Goal: Information Seeking & Learning: Learn about a topic

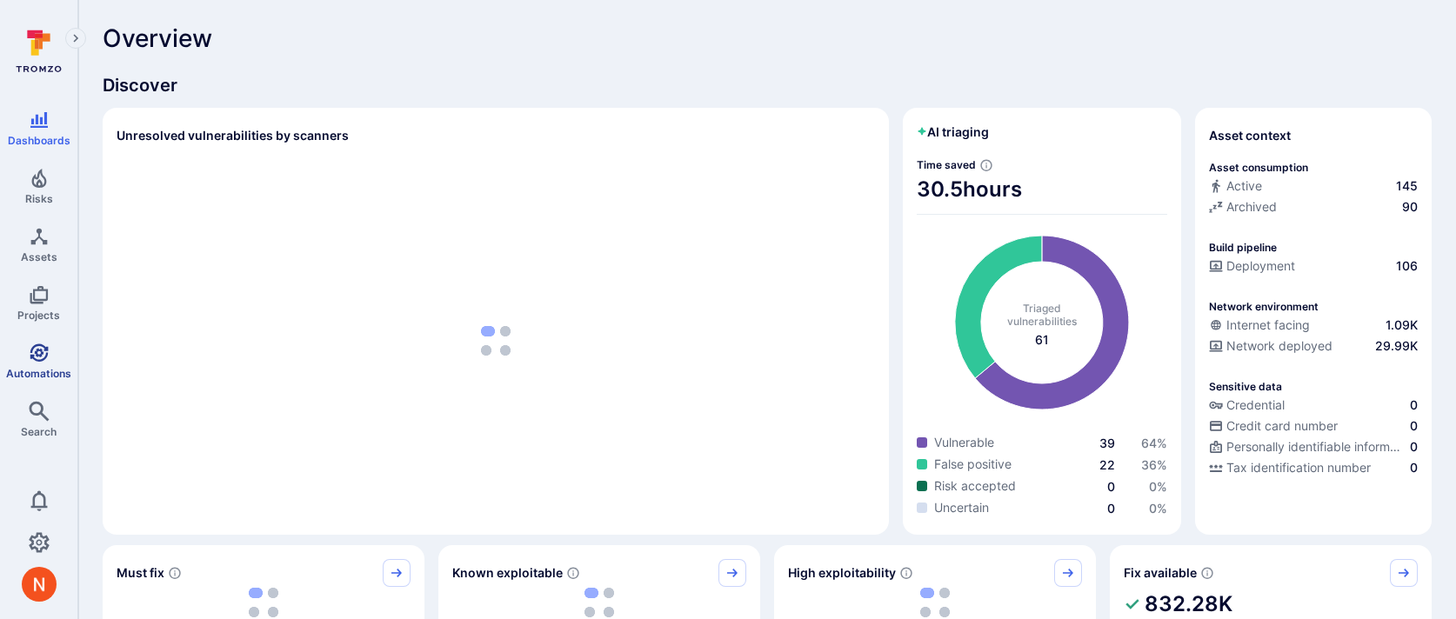
click at [17, 351] on link "Automations" at bounding box center [38, 361] width 77 height 51
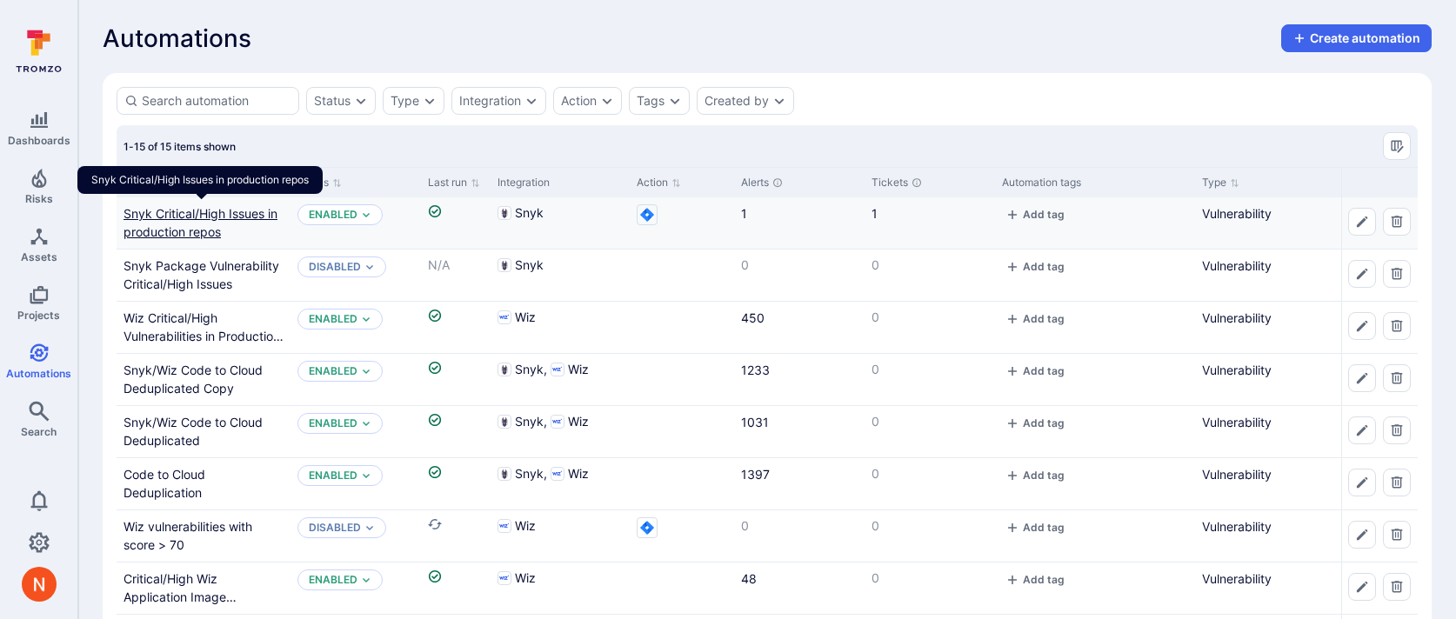
click at [177, 219] on link "Snyk Critical/High Issues in production repos" at bounding box center [201, 222] width 154 height 33
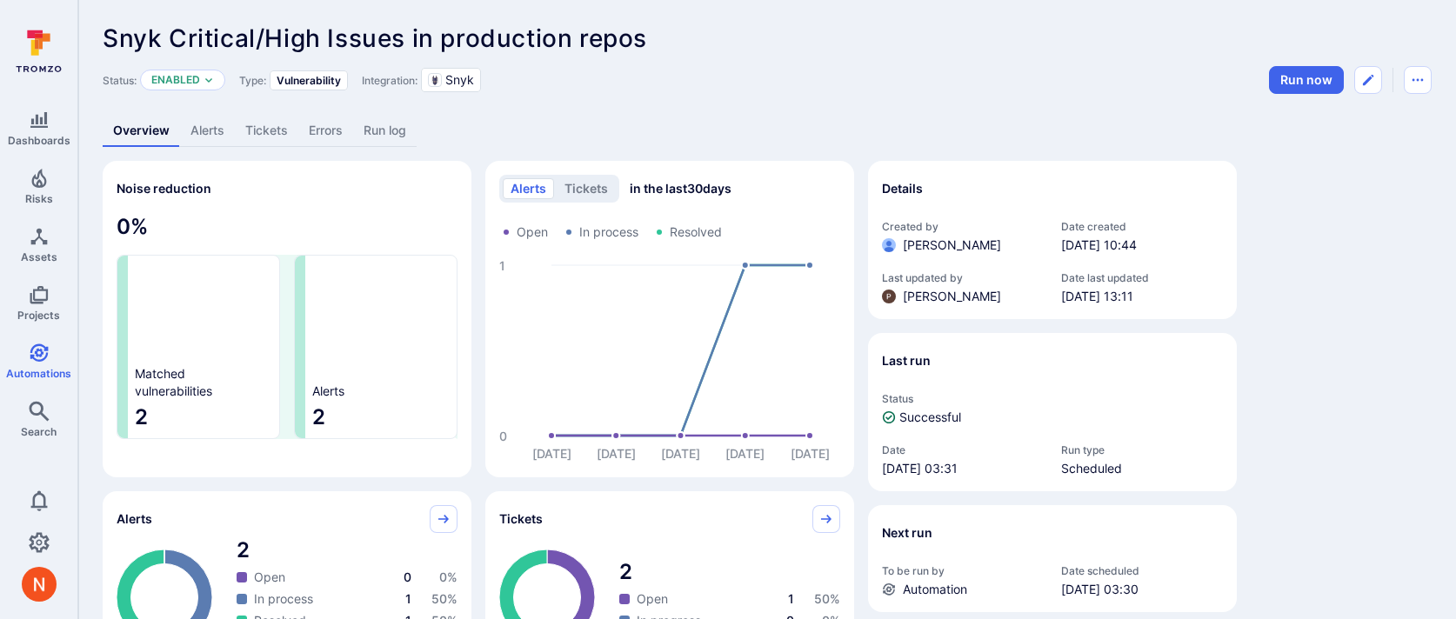
click at [214, 130] on link "Alerts" at bounding box center [207, 131] width 55 height 32
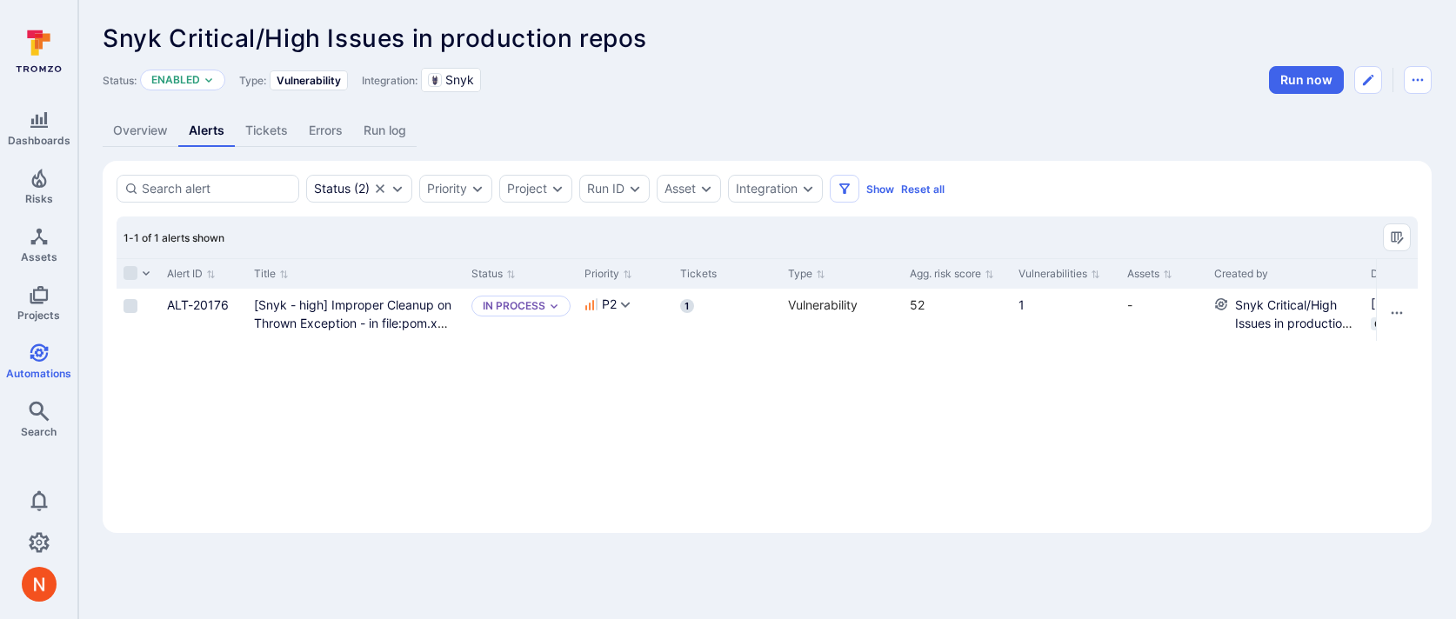
click at [274, 127] on link "Tickets" at bounding box center [266, 131] width 63 height 32
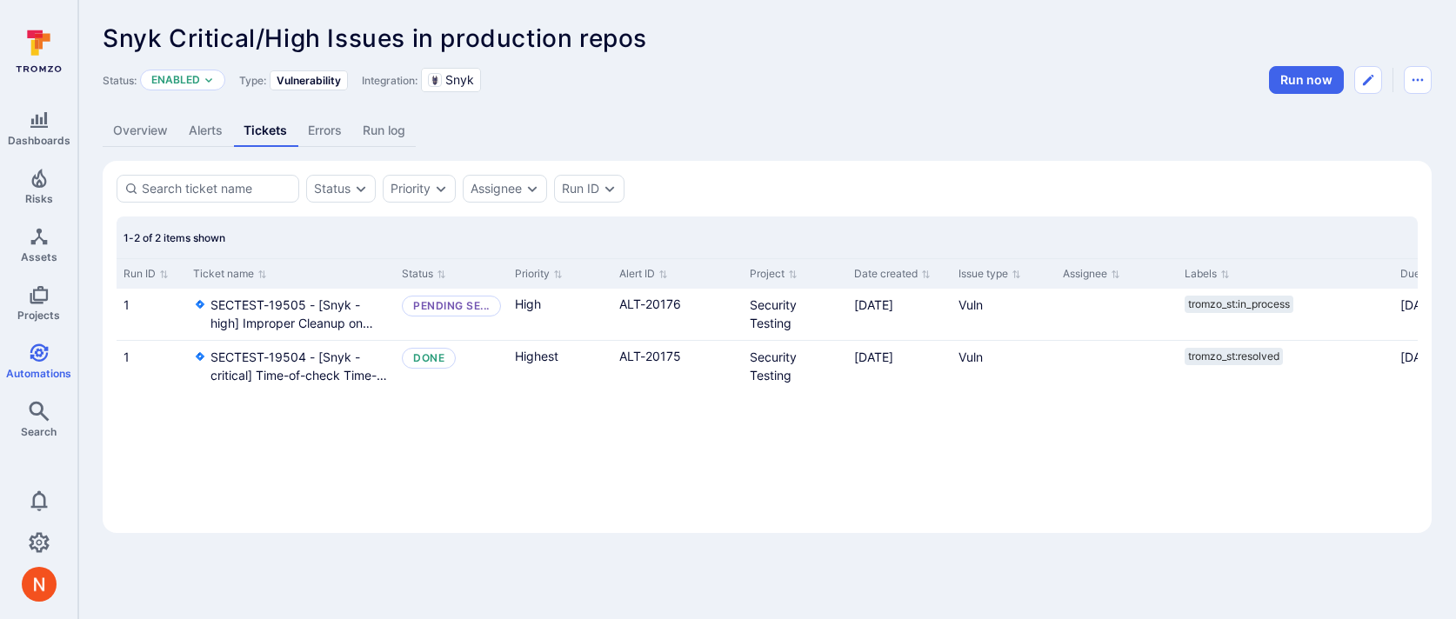
click at [200, 133] on link "Alerts" at bounding box center [205, 131] width 55 height 32
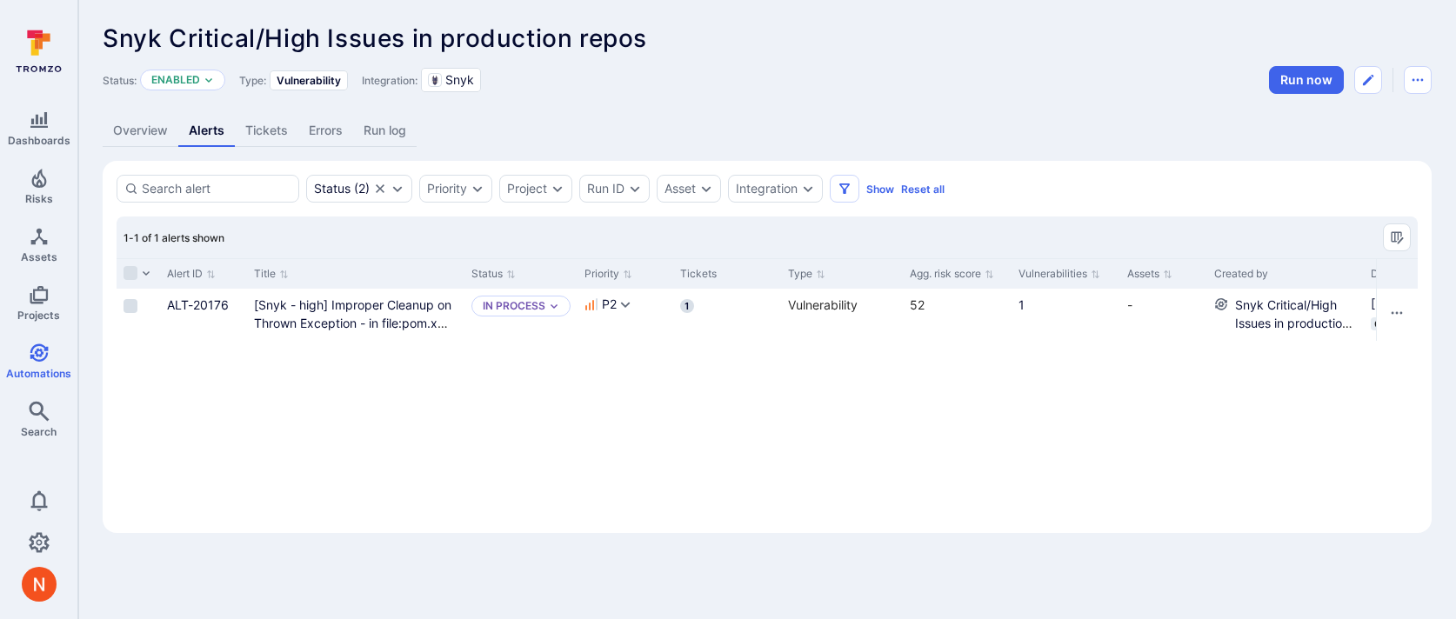
click at [291, 130] on link "Tickets" at bounding box center [266, 131] width 63 height 32
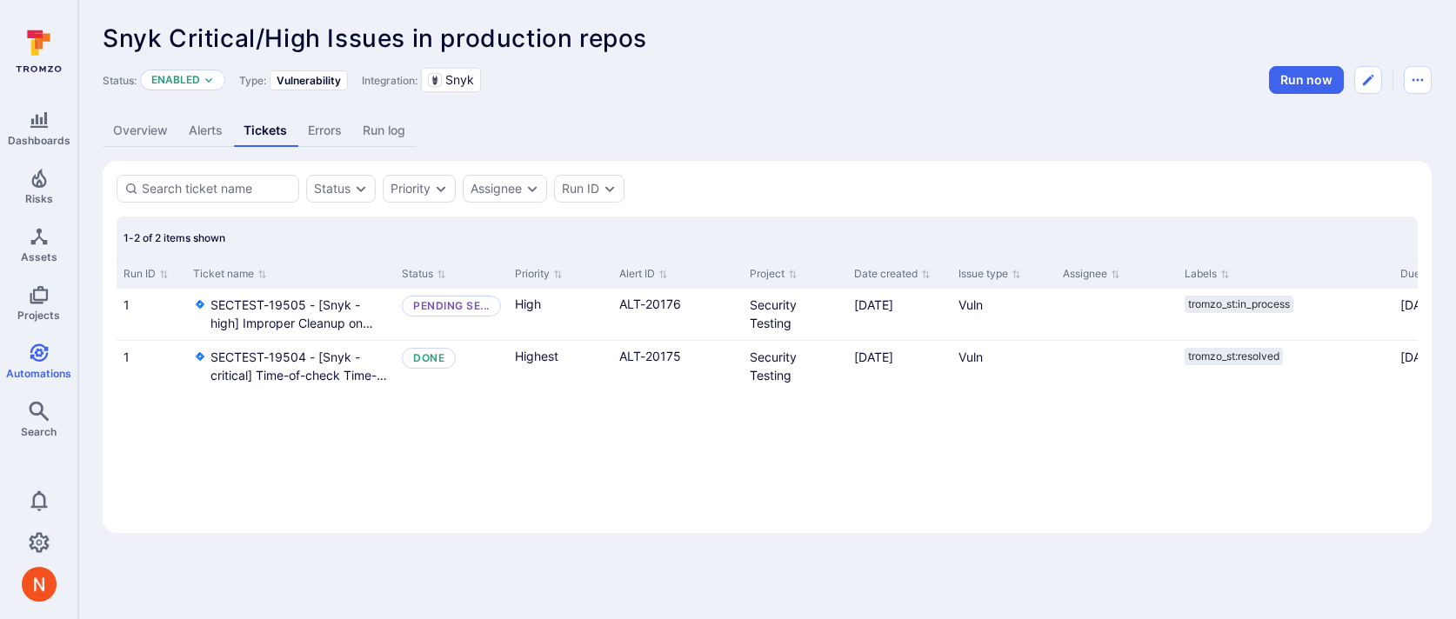
click at [146, 133] on link "Overview" at bounding box center [141, 131] width 76 height 32
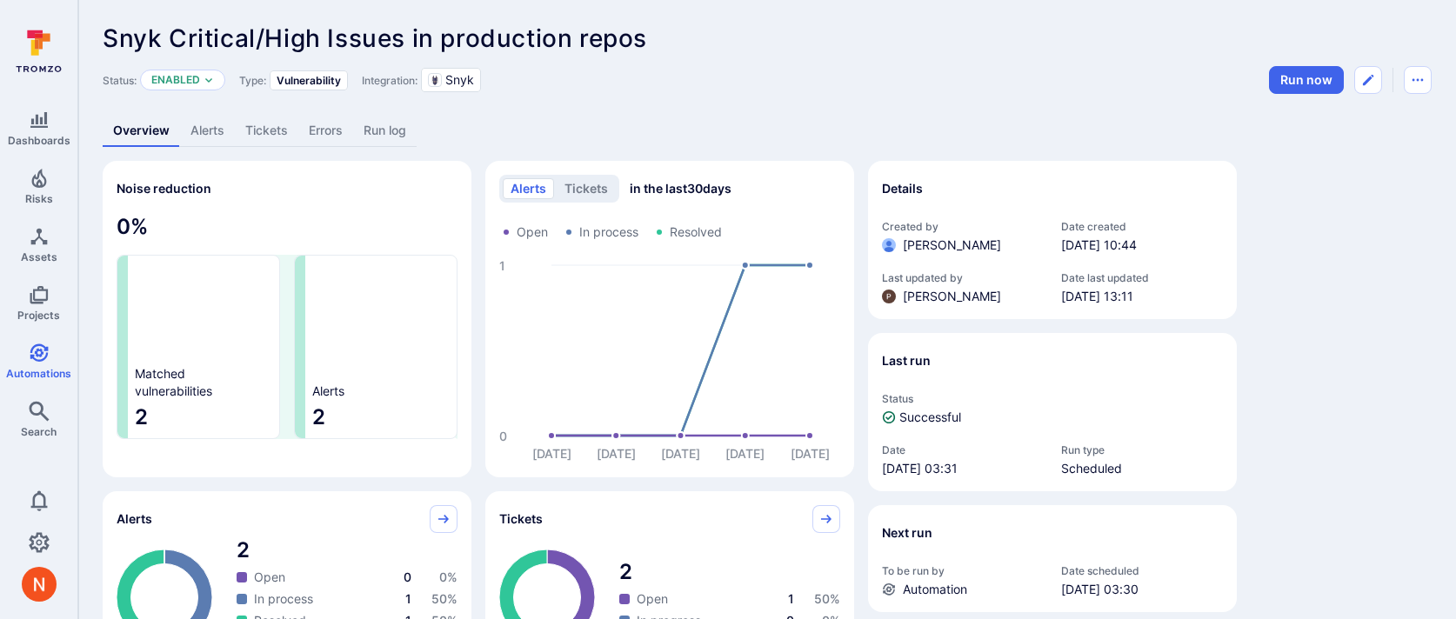
click at [225, 122] on link "Alerts" at bounding box center [207, 131] width 55 height 32
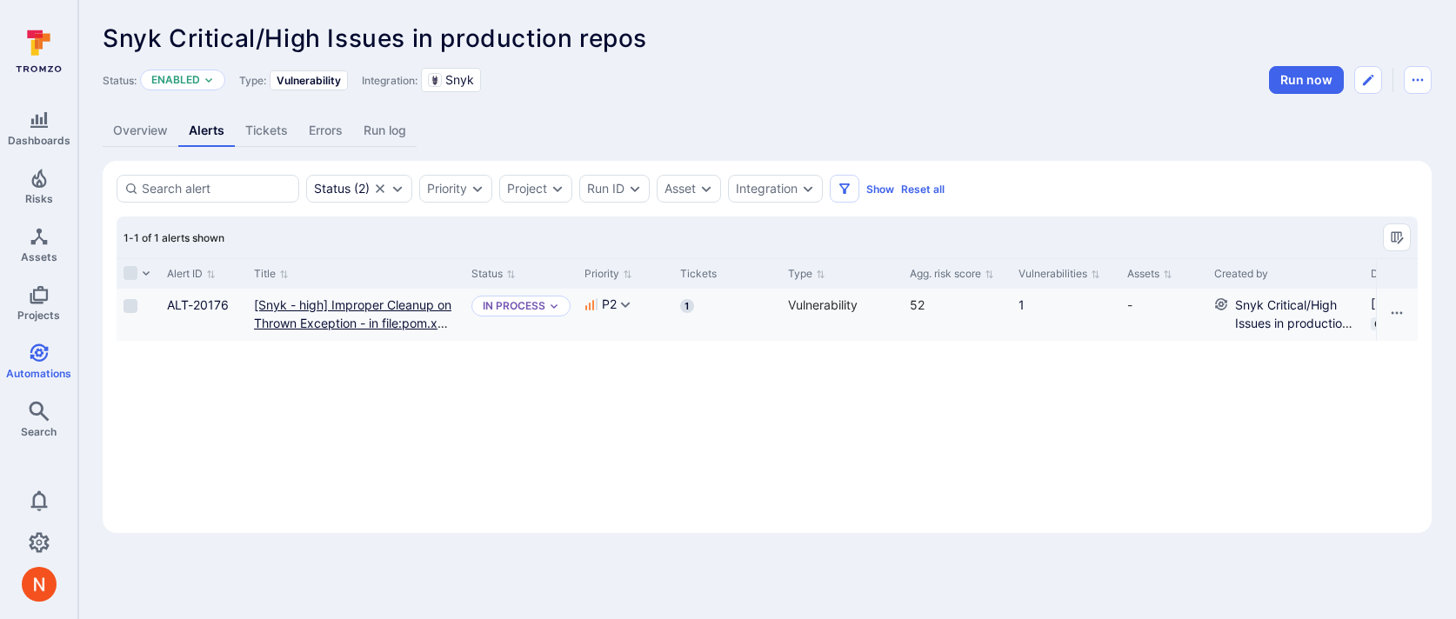
click at [309, 326] on repo "[Snyk - high] Improper Cleanup on Thrown Exception - in file:pom.xml in repo:di…" at bounding box center [352, 332] width 197 height 70
click at [144, 126] on link "Overview" at bounding box center [141, 131] width 76 height 32
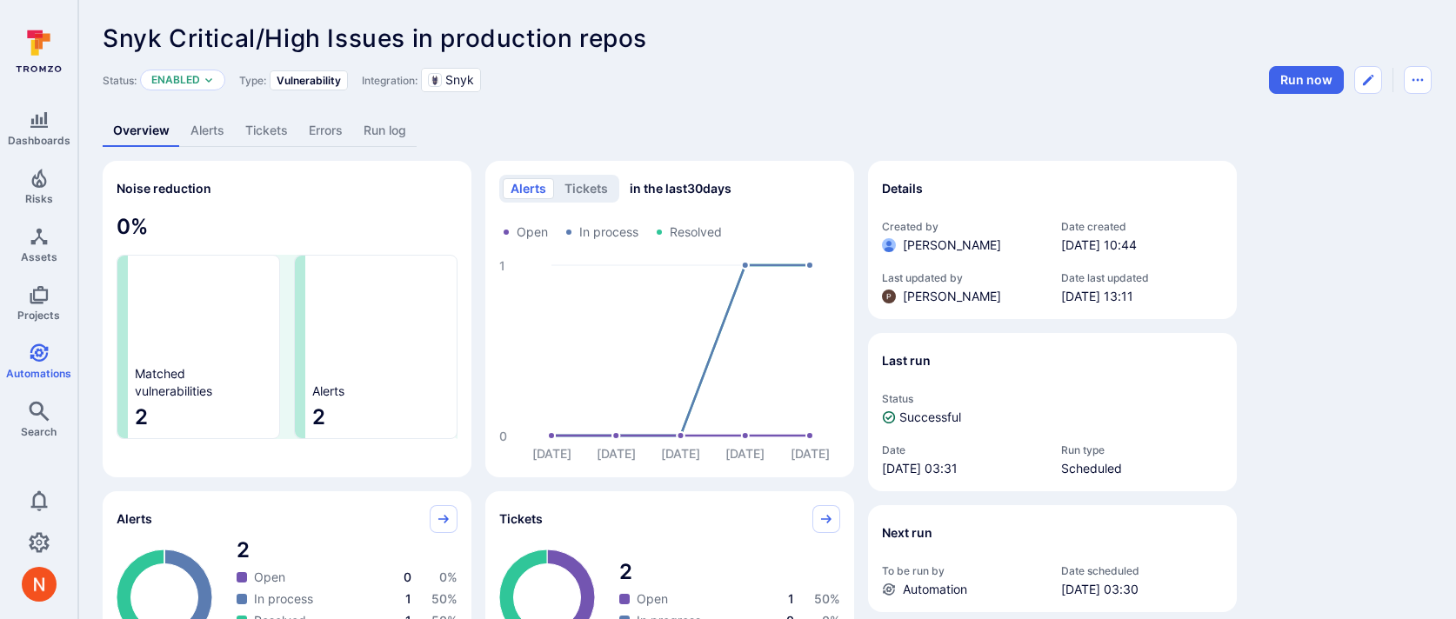
click at [211, 130] on link "Alerts" at bounding box center [207, 131] width 55 height 32
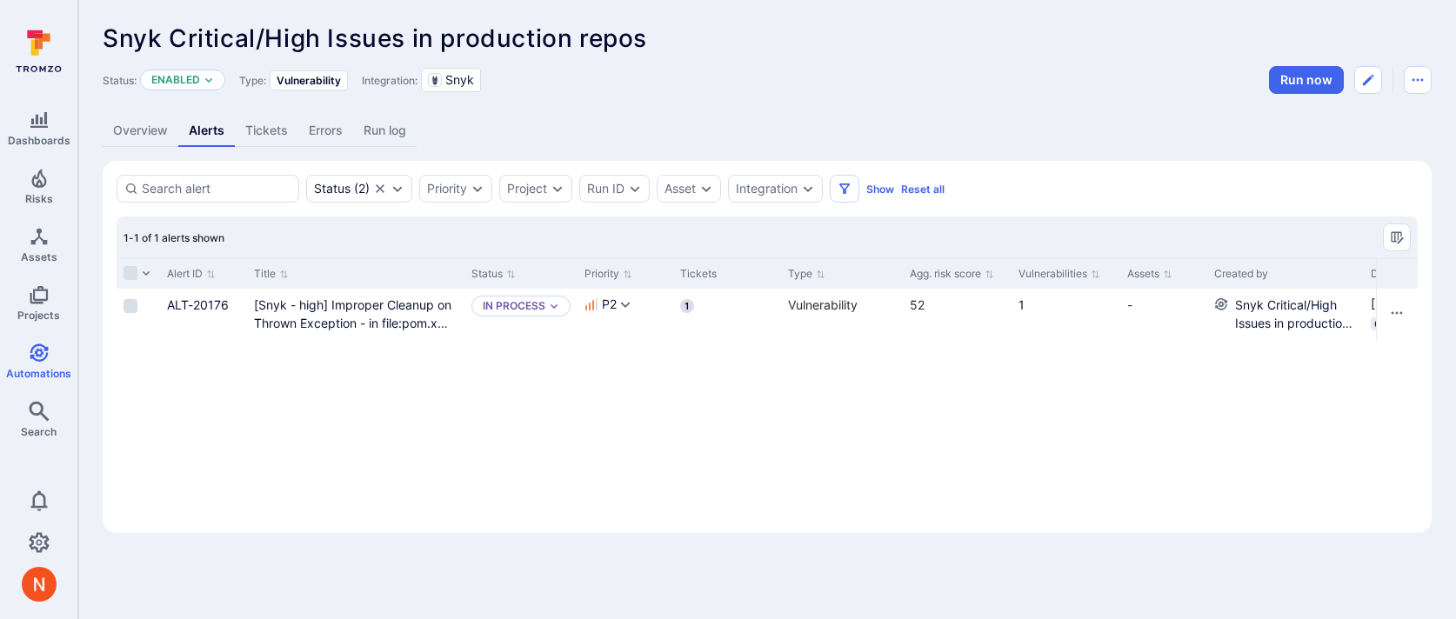
click at [150, 127] on link "Overview" at bounding box center [141, 131] width 76 height 32
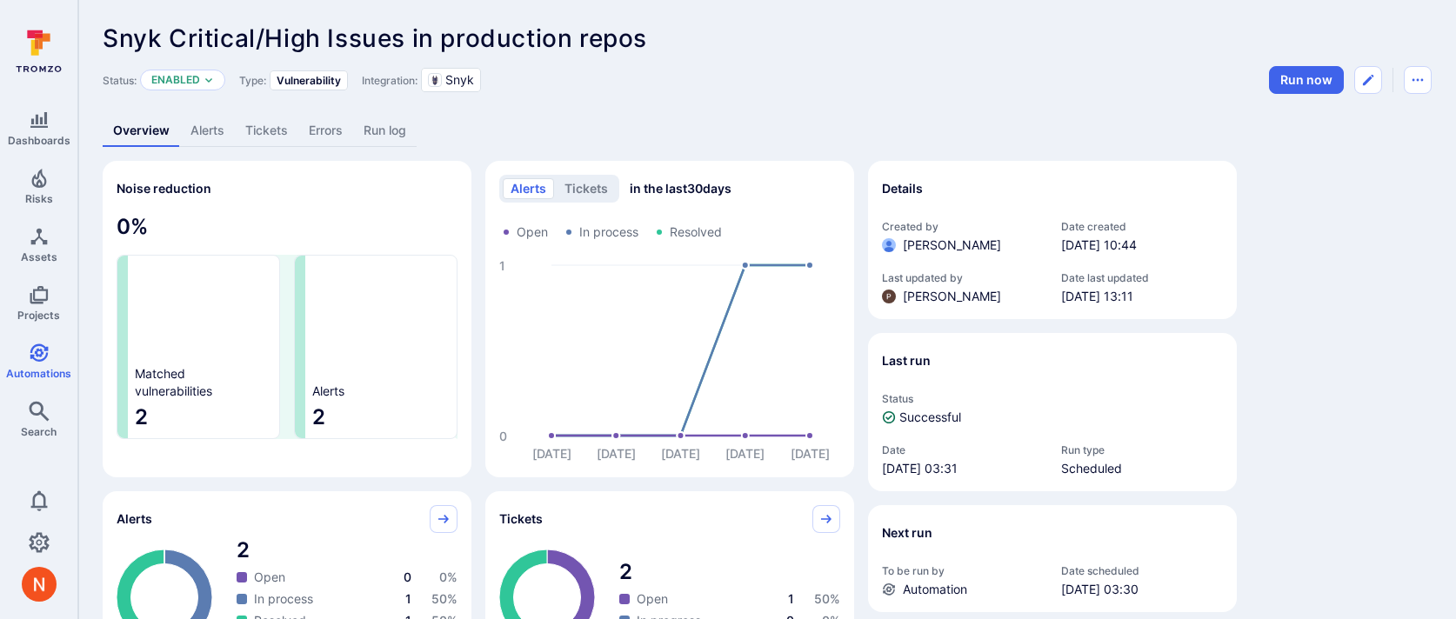
click at [221, 120] on link "Alerts" at bounding box center [207, 131] width 55 height 32
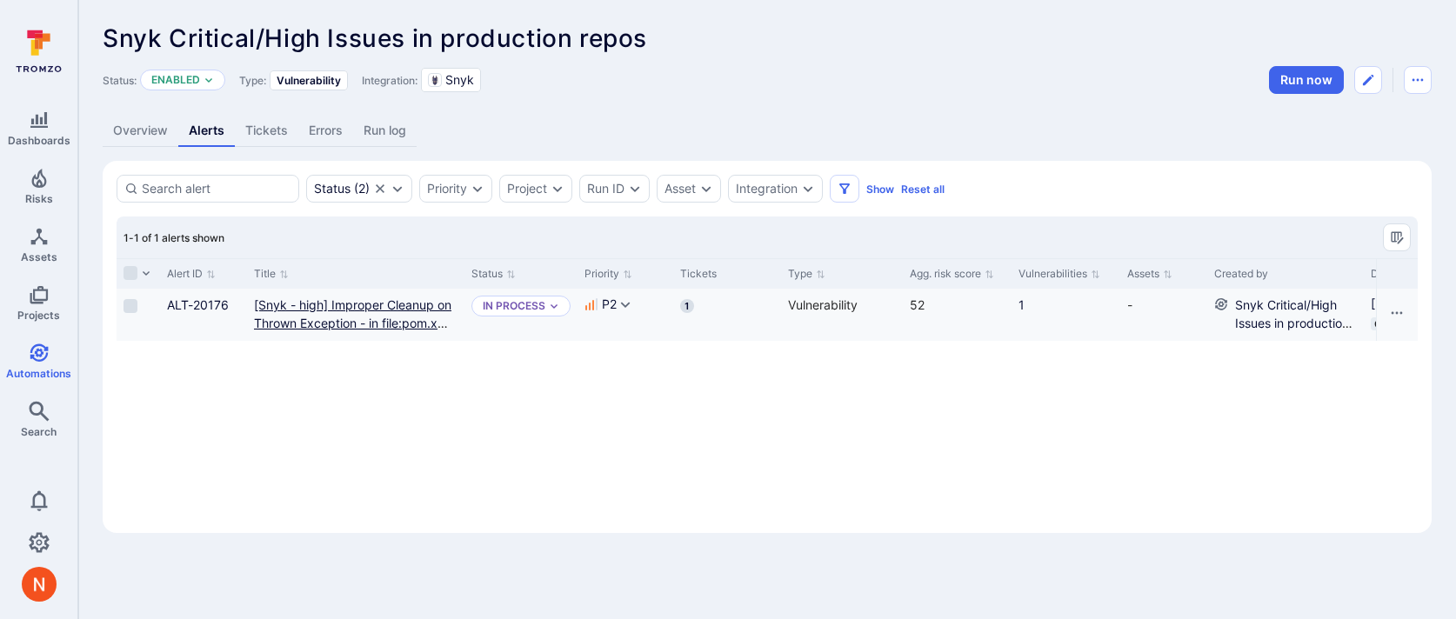
click at [337, 299] on repo "[Snyk - high] Improper Cleanup on Thrown Exception - in file:pom.xml in repo:di…" at bounding box center [352, 332] width 197 height 70
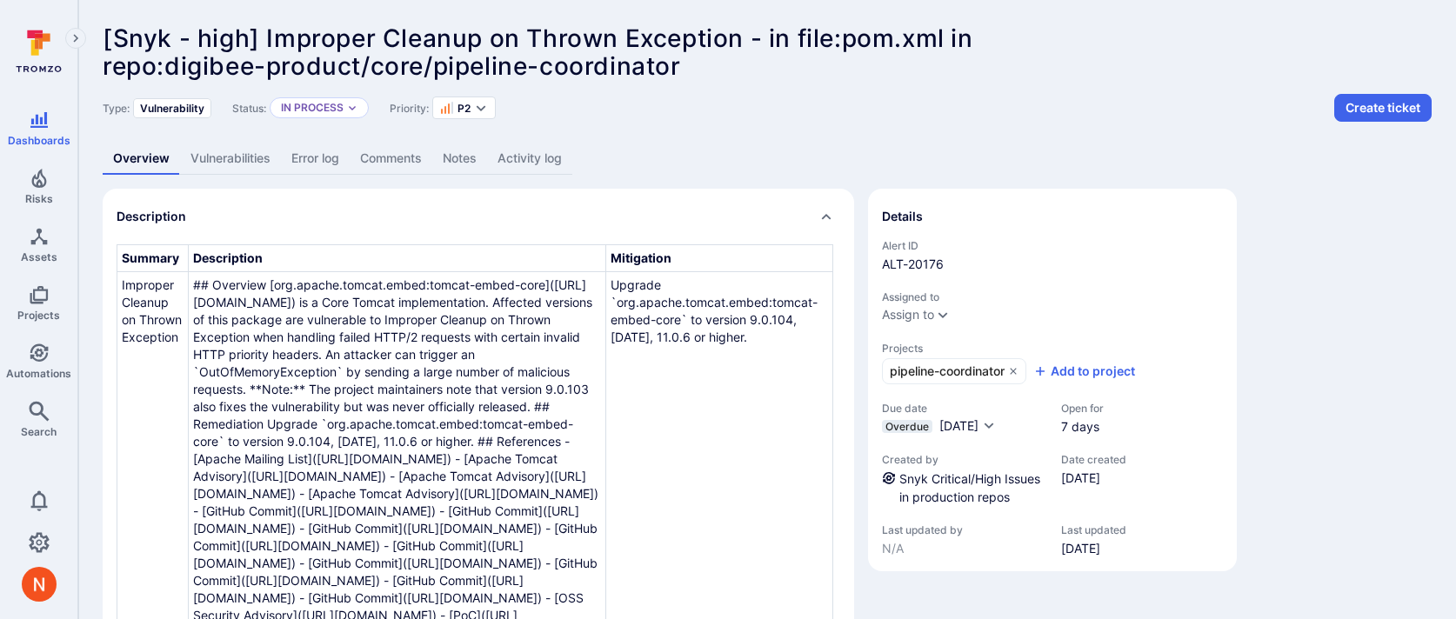
click at [901, 144] on div "Overview Vulnerabilities Error log Comments Notes Activity log" at bounding box center [767, 159] width 1329 height 32
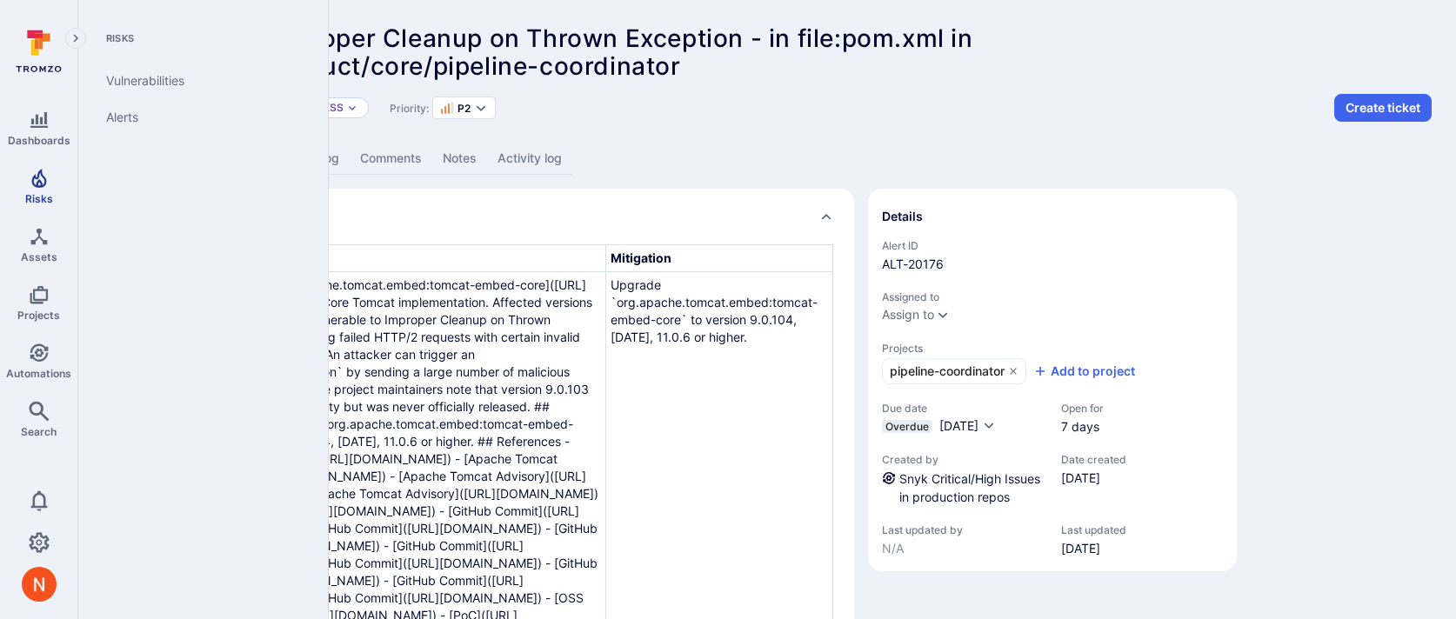
click at [37, 195] on span "Risks" at bounding box center [39, 198] width 28 height 13
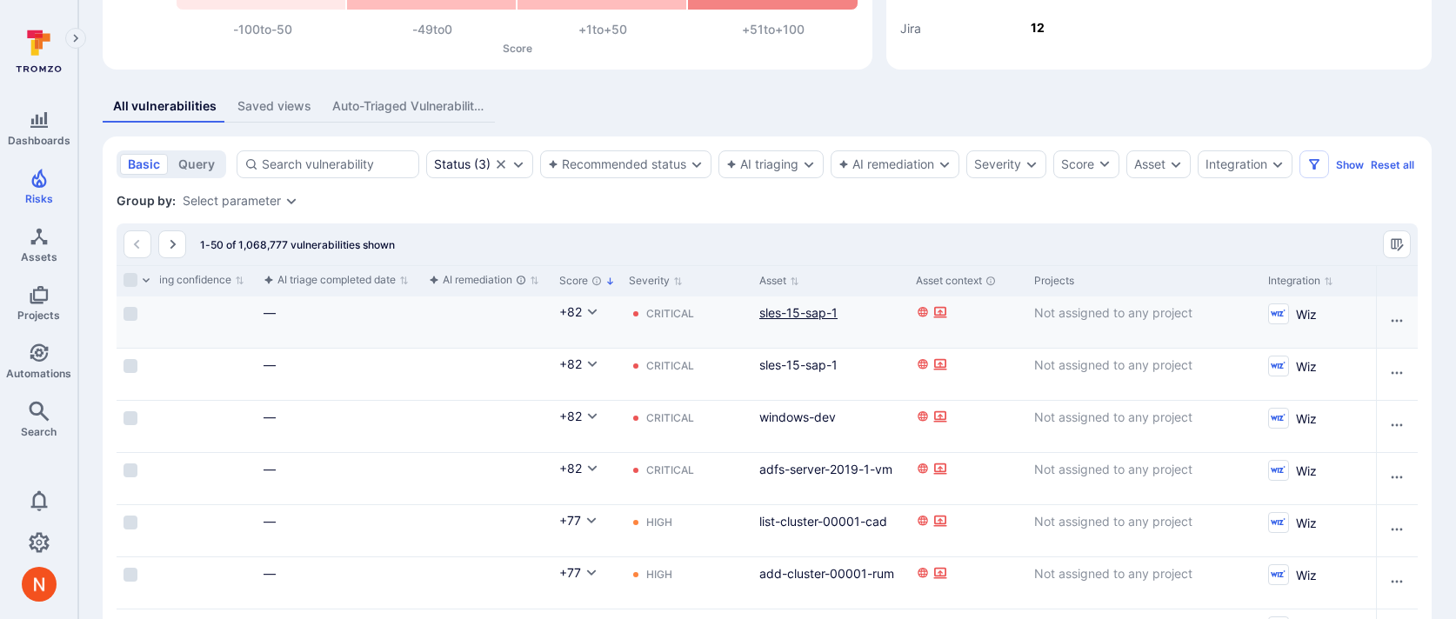
scroll to position [0, 688]
click at [1234, 157] on div "Integration" at bounding box center [1236, 164] width 62 height 14
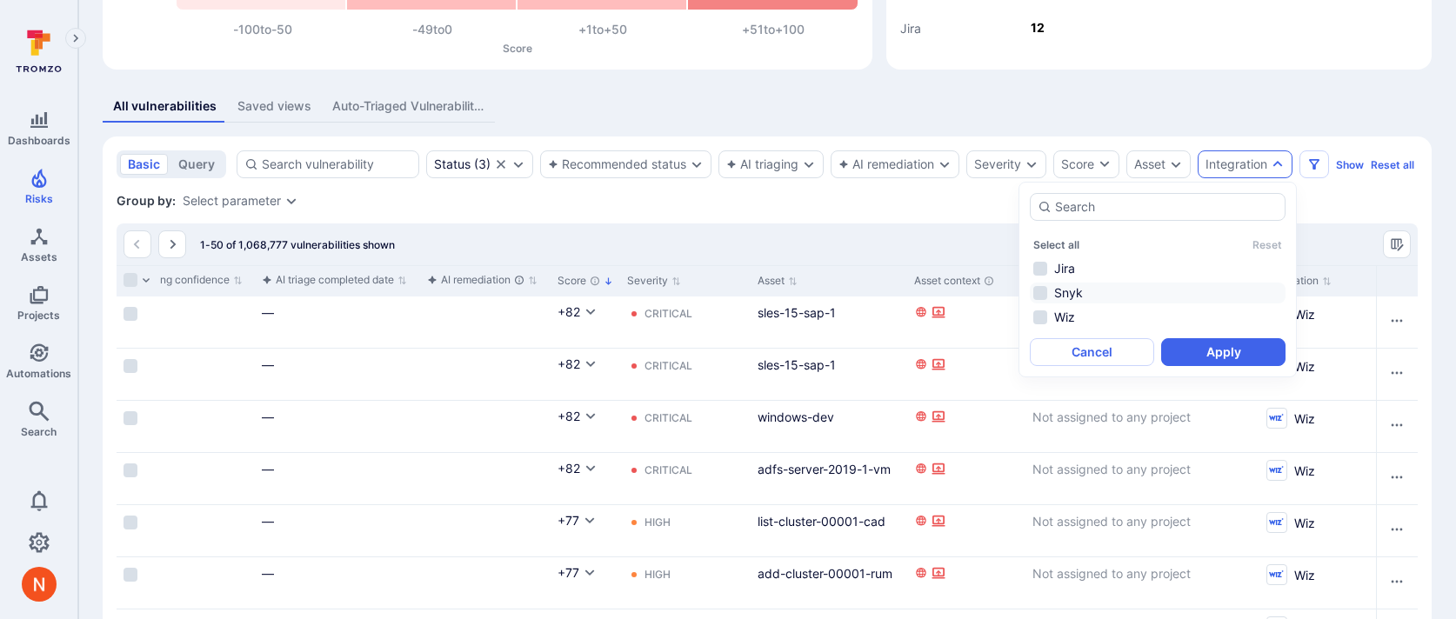
click at [1074, 292] on li "Snyk" at bounding box center [1158, 293] width 256 height 21
click at [1208, 343] on button "Apply" at bounding box center [1223, 352] width 124 height 28
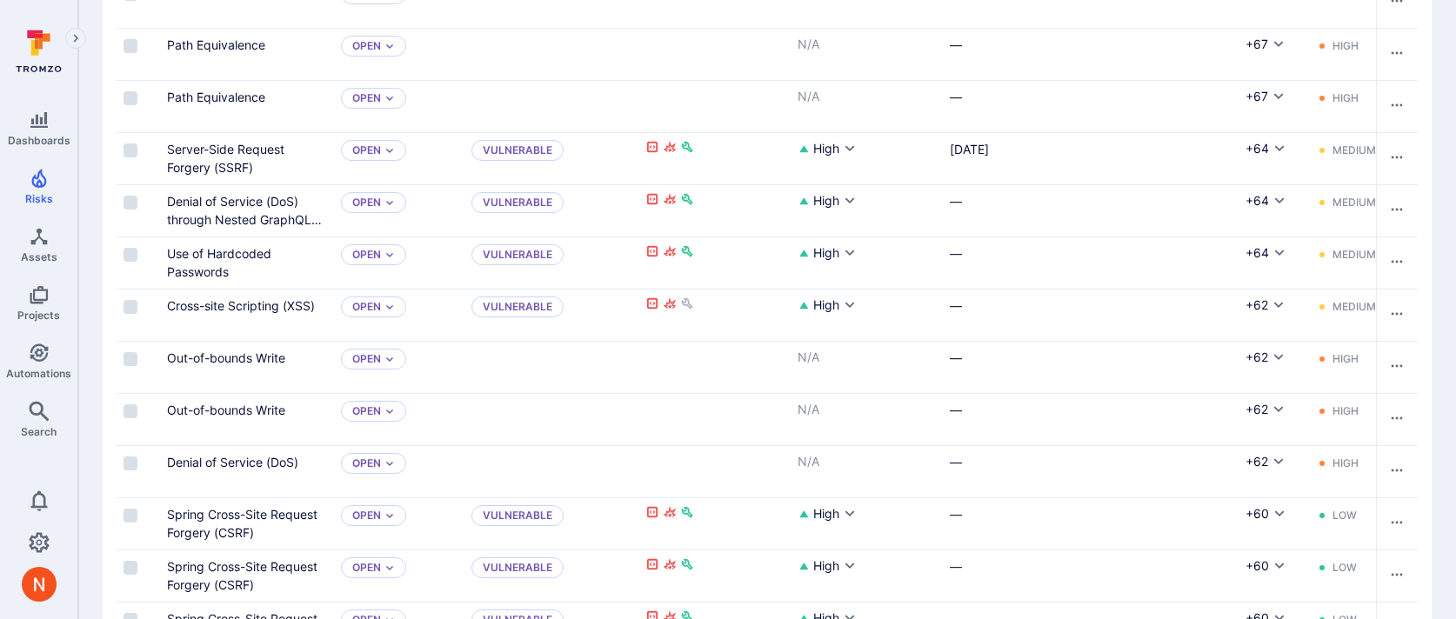
scroll to position [1199, 0]
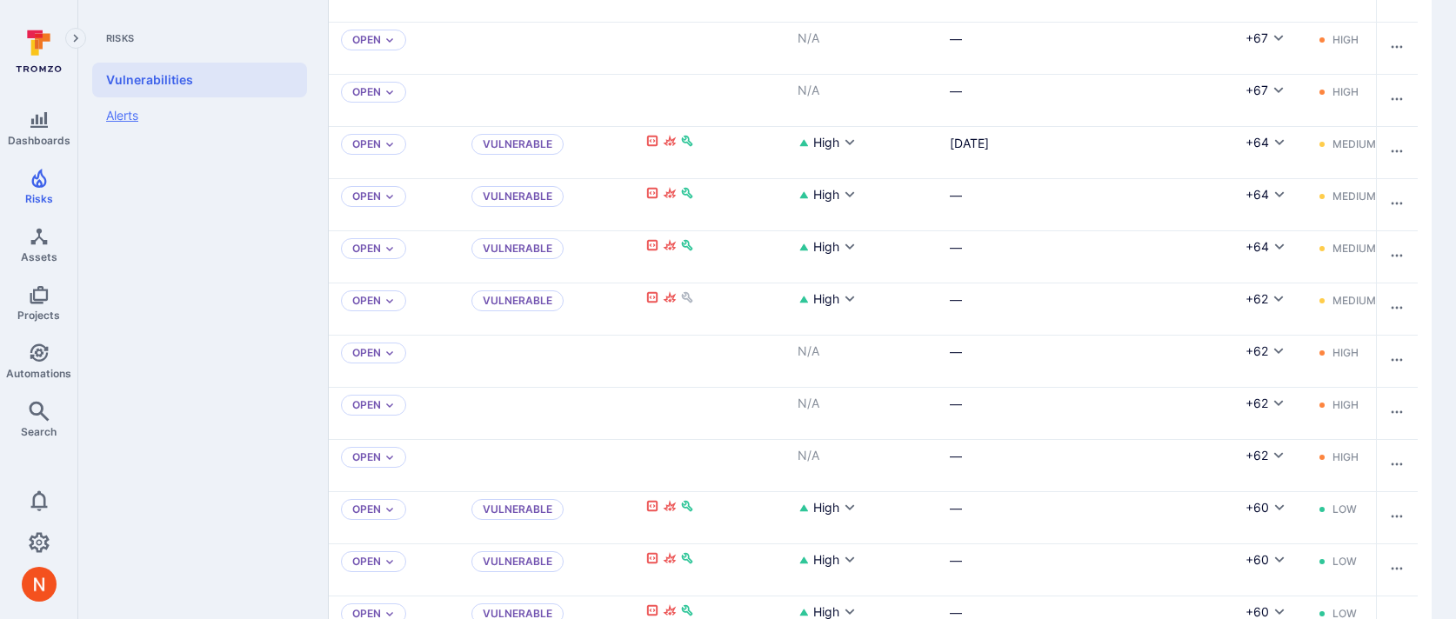
click at [129, 112] on link "Alerts" at bounding box center [199, 115] width 215 height 37
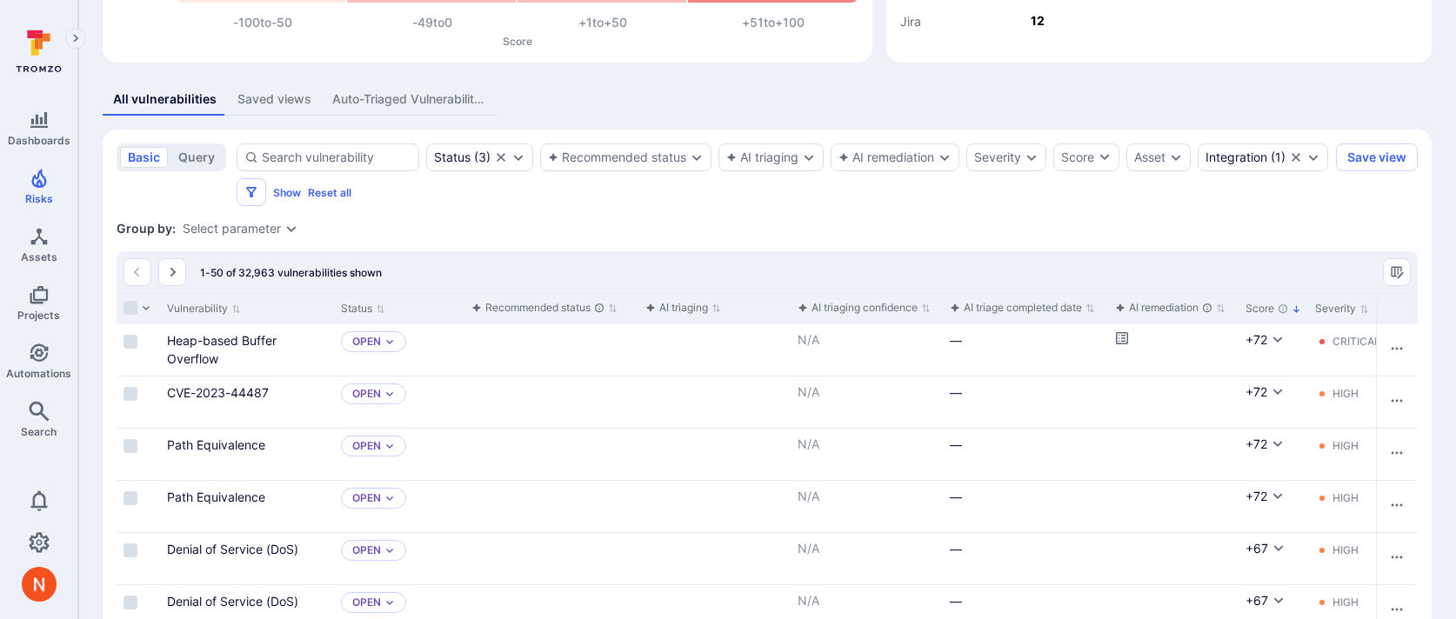
scroll to position [270, 0]
click at [1205, 166] on div "Integration" at bounding box center [1236, 159] width 62 height 14
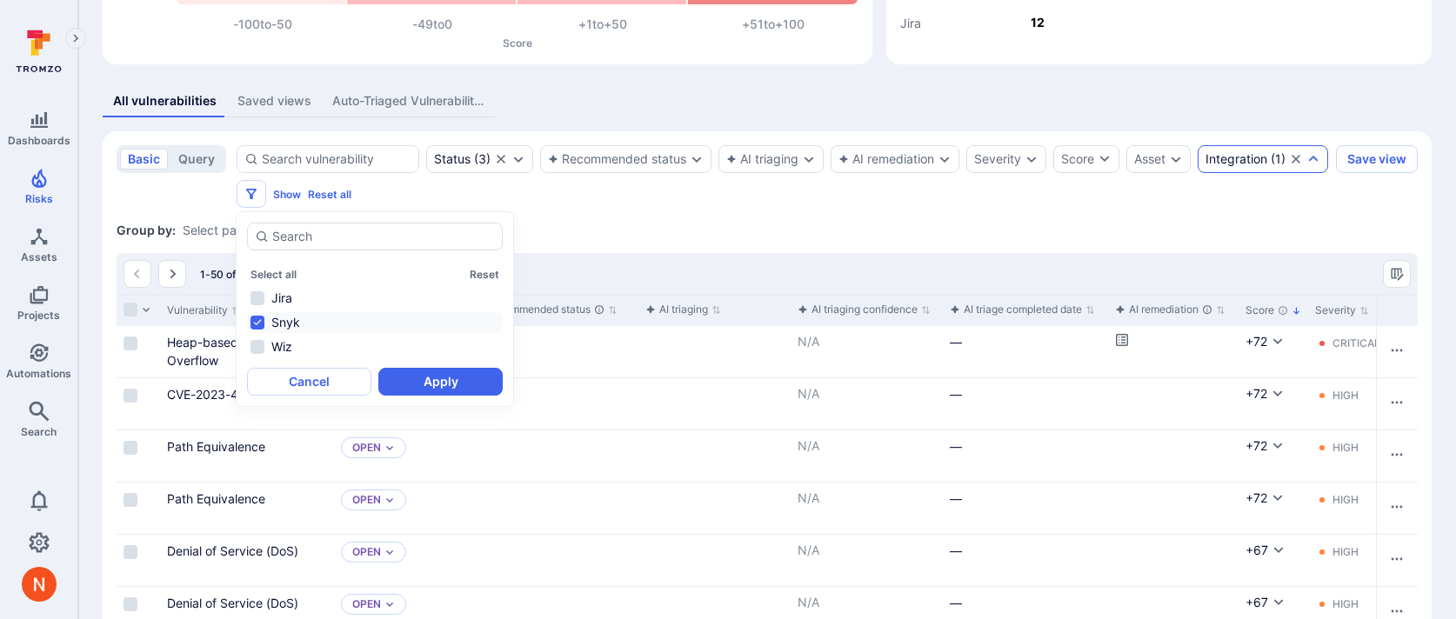
click at [903, 199] on div "Status ( 3 ) Recommended status AI triaging AI remediation Severity Score Asset…" at bounding box center [783, 176] width 1092 height 63
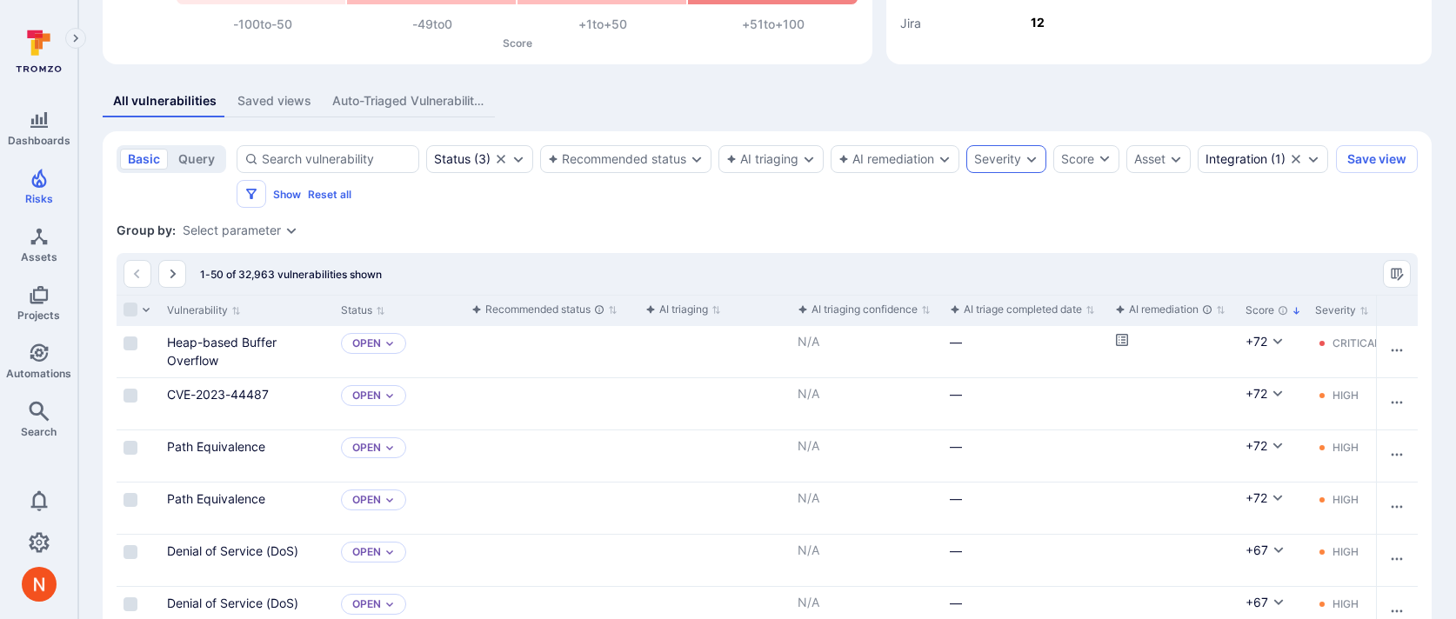
click at [1018, 157] on div "Severity" at bounding box center [997, 159] width 47 height 14
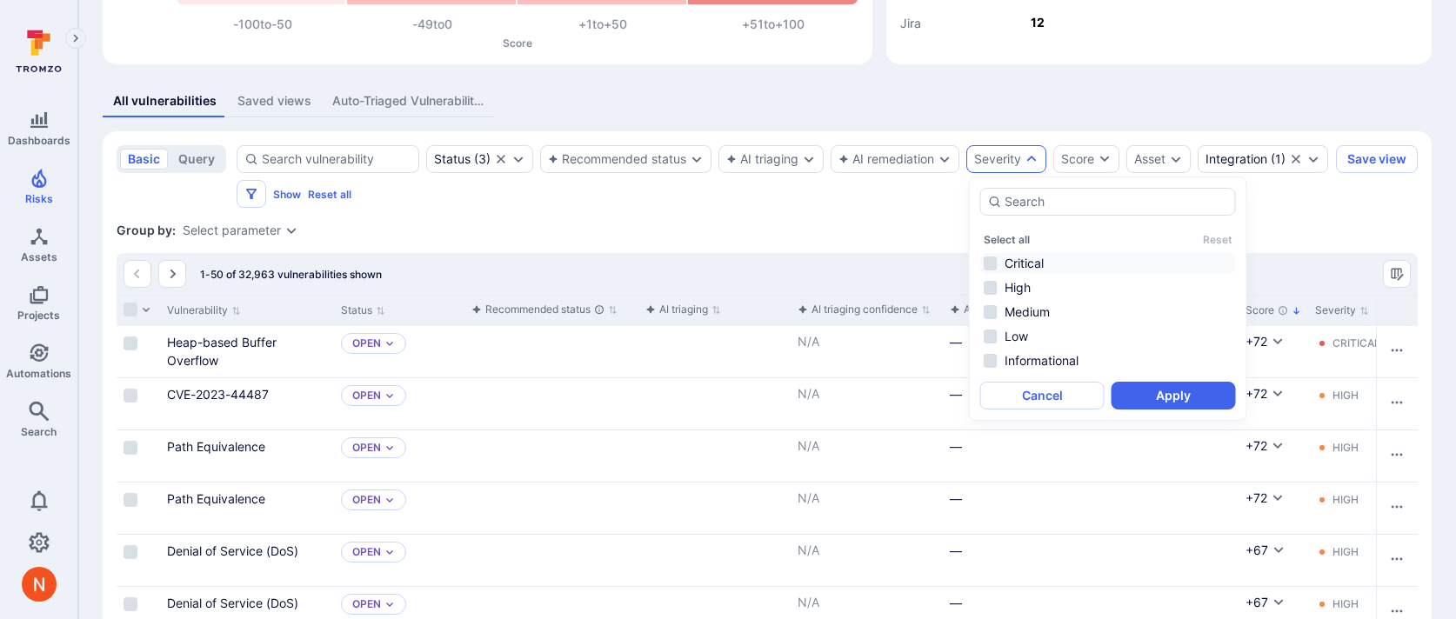
click at [1015, 259] on li "Critical" at bounding box center [1108, 263] width 256 height 21
click at [1012, 284] on li "High" at bounding box center [1108, 287] width 256 height 21
click at [1149, 402] on button "Apply" at bounding box center [1174, 396] width 124 height 28
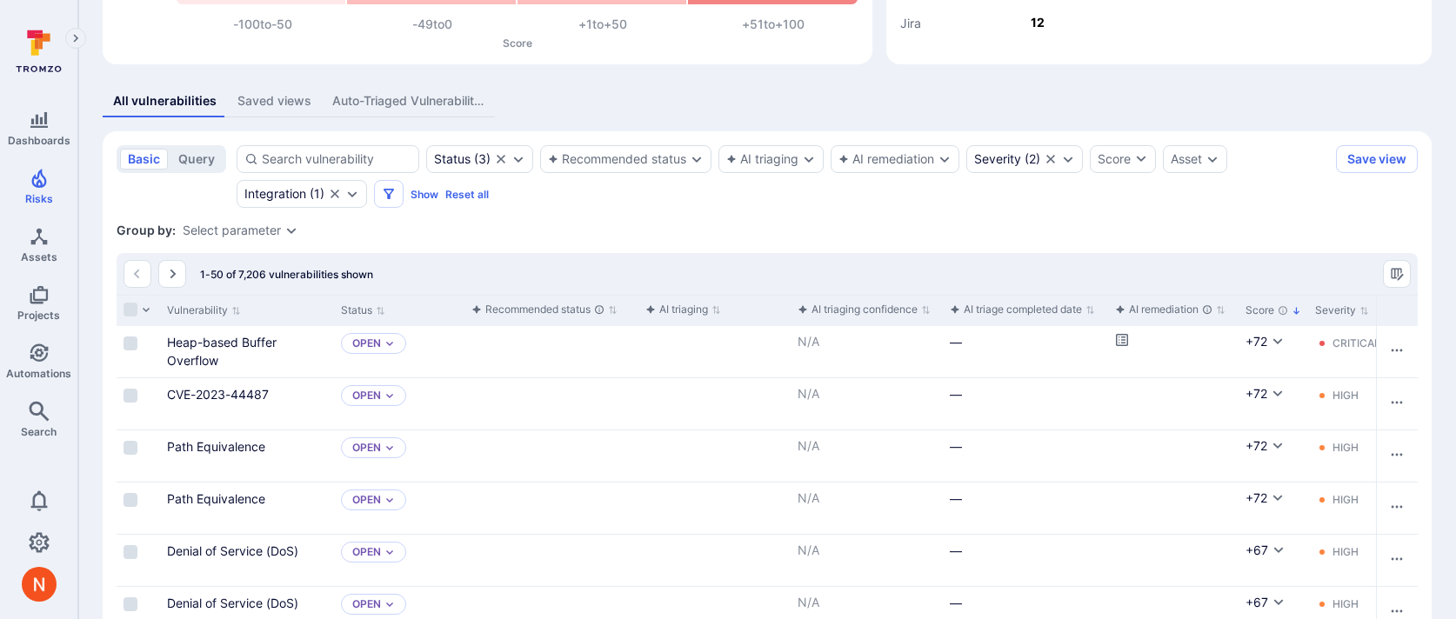
drag, startPoint x: 257, startPoint y: 96, endPoint x: 295, endPoint y: 227, distance: 136.6
click at [257, 96] on div "Saved views" at bounding box center [274, 100] width 74 height 17
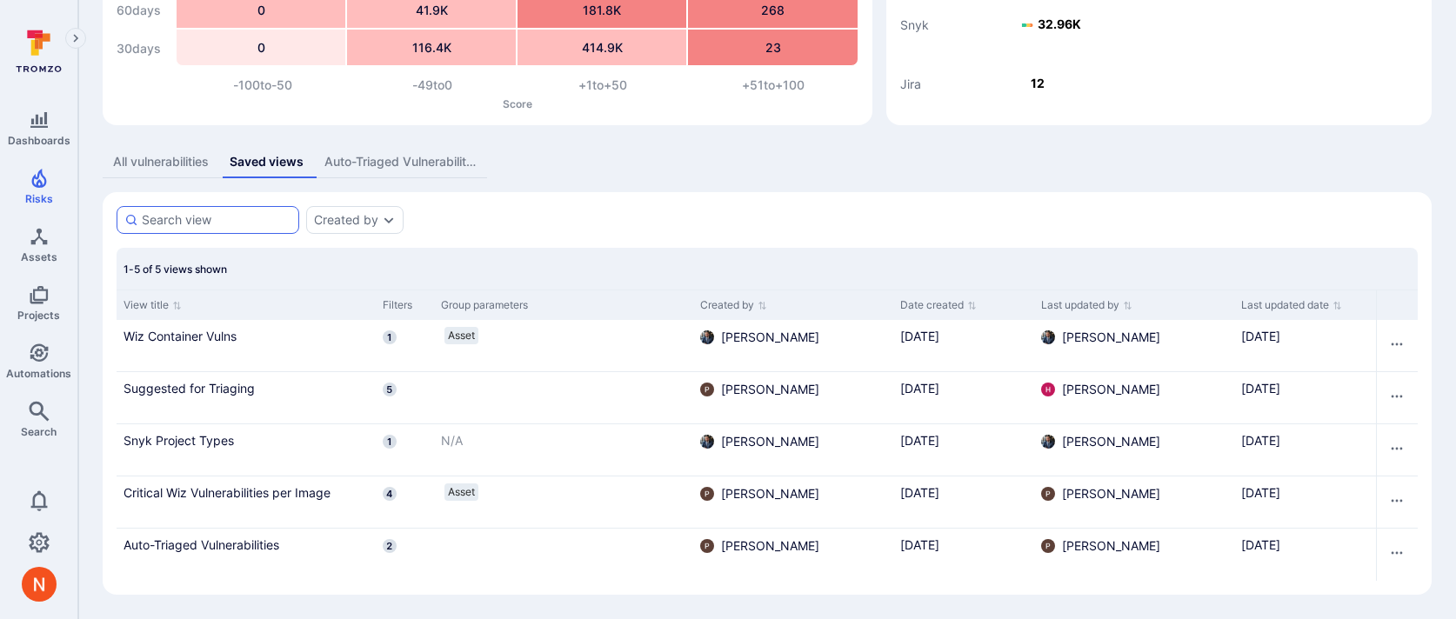
scroll to position [209, 0]
click at [584, 197] on section "Created by 1-5 of 5 views shown View title Filters Group parameters Created by …" at bounding box center [767, 393] width 1329 height 403
click at [224, 393] on link "Suggested for Triaging" at bounding box center [246, 388] width 245 height 18
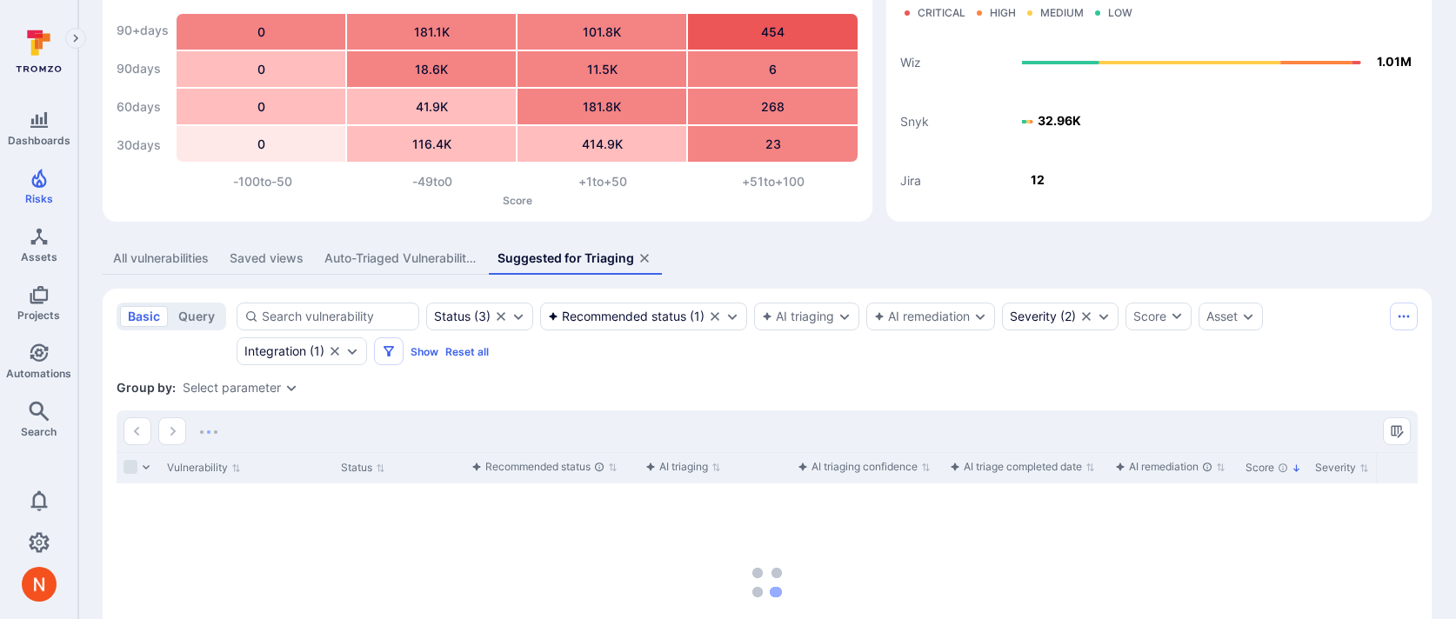
scroll to position [147, 0]
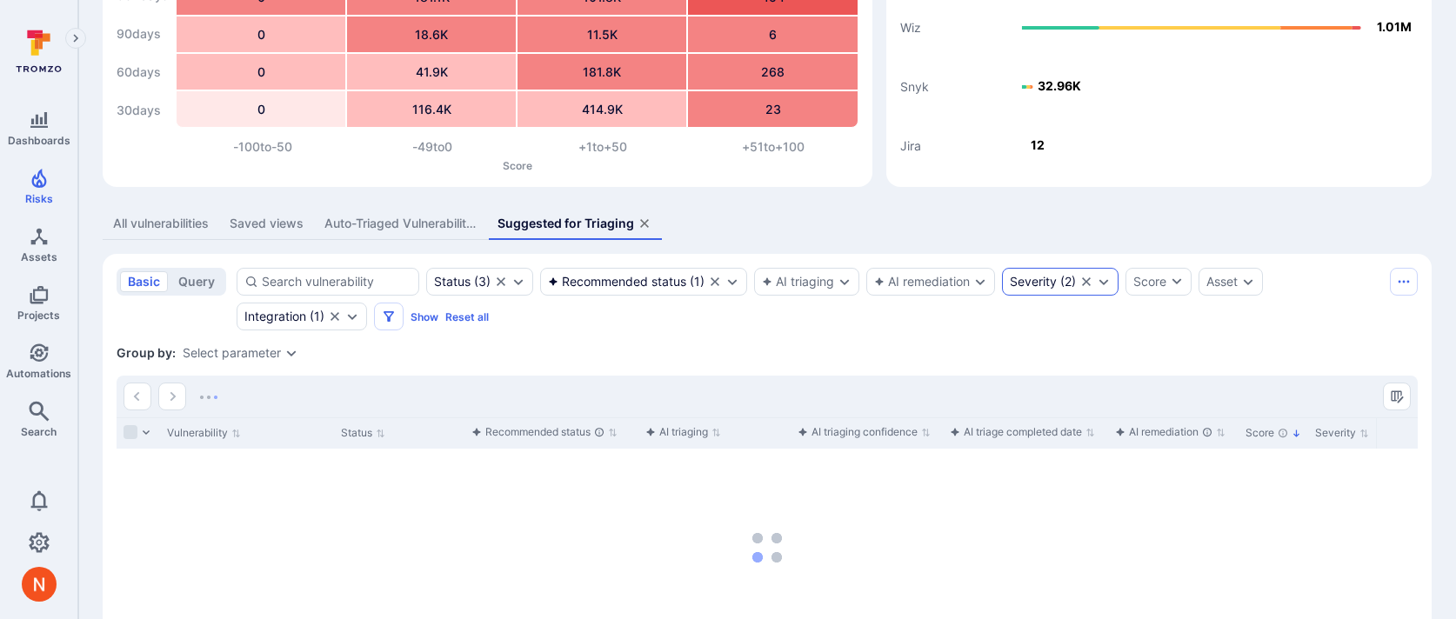
click at [1070, 279] on div "Severity ( 2 )" at bounding box center [1043, 282] width 66 height 14
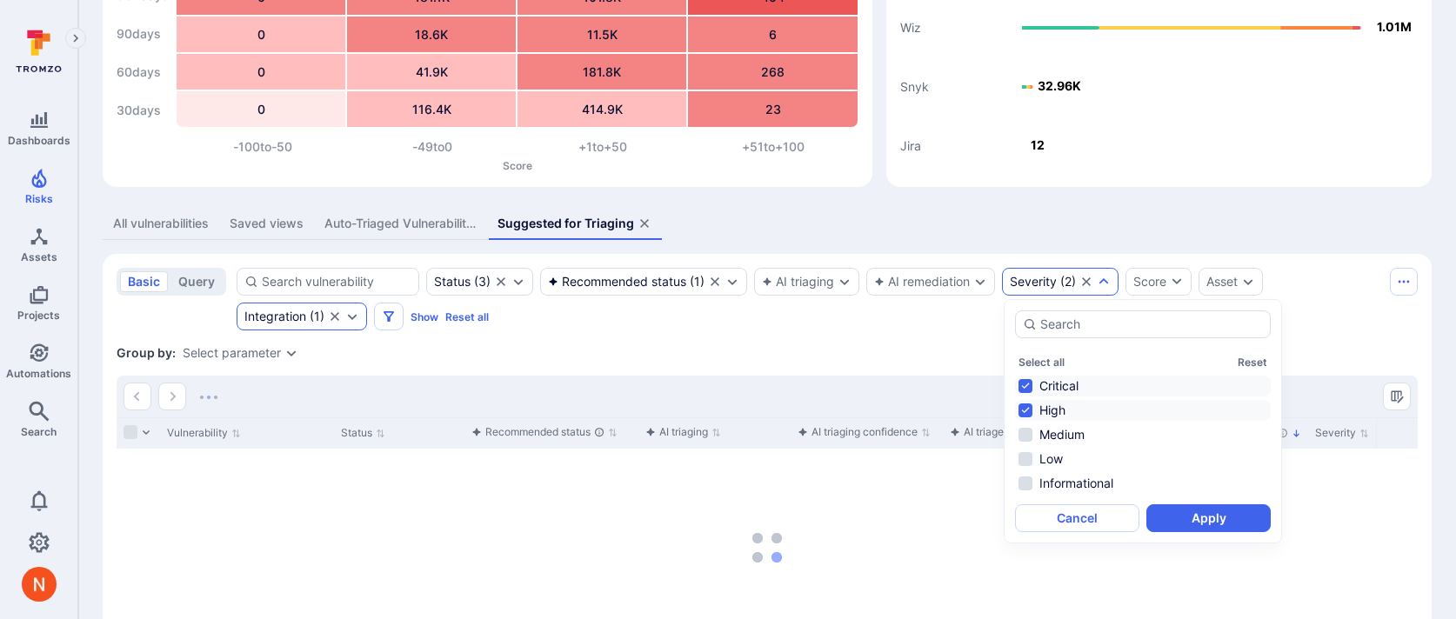
click at [280, 317] on div "Integration" at bounding box center [275, 317] width 62 height 14
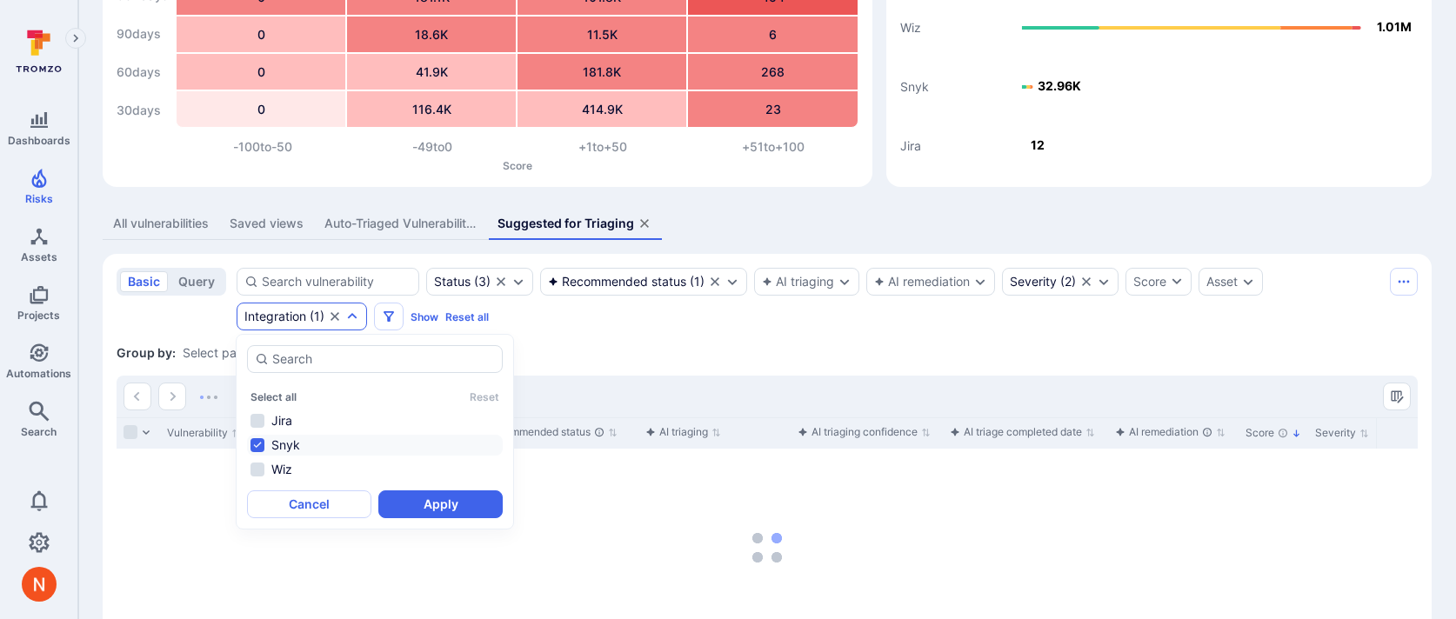
click at [663, 333] on section "basic query Status ( 3 ) Recommended status ( 1 ) AI triaging AI remediation Se…" at bounding box center [767, 490] width 1329 height 473
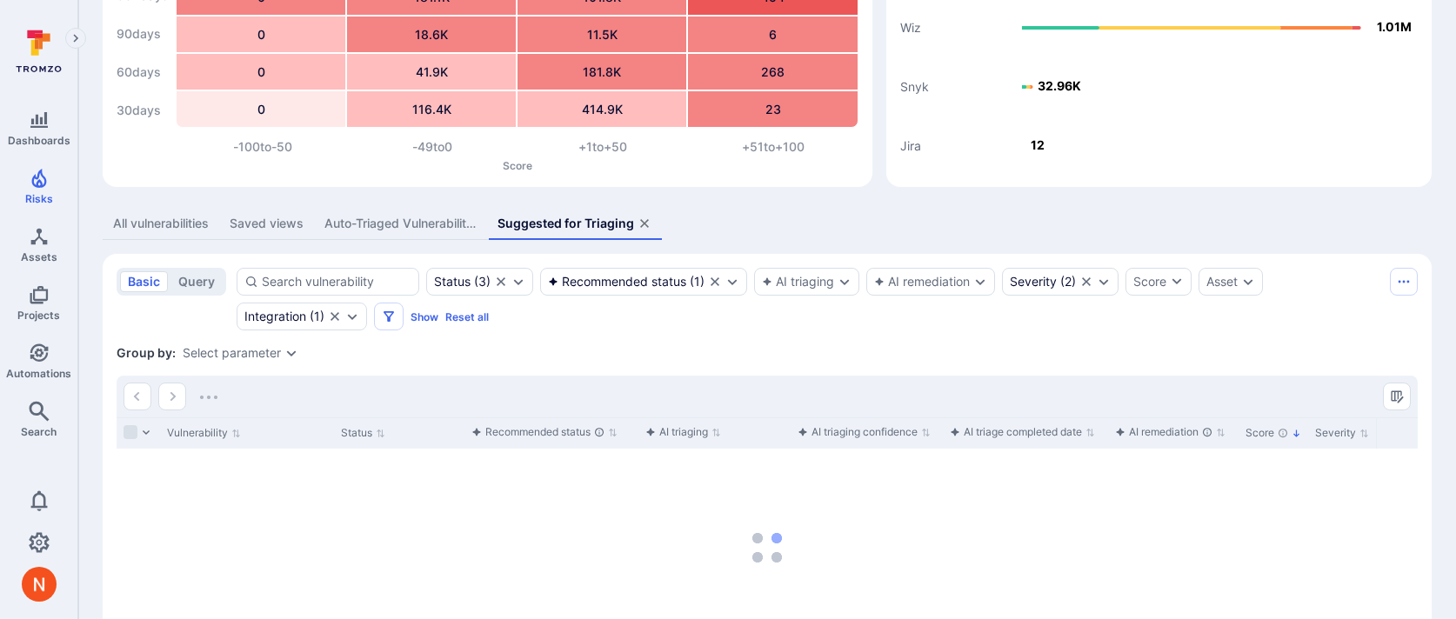
click at [270, 227] on div "Saved views" at bounding box center [267, 223] width 74 height 17
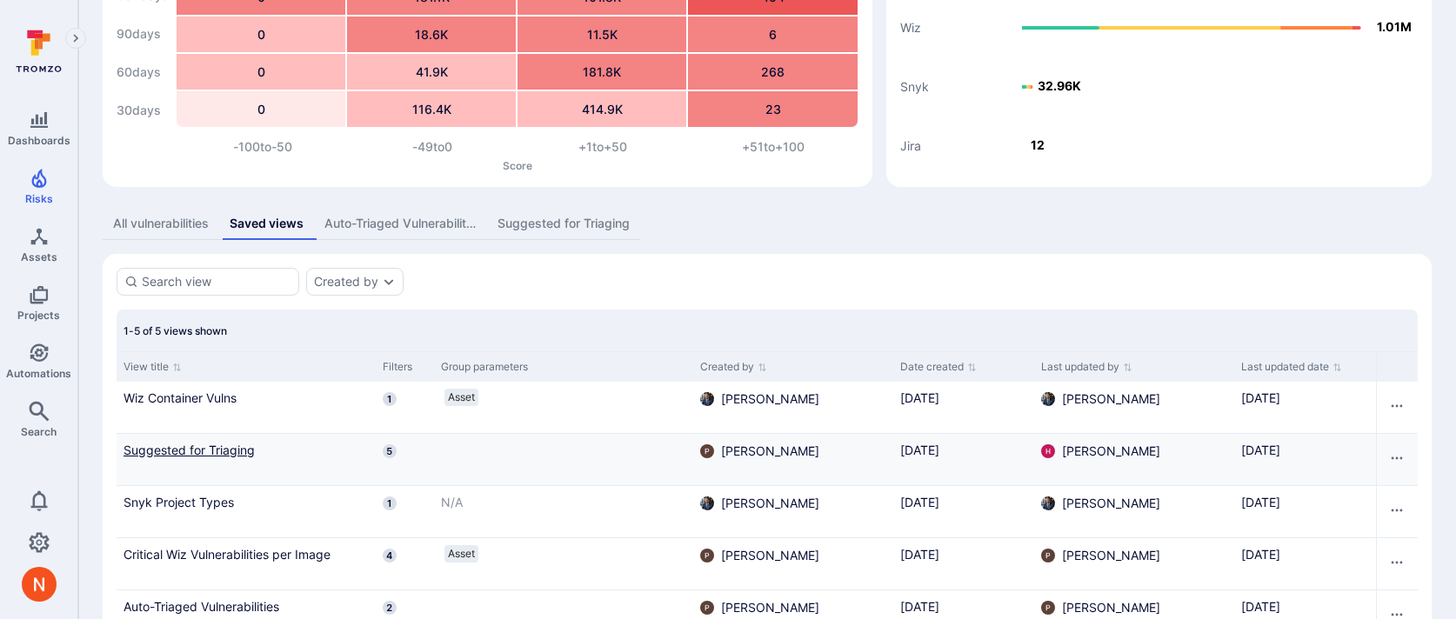
click at [221, 451] on link "Suggested for Triaging" at bounding box center [246, 450] width 245 height 18
click at [549, 217] on div "Suggested for Triaging" at bounding box center [564, 223] width 132 height 17
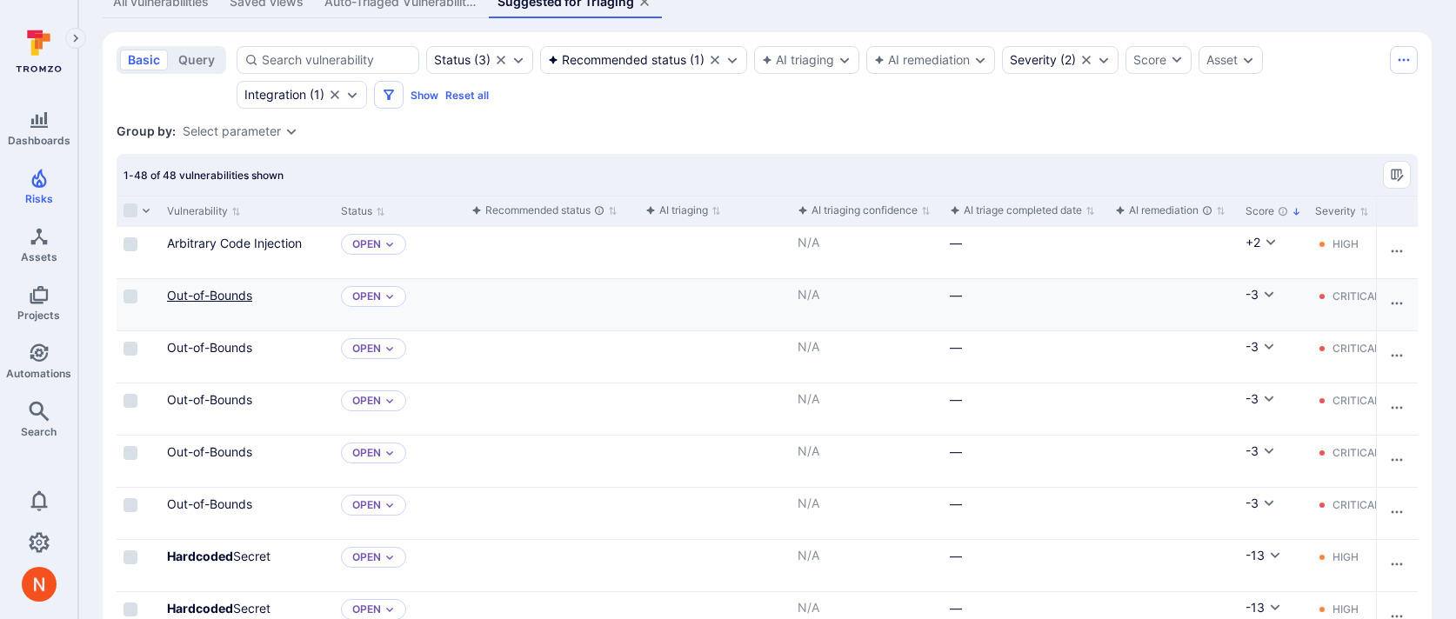
click at [216, 290] on link "Out-of-Bounds" at bounding box center [209, 295] width 85 height 15
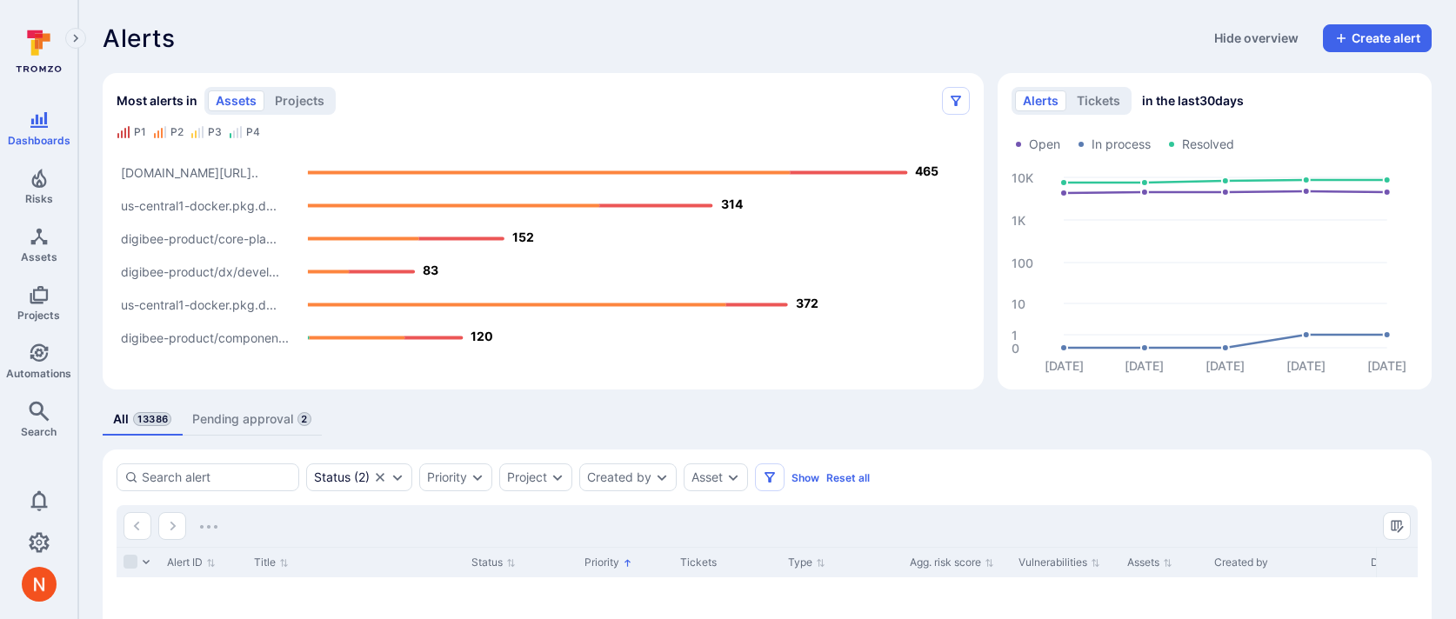
scroll to position [47, 0]
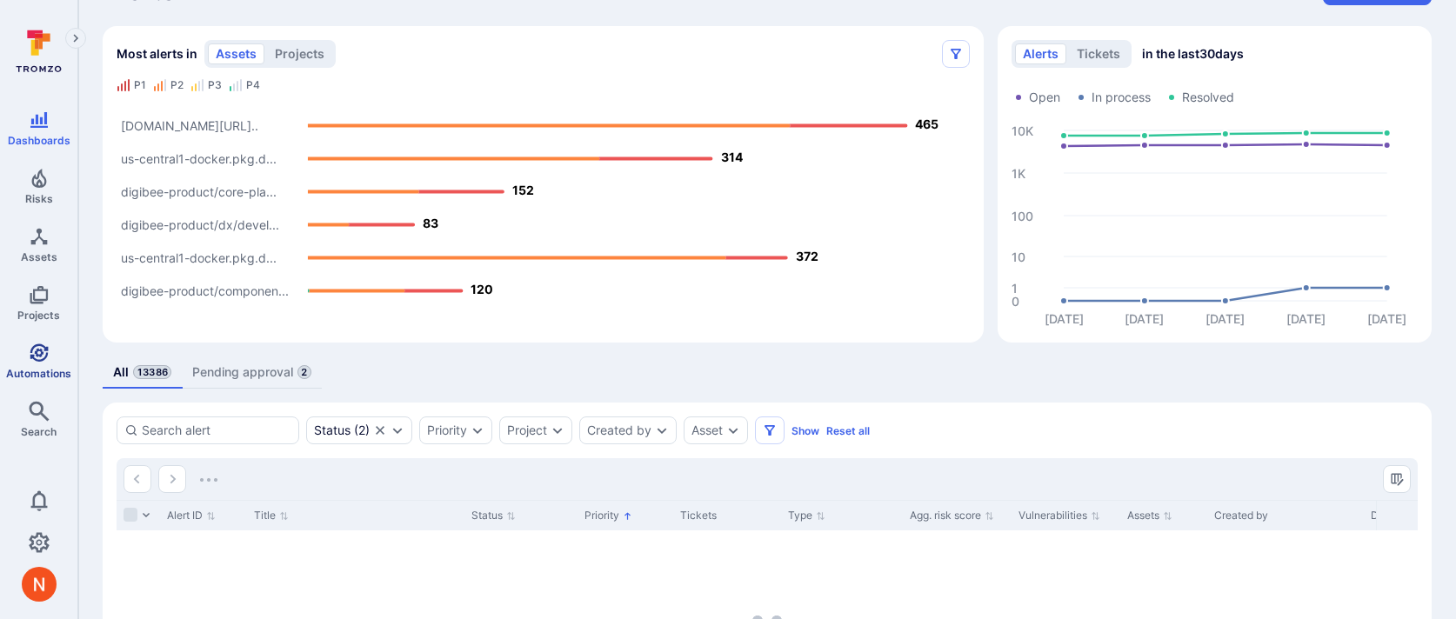
click at [16, 369] on span "Automations" at bounding box center [38, 373] width 65 height 13
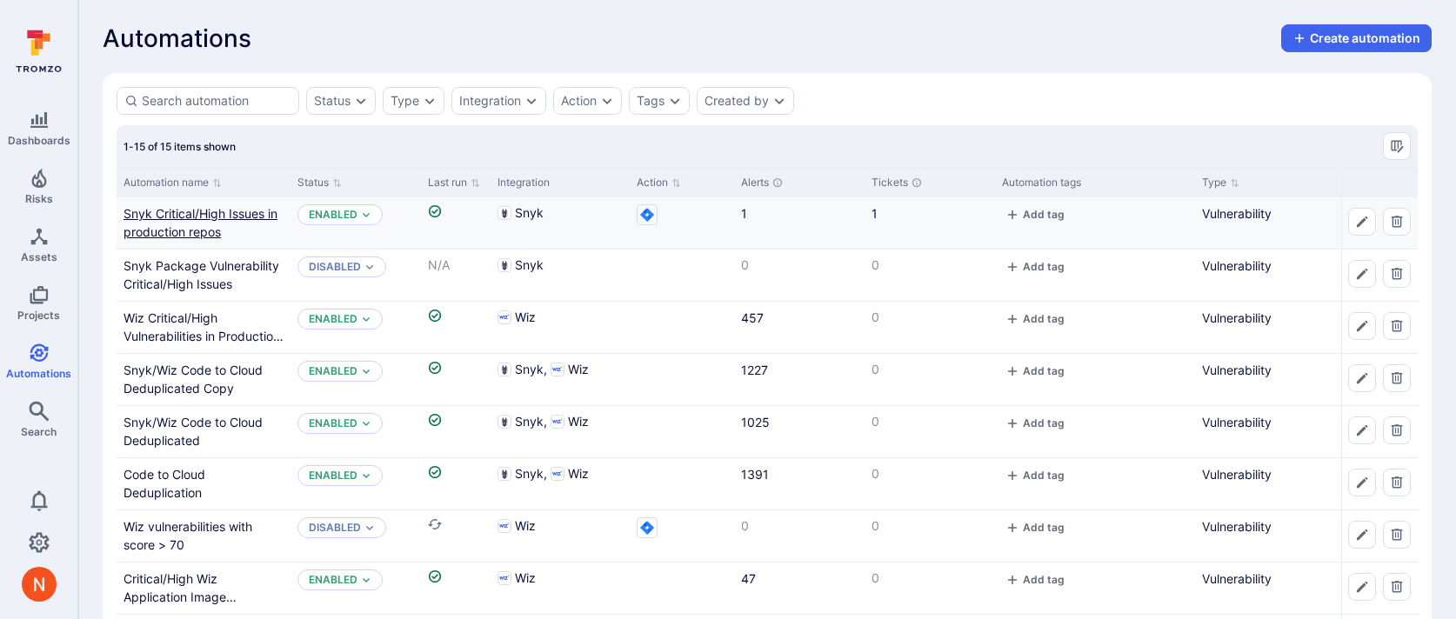
click at [186, 209] on link "Snyk Critical/High Issues in production repos" at bounding box center [201, 222] width 154 height 33
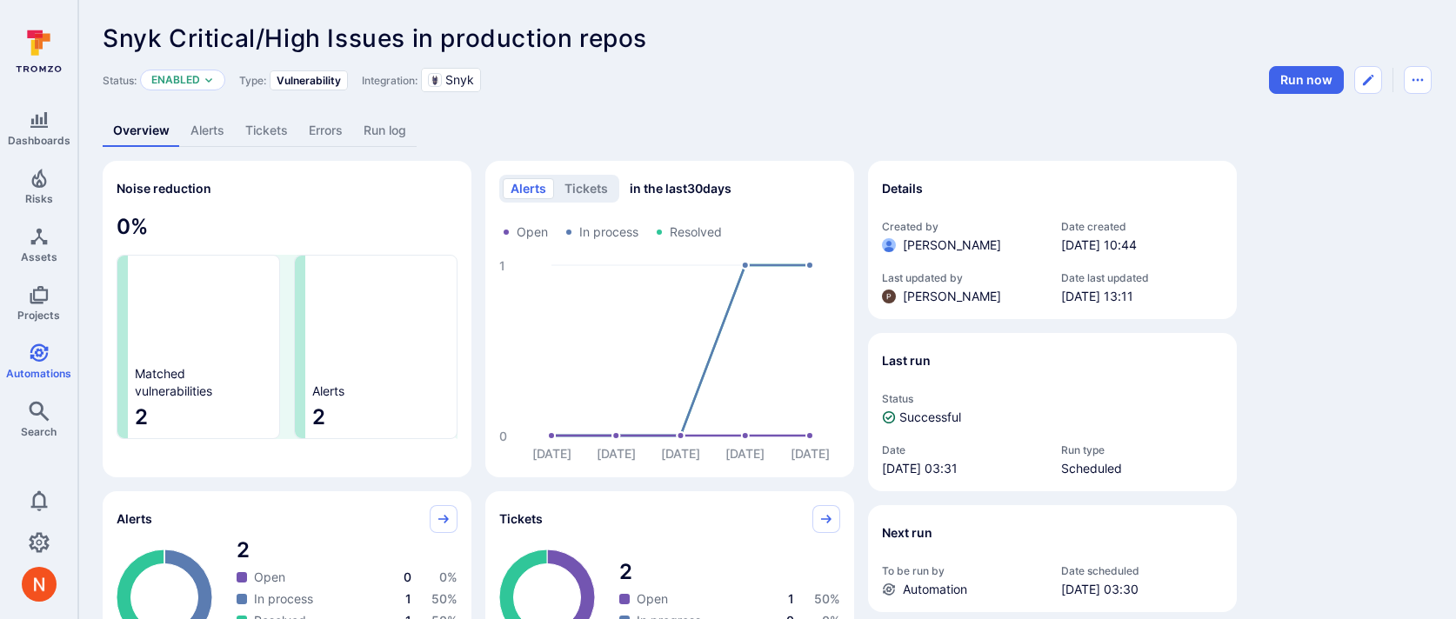
click at [210, 123] on link "Alerts" at bounding box center [207, 131] width 55 height 32
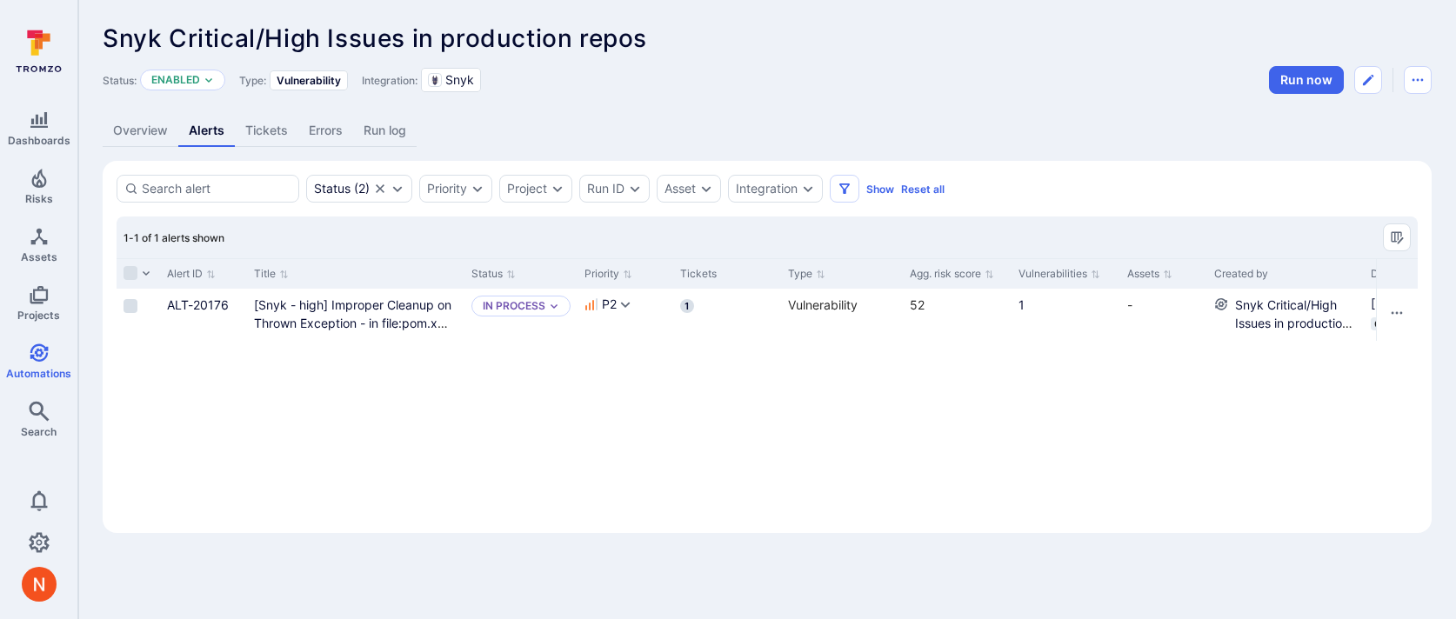
click at [255, 127] on link "Tickets" at bounding box center [266, 131] width 63 height 32
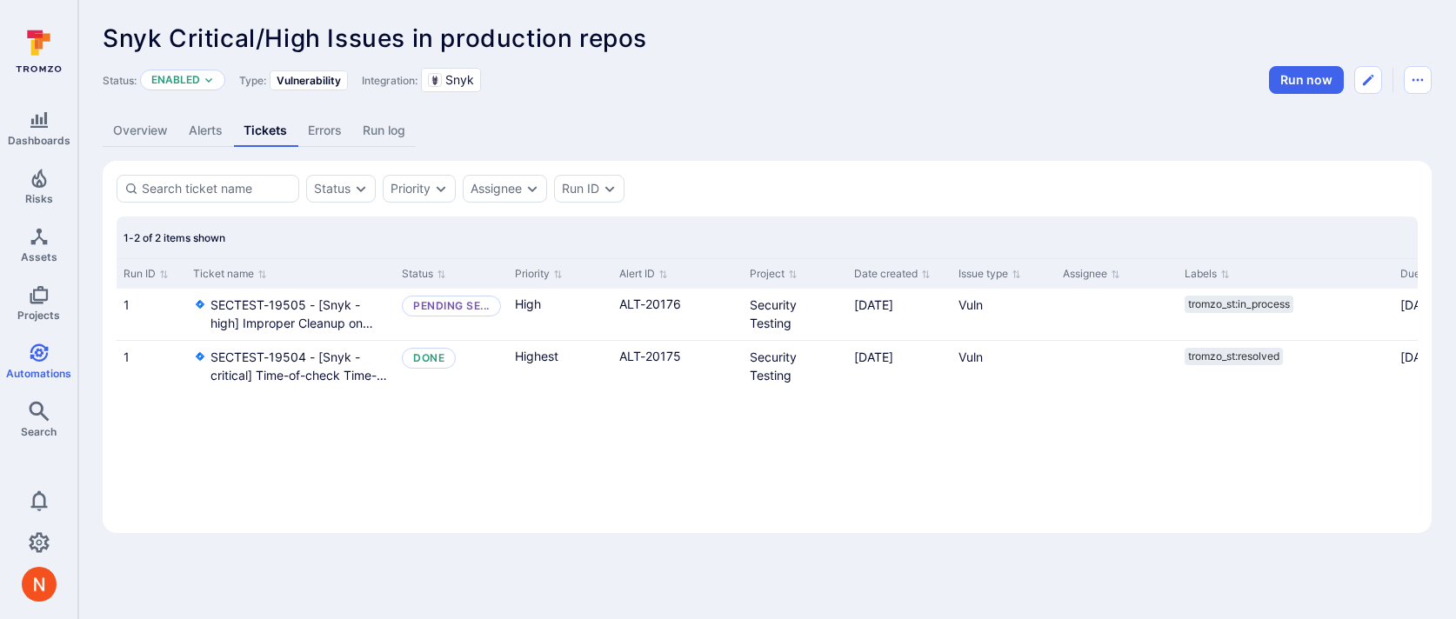
click at [210, 130] on link "Alerts" at bounding box center [205, 131] width 55 height 32
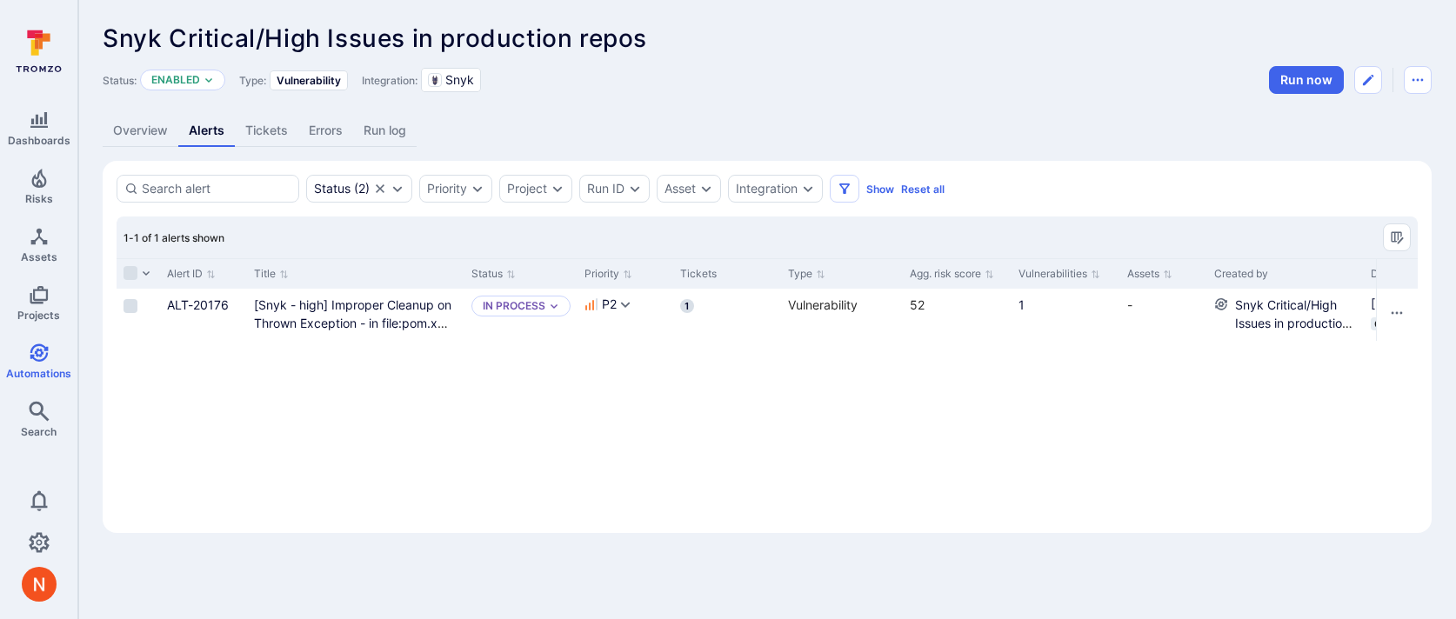
click at [287, 124] on link "Tickets" at bounding box center [266, 131] width 63 height 32
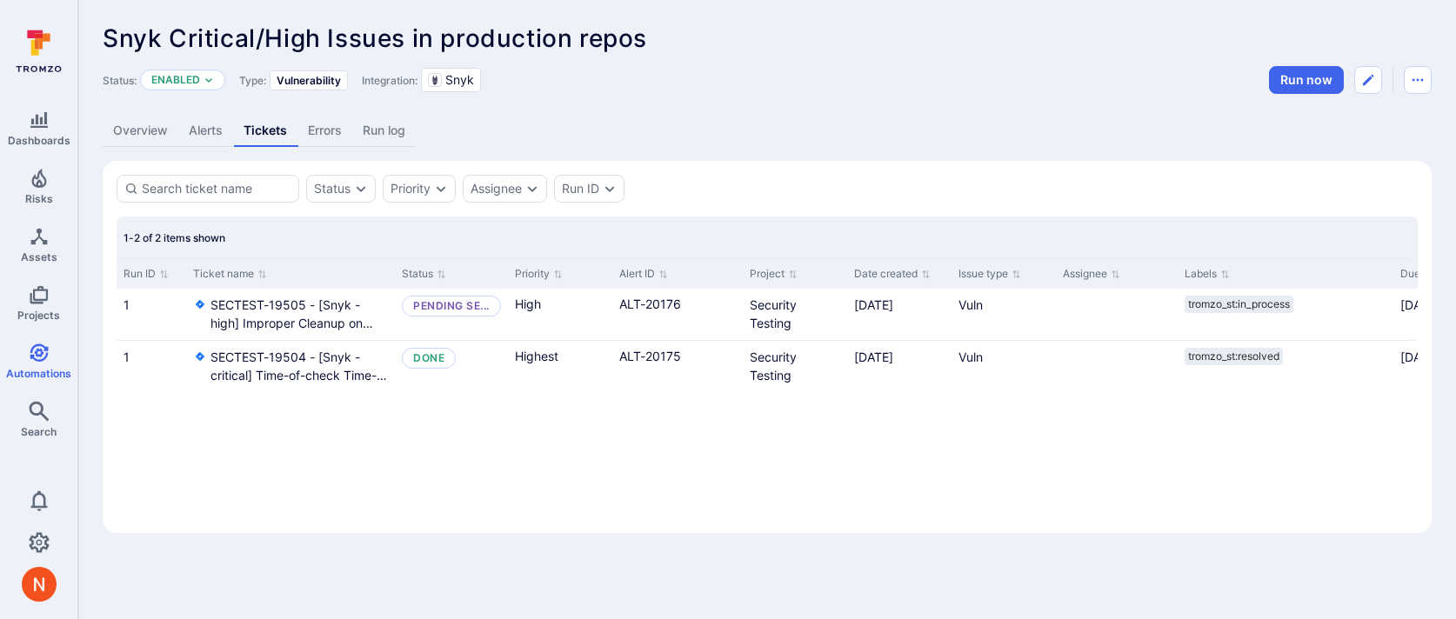
click at [369, 464] on div "Run ID Ticket name Status Priority Alert ID Project Date created Issue type Ass…" at bounding box center [767, 388] width 1301 height 261
click at [193, 126] on link "Alerts" at bounding box center [205, 131] width 55 height 32
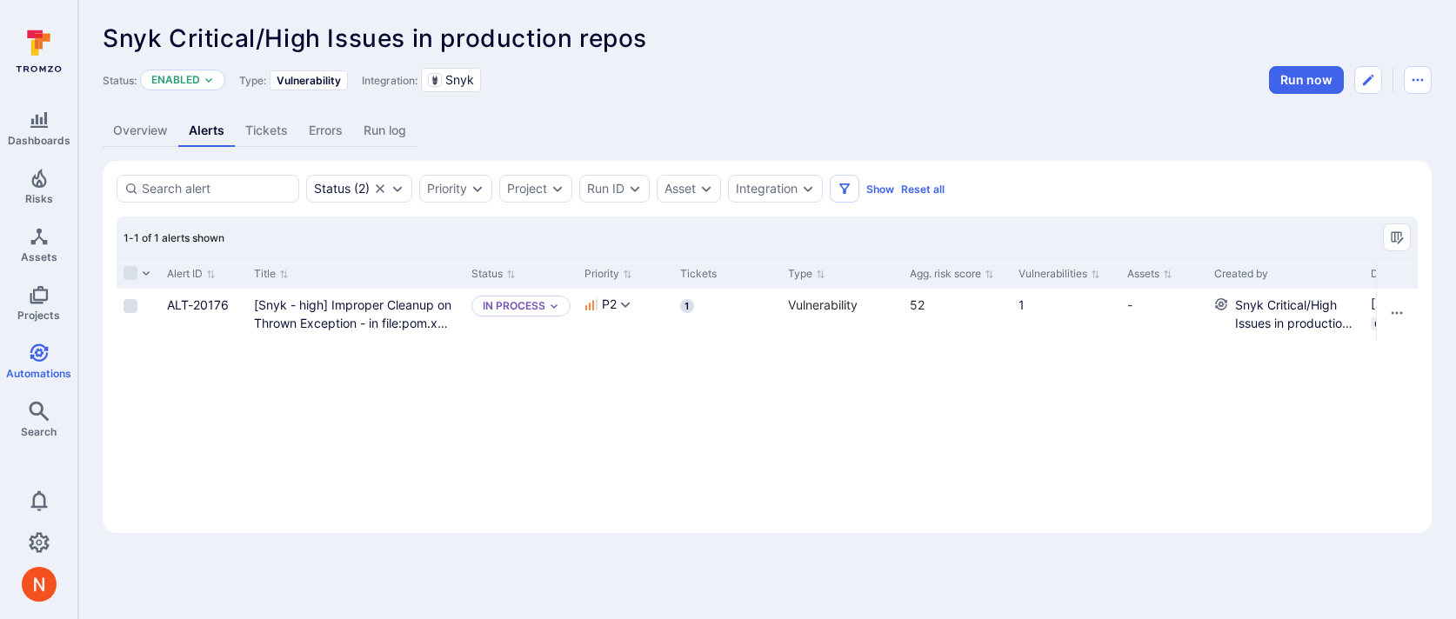
click at [255, 137] on link "Tickets" at bounding box center [266, 131] width 63 height 32
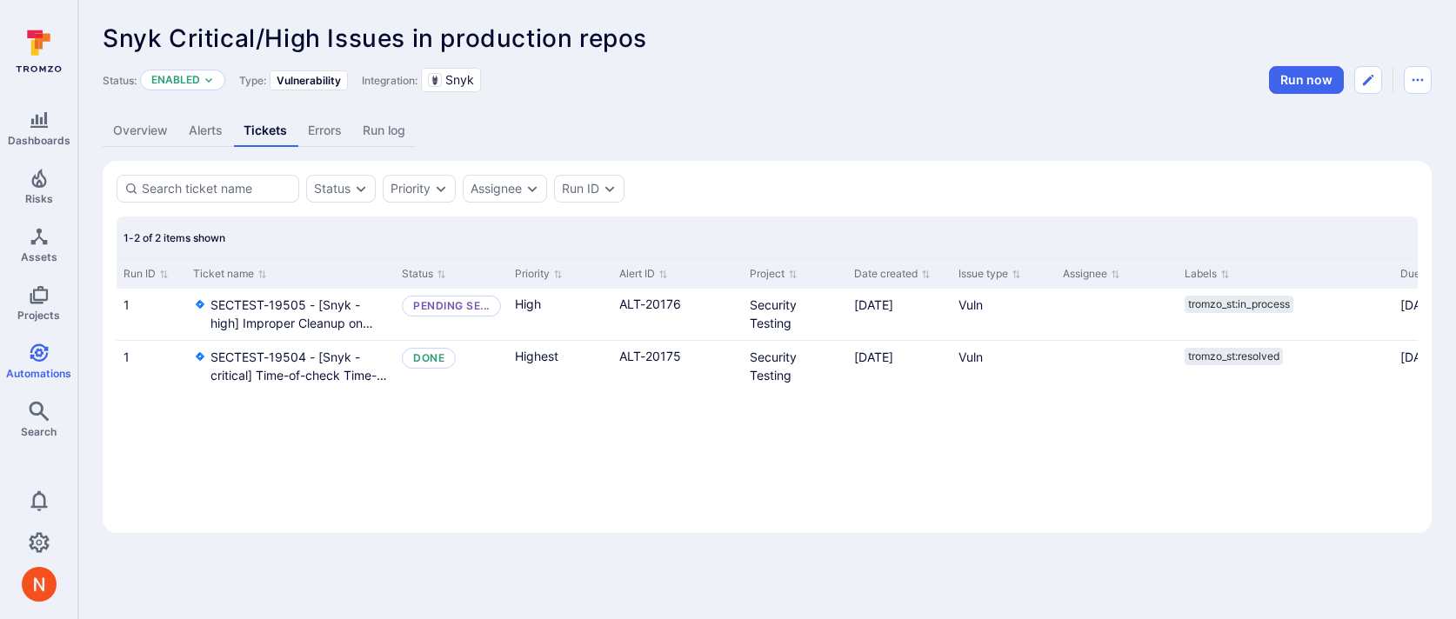
click at [135, 136] on link "Overview" at bounding box center [141, 131] width 76 height 32
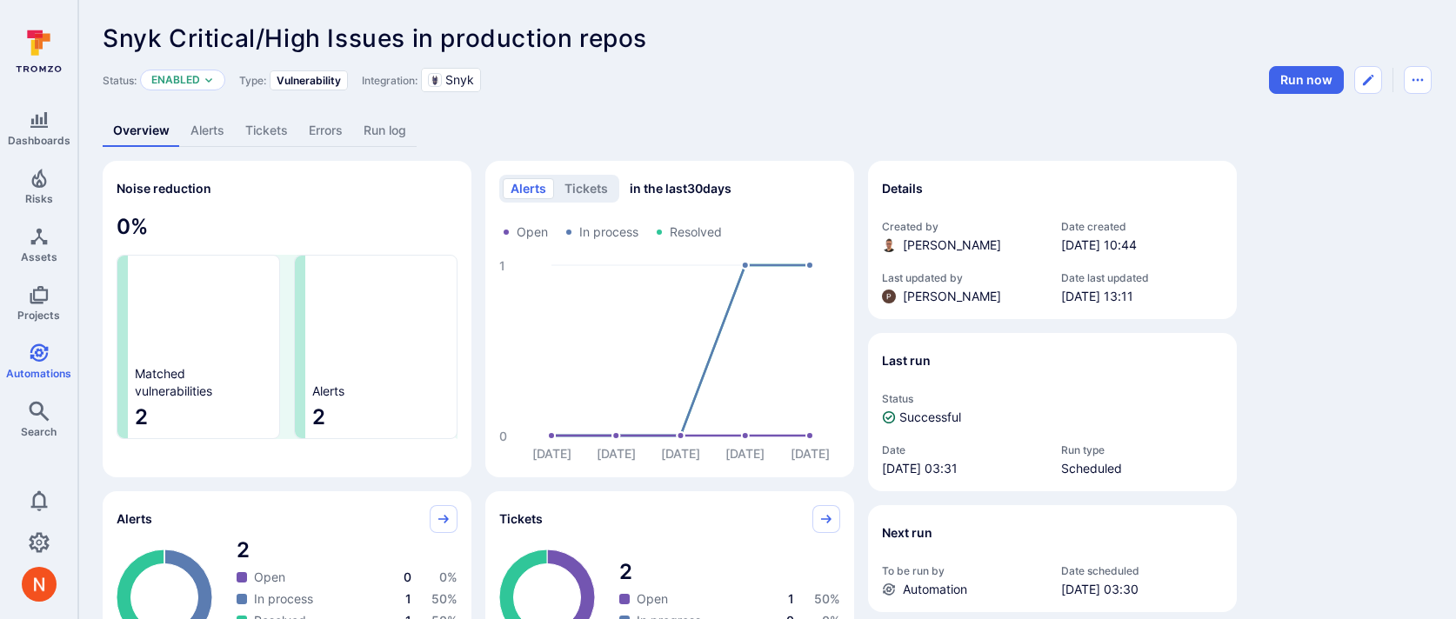
click at [198, 137] on link "Alerts" at bounding box center [207, 131] width 55 height 32
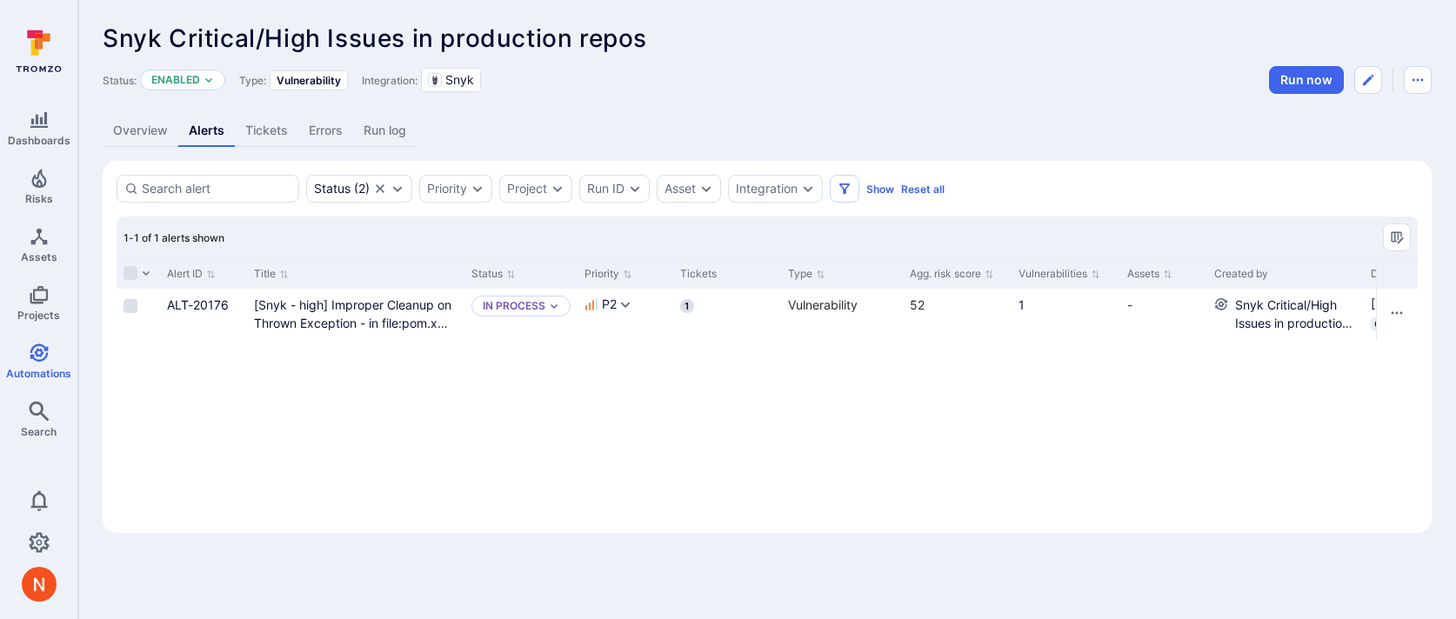
click at [276, 144] on link "Tickets" at bounding box center [266, 131] width 63 height 32
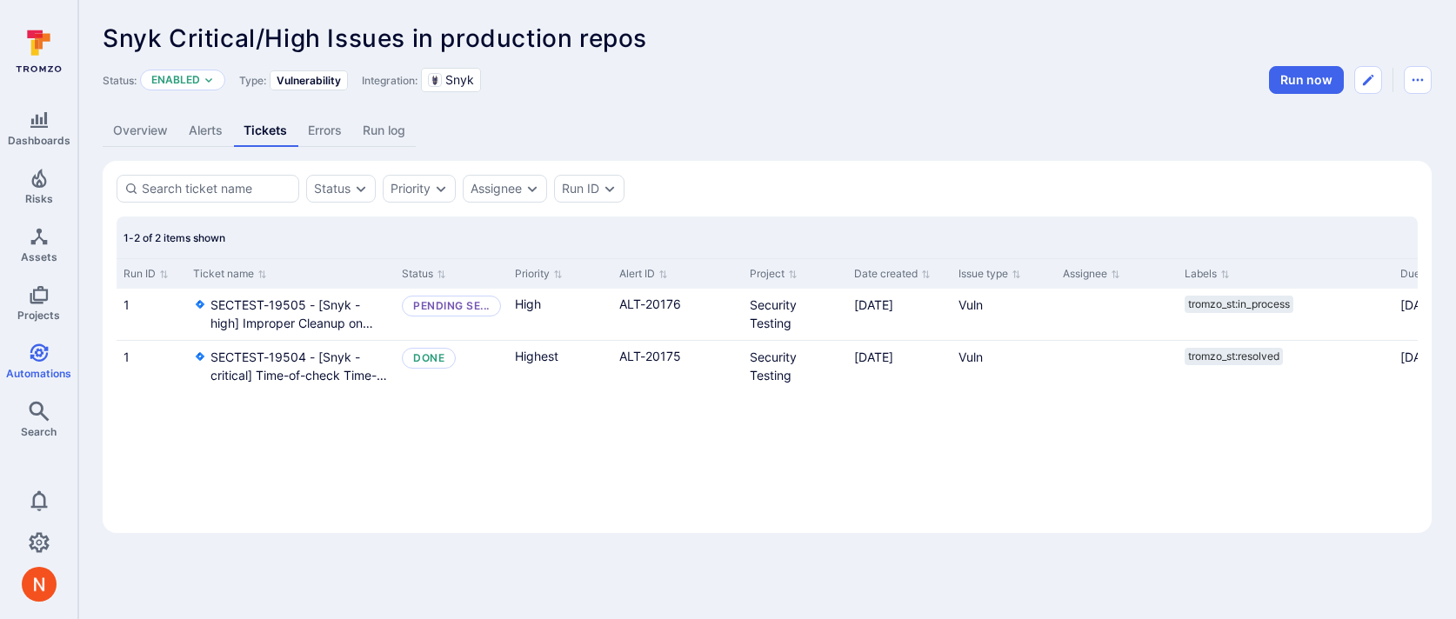
click at [197, 130] on link "Alerts" at bounding box center [205, 131] width 55 height 32
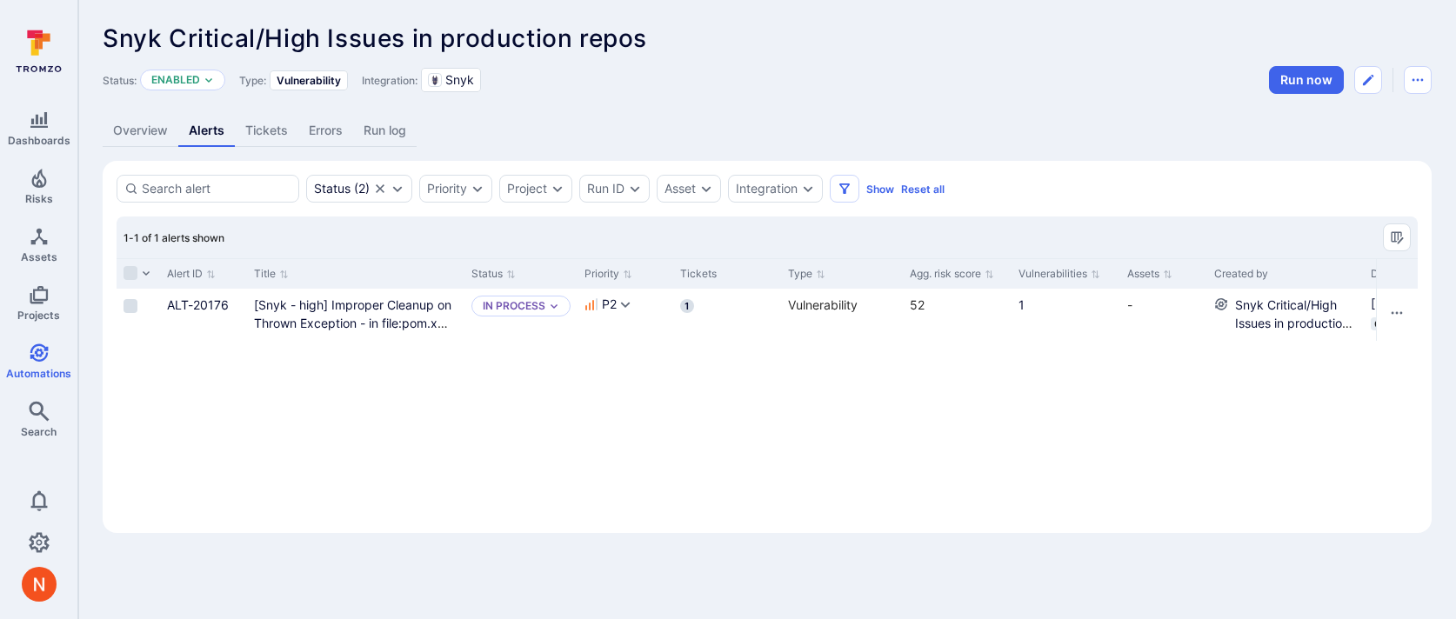
click at [682, 464] on div "Alert ID Title Status Priority Tickets Type Agg. risk score Vulnerabilities Ass…" at bounding box center [767, 388] width 1301 height 261
click at [146, 129] on link "Overview" at bounding box center [141, 131] width 76 height 32
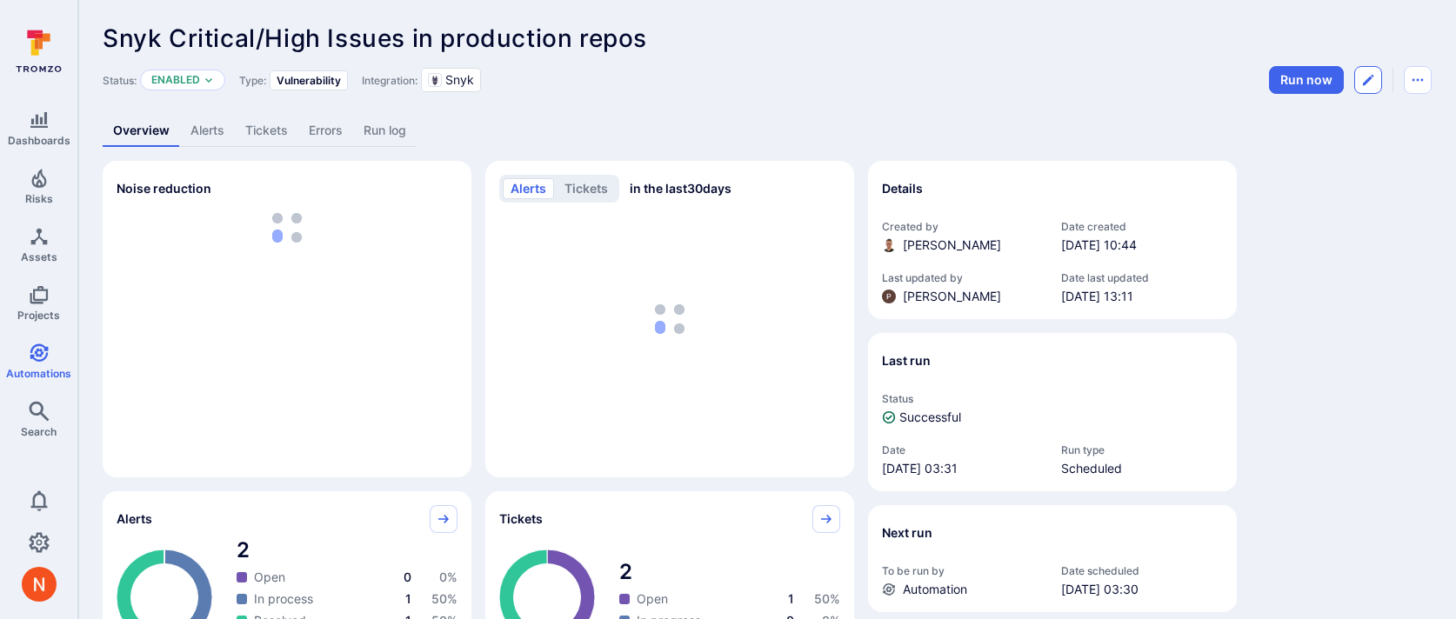
click at [1368, 78] on icon "Edit automation" at bounding box center [1368, 80] width 10 height 10
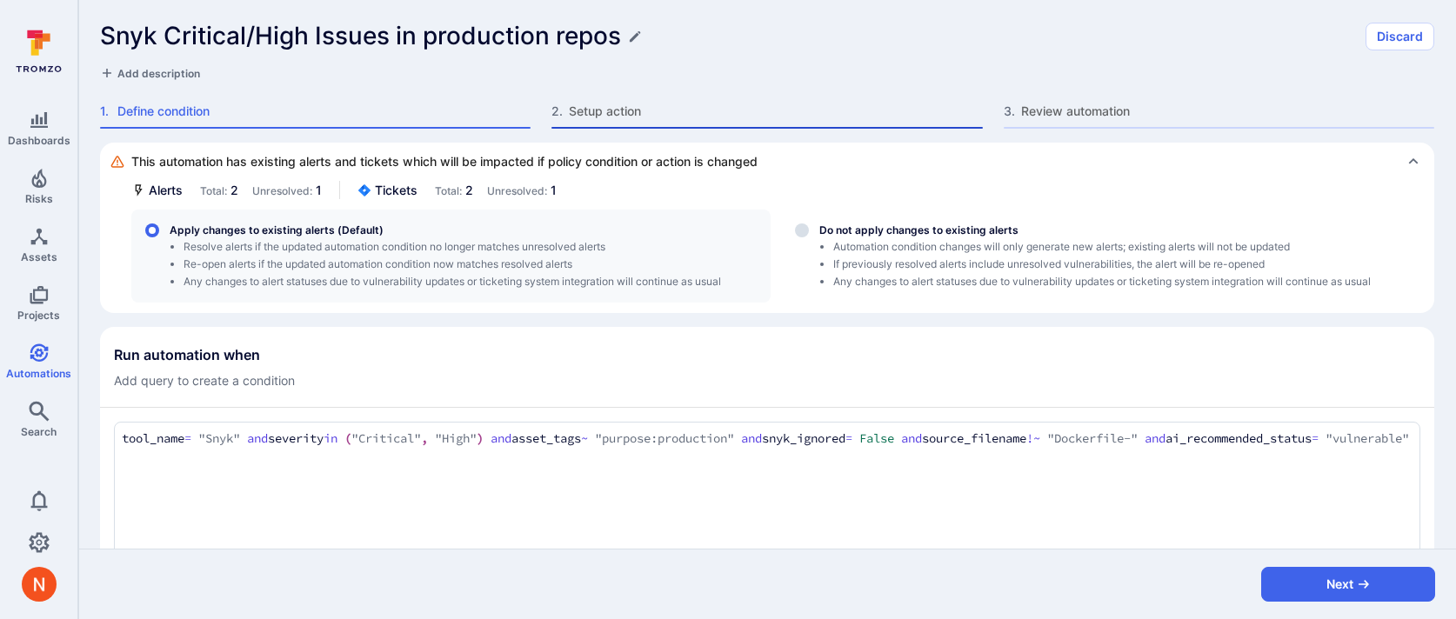
click at [651, 124] on div "2 . Setup action" at bounding box center [766, 116] width 431 height 26
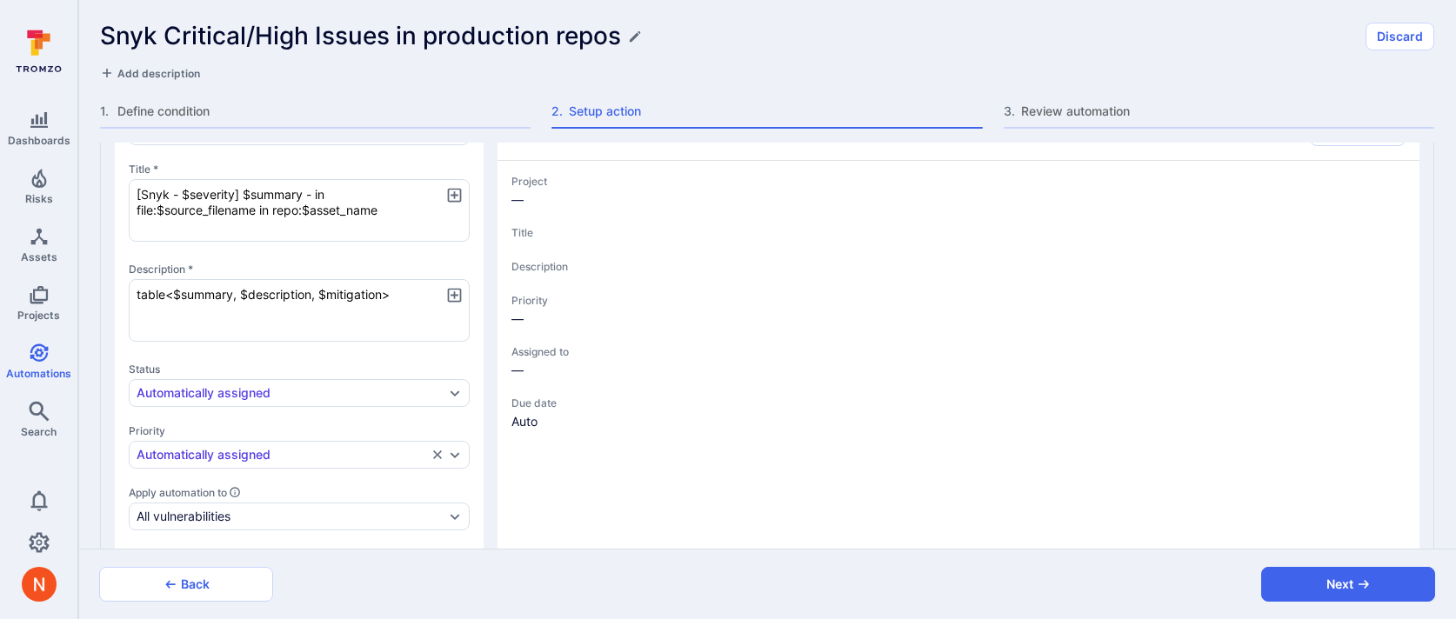
type textarea "x"
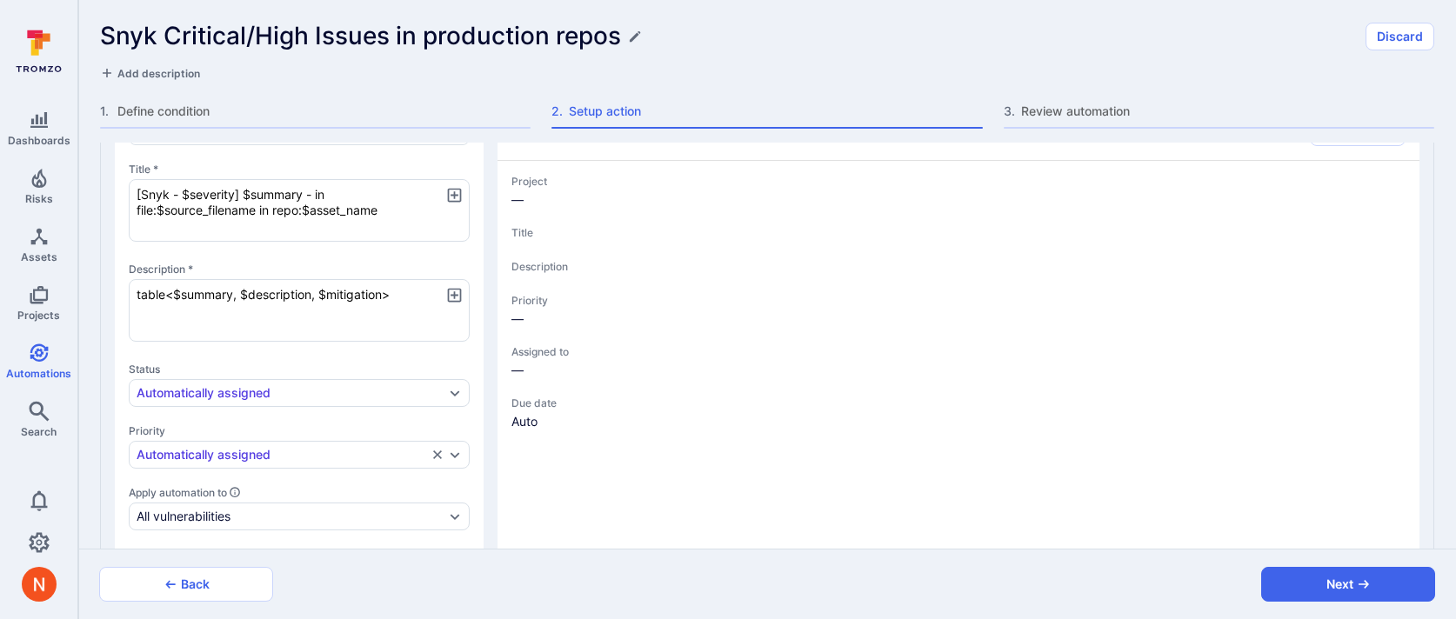
type textarea "x"
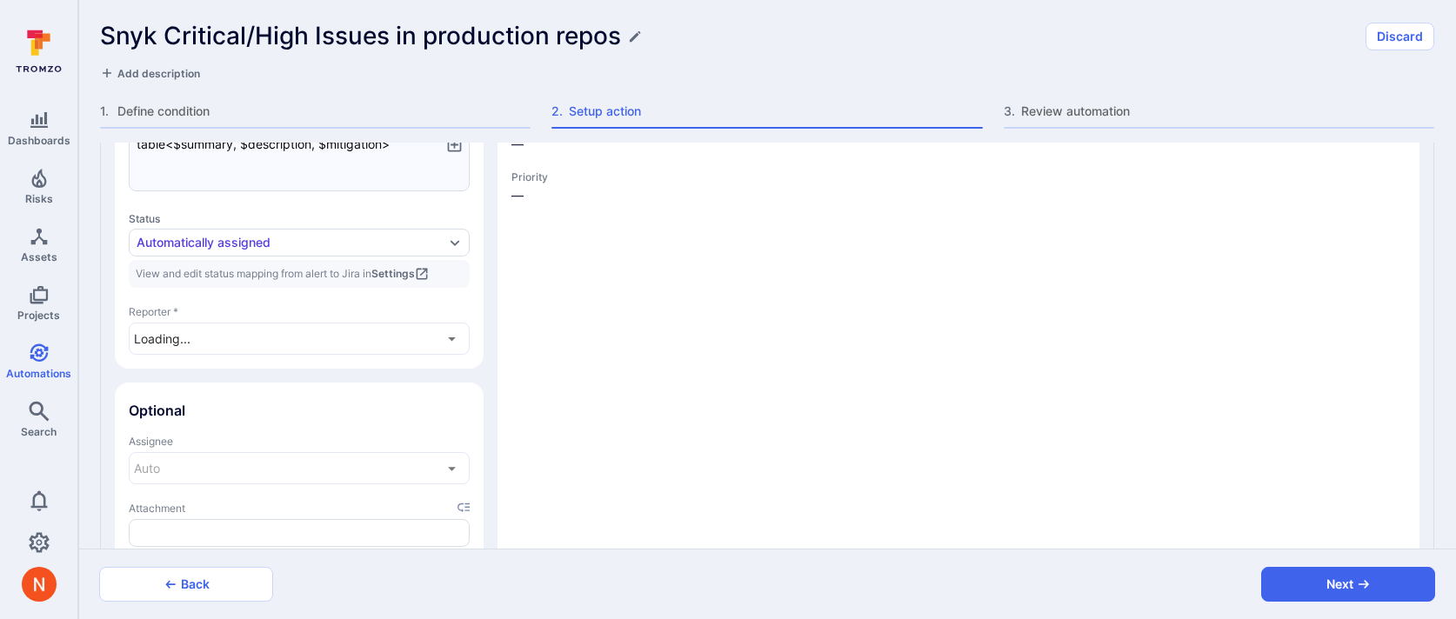
type textarea "x"
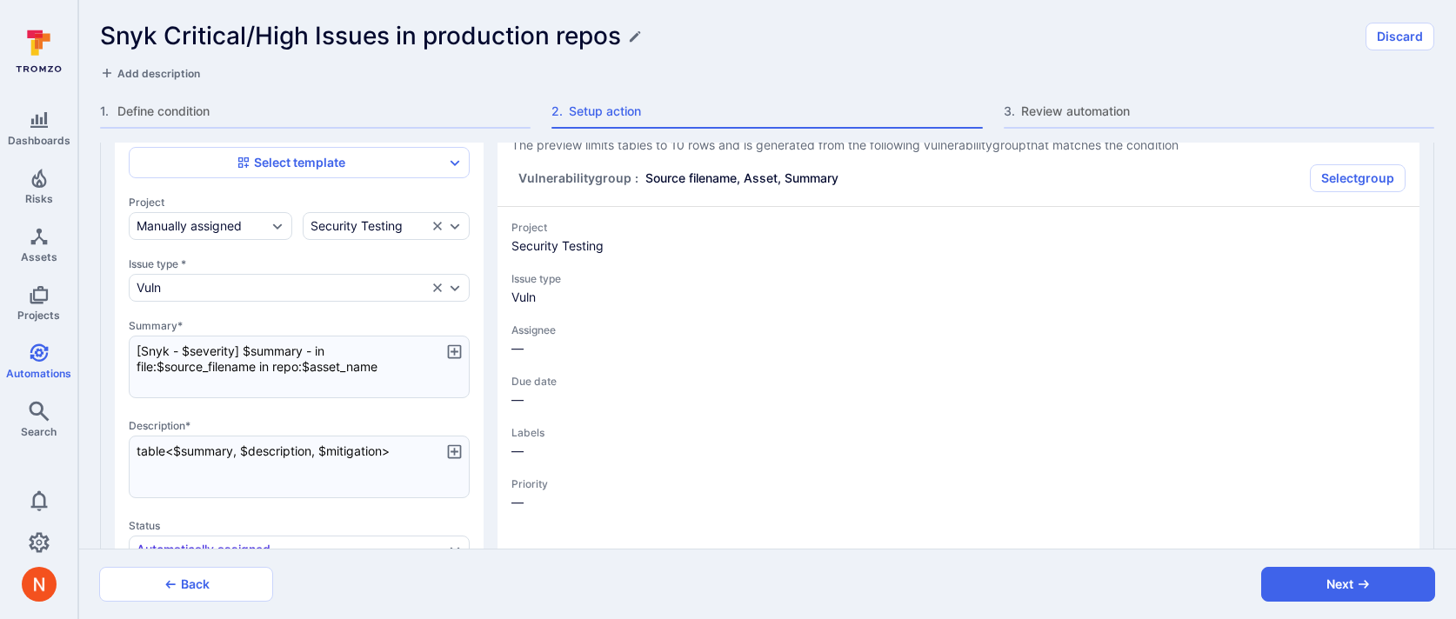
scroll to position [1335, 0]
type textarea "x"
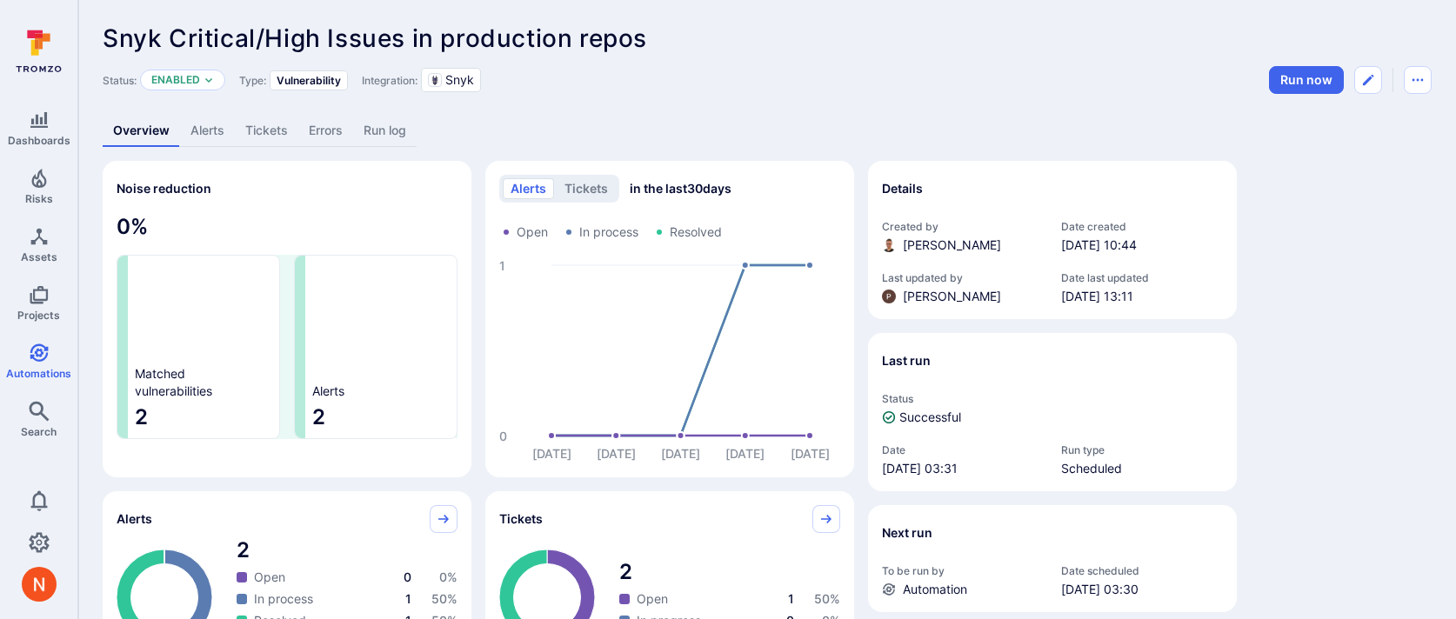
click at [183, 129] on link "Alerts" at bounding box center [207, 131] width 55 height 32
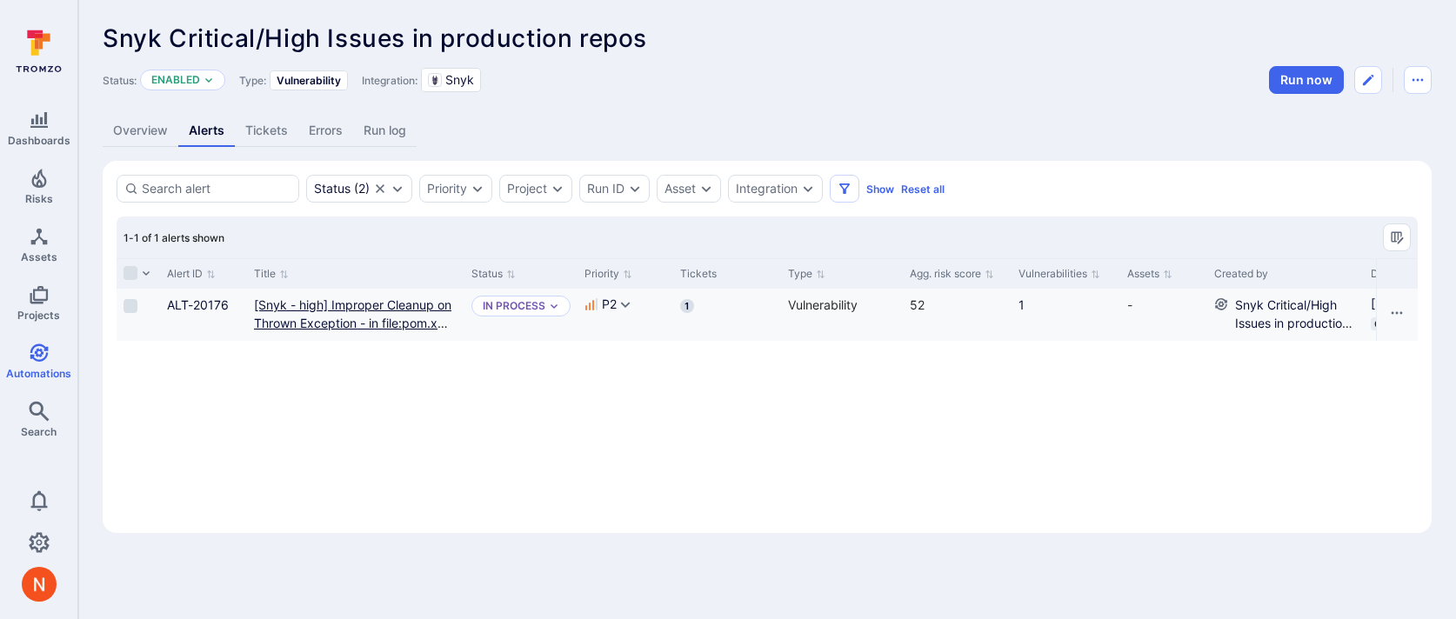
click at [362, 306] on repo "[Snyk - high] Improper Cleanup on Thrown Exception - in file:pom.xml in repo:di…" at bounding box center [352, 332] width 197 height 70
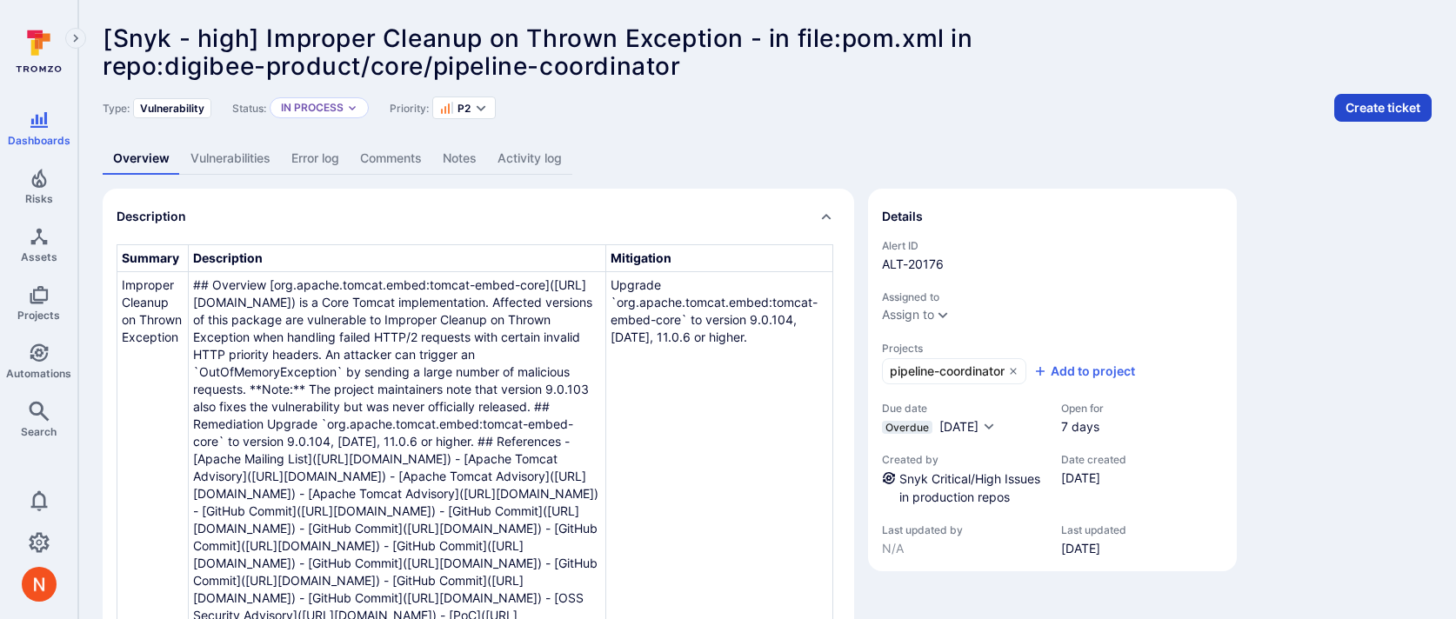
click at [1342, 114] on button "Create ticket" at bounding box center [1382, 108] width 97 height 28
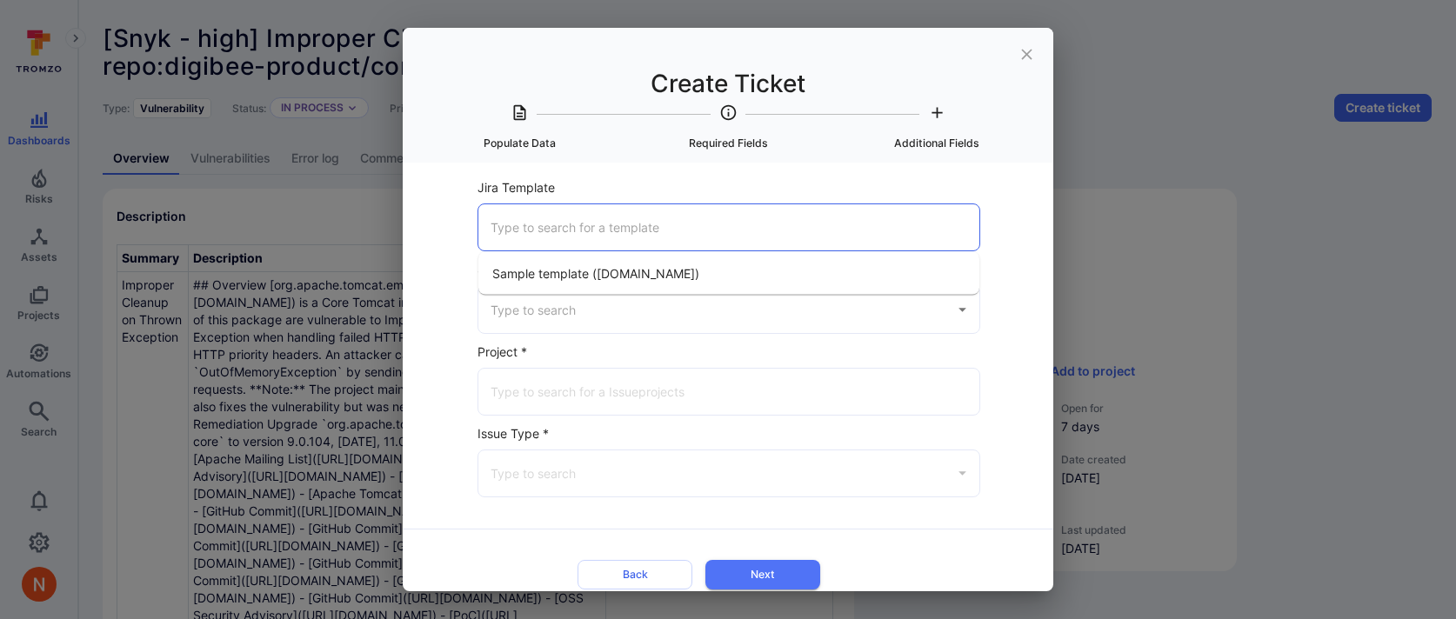
click at [578, 233] on input "Jira Template" at bounding box center [728, 227] width 485 height 30
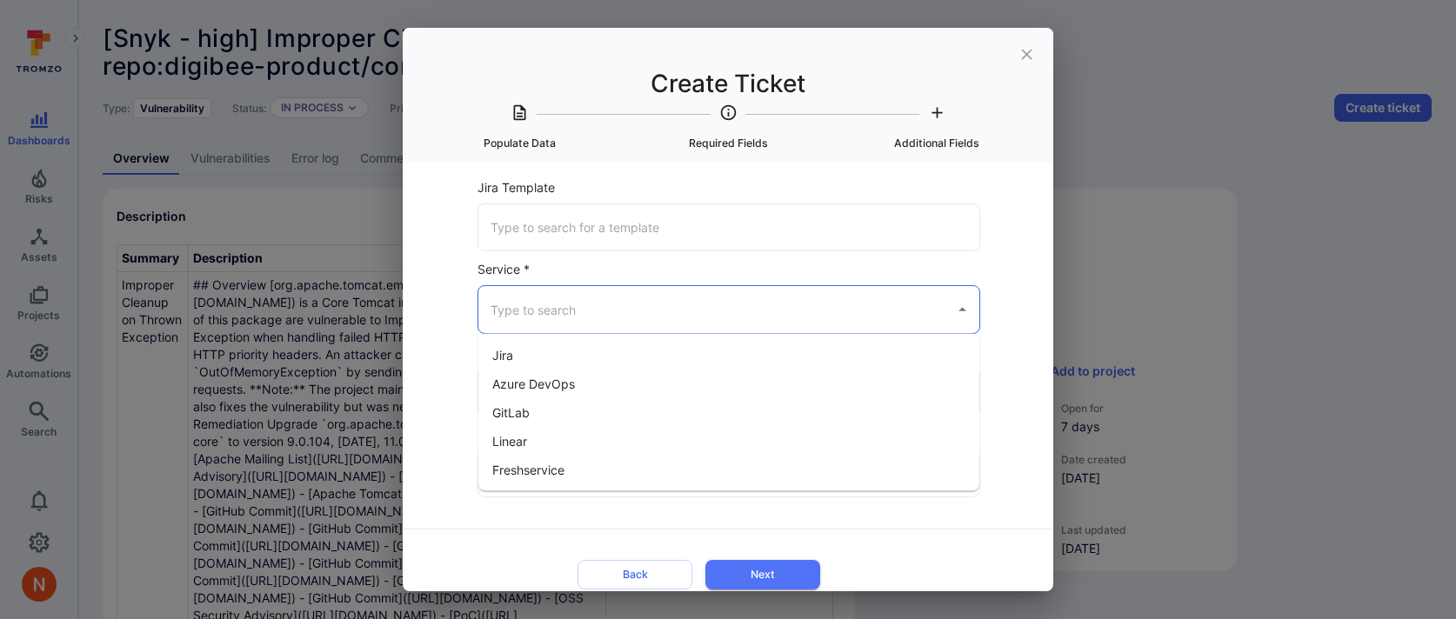
click at [550, 318] on input "Service *" at bounding box center [715, 309] width 459 height 30
click at [534, 356] on li "Jira" at bounding box center [728, 355] width 501 height 29
type input "Jira"
click at [531, 389] on input "Jira Project *" at bounding box center [728, 392] width 485 height 30
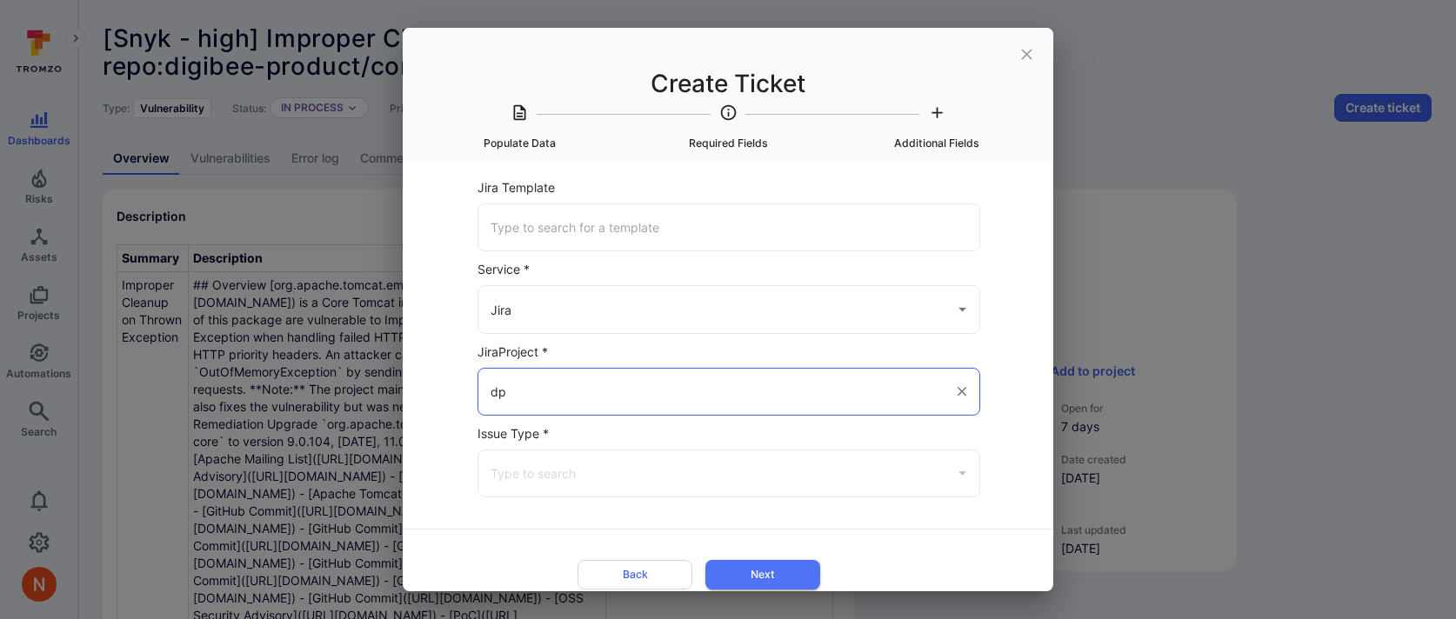
type input "dp"
click at [1027, 51] on icon "close" at bounding box center [1027, 54] width 18 height 18
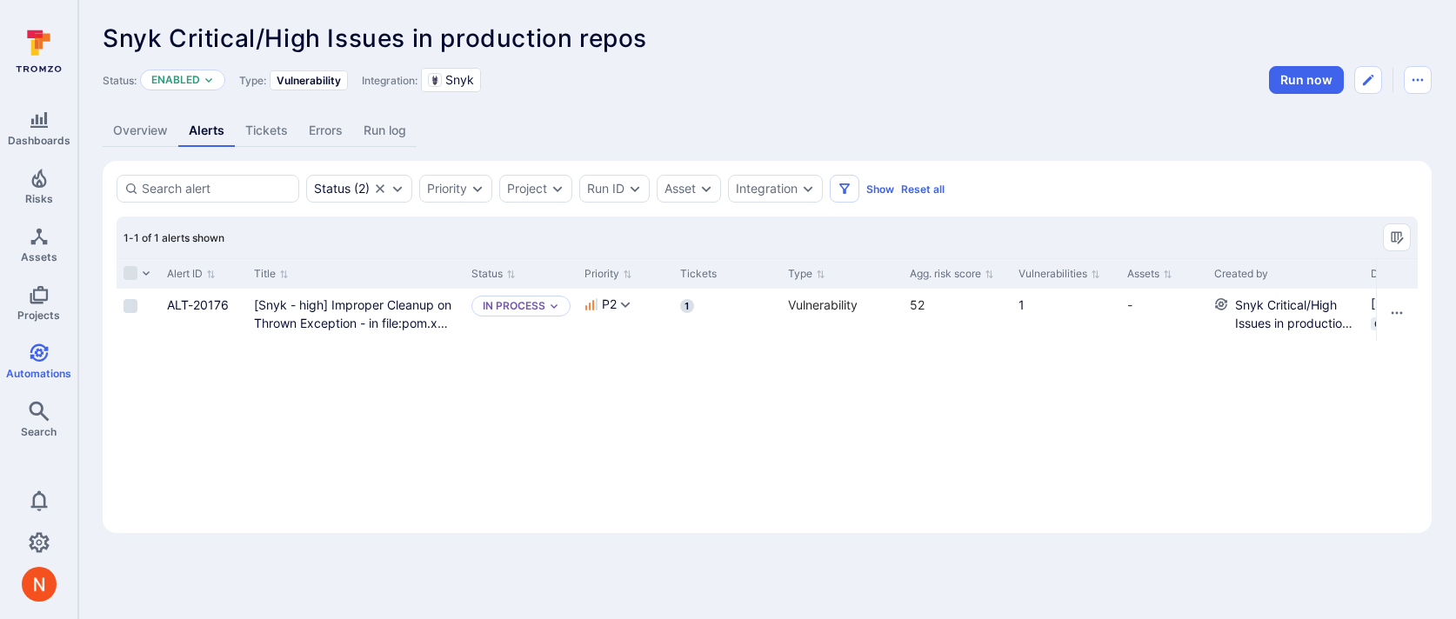
click at [265, 130] on link "Tickets" at bounding box center [266, 131] width 63 height 32
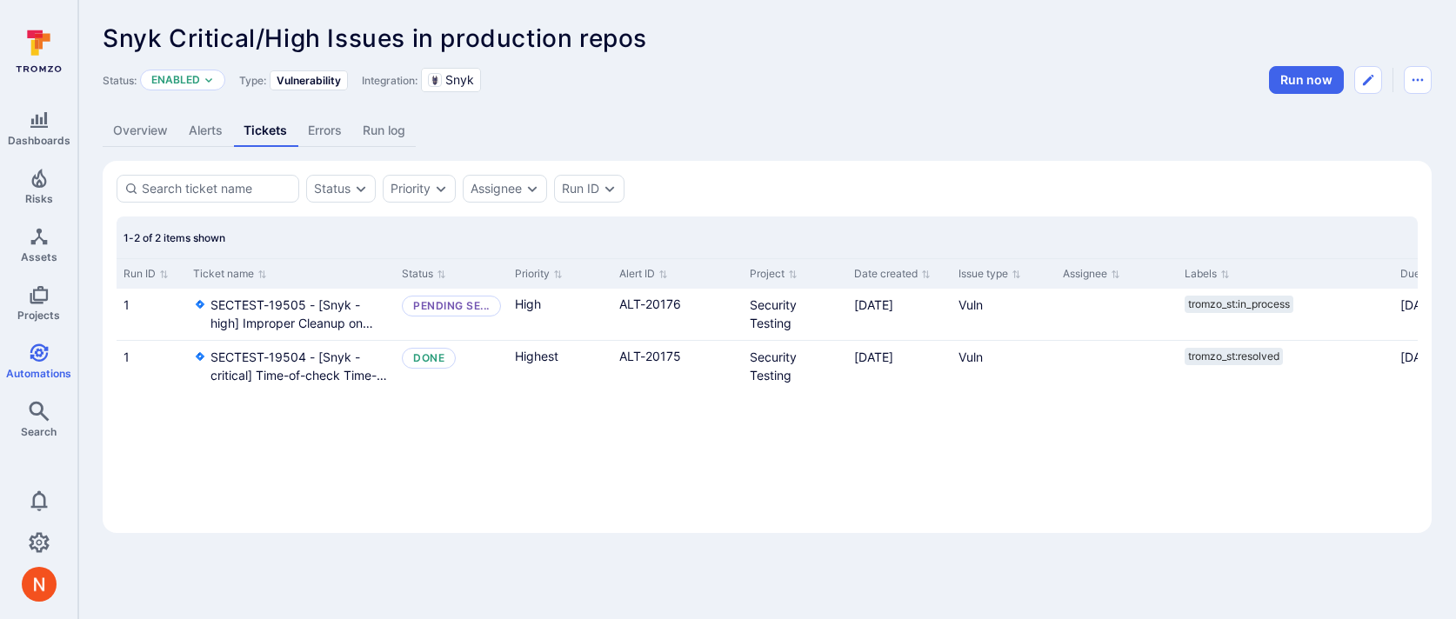
click at [188, 128] on link "Alerts" at bounding box center [205, 131] width 55 height 32
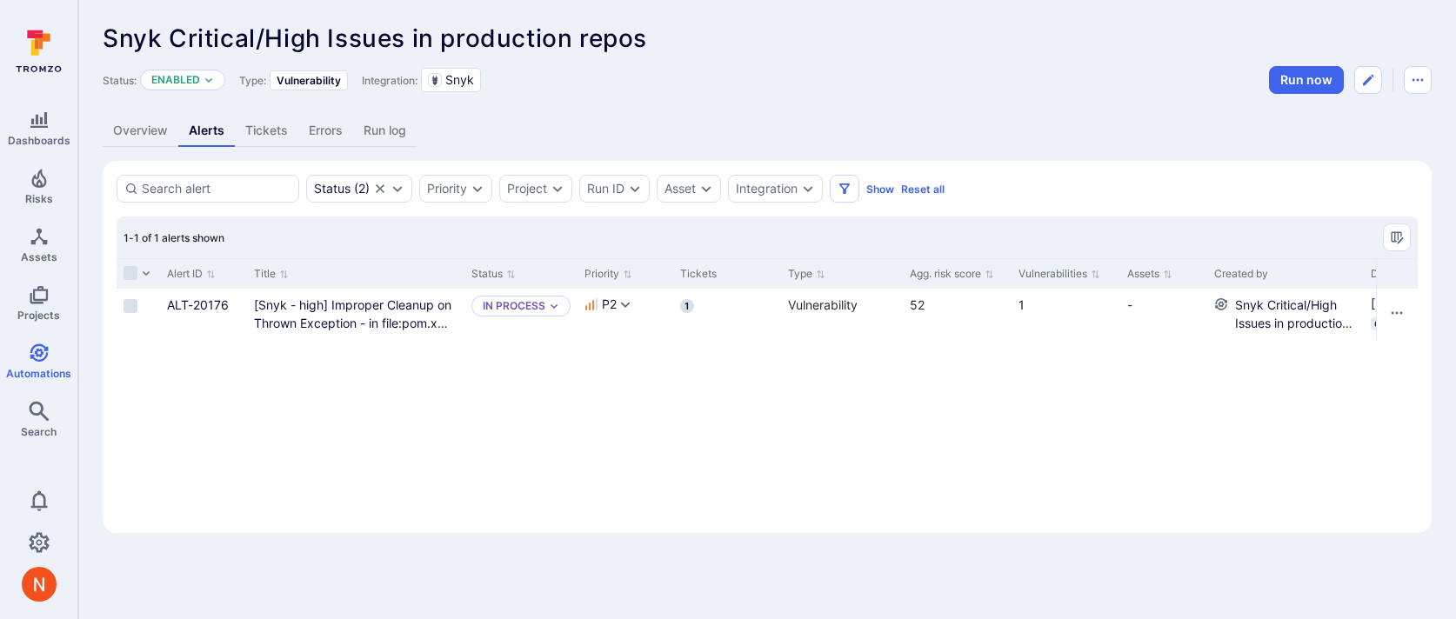
click at [280, 128] on link "Tickets" at bounding box center [266, 131] width 63 height 32
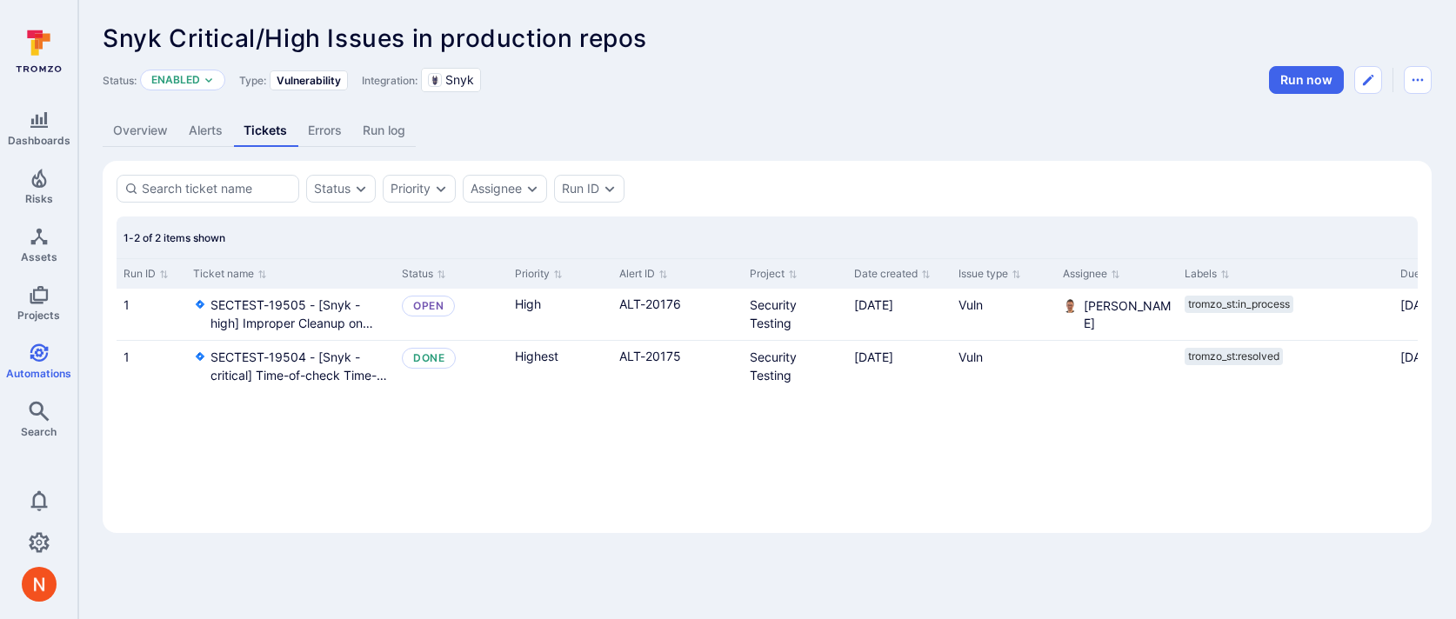
click at [212, 134] on link "Alerts" at bounding box center [205, 131] width 55 height 32
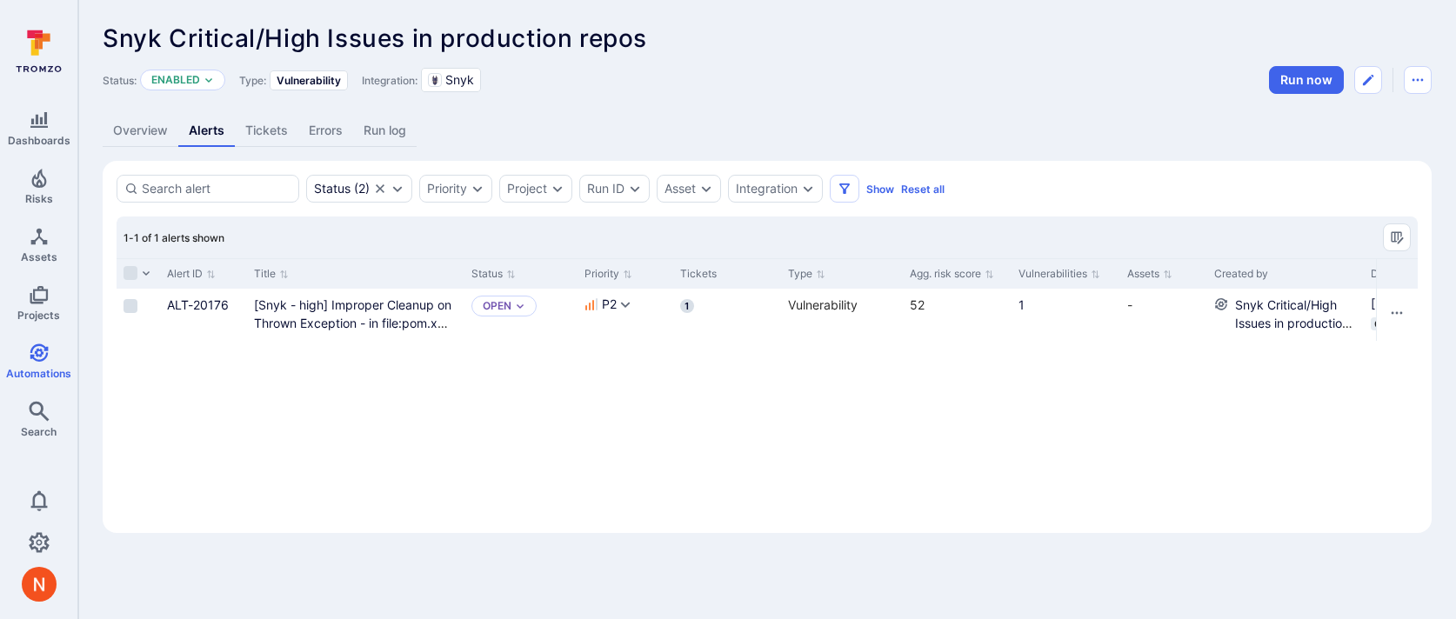
click at [284, 133] on link "Tickets" at bounding box center [266, 131] width 63 height 32
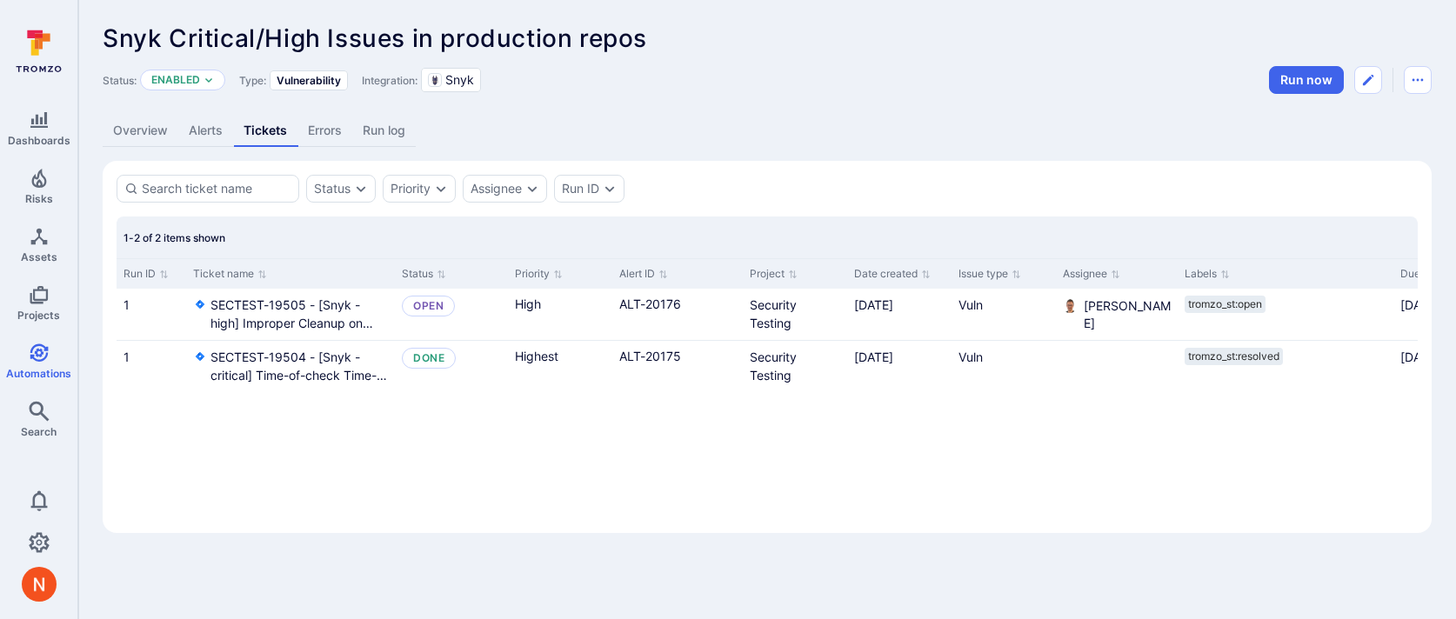
click at [197, 124] on link "Alerts" at bounding box center [205, 131] width 55 height 32
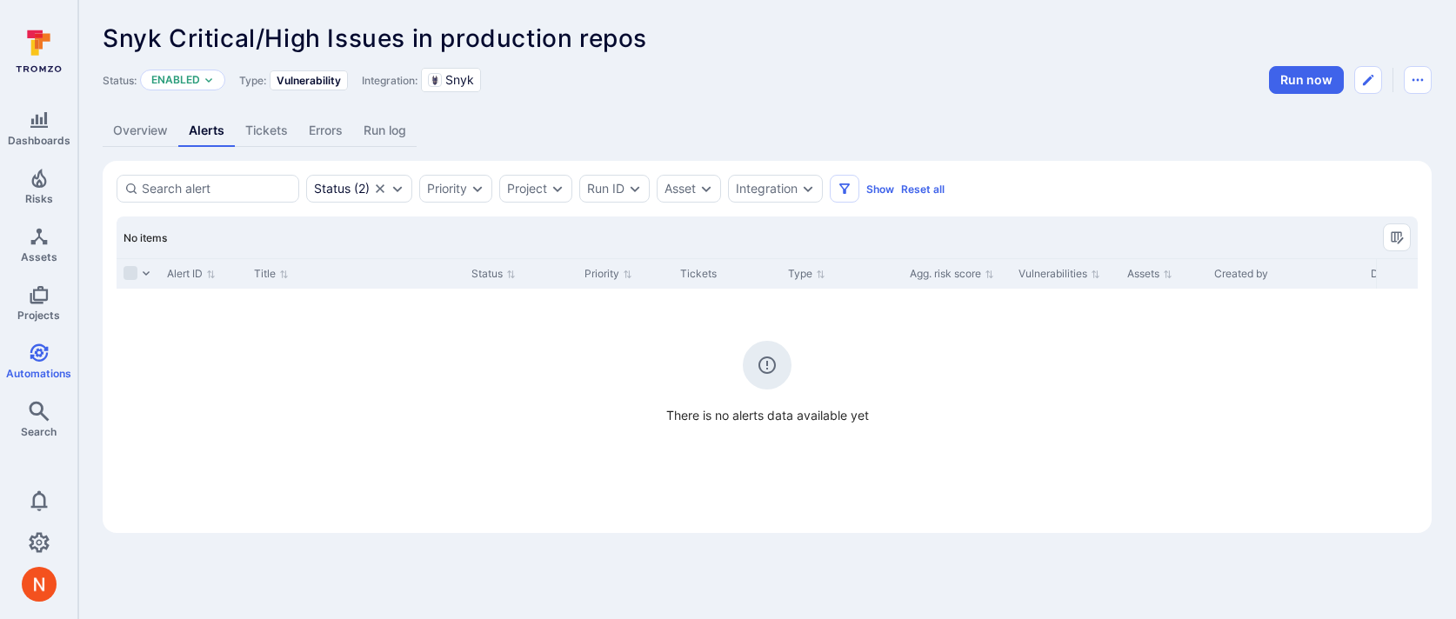
click at [271, 128] on link "Tickets" at bounding box center [266, 131] width 63 height 32
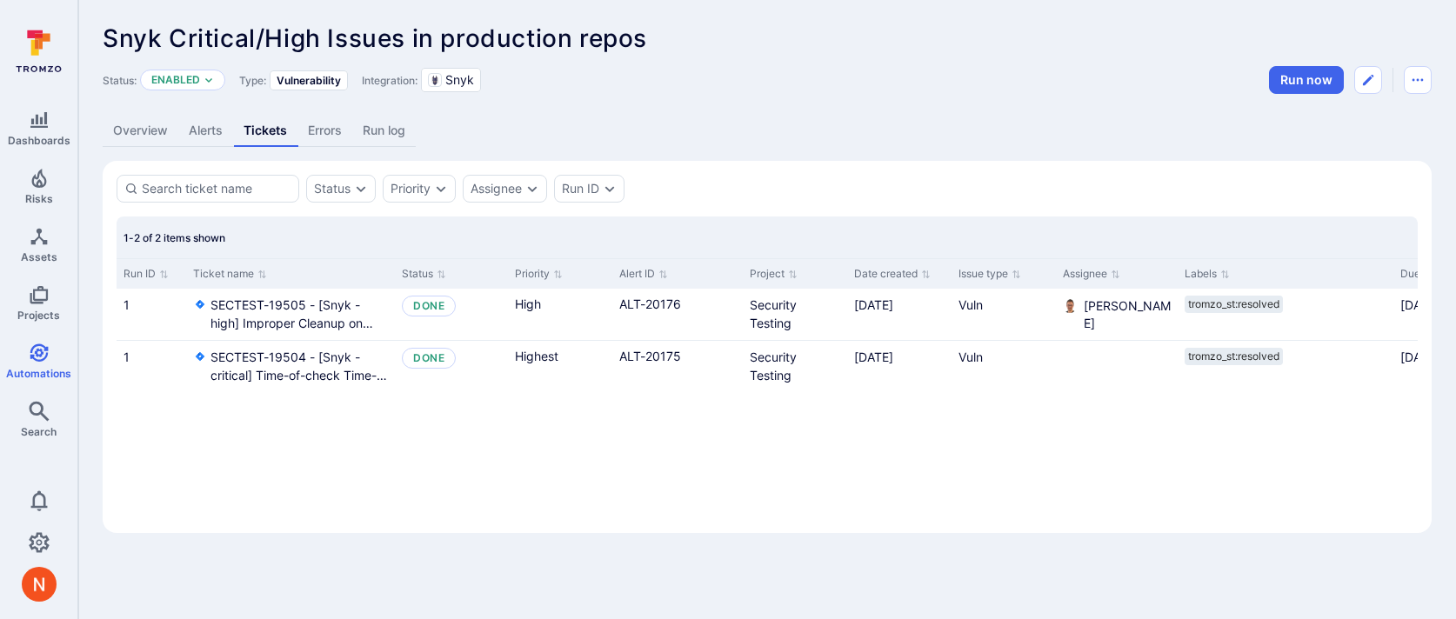
click at [209, 134] on link "Alerts" at bounding box center [205, 131] width 55 height 32
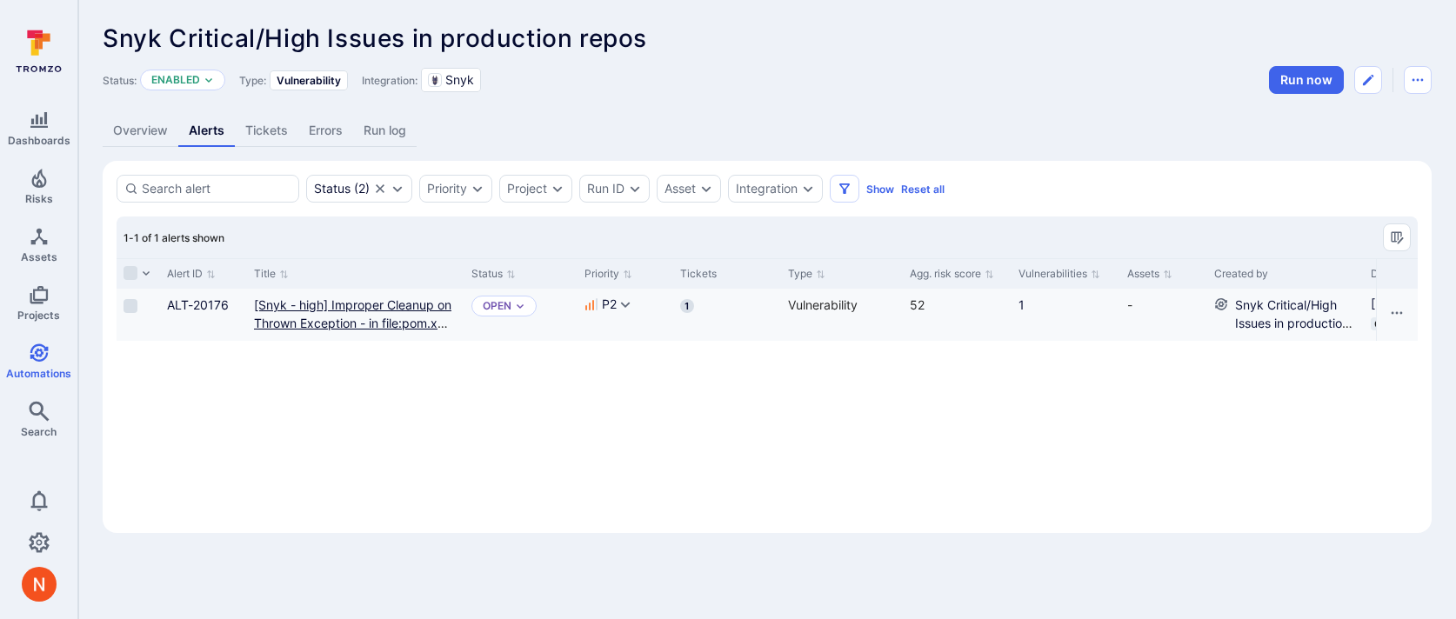
click at [337, 302] on repo "[Snyk - high] Improper Cleanup on Thrown Exception - in file:pom.xml in repo:di…" at bounding box center [352, 332] width 197 height 70
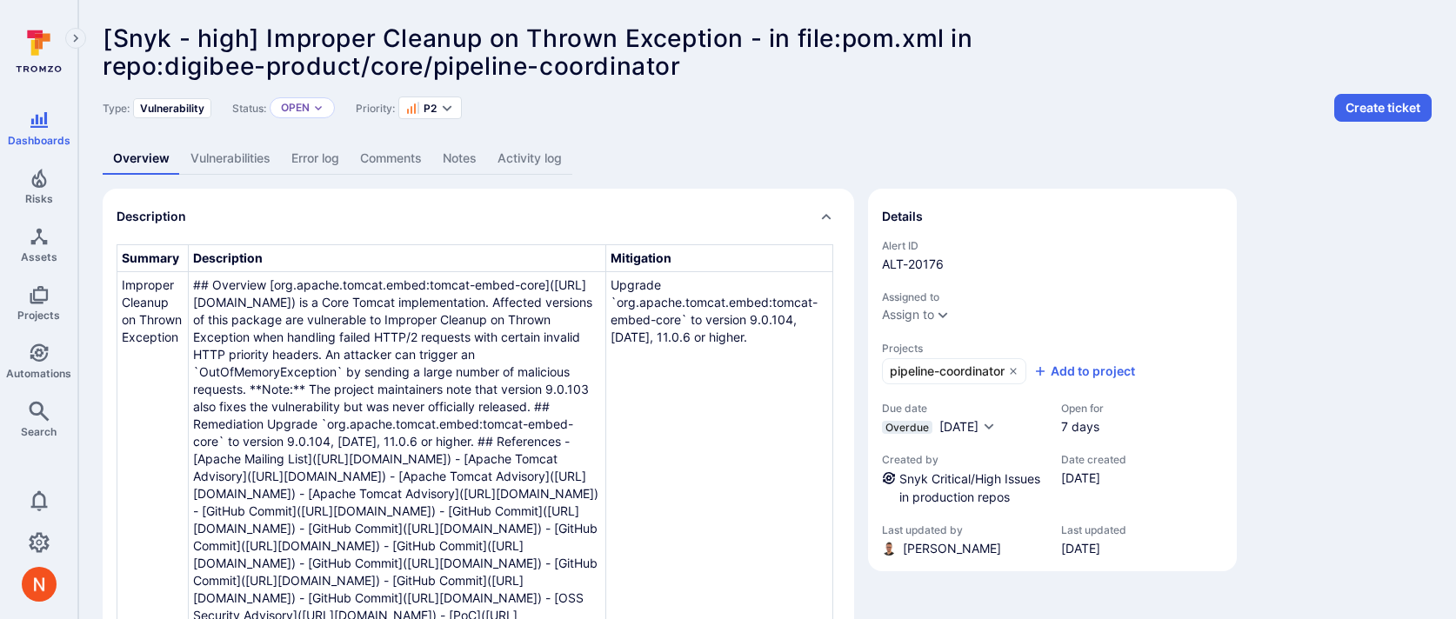
click at [240, 155] on link "Vulnerabilities" at bounding box center [230, 159] width 101 height 32
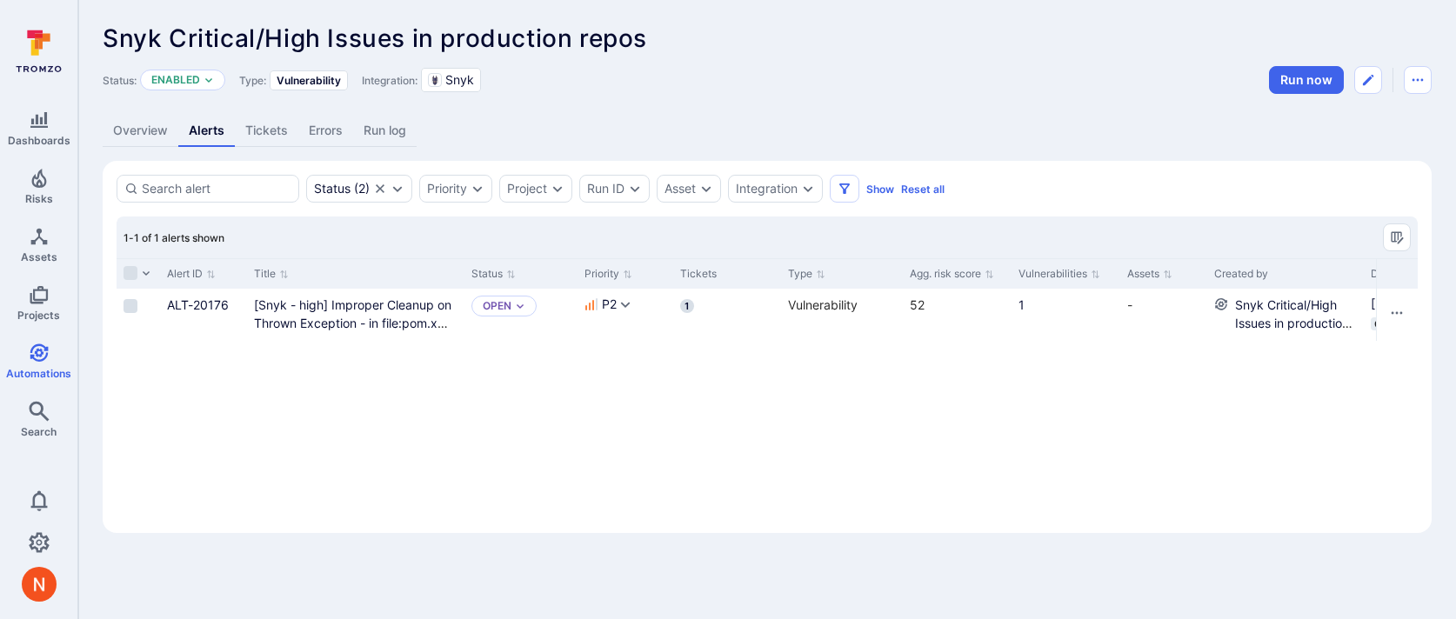
click at [261, 133] on link "Tickets" at bounding box center [266, 131] width 63 height 32
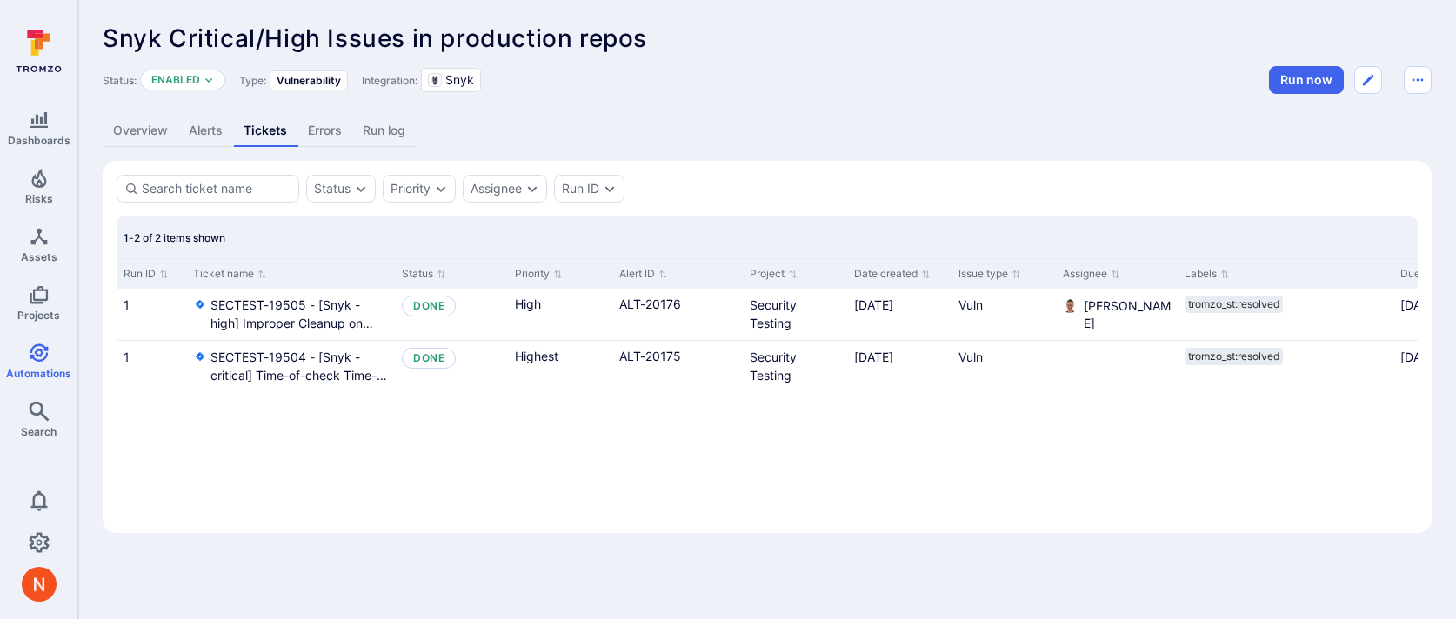
click at [191, 128] on link "Alerts" at bounding box center [205, 131] width 55 height 32
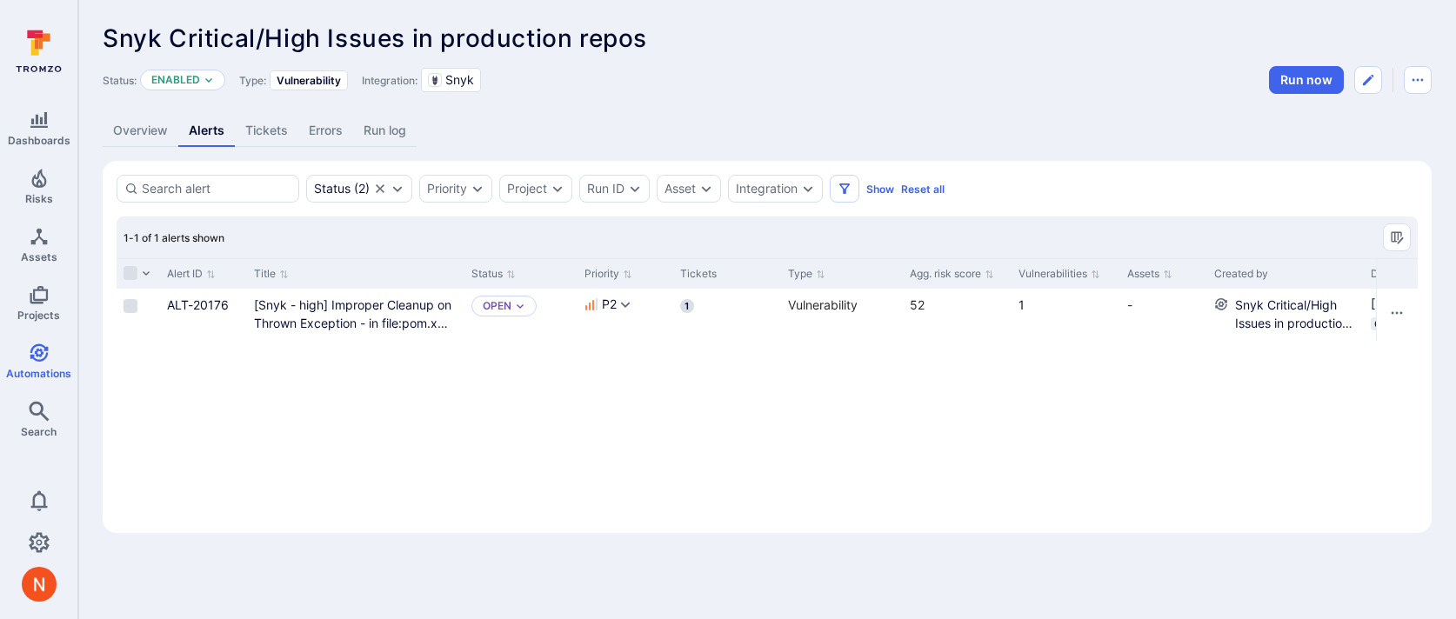
click at [324, 132] on link "Errors" at bounding box center [325, 131] width 55 height 32
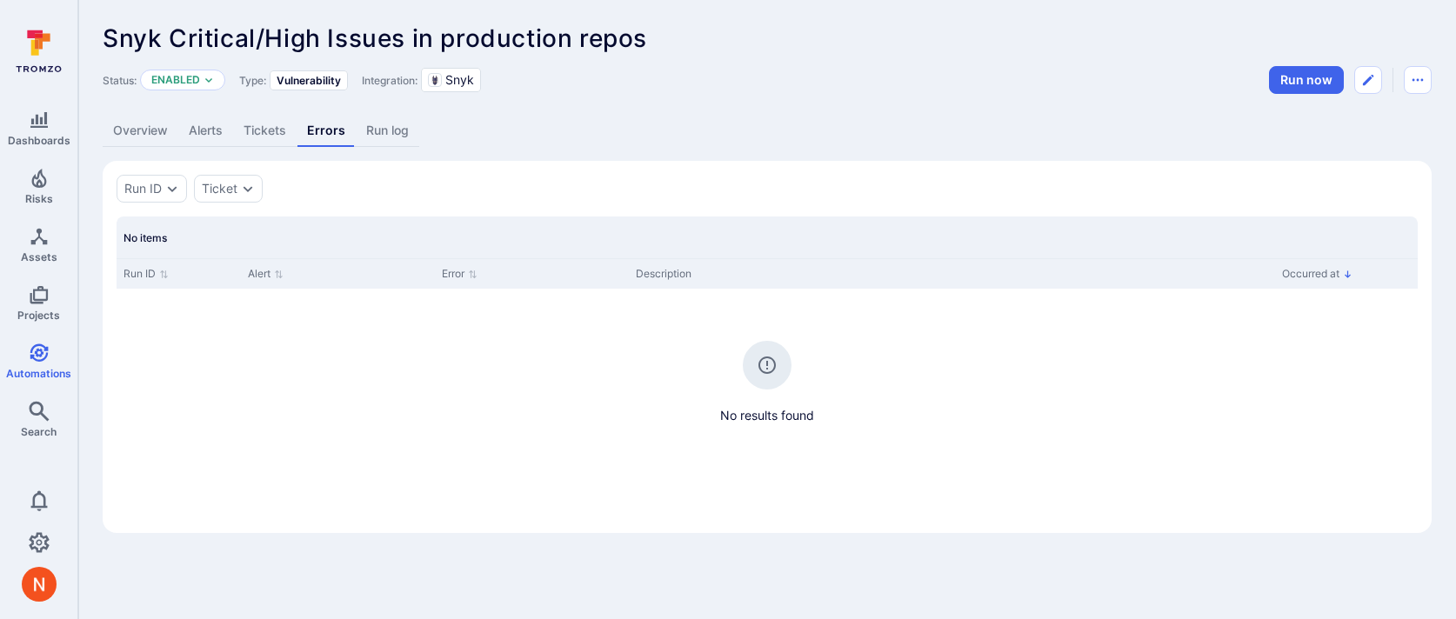
click at [215, 131] on link "Alerts" at bounding box center [205, 131] width 55 height 32
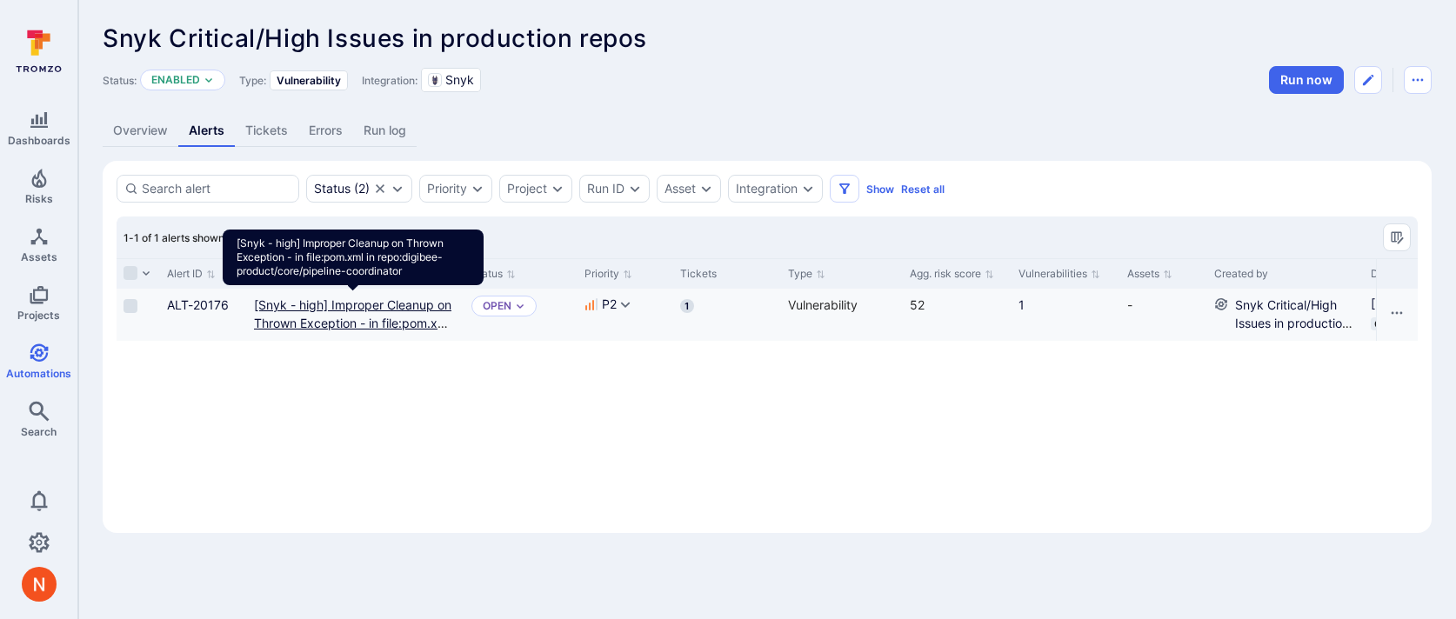
click at [364, 298] on repo "[Snyk - high] Improper Cleanup on Thrown Exception - in file:pom.xml in repo:di…" at bounding box center [352, 332] width 197 height 70
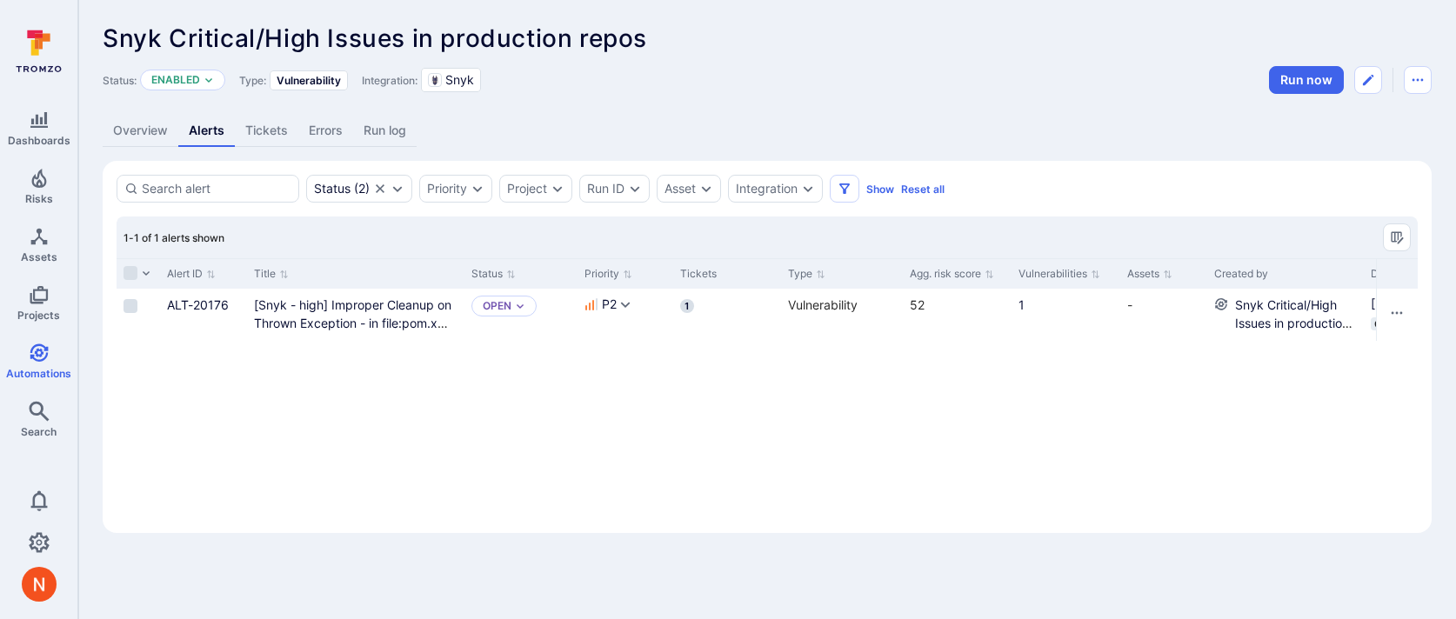
click at [604, 399] on div "Alert ID Title Status Priority Tickets Type Agg. risk score Vulnerabilities Ass…" at bounding box center [767, 388] width 1301 height 261
click at [513, 302] on div "Open" at bounding box center [503, 306] width 65 height 21
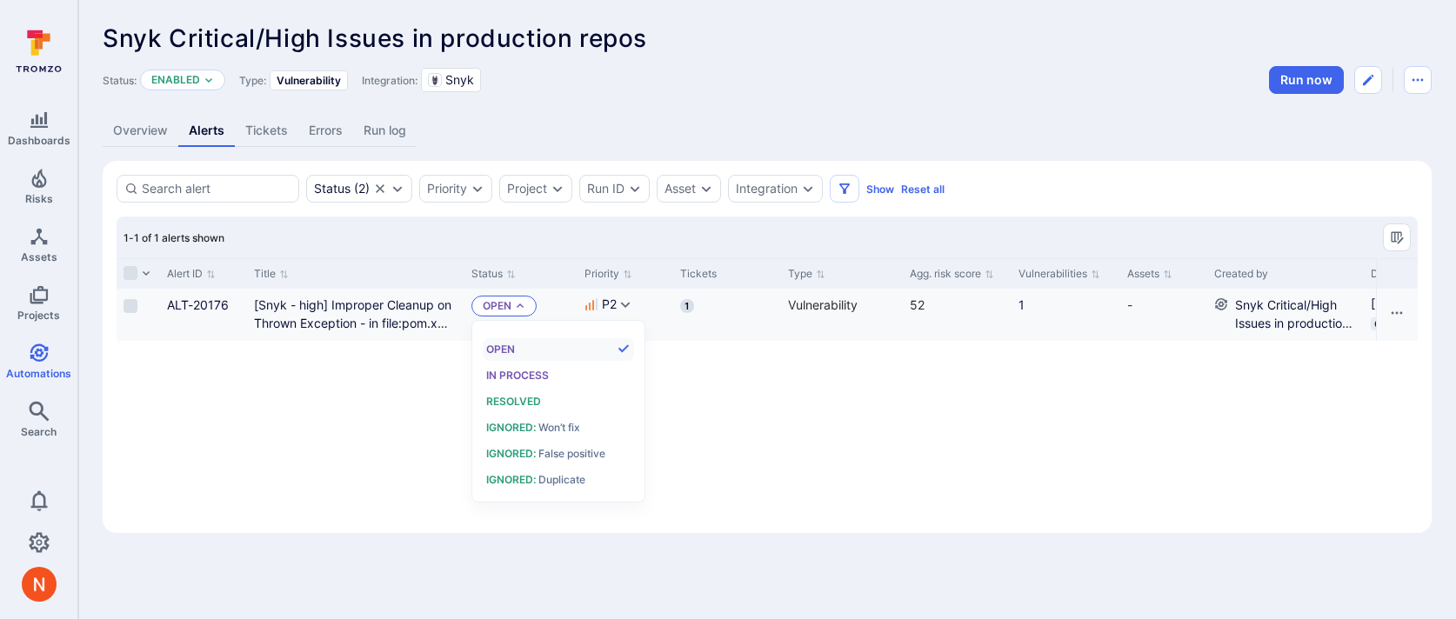
scroll to position [14, 0]
click at [761, 96] on div "Snyk Critical/High Issues in production repos ... Show more Status: Enabled Typ…" at bounding box center [767, 279] width 1378 height 558
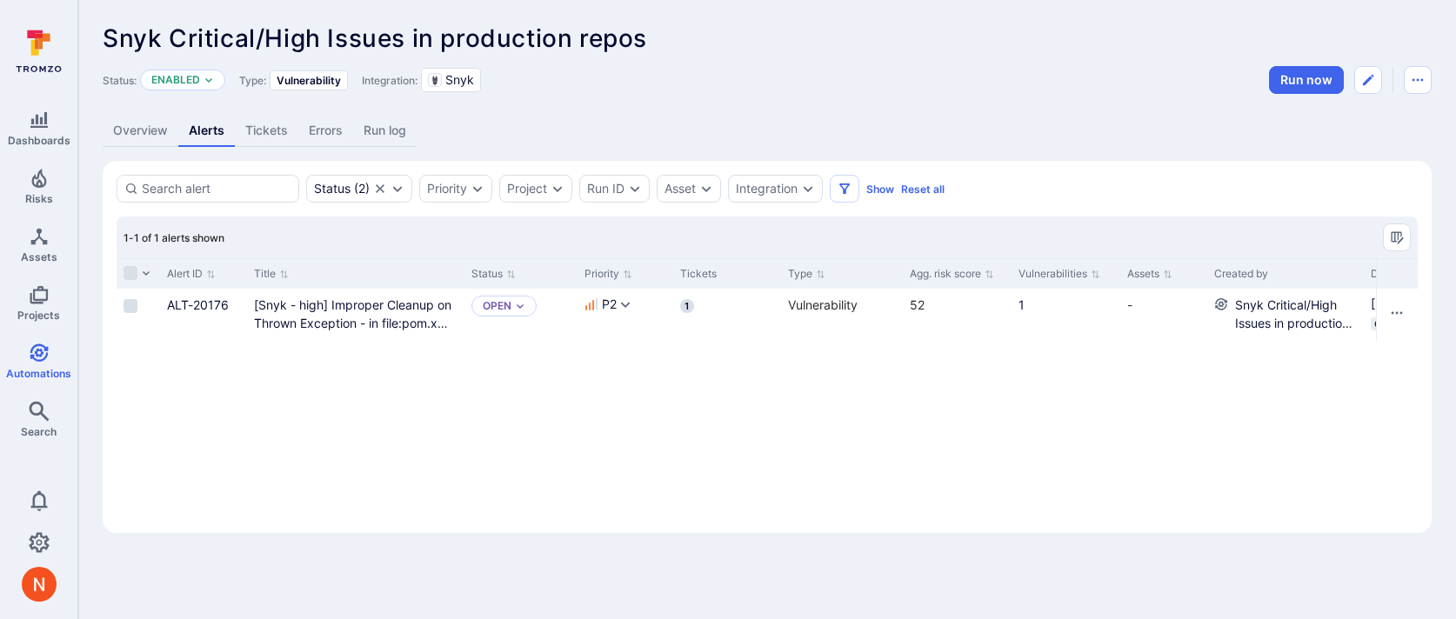
click at [268, 125] on link "Tickets" at bounding box center [266, 131] width 63 height 32
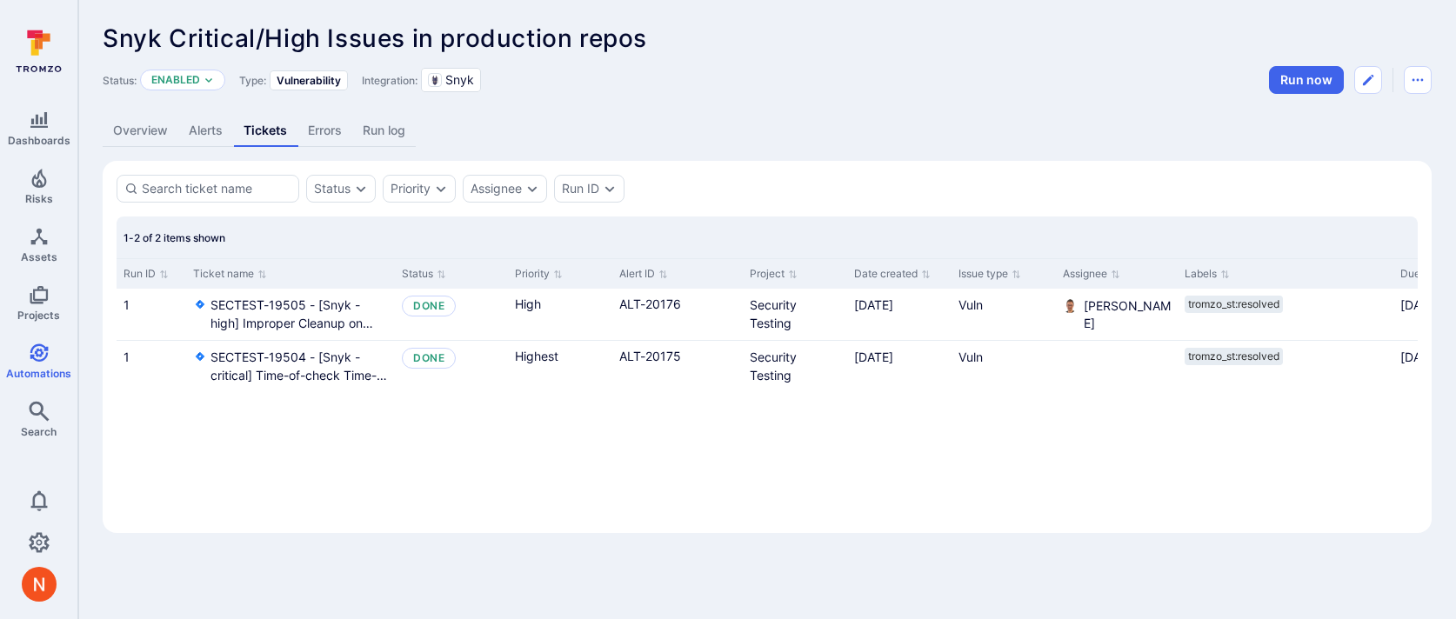
click at [203, 134] on link "Alerts" at bounding box center [205, 131] width 55 height 32
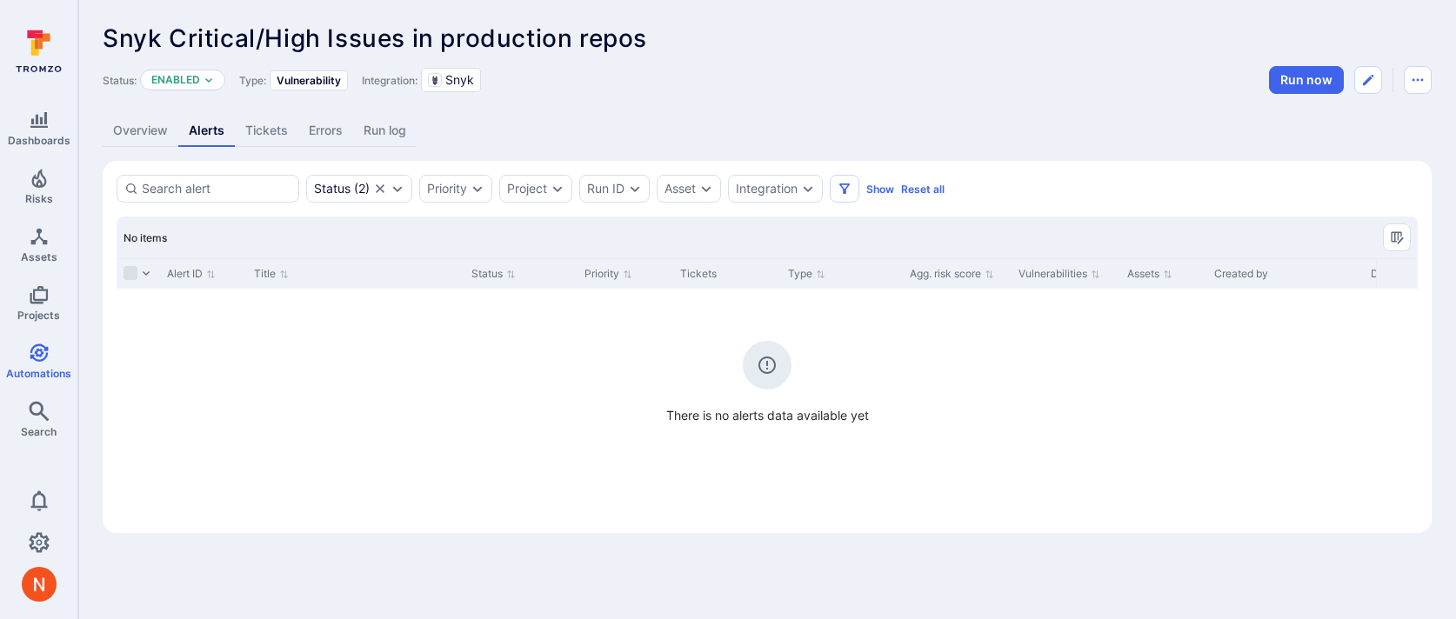
click at [284, 129] on link "Tickets" at bounding box center [266, 131] width 63 height 32
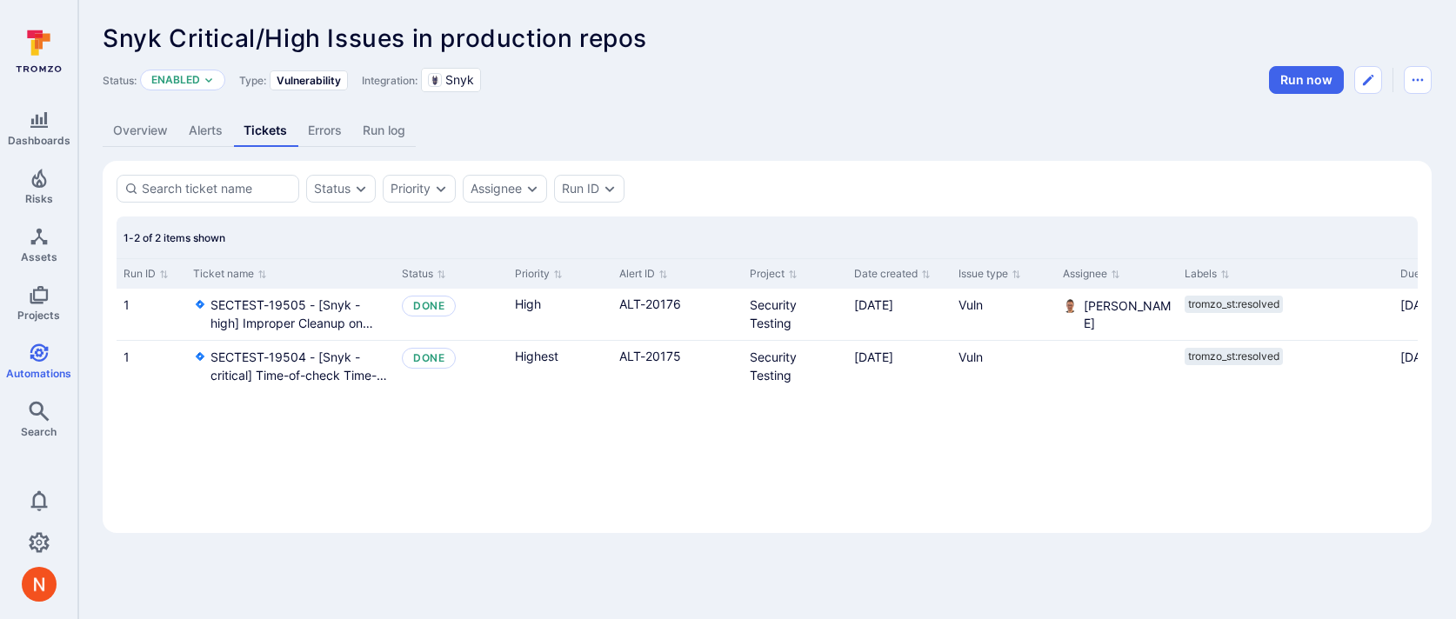
click at [192, 124] on link "Alerts" at bounding box center [205, 131] width 55 height 32
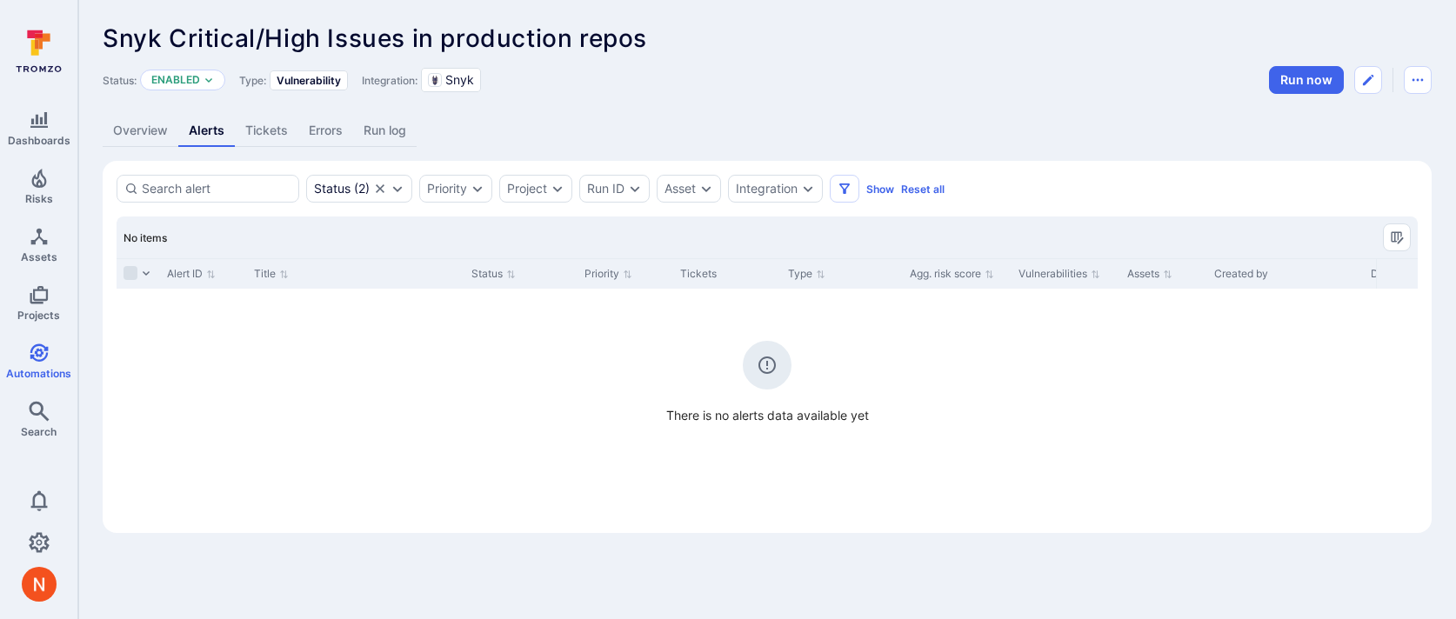
click at [244, 124] on link "Tickets" at bounding box center [266, 131] width 63 height 32
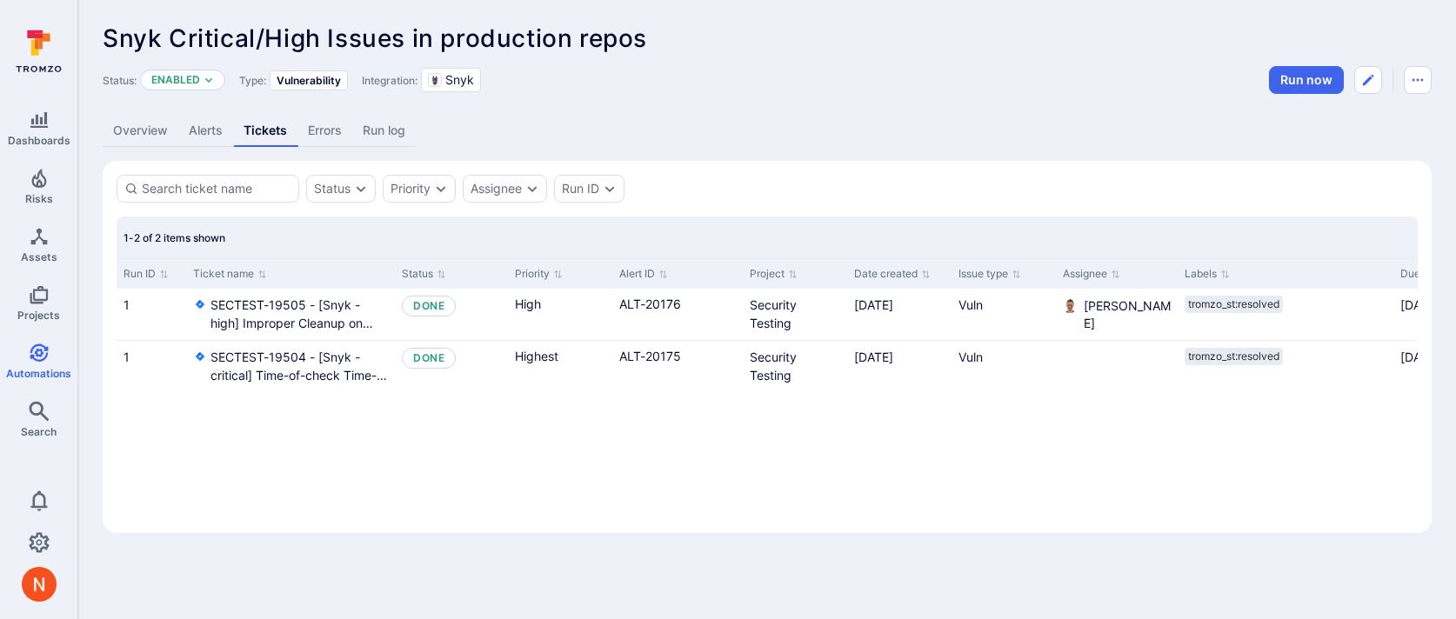
click at [192, 137] on link "Alerts" at bounding box center [205, 131] width 55 height 32
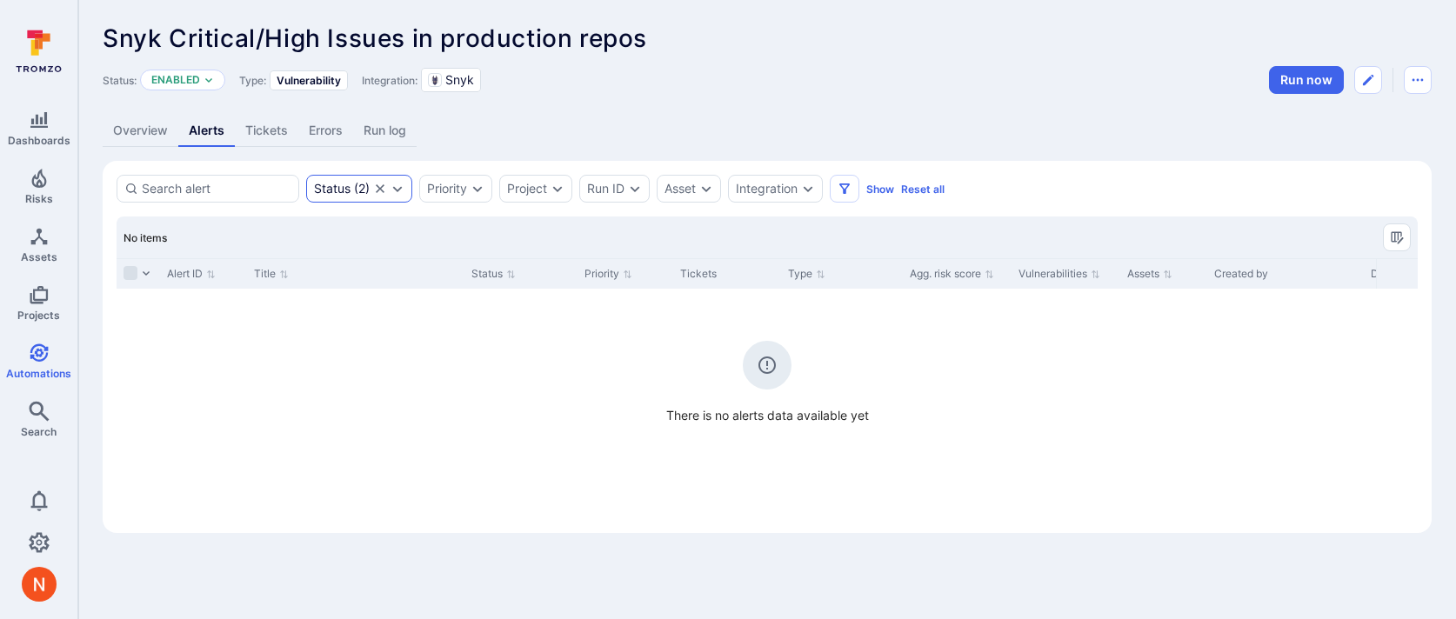
click at [377, 183] on icon "Clear selection" at bounding box center [380, 189] width 14 height 14
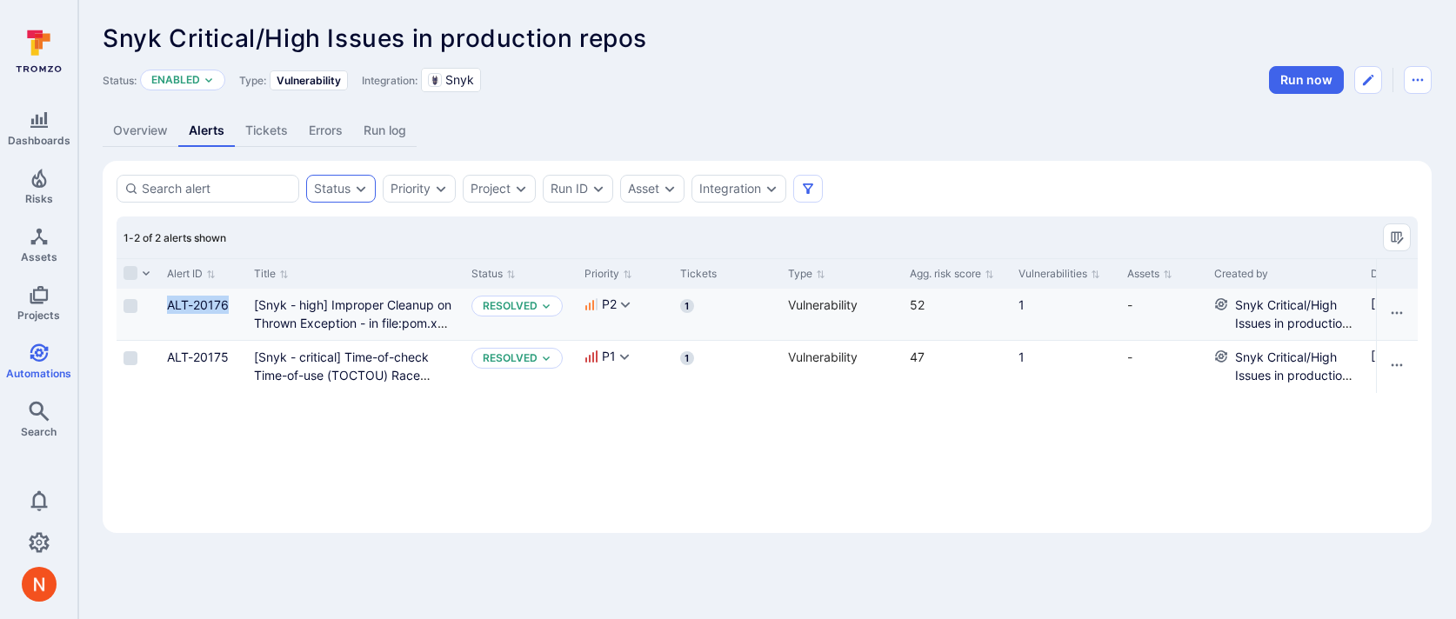
drag, startPoint x: 162, startPoint y: 300, endPoint x: 232, endPoint y: 296, distance: 70.6
click at [232, 296] on div "ALT-20176" at bounding box center [203, 314] width 87 height 51
copy link "ALT-20176"
click at [519, 300] on p "Resolved" at bounding box center [510, 306] width 55 height 14
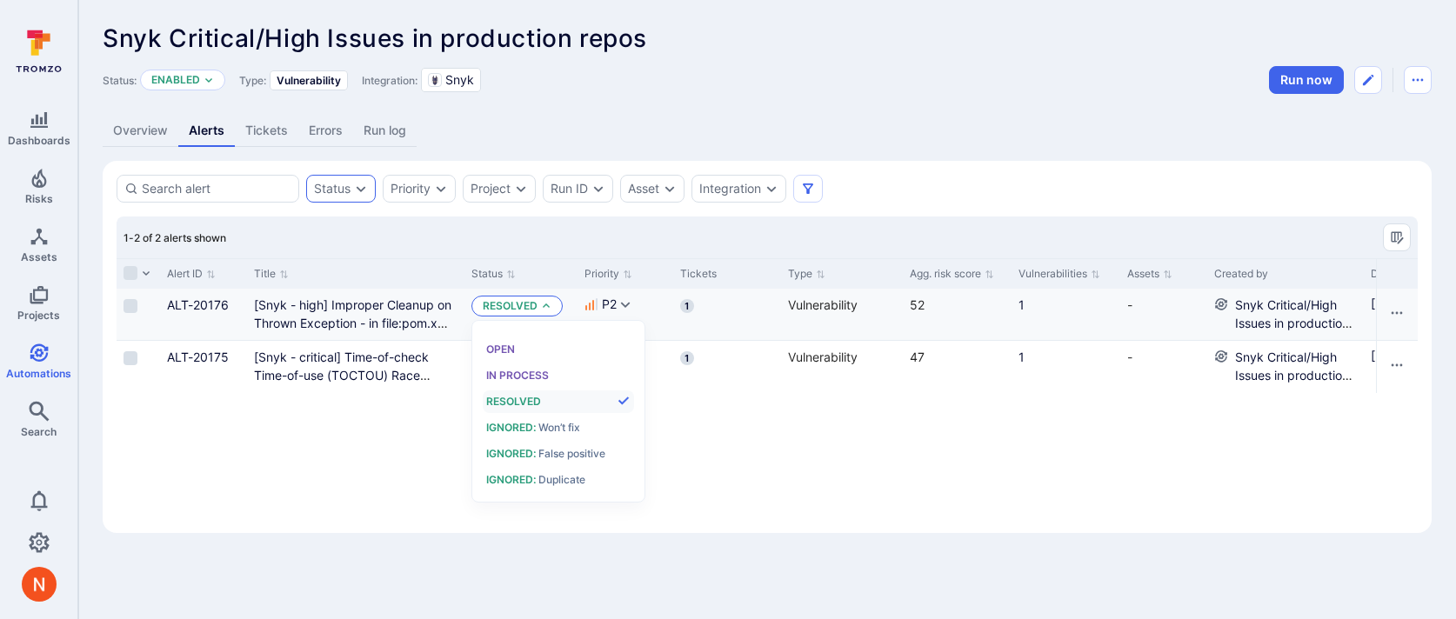
scroll to position [14, 0]
click at [266, 447] on div "Alert ID Title Status Priority Tickets Type Agg. risk score Vulnerabilities Ass…" at bounding box center [767, 388] width 1301 height 261
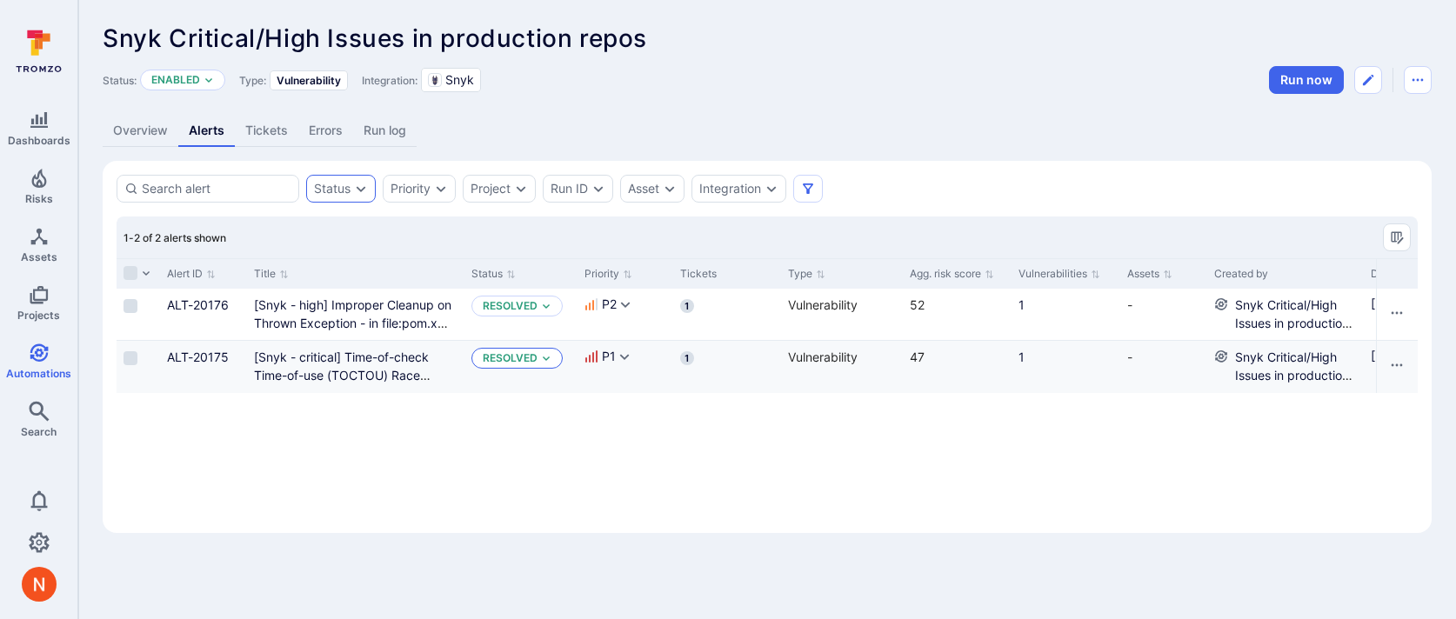
click at [512, 361] on p "Resolved" at bounding box center [510, 358] width 55 height 14
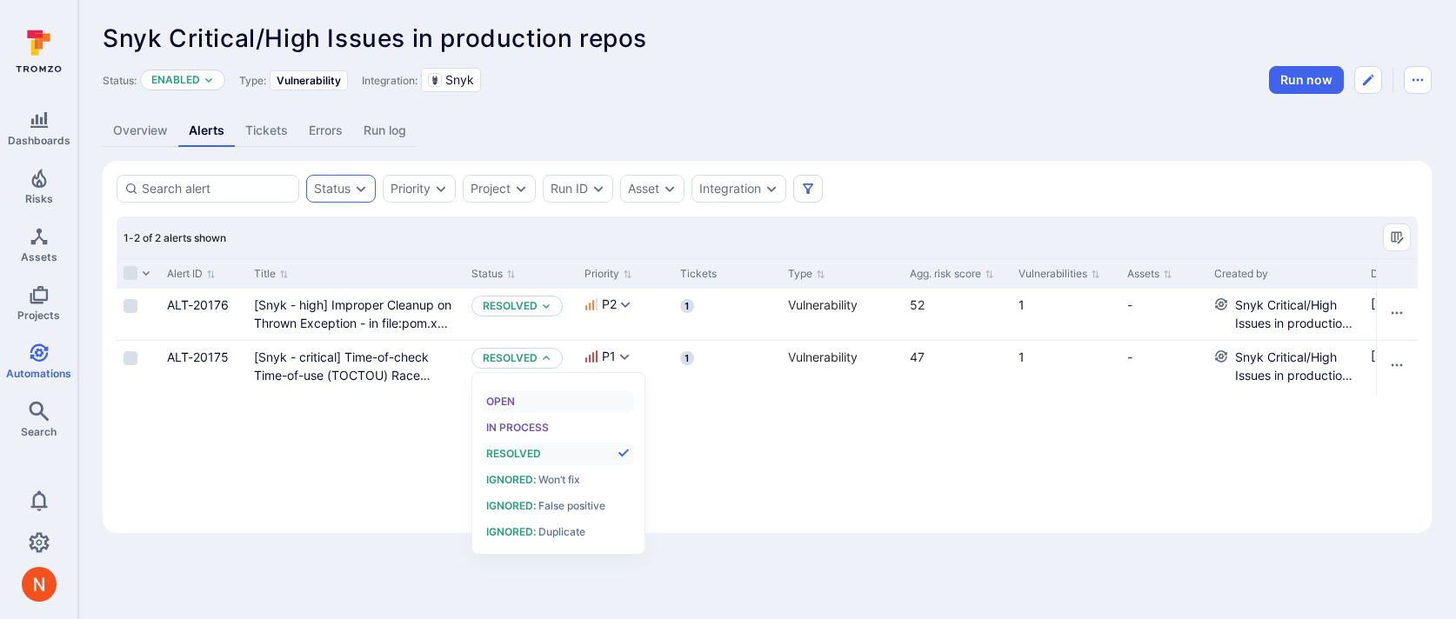
click at [501, 399] on span "Open" at bounding box center [500, 401] width 29 height 13
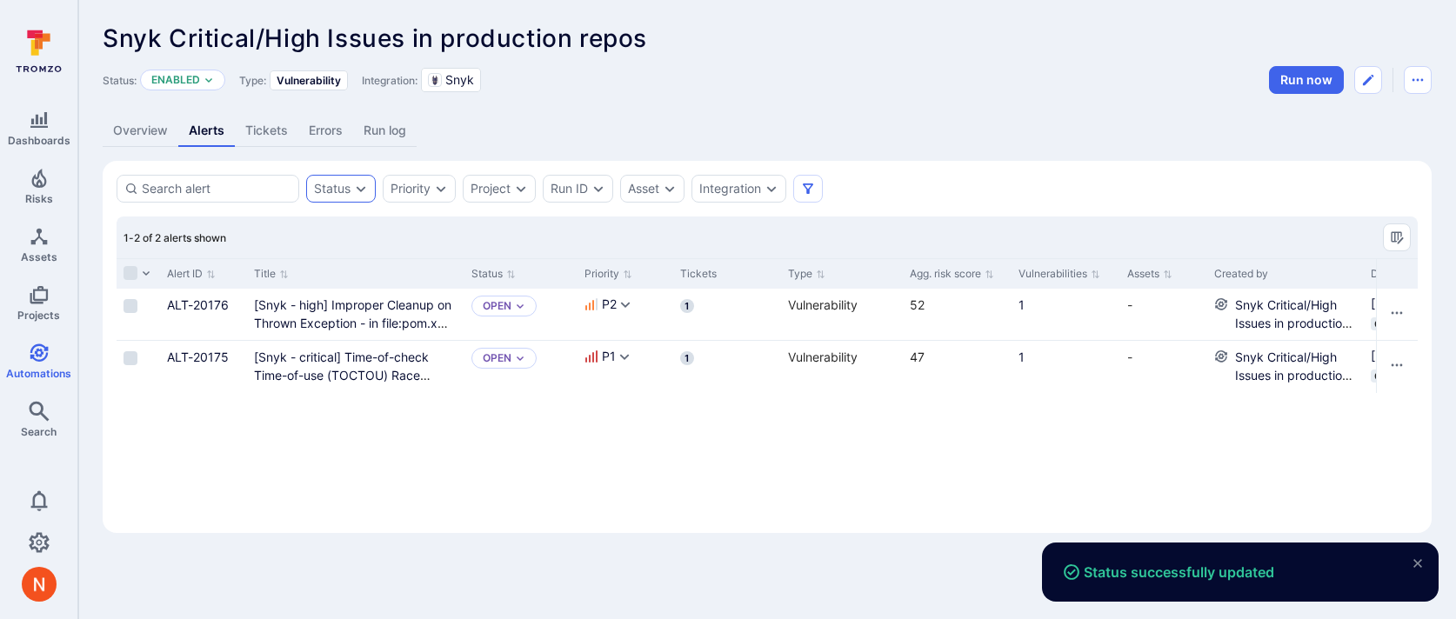
click at [270, 143] on link "Tickets" at bounding box center [266, 131] width 63 height 32
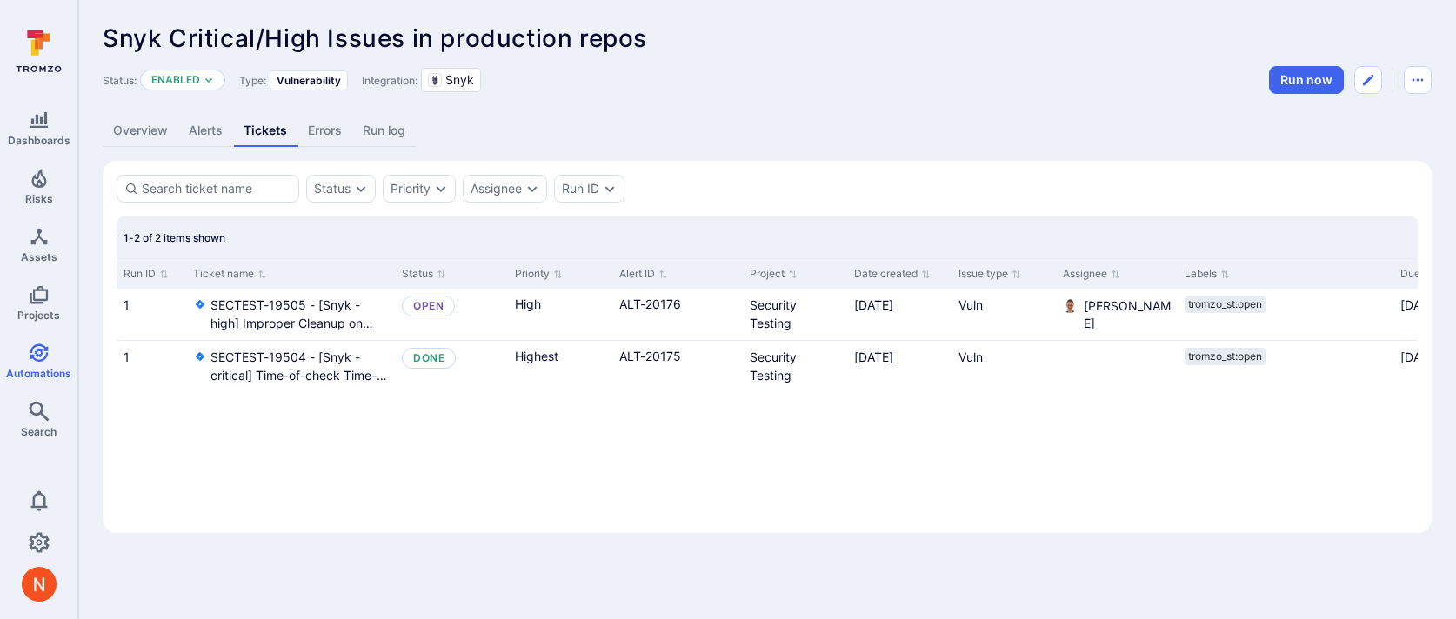
click at [206, 140] on link "Alerts" at bounding box center [205, 131] width 55 height 32
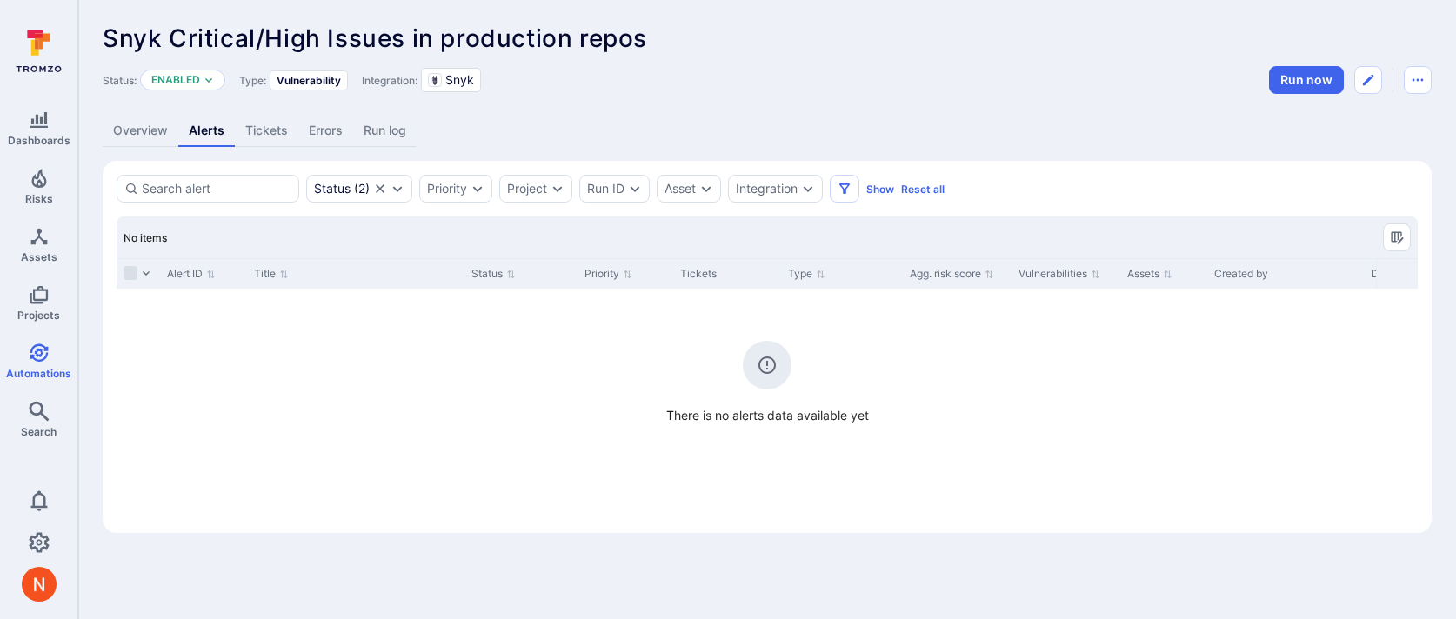
click at [271, 129] on link "Tickets" at bounding box center [266, 131] width 63 height 32
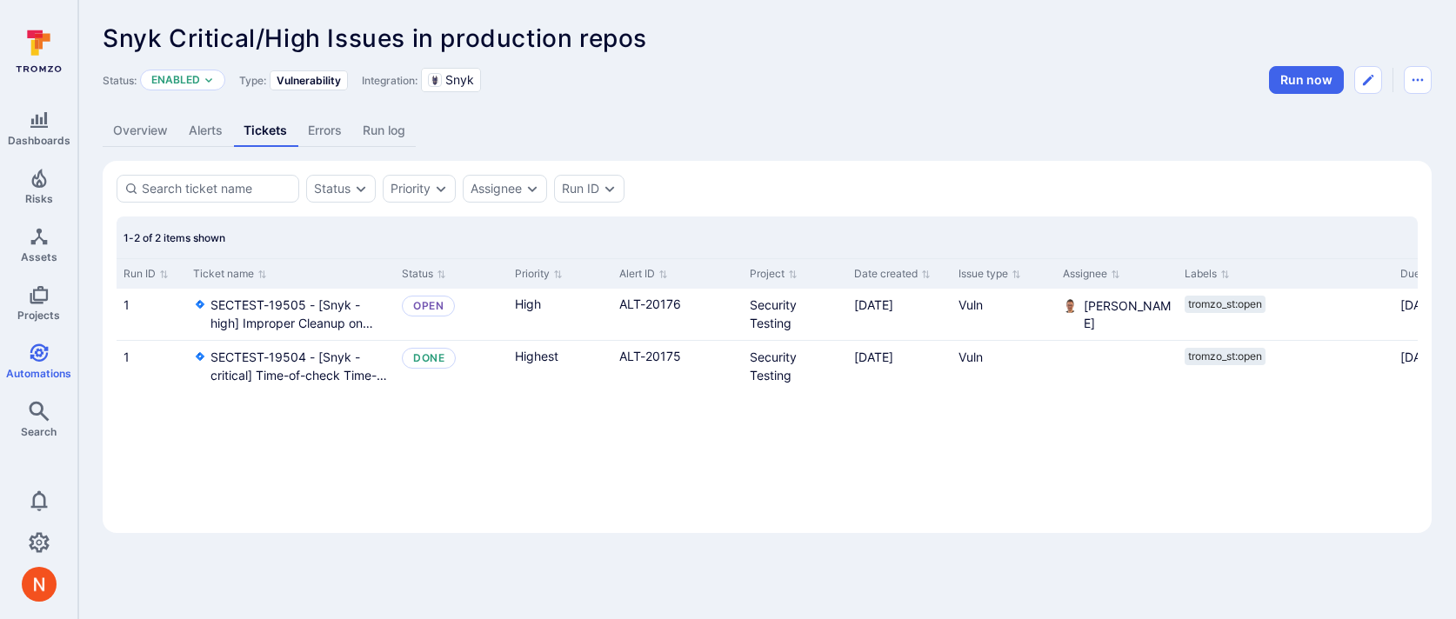
click at [199, 130] on link "Alerts" at bounding box center [205, 131] width 55 height 32
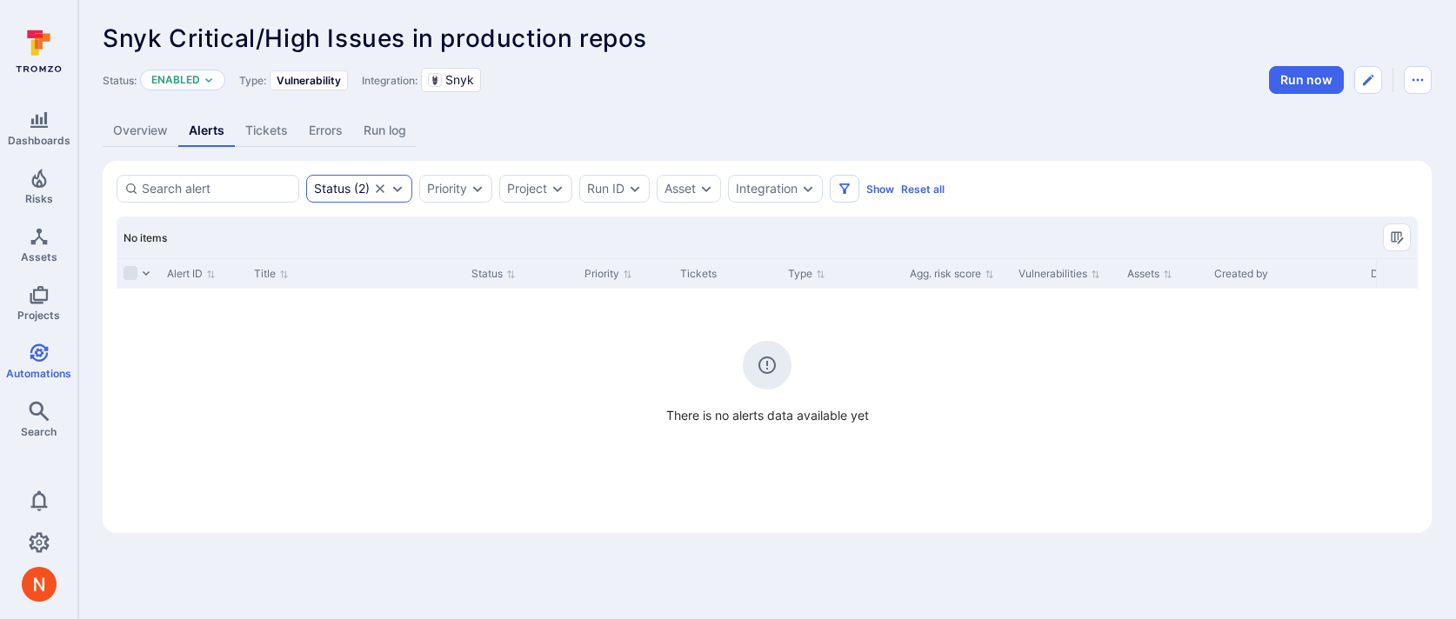
click at [379, 189] on icon "Clear selection" at bounding box center [380, 189] width 14 height 14
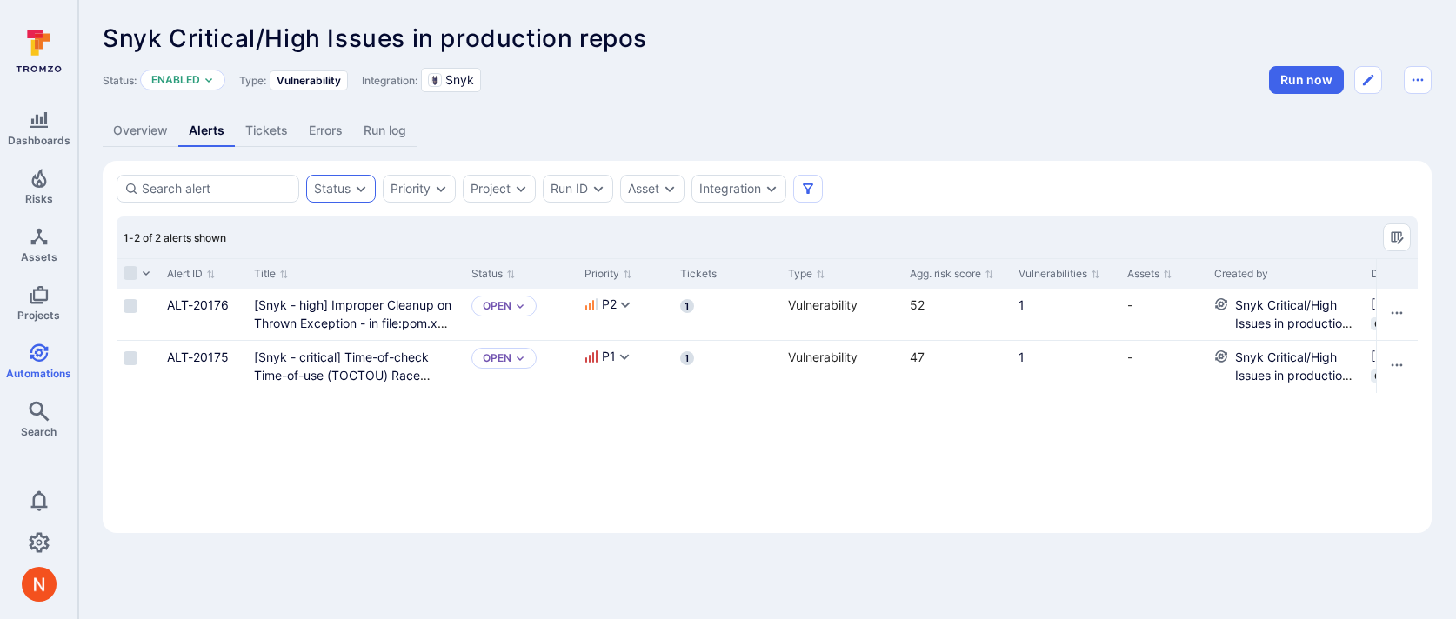
click at [358, 188] on icon "Expand dropdown" at bounding box center [362, 189] width 10 height 6
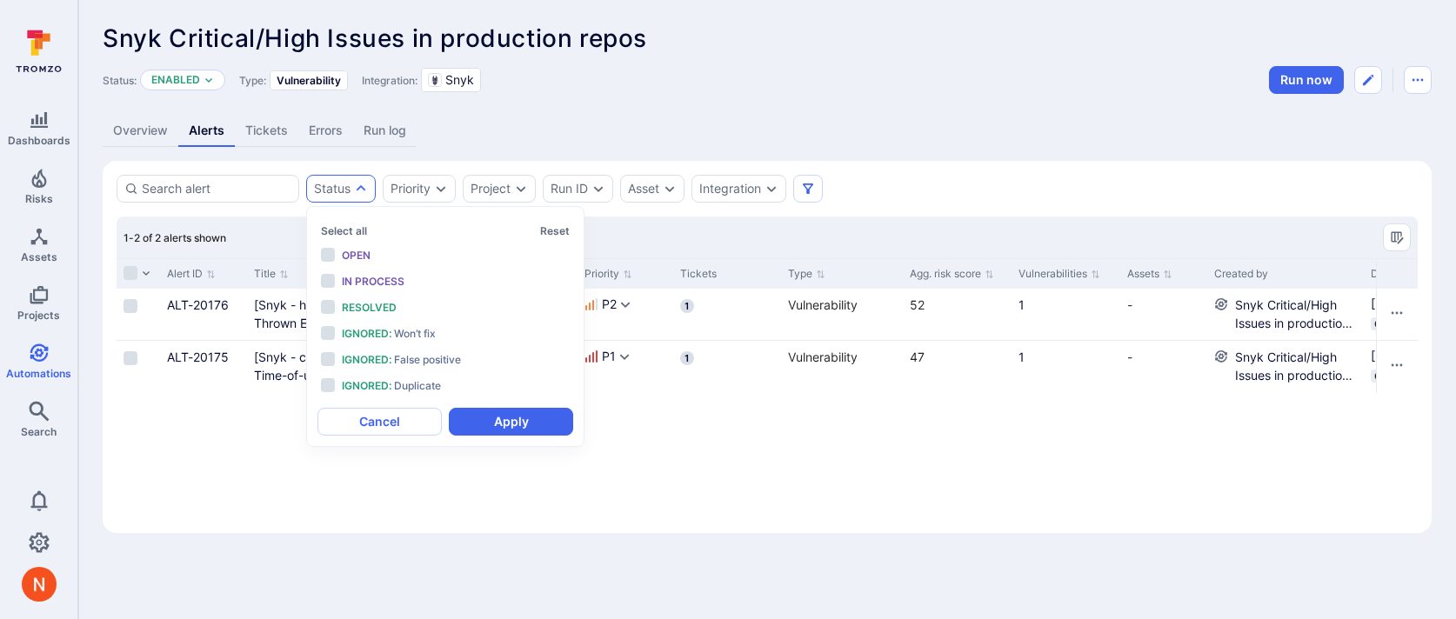
scroll to position [14, 0]
click at [655, 86] on div "Status: Enabled Type: Vulnerability Integration: Snyk Run now" at bounding box center [767, 80] width 1329 height 28
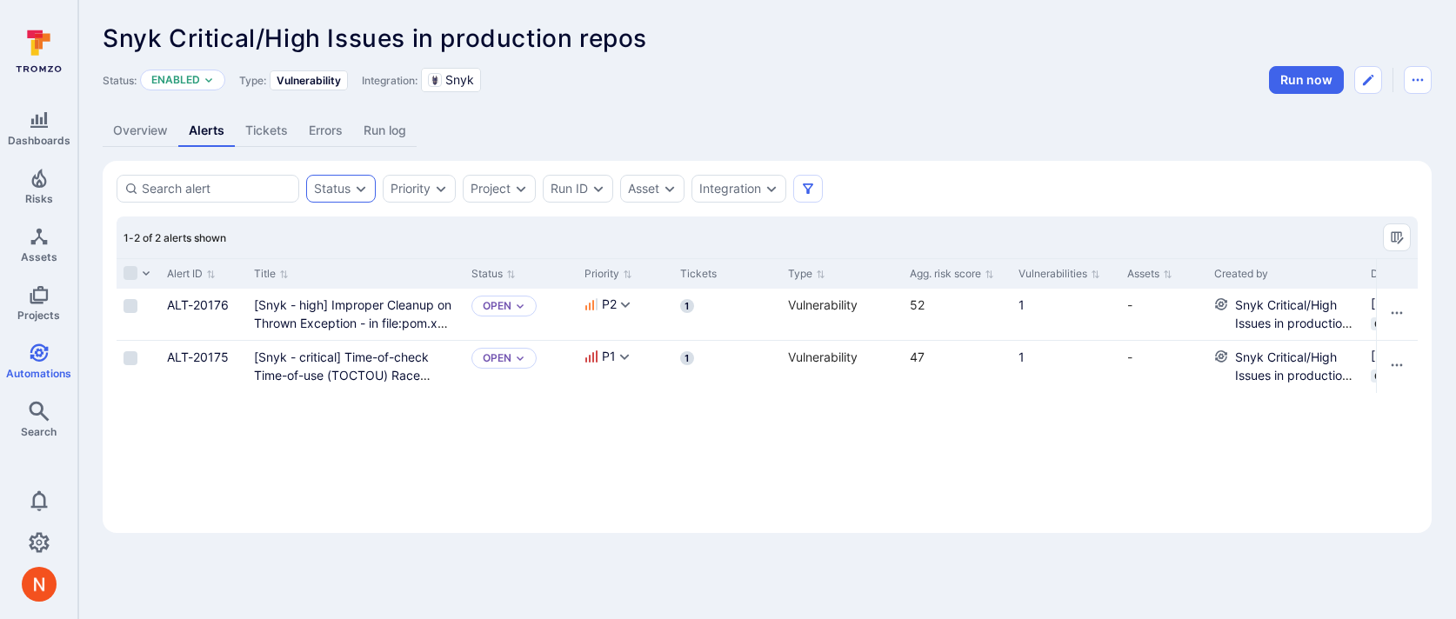
click at [352, 183] on div "Status" at bounding box center [341, 189] width 70 height 28
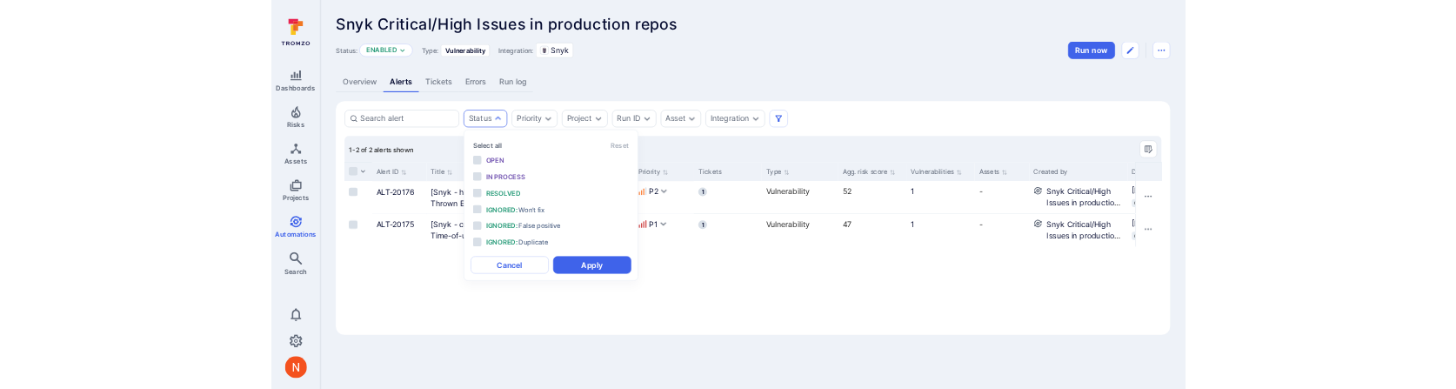
scroll to position [14, 0]
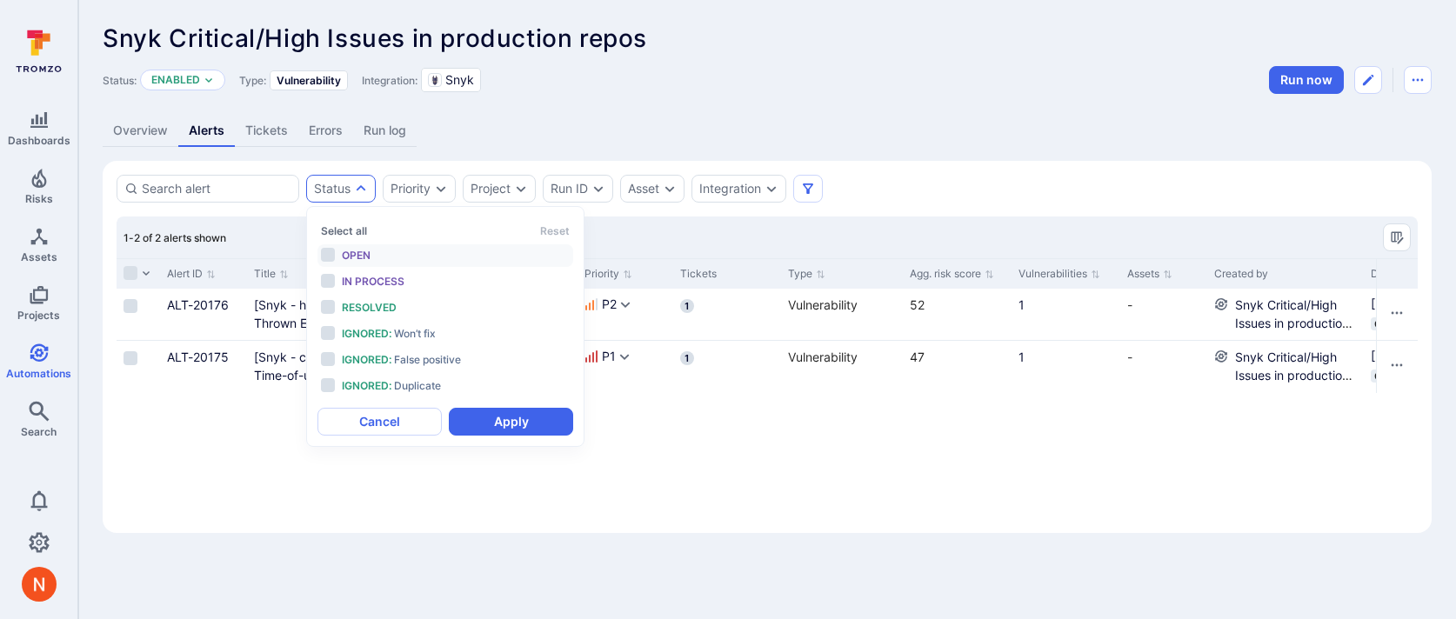
click at [347, 249] on span "Open" at bounding box center [356, 255] width 29 height 13
click at [365, 284] on span "In process" at bounding box center [373, 281] width 63 height 13
click at [518, 429] on button "Apply" at bounding box center [511, 422] width 124 height 28
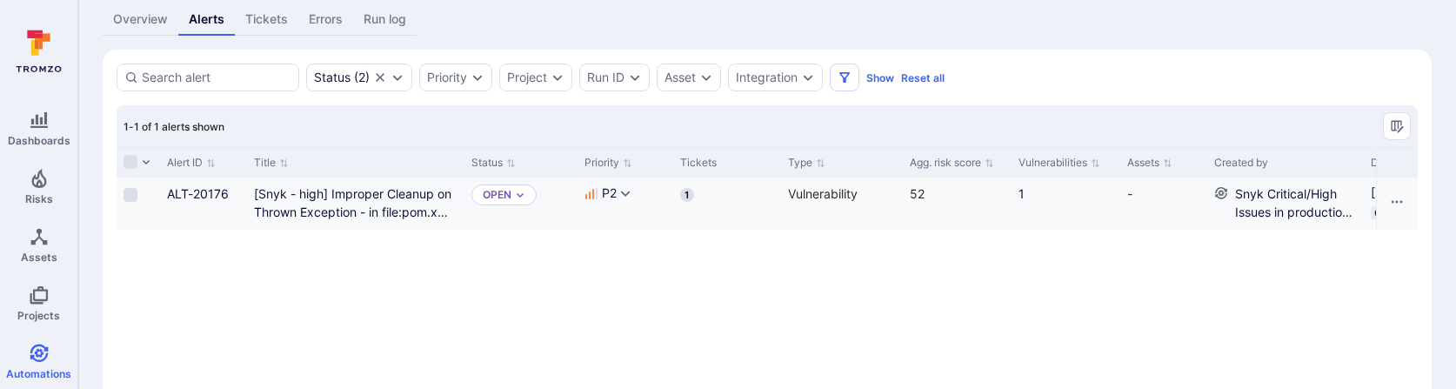
scroll to position [114, 0]
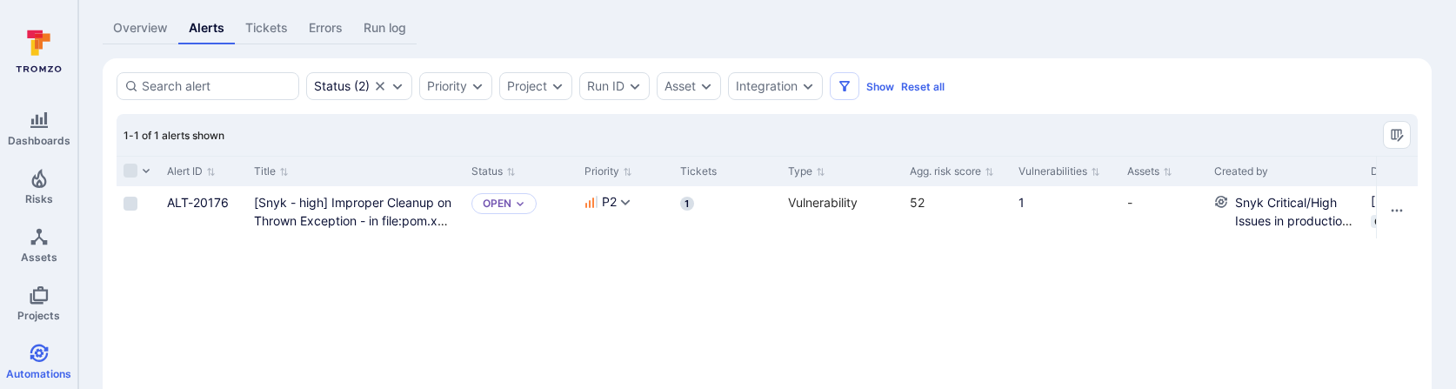
click at [380, 87] on icon "Clear selection" at bounding box center [380, 86] width 14 height 14
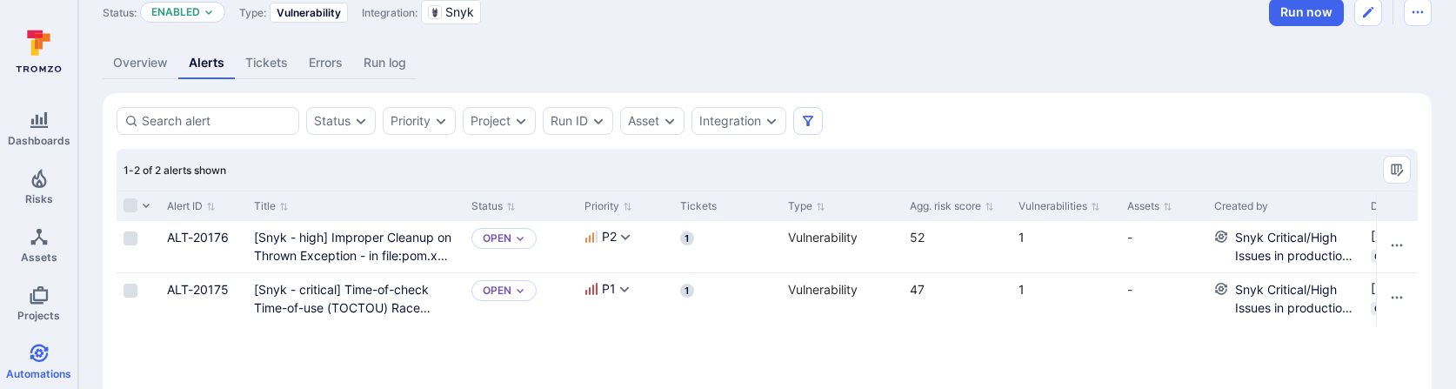
scroll to position [65, 0]
click at [279, 58] on link "Tickets" at bounding box center [266, 66] width 63 height 32
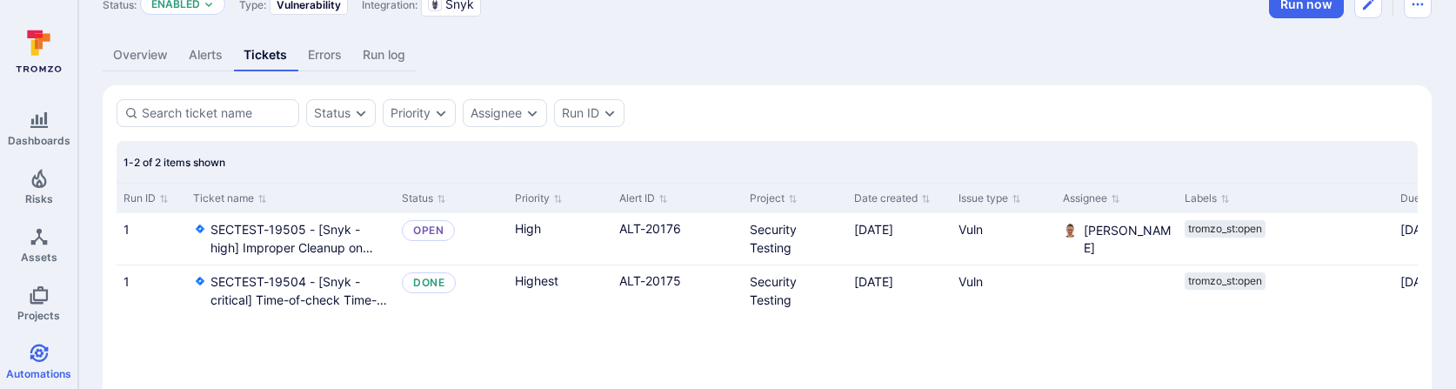
scroll to position [78, 0]
click at [219, 55] on link "Alerts" at bounding box center [205, 53] width 55 height 32
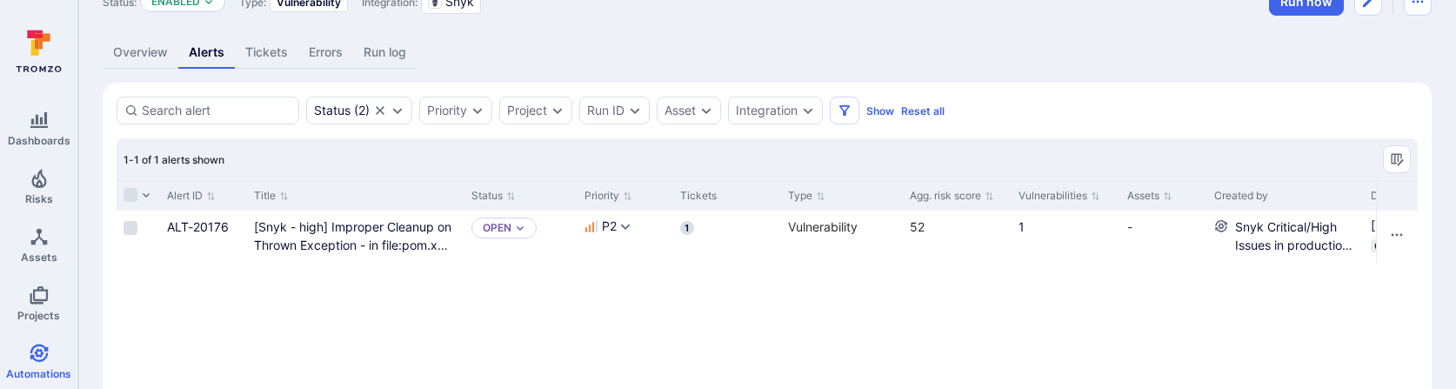
click at [277, 59] on link "Tickets" at bounding box center [266, 53] width 63 height 32
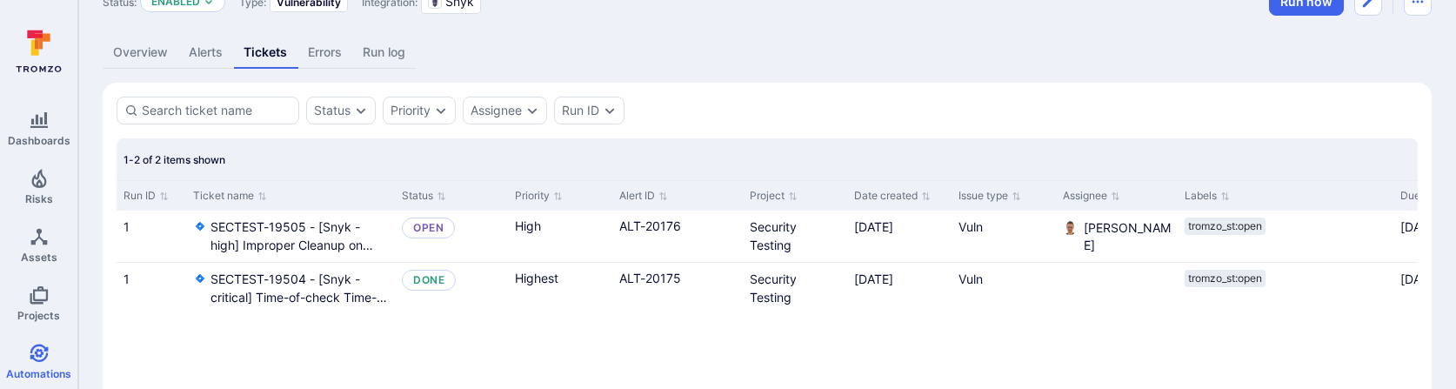
click at [193, 58] on link "Alerts" at bounding box center [205, 53] width 55 height 32
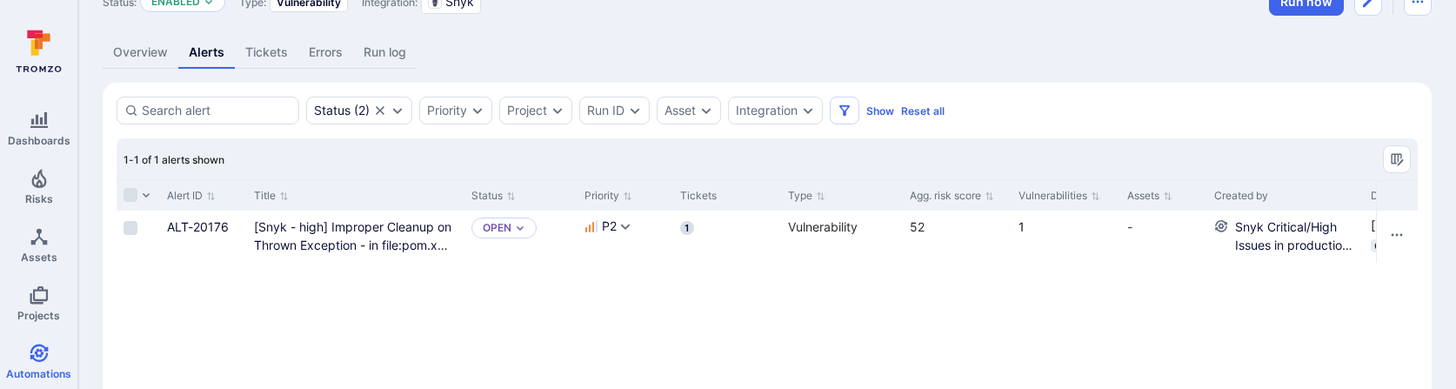
click at [413, 320] on div "Alert ID Title Status Priority Tickets Type Agg. risk score Vulnerabilities Ass…" at bounding box center [767, 310] width 1301 height 261
click at [382, 112] on icon "Clear selection" at bounding box center [380, 111] width 14 height 14
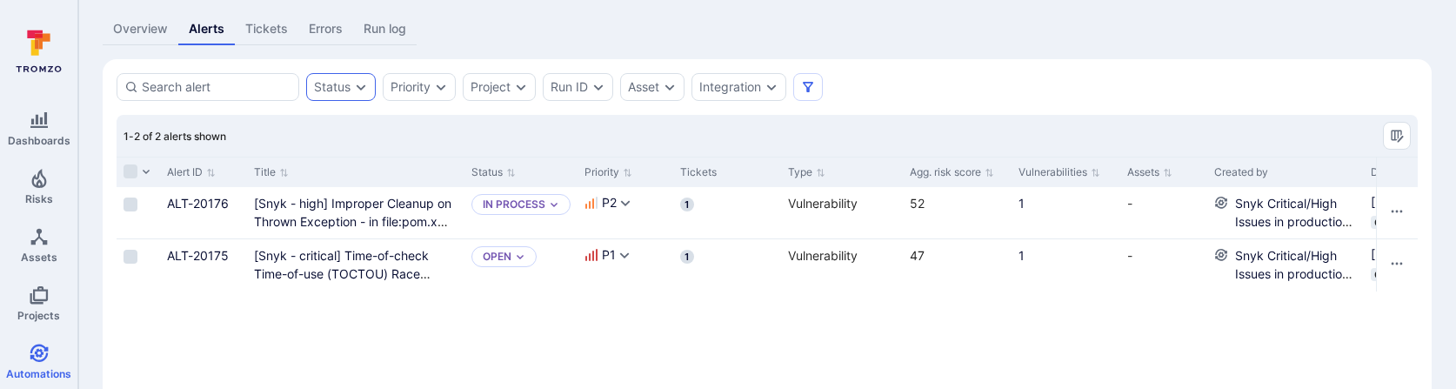
scroll to position [118, 0]
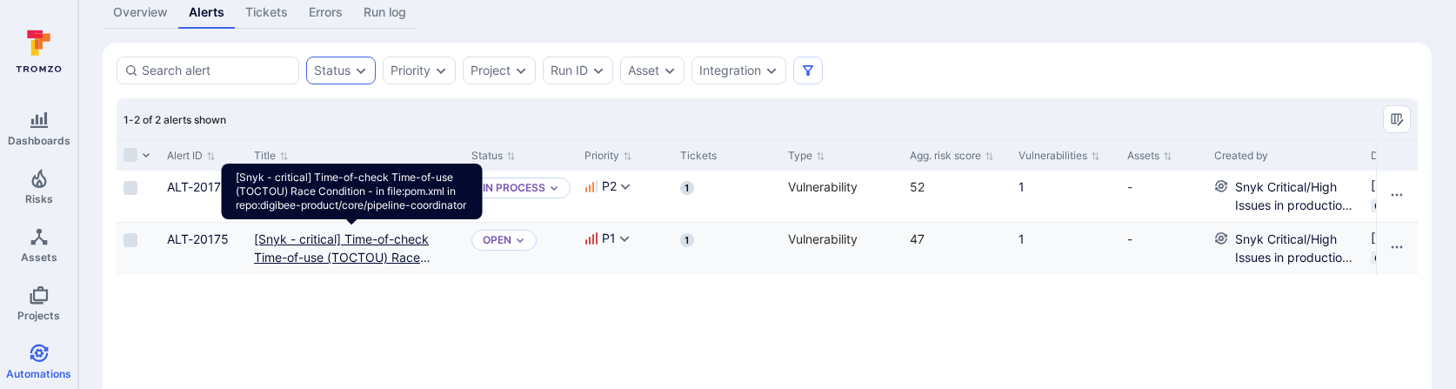
click at [375, 244] on repo "[Snyk - critical] Time-of-check Time-of-use (TOCTOU) Race Condition - in file:p…" at bounding box center [351, 275] width 194 height 88
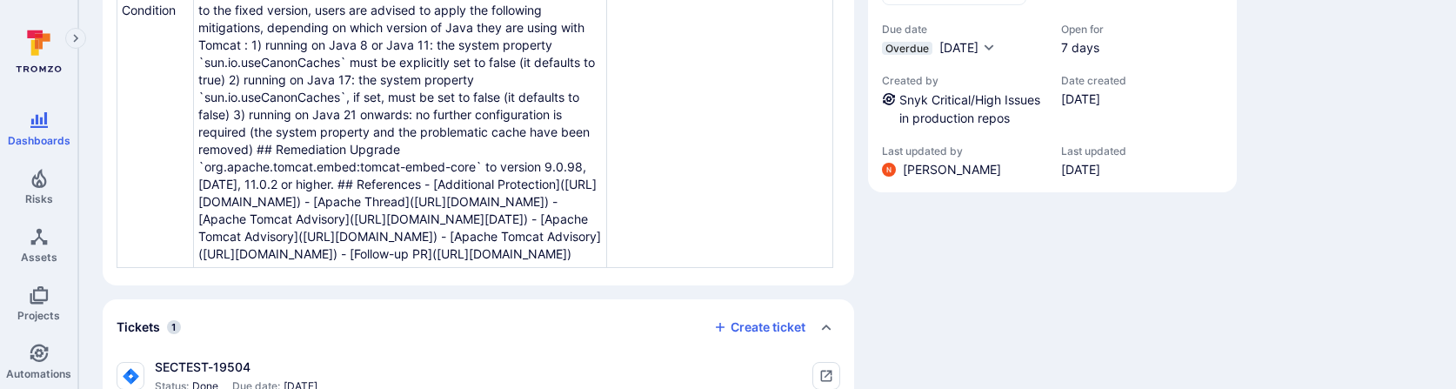
scroll to position [3, 0]
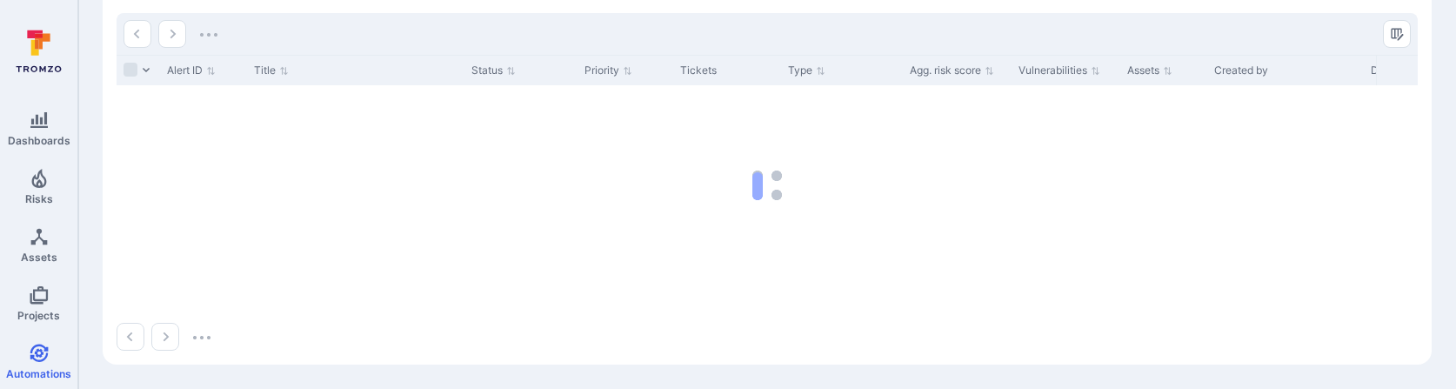
scroll to position [118, 0]
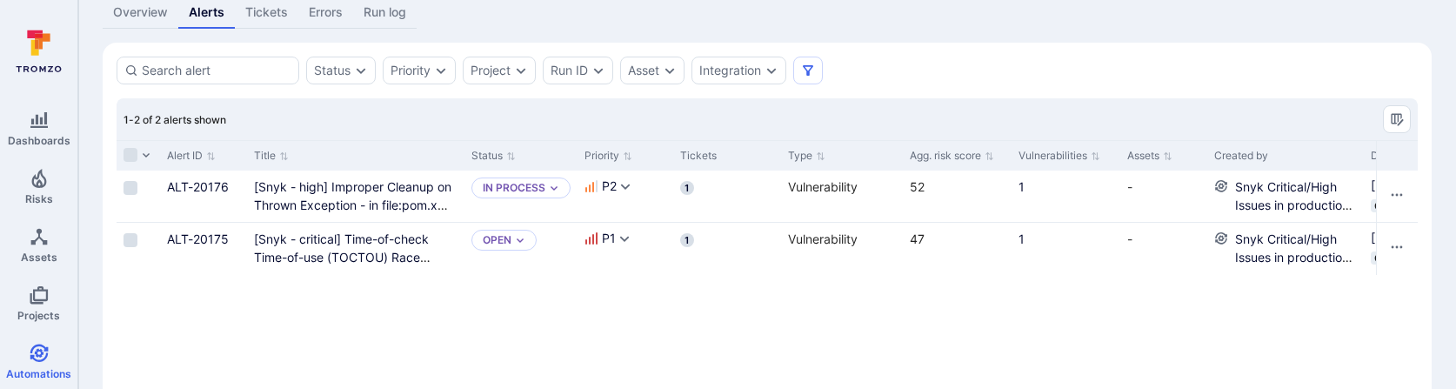
click at [277, 26] on link "Tickets" at bounding box center [266, 13] width 63 height 32
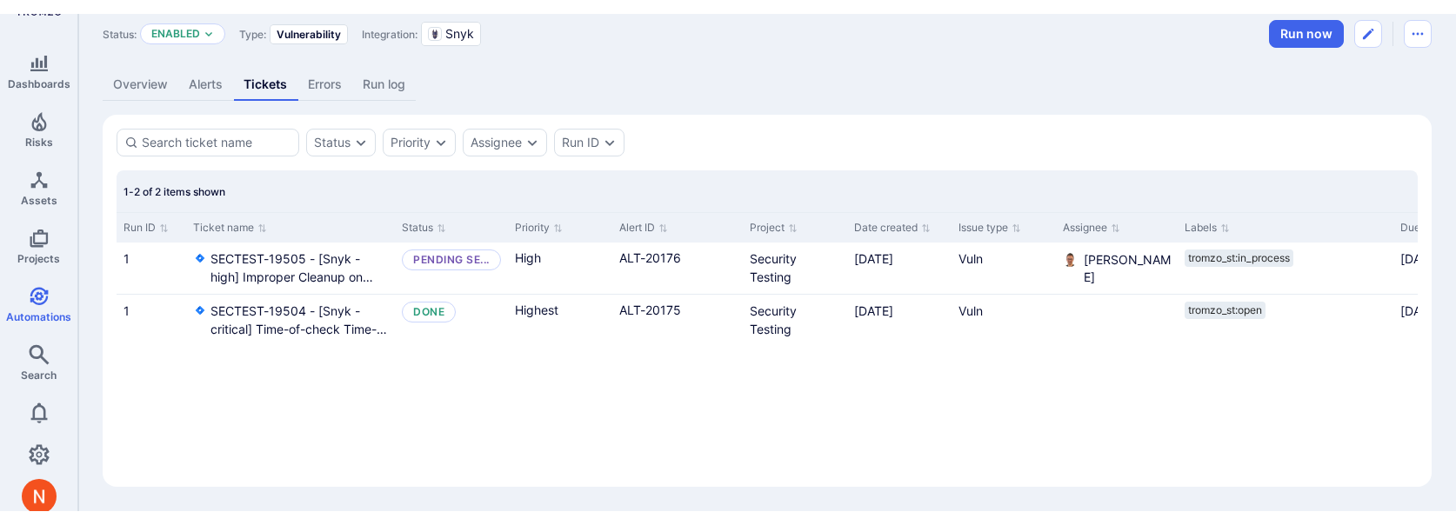
scroll to position [43, 0]
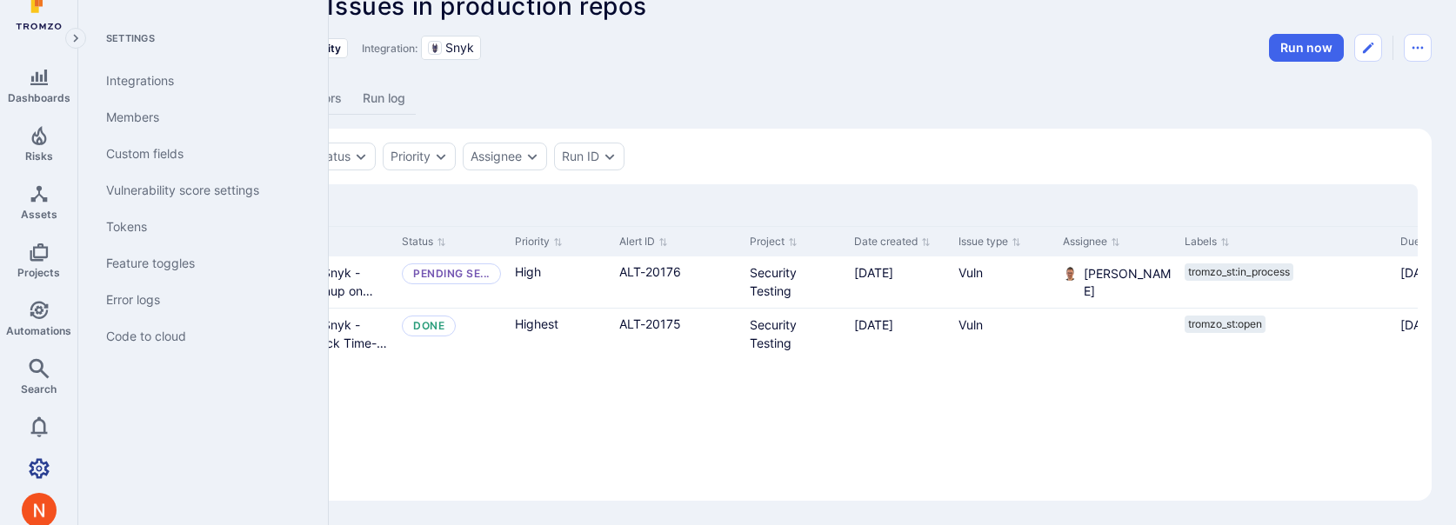
click at [37, 388] on icon "Settings" at bounding box center [39, 468] width 21 height 20
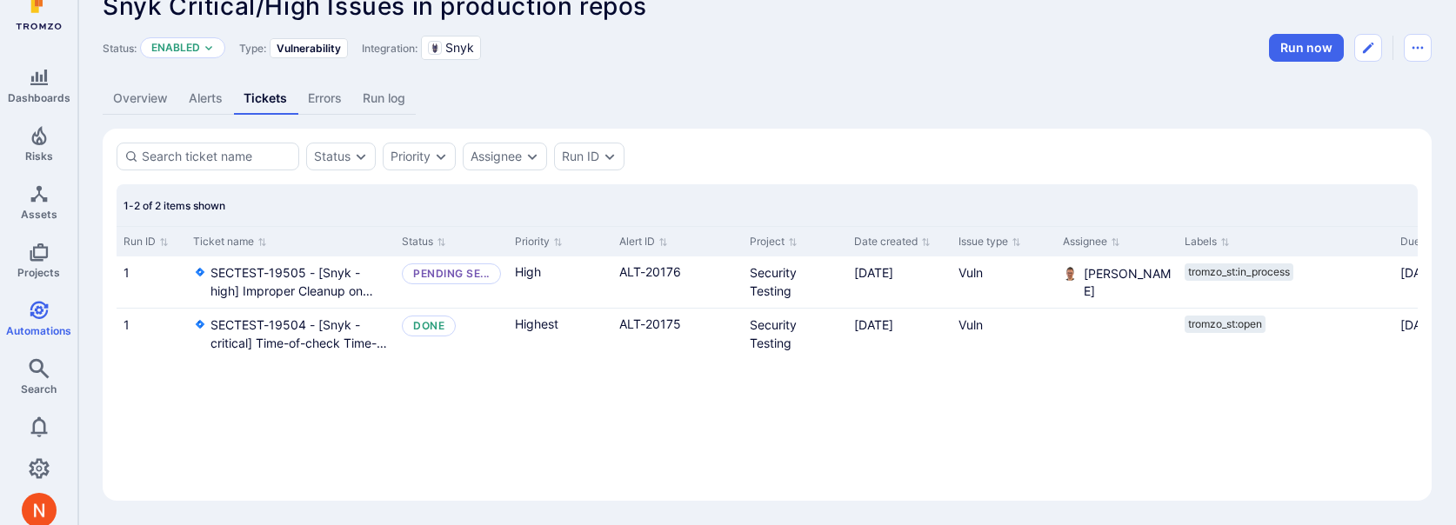
click at [209, 97] on link "Alerts" at bounding box center [205, 99] width 55 height 32
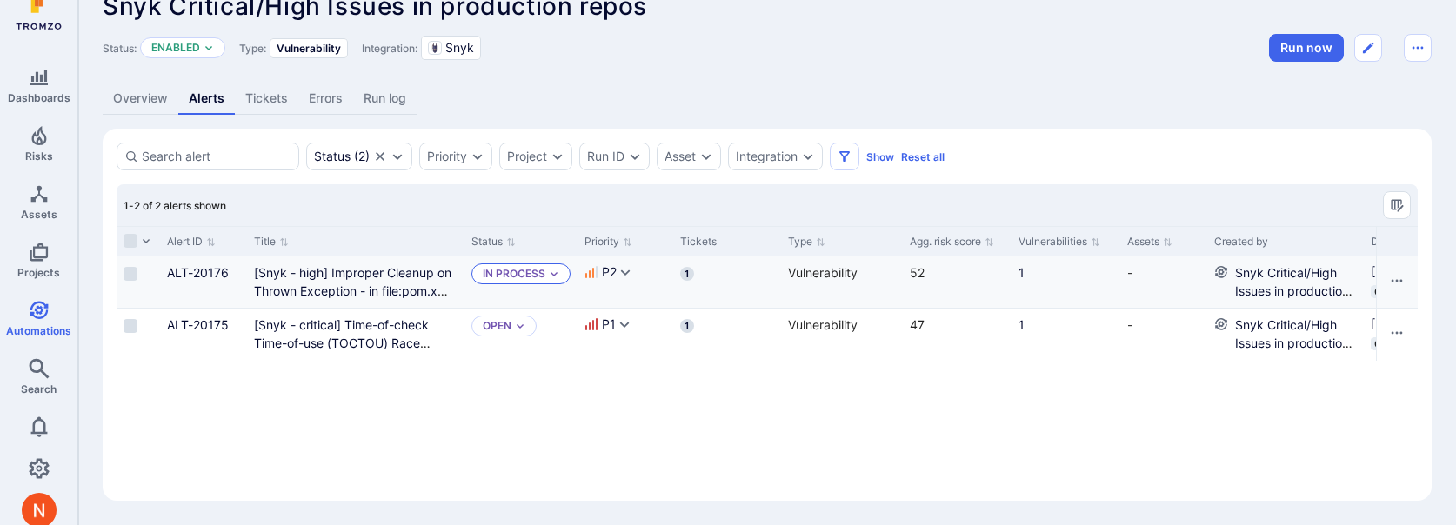
click at [506, 267] on p "In process" at bounding box center [514, 274] width 63 height 14
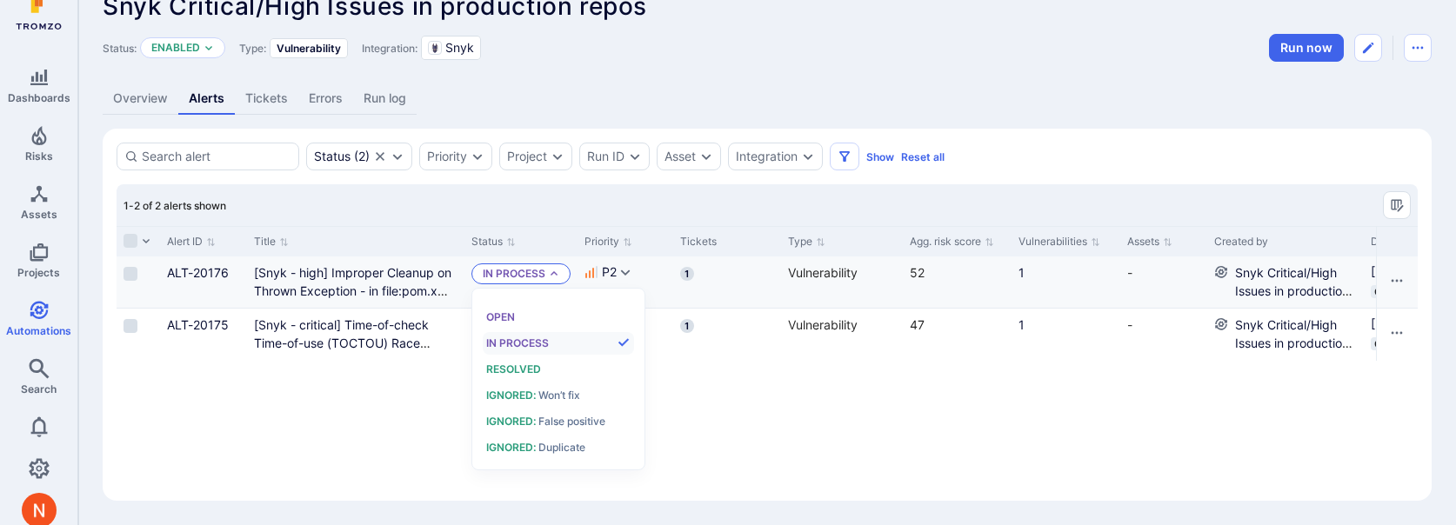
scroll to position [14, 0]
click at [545, 84] on div "Overview Alerts Tickets Errors Run log" at bounding box center [767, 99] width 1329 height 32
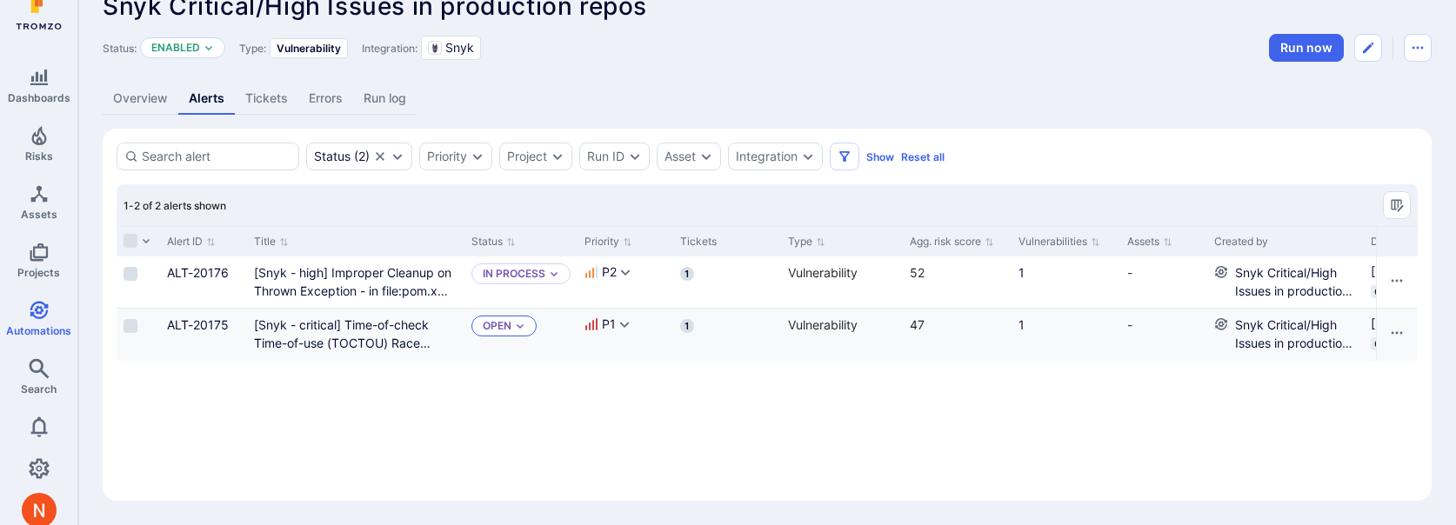
click at [497, 318] on div "Open" at bounding box center [503, 326] width 65 height 21
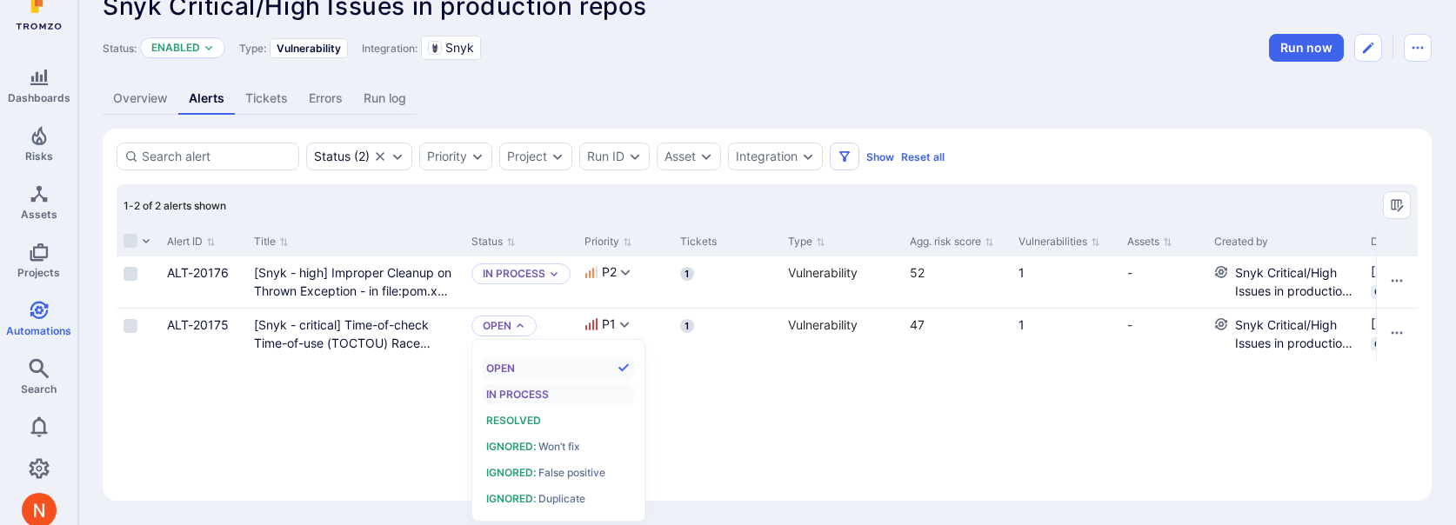
click at [502, 388] on span "In process" at bounding box center [517, 394] width 63 height 13
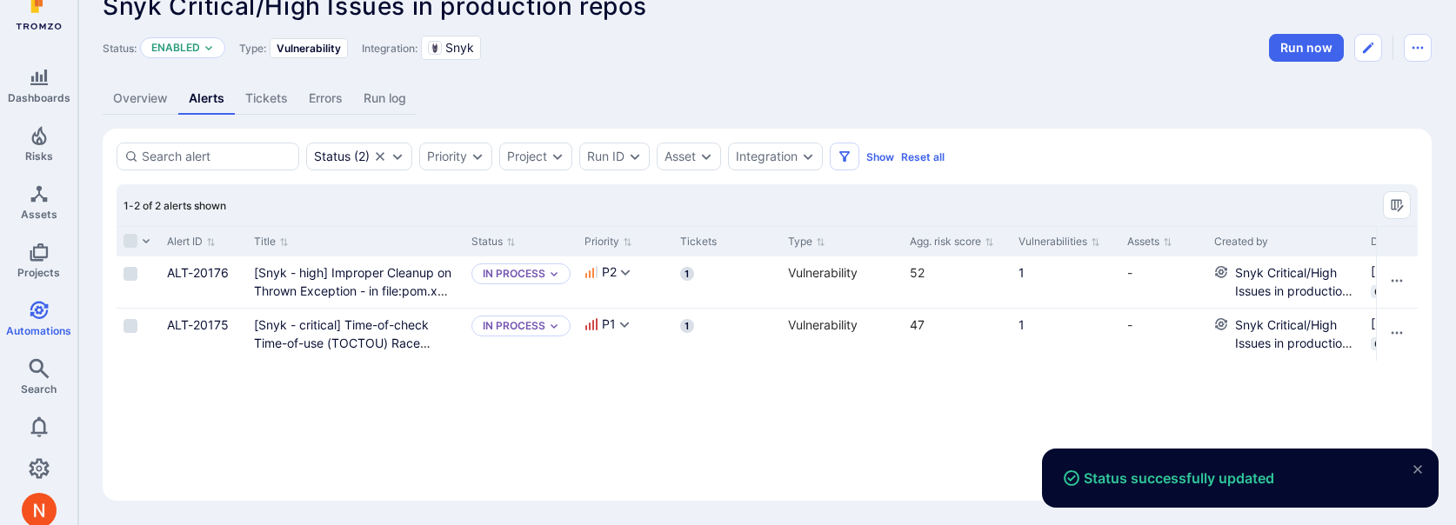
click at [270, 97] on link "Tickets" at bounding box center [266, 99] width 63 height 32
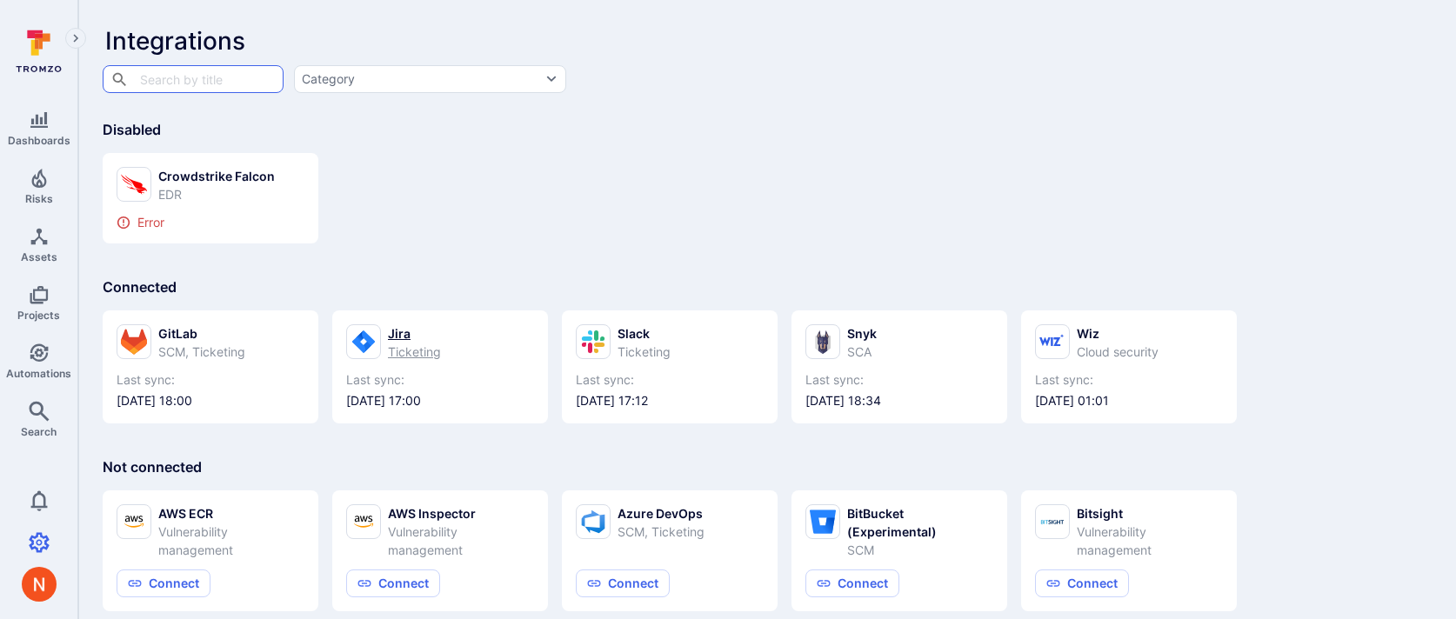
click at [421, 352] on div "Ticketing" at bounding box center [414, 352] width 53 height 18
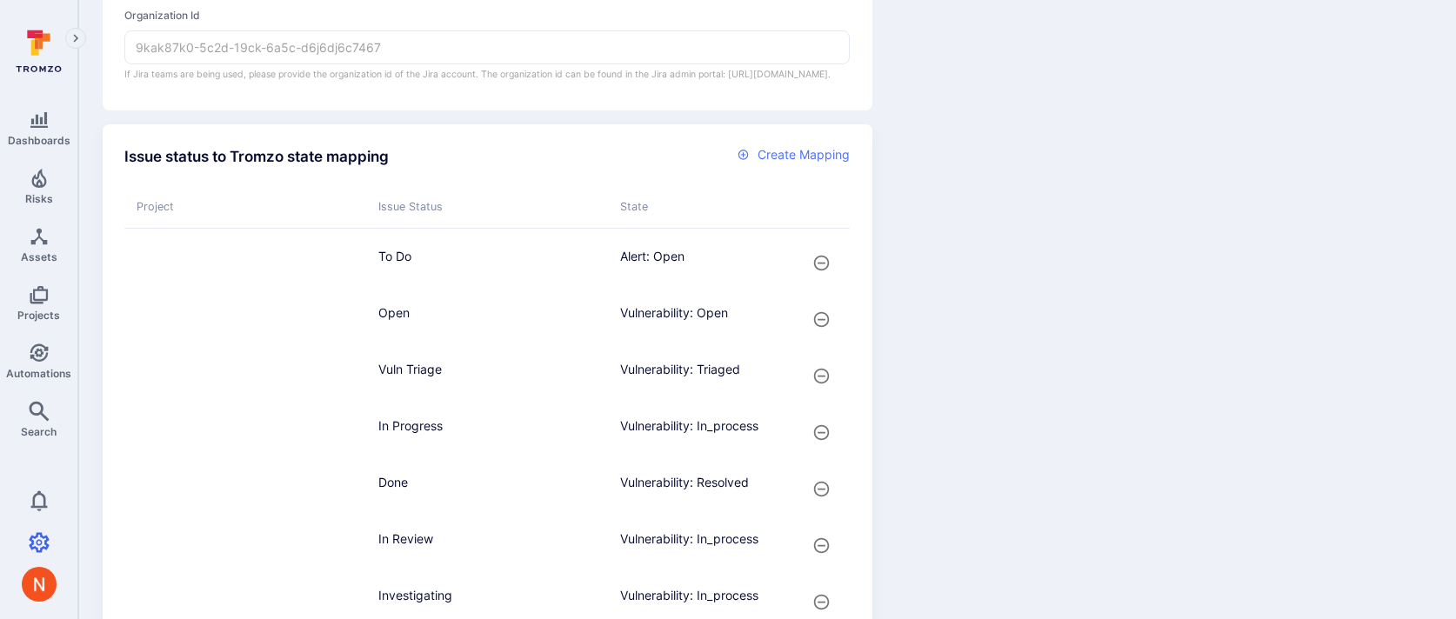
scroll to position [655, 0]
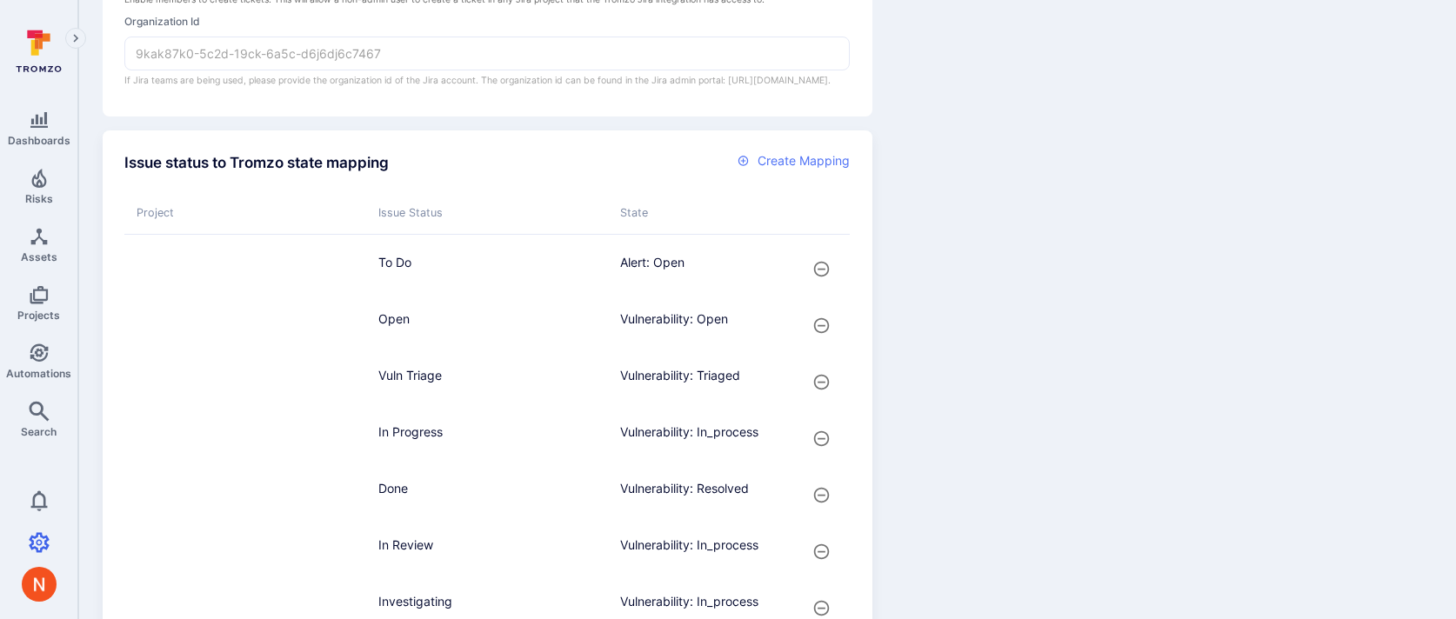
click at [807, 170] on span "Create Mapping" at bounding box center [804, 160] width 92 height 17
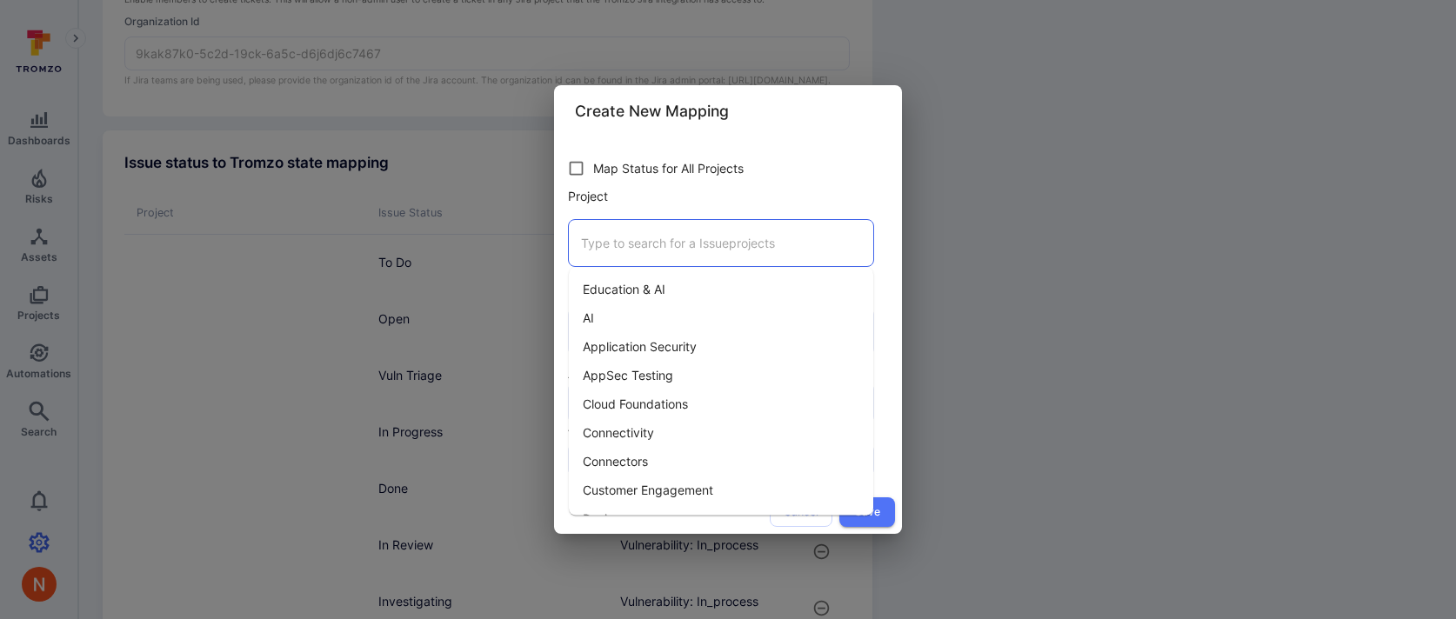
click at [648, 246] on input "Project" at bounding box center [721, 243] width 289 height 30
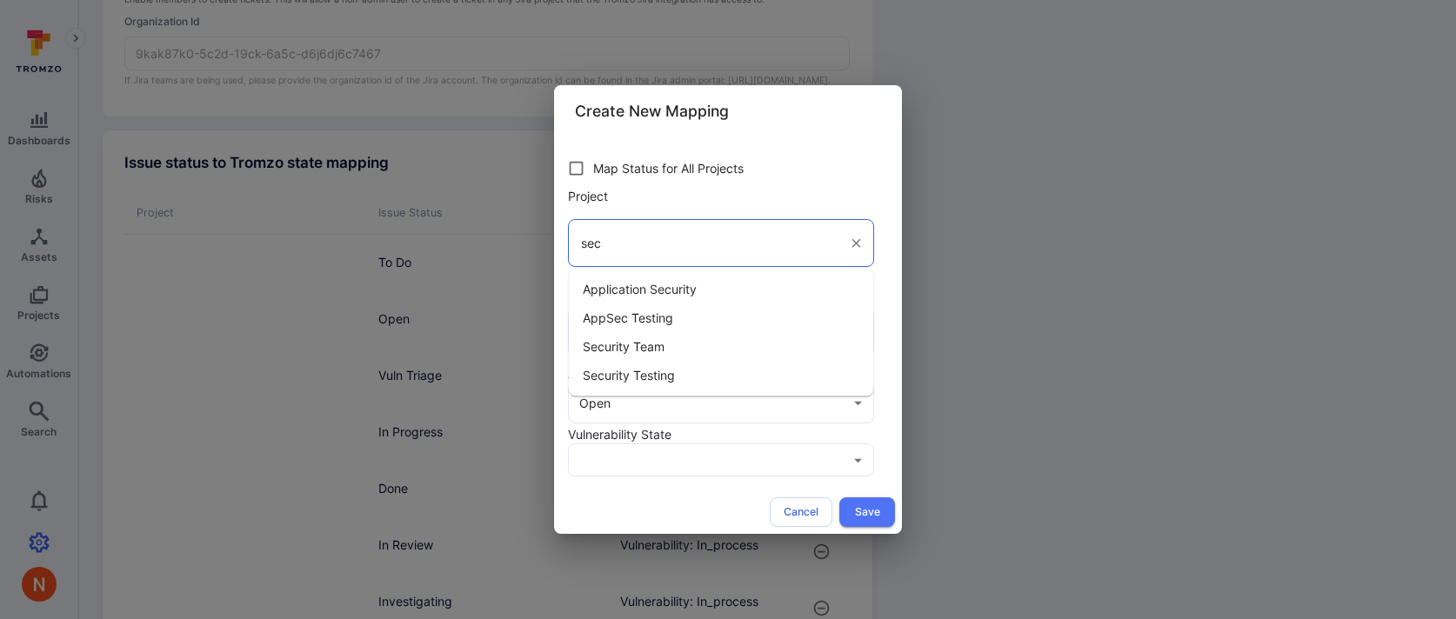
click at [658, 373] on span "Security Testing" at bounding box center [629, 375] width 92 height 18
type input "Security Testing"
click at [646, 334] on input "Issue Status" at bounding box center [708, 332] width 263 height 30
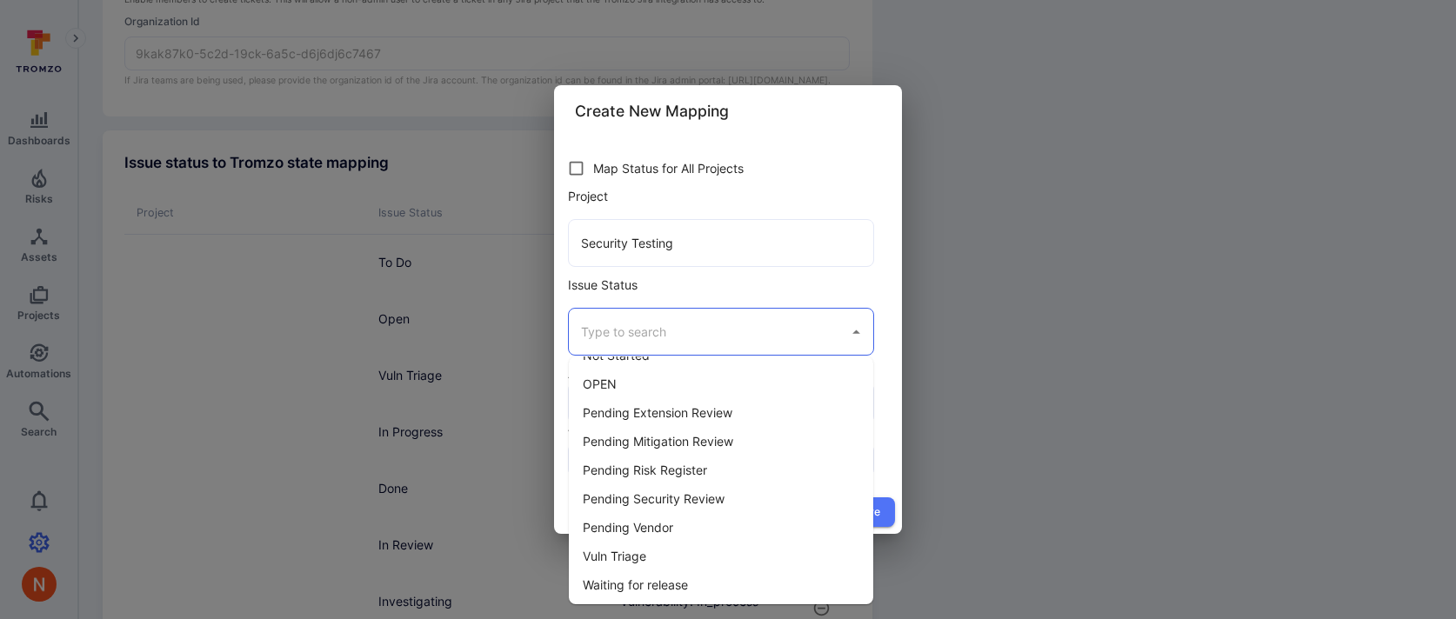
scroll to position [225, 0]
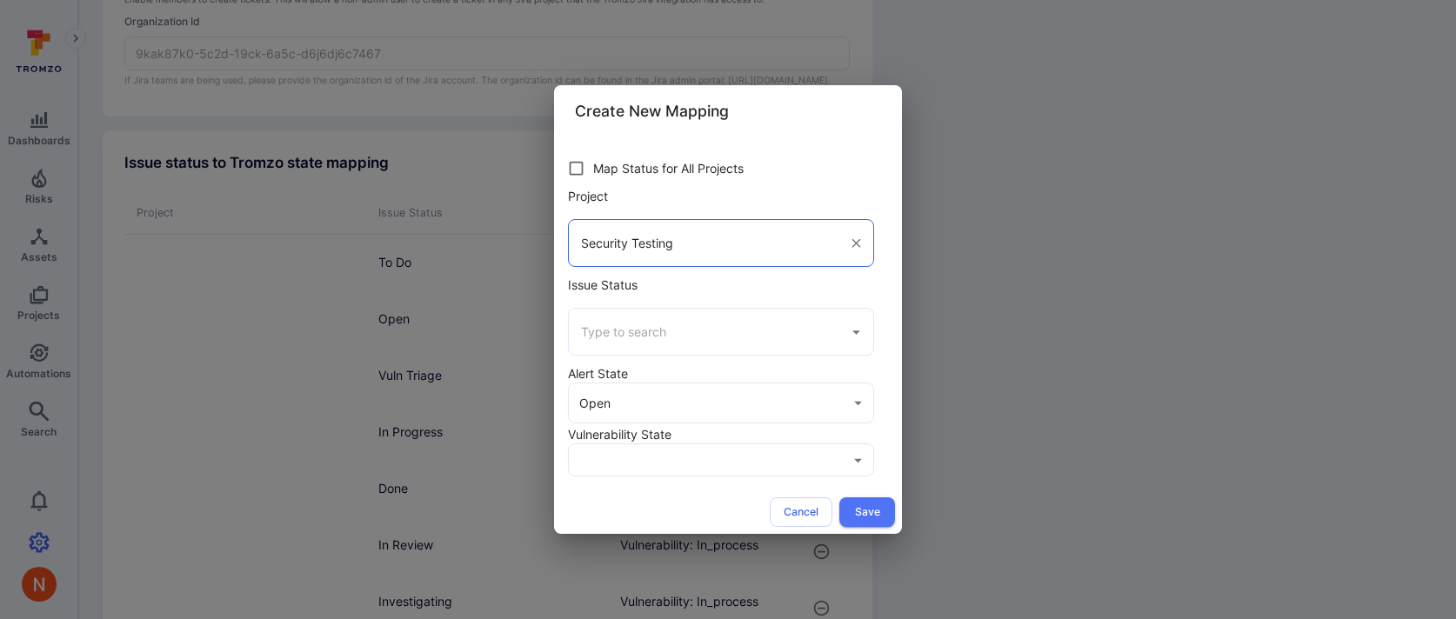
click at [712, 253] on input "Security Testing" at bounding box center [708, 243] width 263 height 30
click at [574, 156] on input "checkbox" at bounding box center [576, 168] width 34 height 34
checkbox input "true"
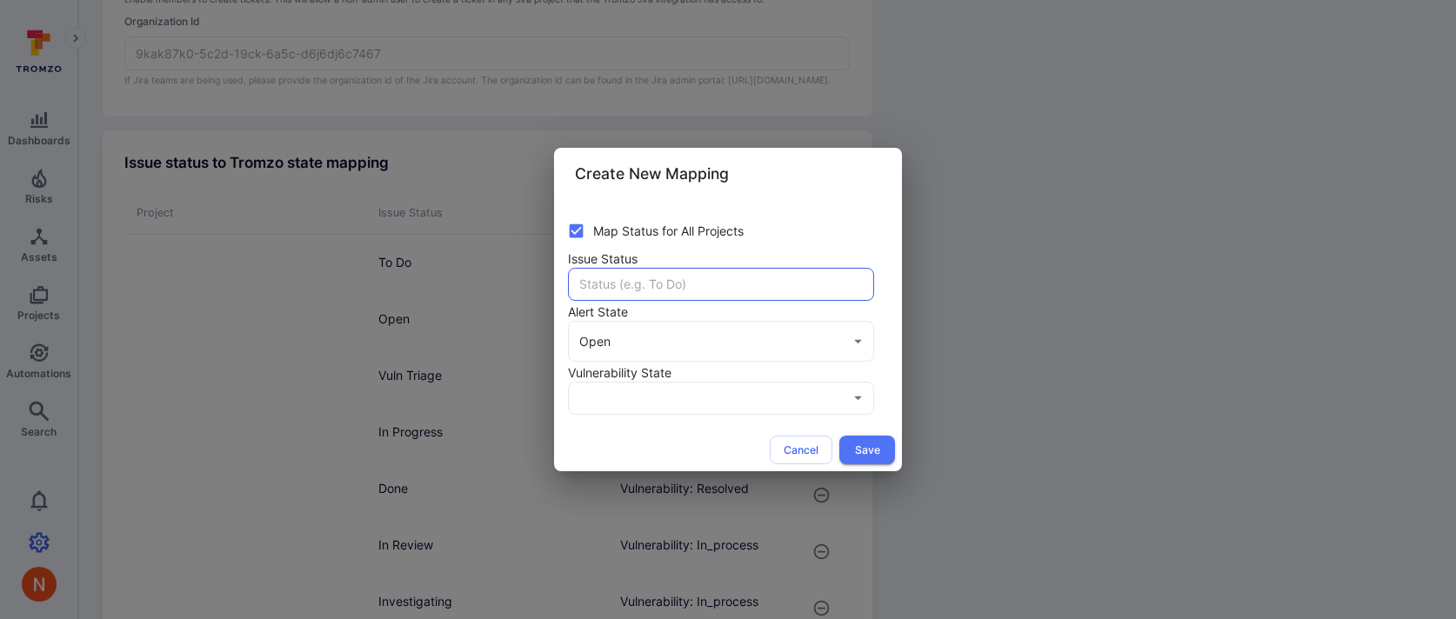
click at [635, 284] on input "text" at bounding box center [721, 284] width 304 height 31
type input "OPEN"
click at [886, 452] on button "Save" at bounding box center [867, 450] width 56 height 29
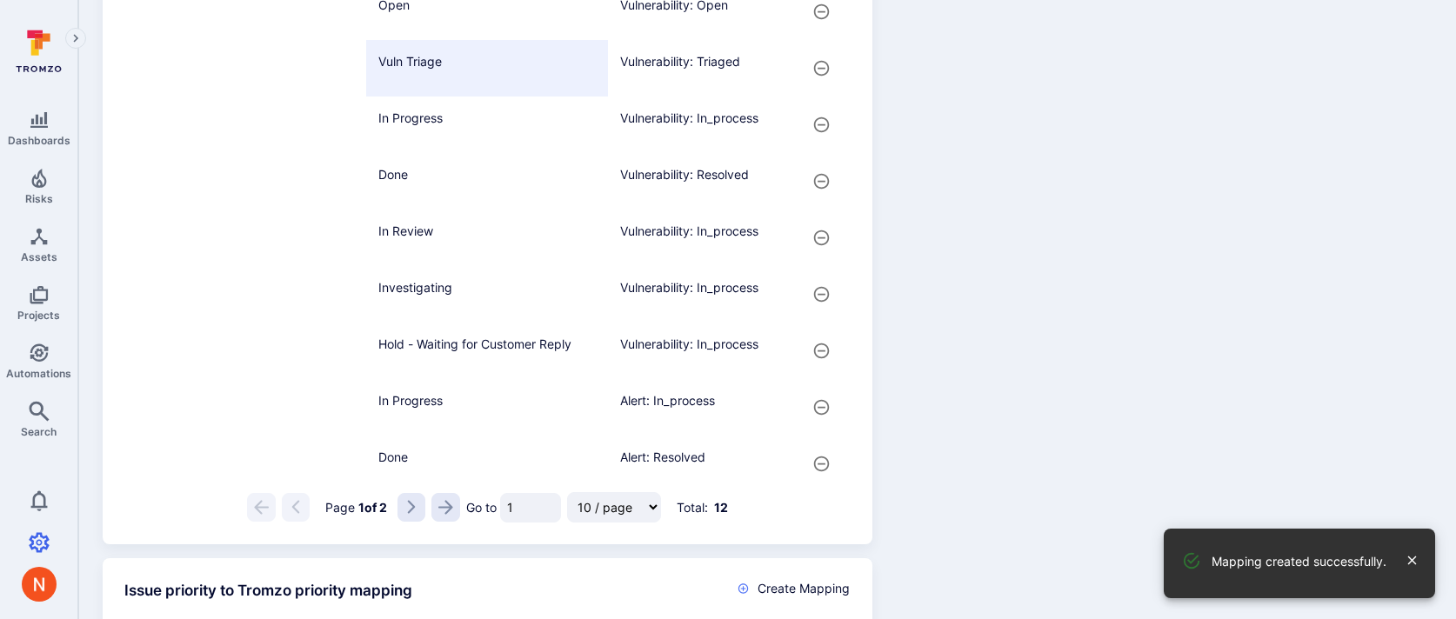
scroll to position [978, 0]
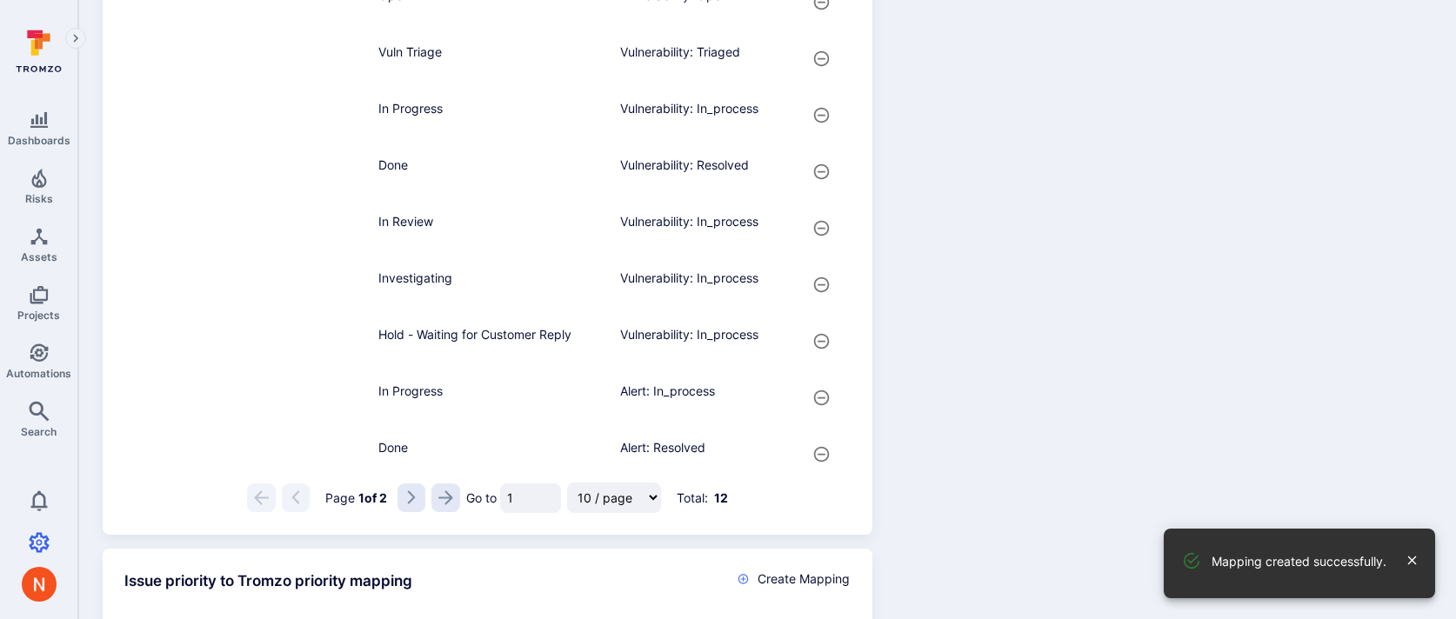
click at [425, 504] on button "Go to the next page" at bounding box center [411, 498] width 29 height 29
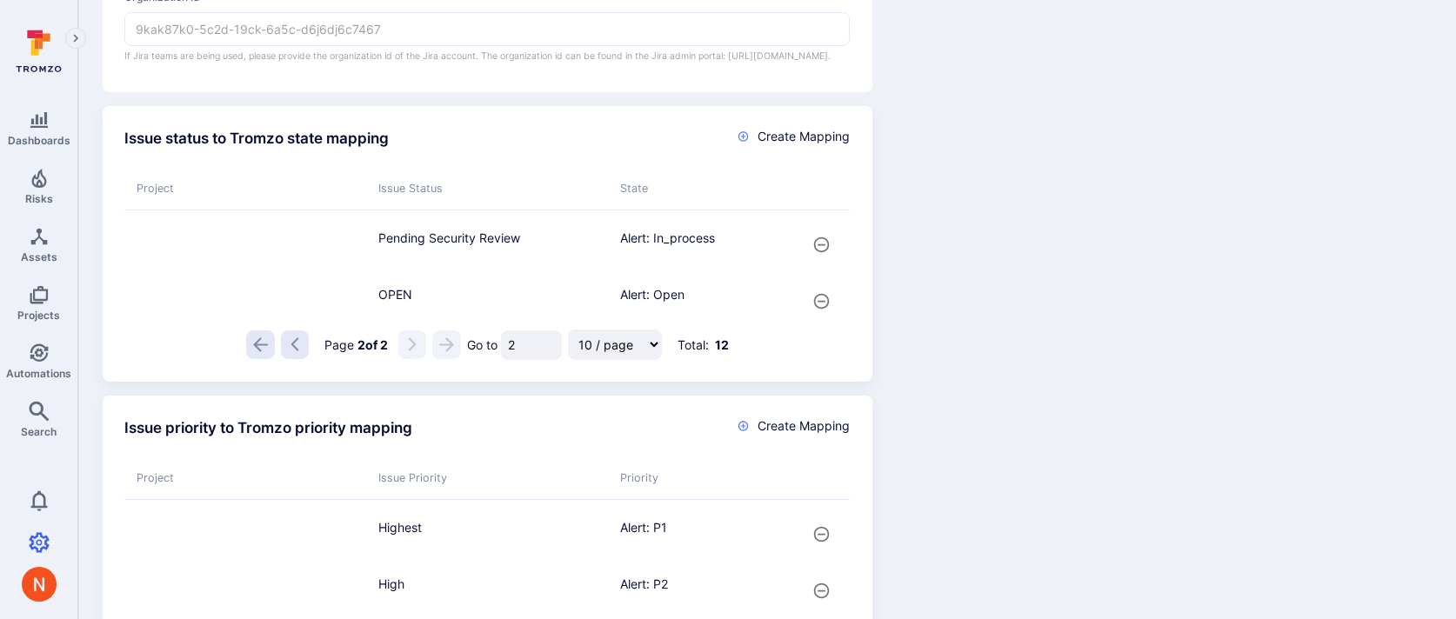
scroll to position [567, 0]
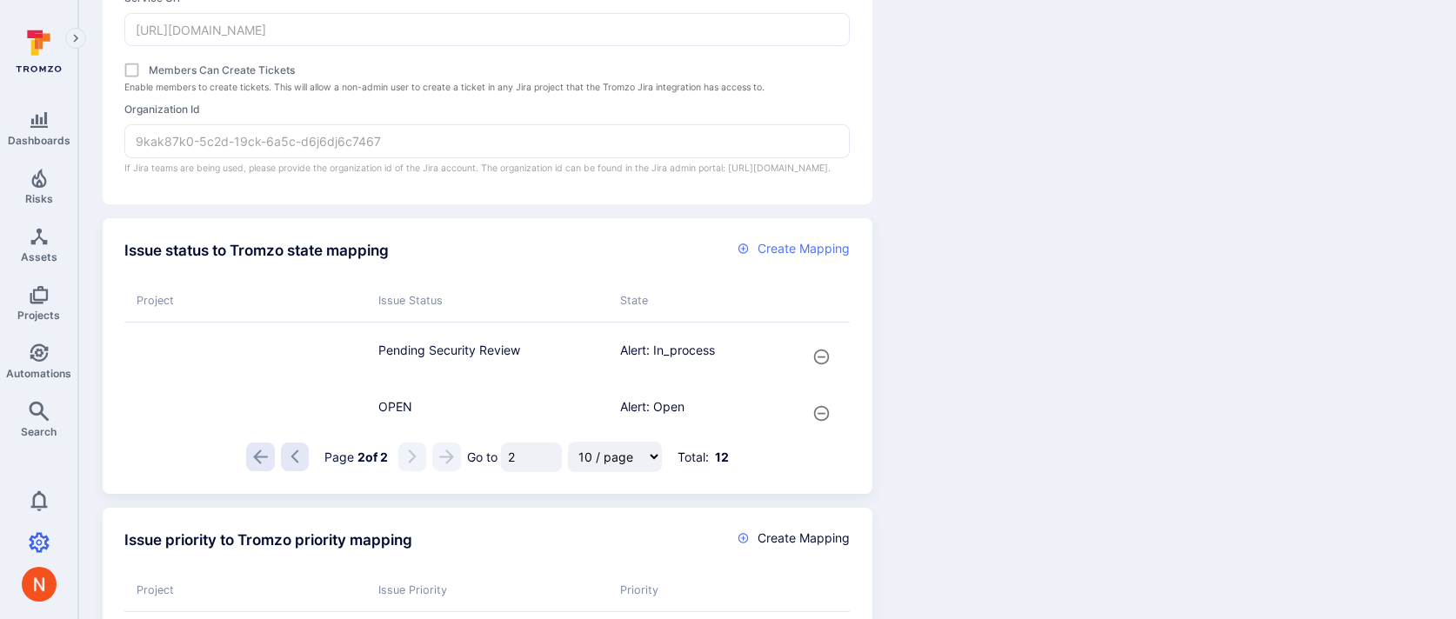
click at [808, 257] on span "Create Mapping" at bounding box center [804, 248] width 92 height 17
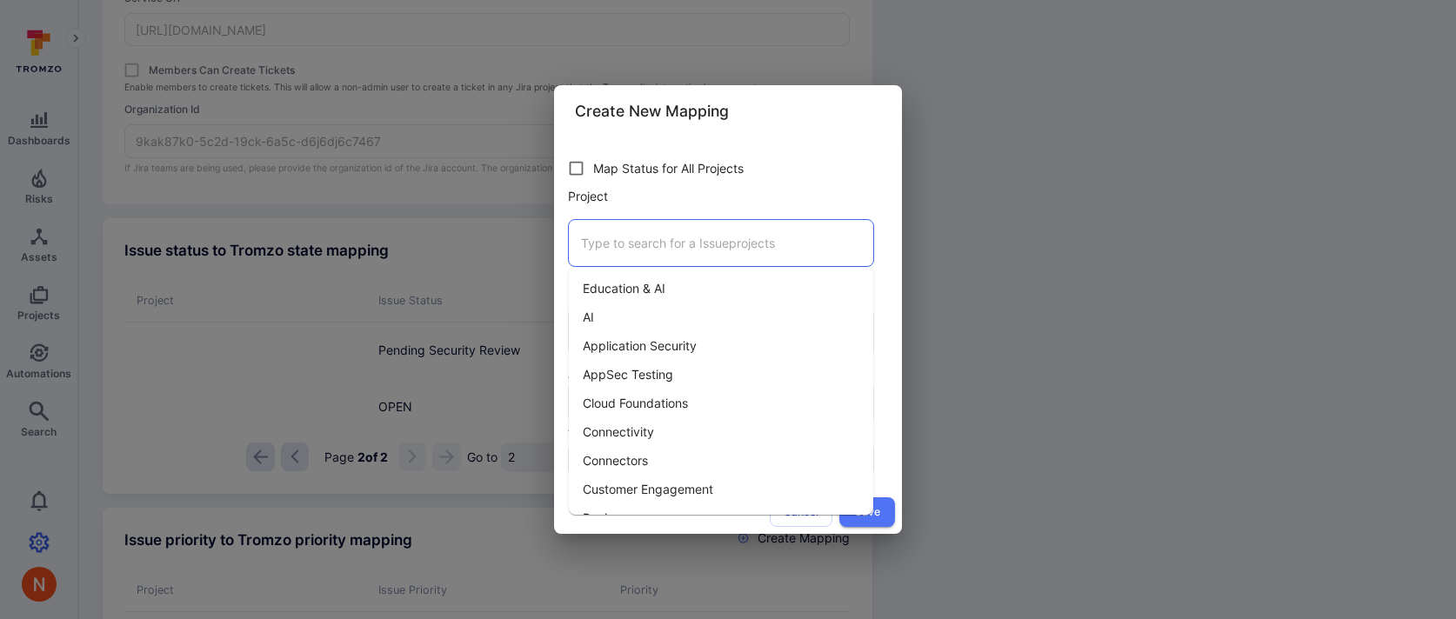
click at [595, 243] on input "Project" at bounding box center [721, 243] width 289 height 30
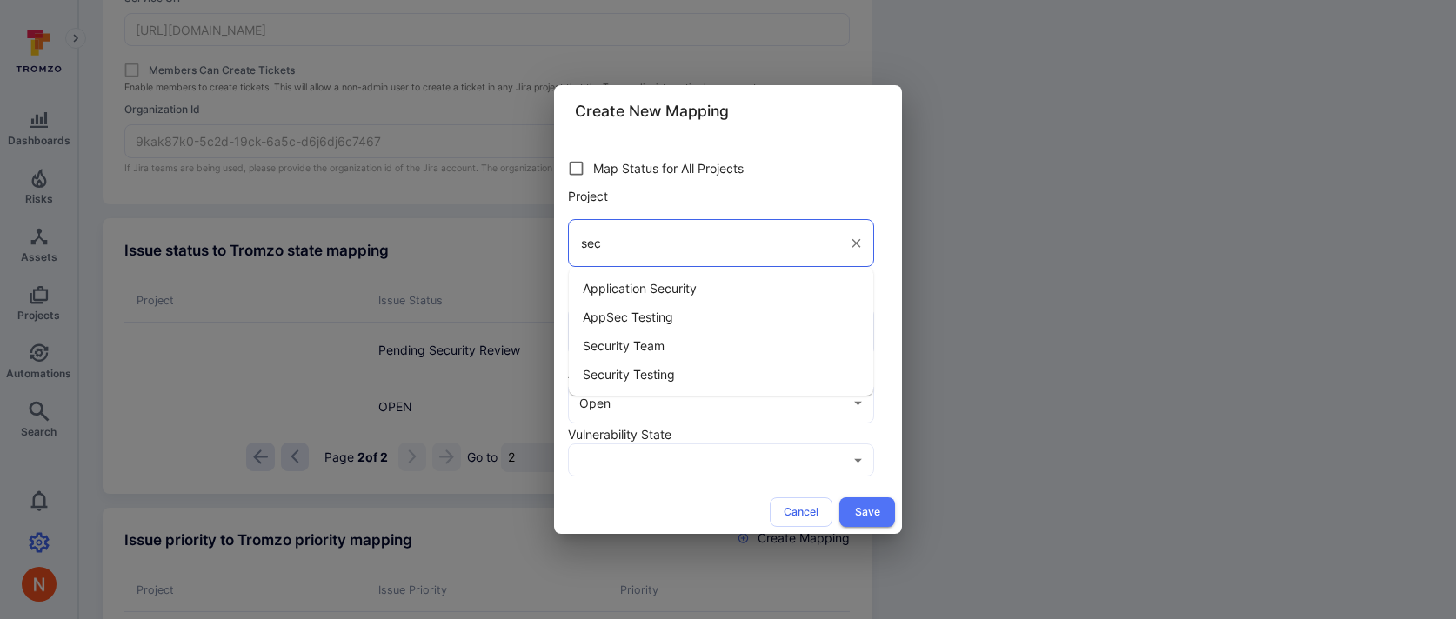
click at [638, 376] on span "Security Testing" at bounding box center [629, 374] width 92 height 18
type input "Security Testing"
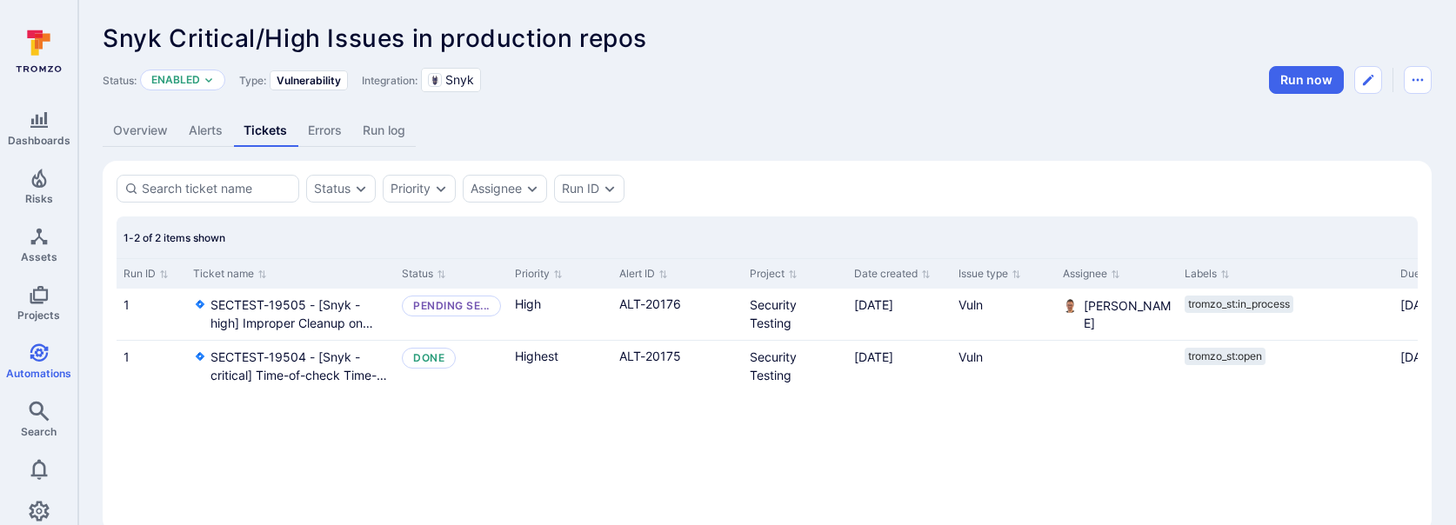
scroll to position [32, 0]
click at [197, 140] on link "Alerts" at bounding box center [205, 131] width 55 height 32
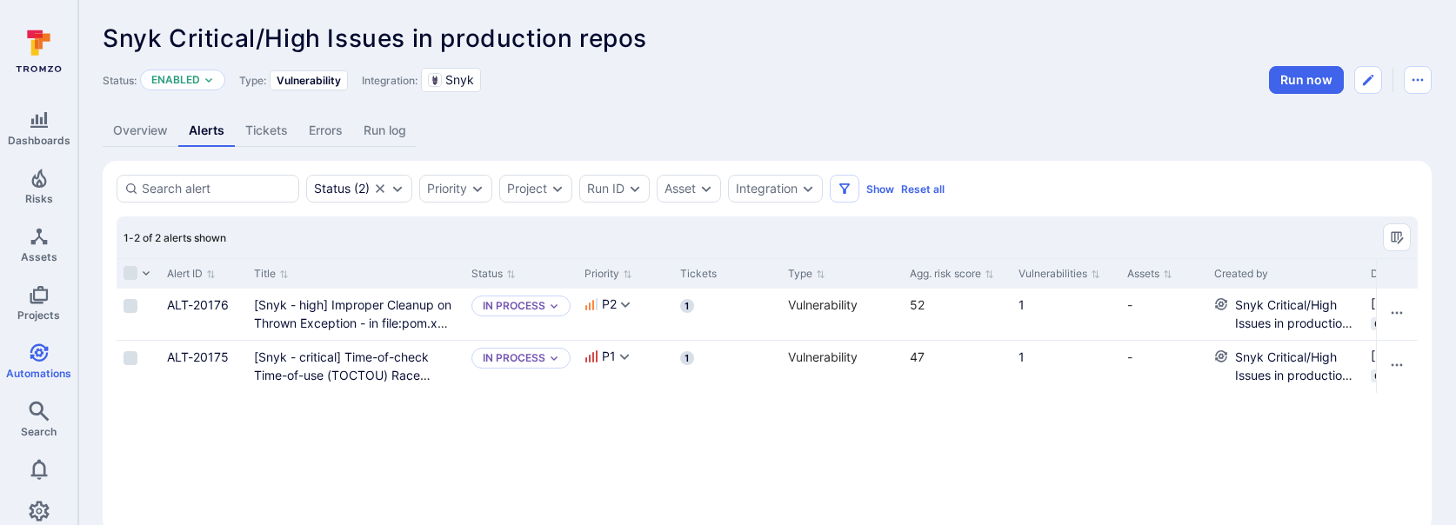
click at [252, 140] on link "Tickets" at bounding box center [266, 131] width 63 height 32
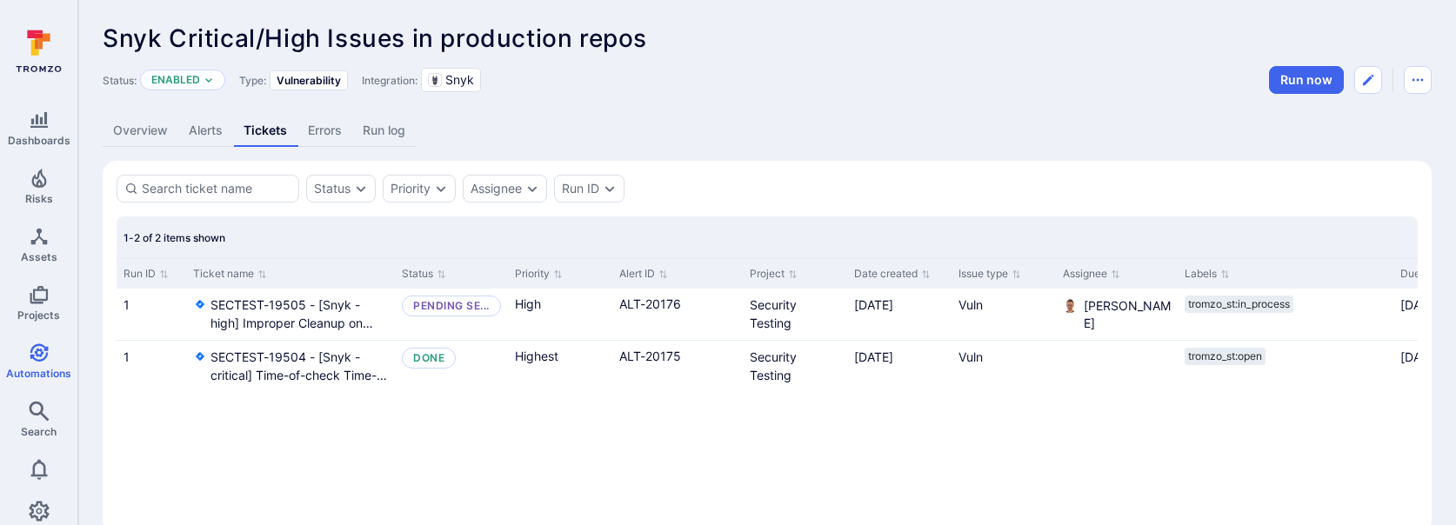
click at [213, 131] on link "Alerts" at bounding box center [205, 131] width 55 height 32
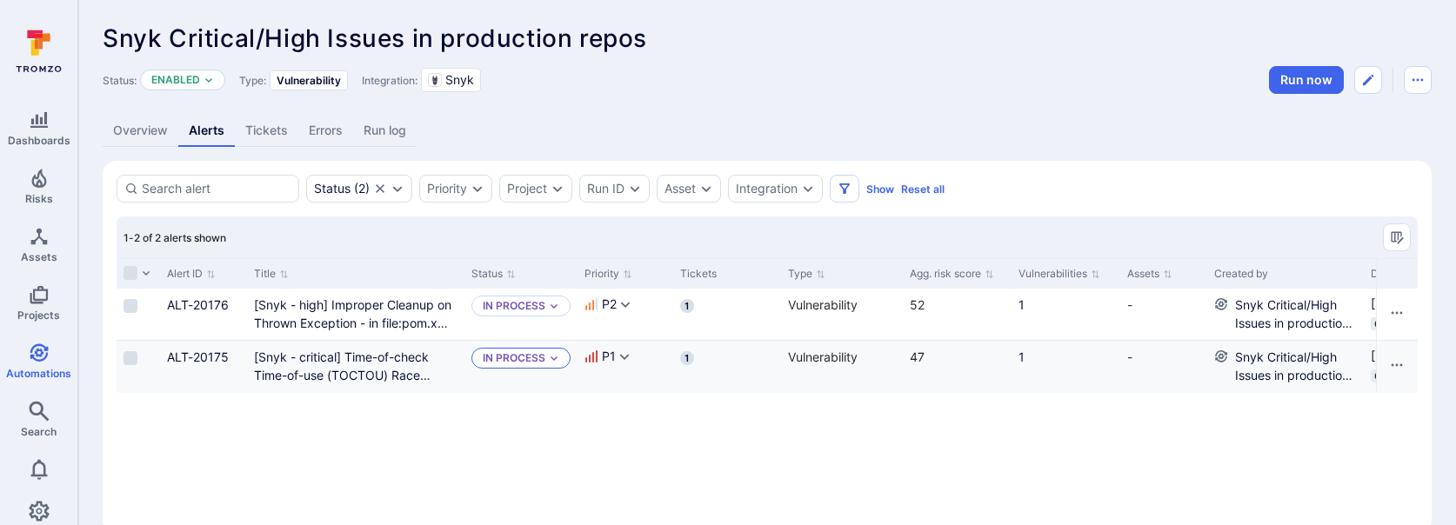
click at [512, 360] on p "In process" at bounding box center [514, 358] width 63 height 14
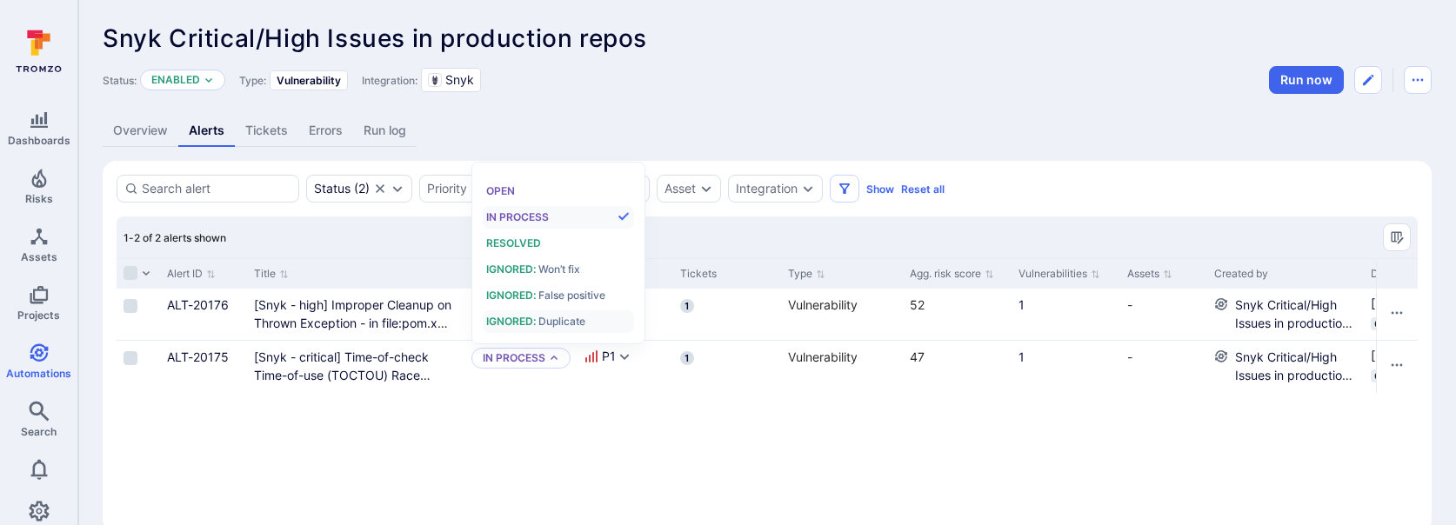
scroll to position [14, 0]
click at [525, 187] on div "Open" at bounding box center [558, 191] width 144 height 19
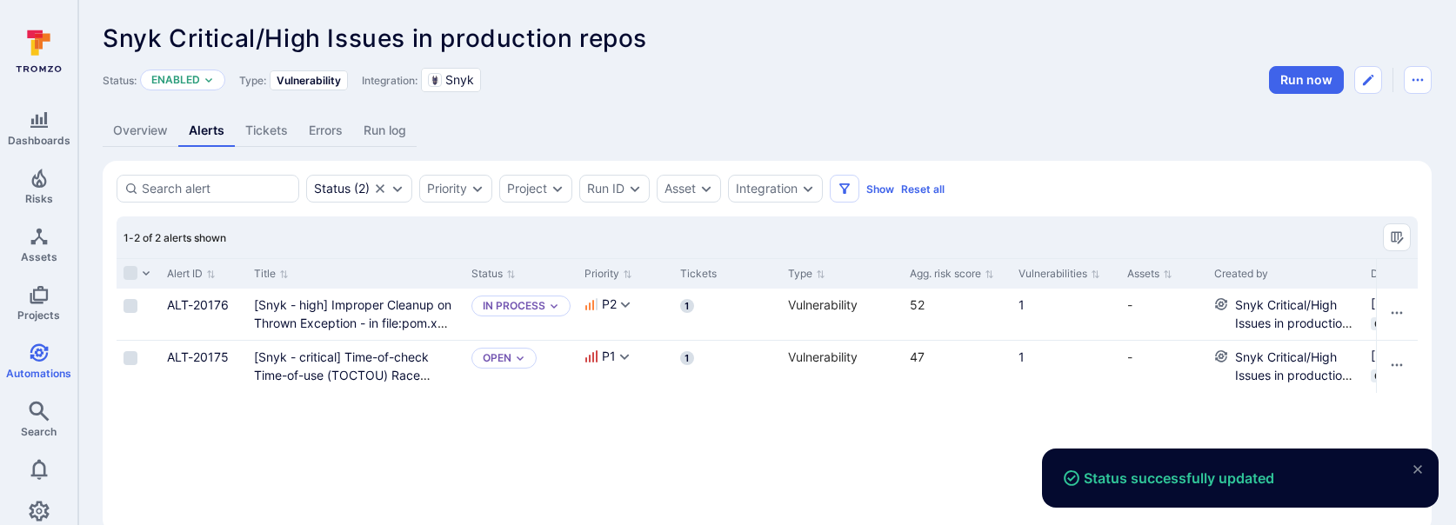
click at [267, 125] on link "Tickets" at bounding box center [266, 131] width 63 height 32
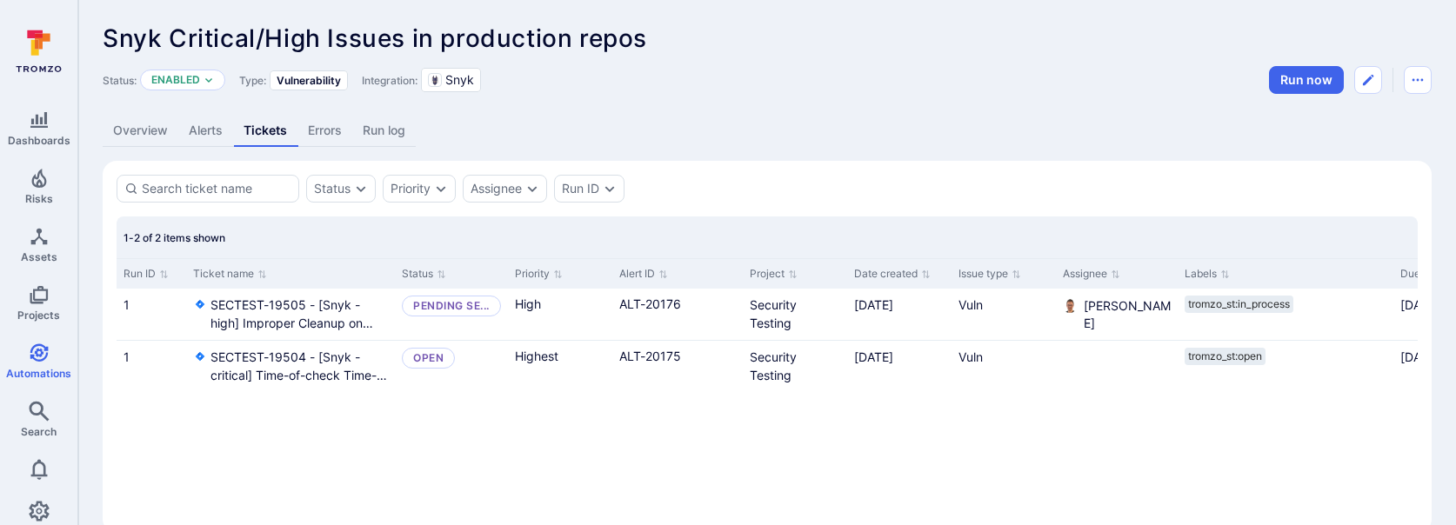
click at [213, 134] on link "Alerts" at bounding box center [205, 131] width 55 height 32
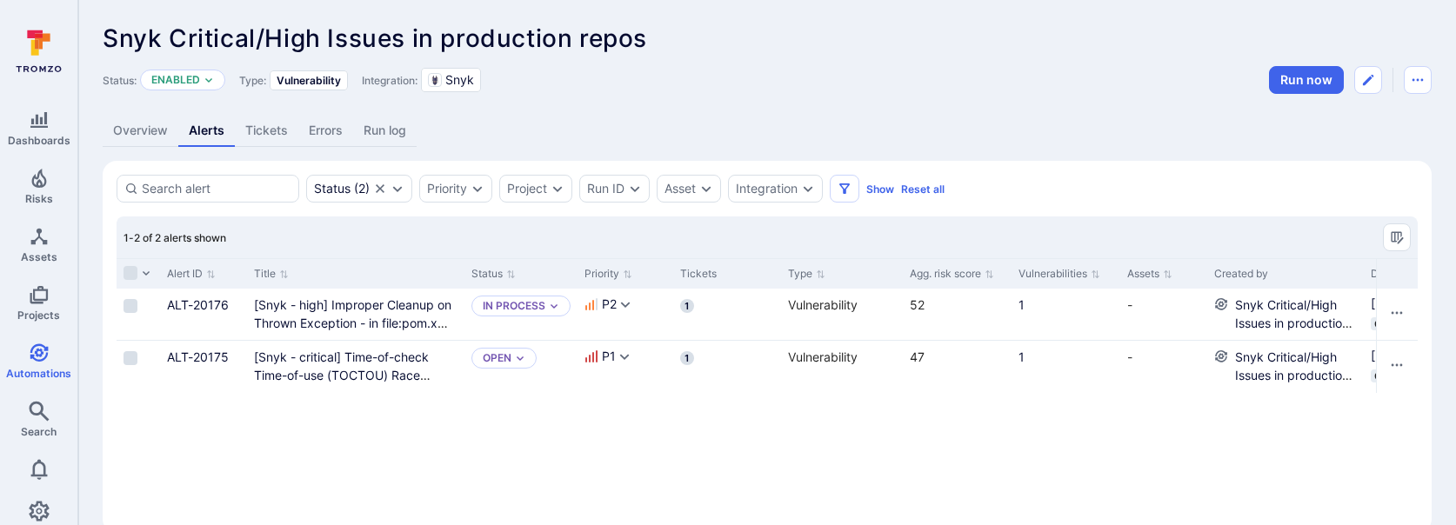
click at [260, 127] on link "Tickets" at bounding box center [266, 131] width 63 height 32
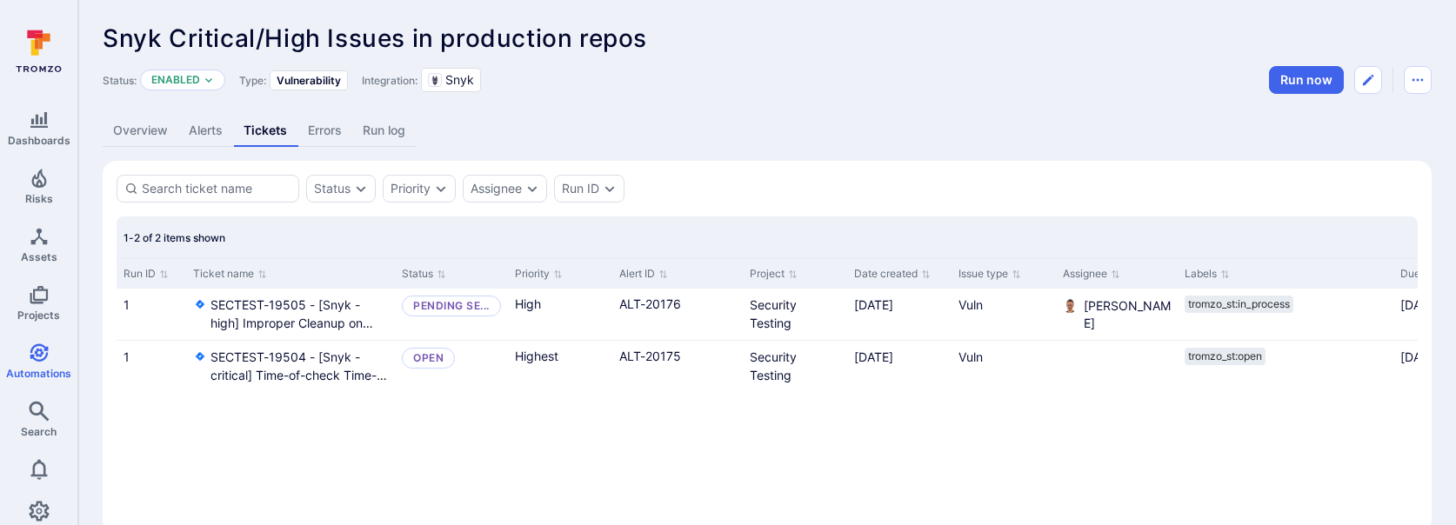
click at [215, 130] on link "Alerts" at bounding box center [205, 131] width 55 height 32
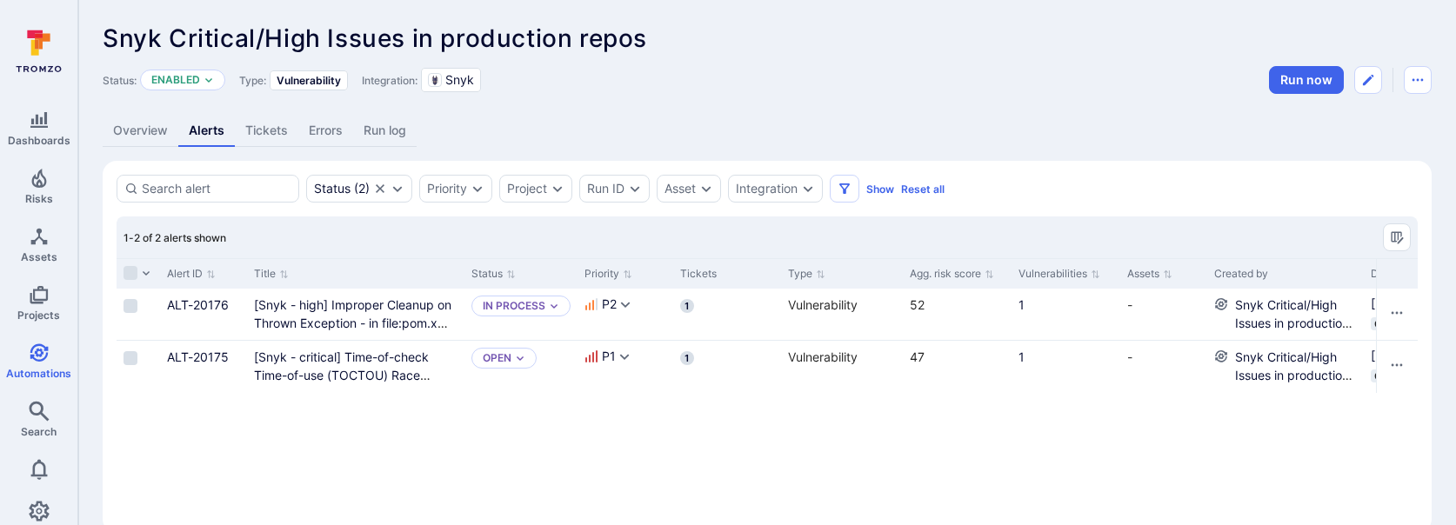
click at [151, 142] on link "Overview" at bounding box center [141, 131] width 76 height 32
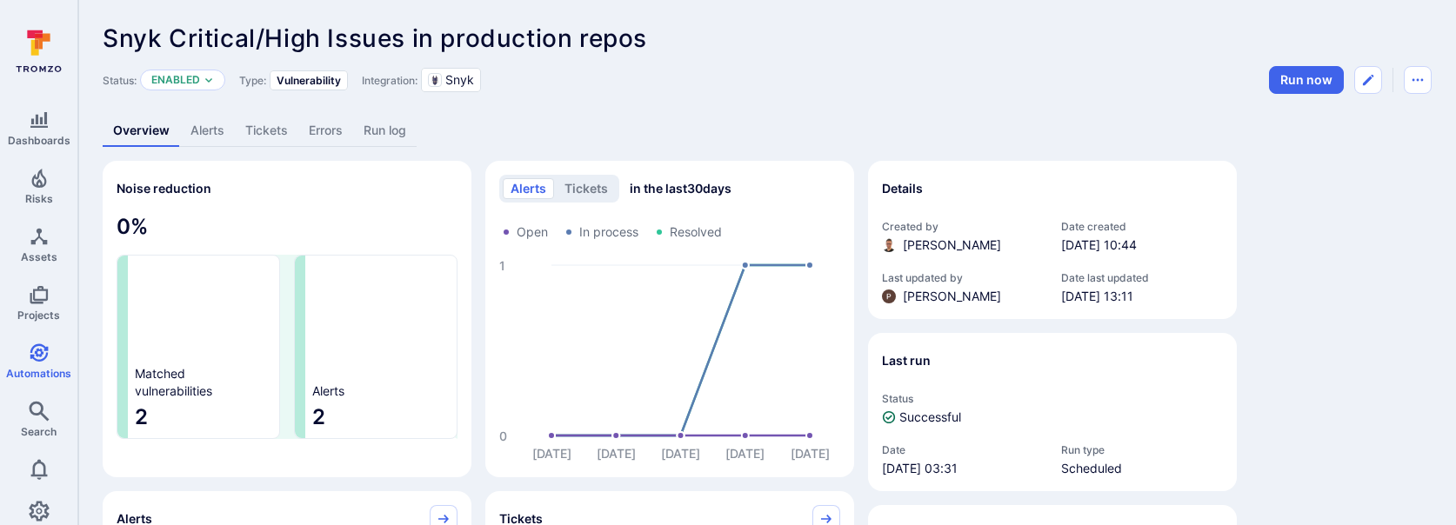
click at [201, 140] on link "Alerts" at bounding box center [207, 131] width 55 height 32
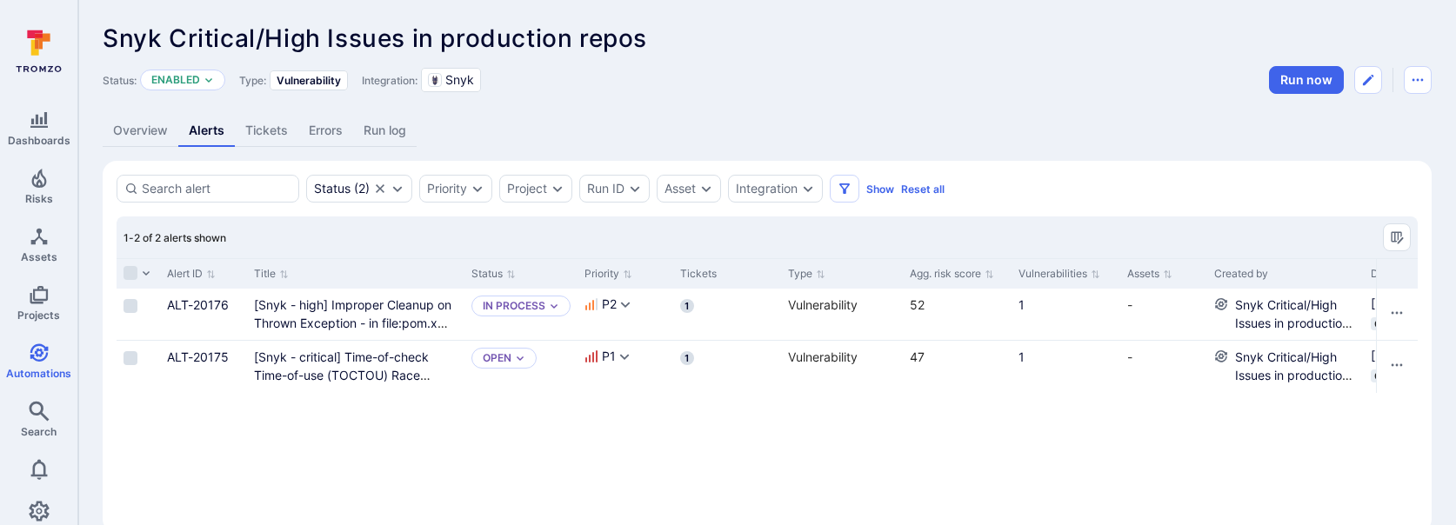
click at [284, 137] on link "Tickets" at bounding box center [266, 131] width 63 height 32
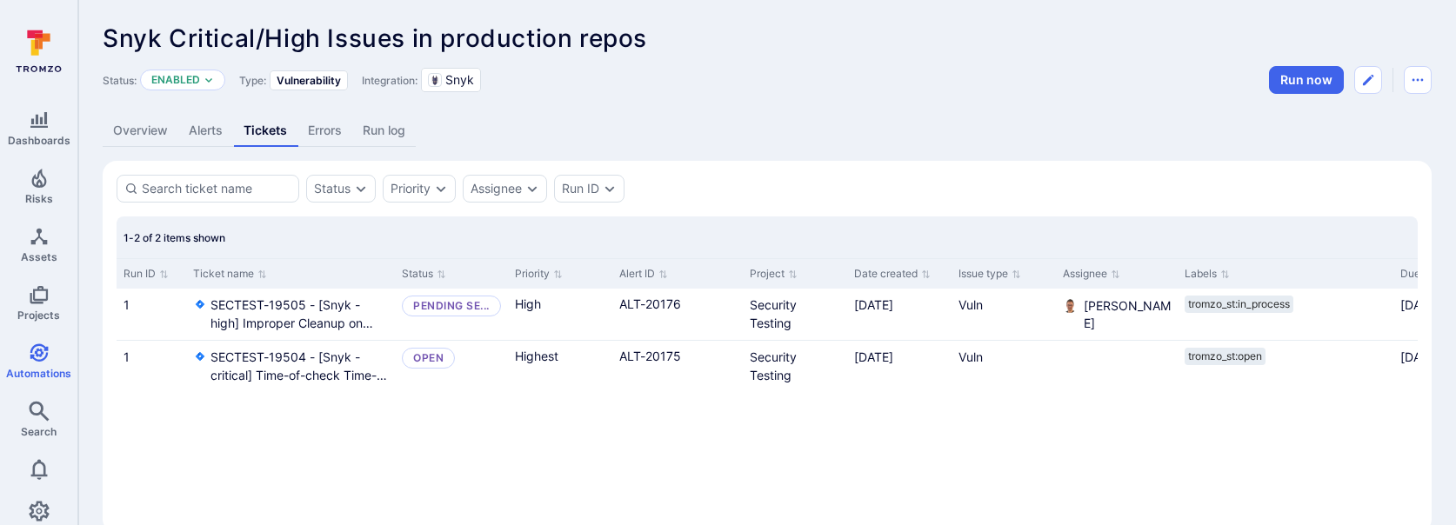
click at [902, 41] on div "Snyk Critical/High Issues in production repos ... Show more" at bounding box center [767, 38] width 1329 height 28
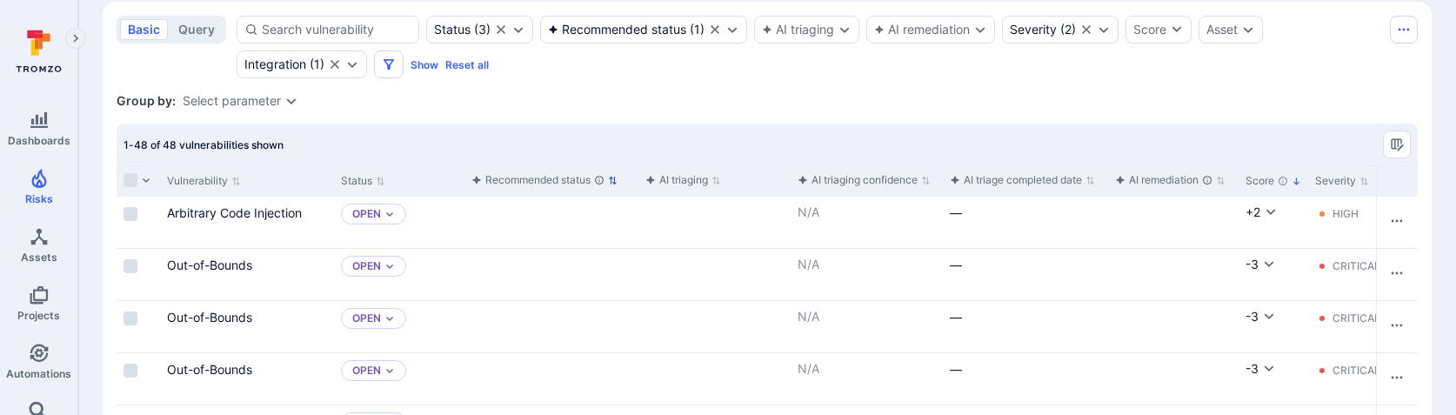
click at [591, 187] on div "Recommended status" at bounding box center [537, 179] width 133 height 17
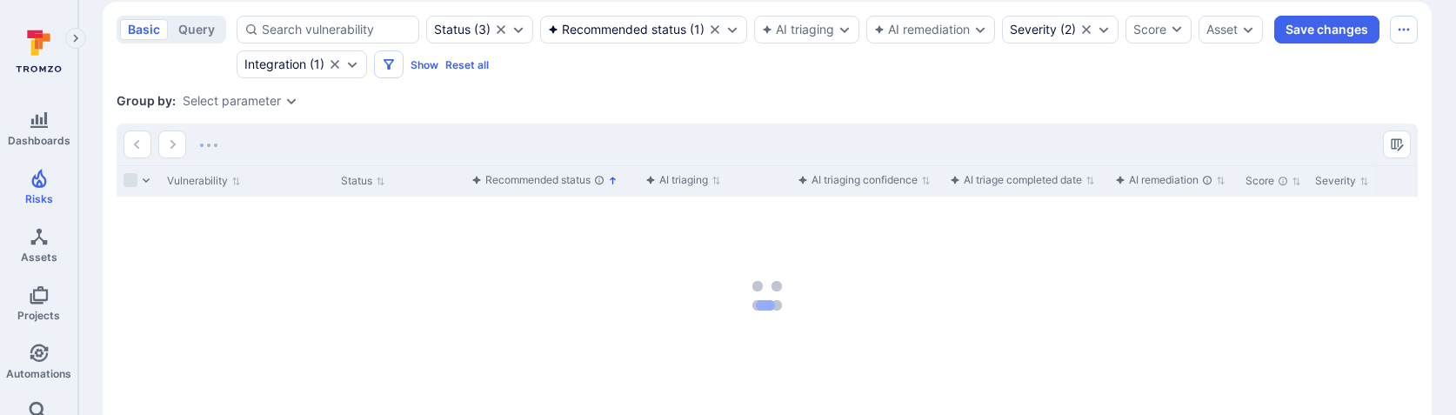
click at [544, 179] on div "Recommended status" at bounding box center [537, 179] width 133 height 17
click at [550, 176] on div "Recommended status" at bounding box center [537, 179] width 133 height 17
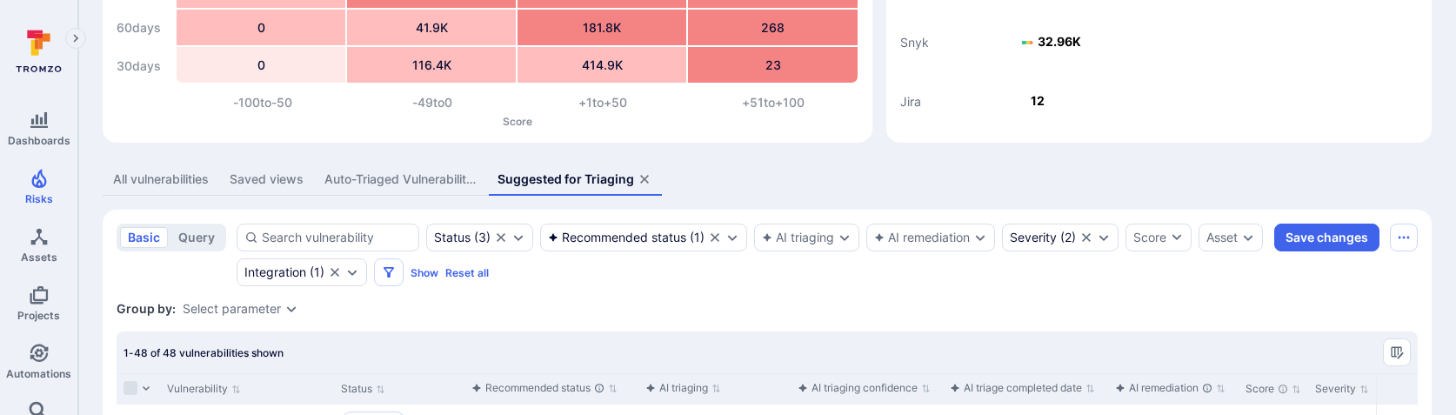
scroll to position [65, 0]
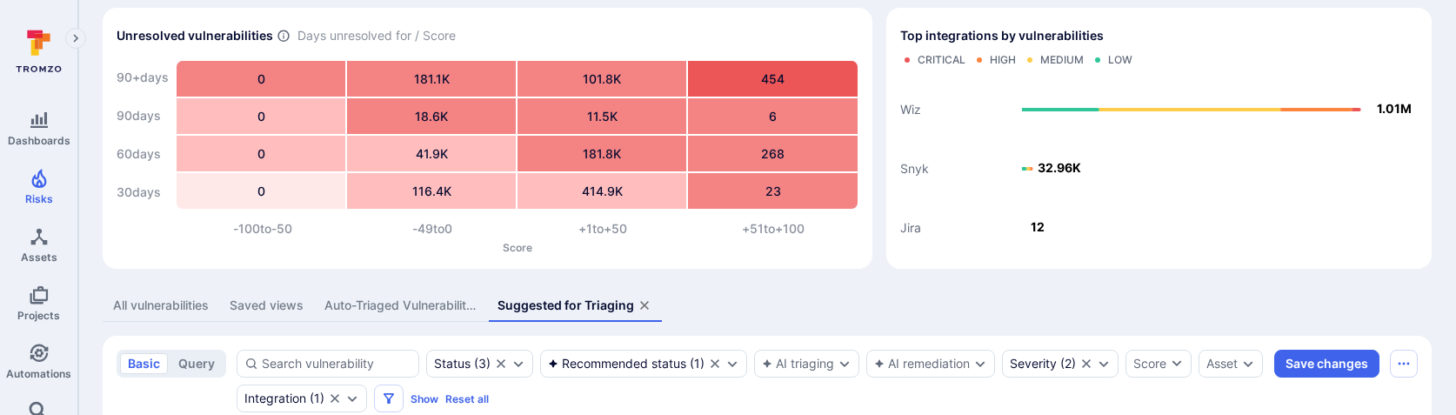
click at [292, 302] on div "Saved views" at bounding box center [267, 305] width 74 height 17
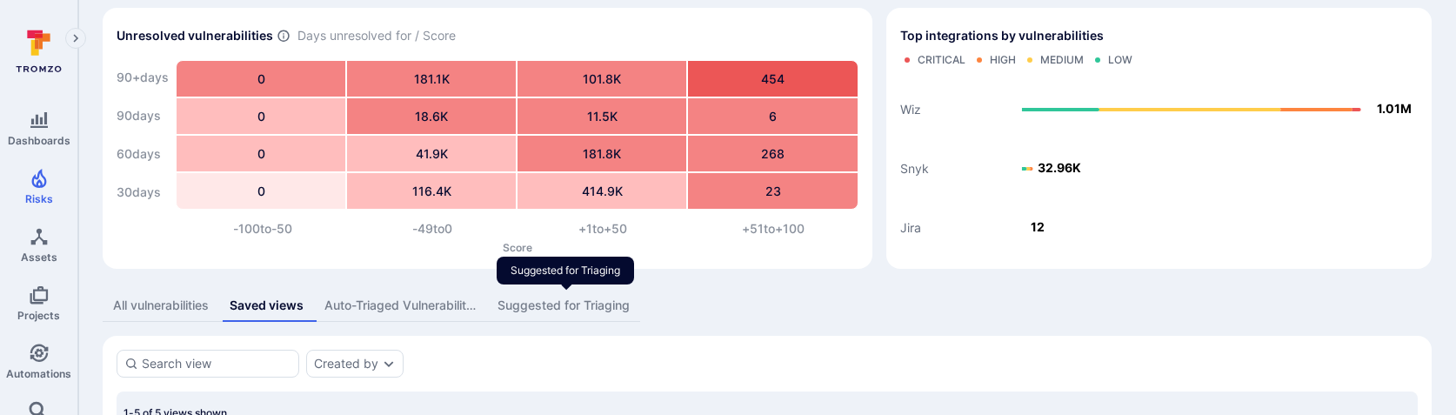
click at [537, 306] on div "Suggested for Triaging" at bounding box center [564, 305] width 132 height 17
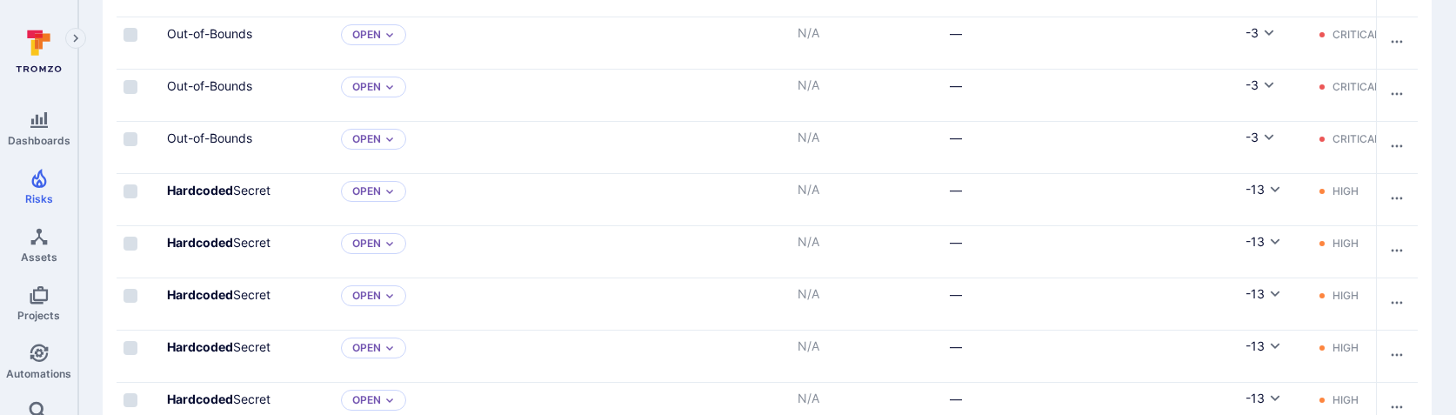
scroll to position [2154, 0]
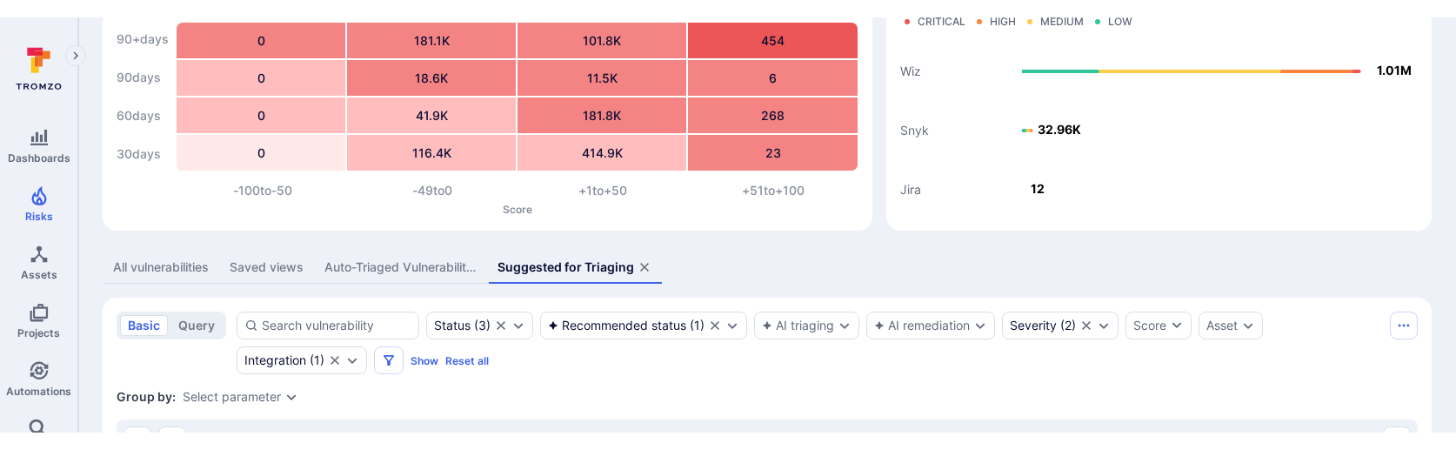
scroll to position [377, 0]
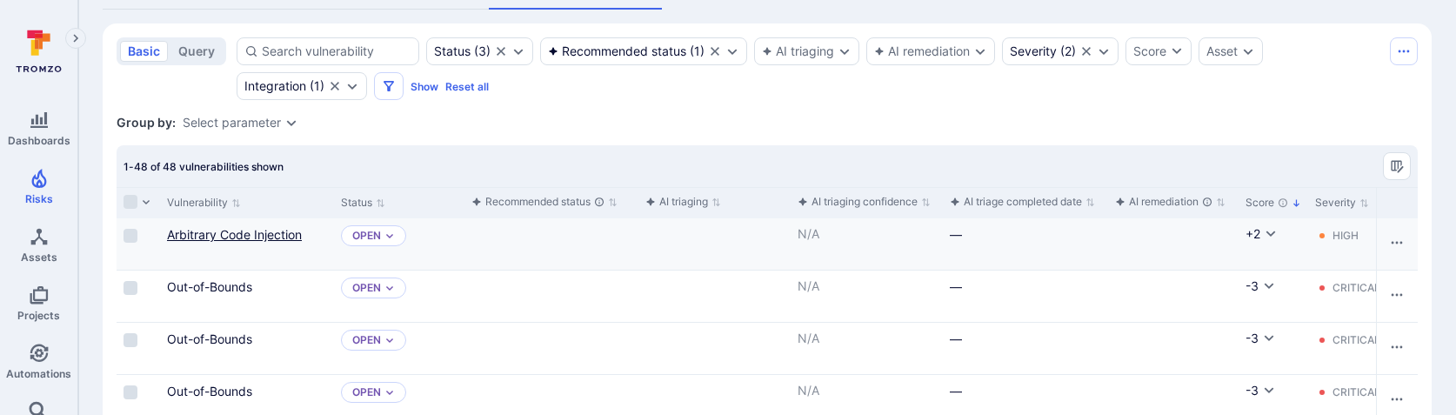
click at [251, 231] on link "Arbitrary Code Injection" at bounding box center [234, 234] width 135 height 15
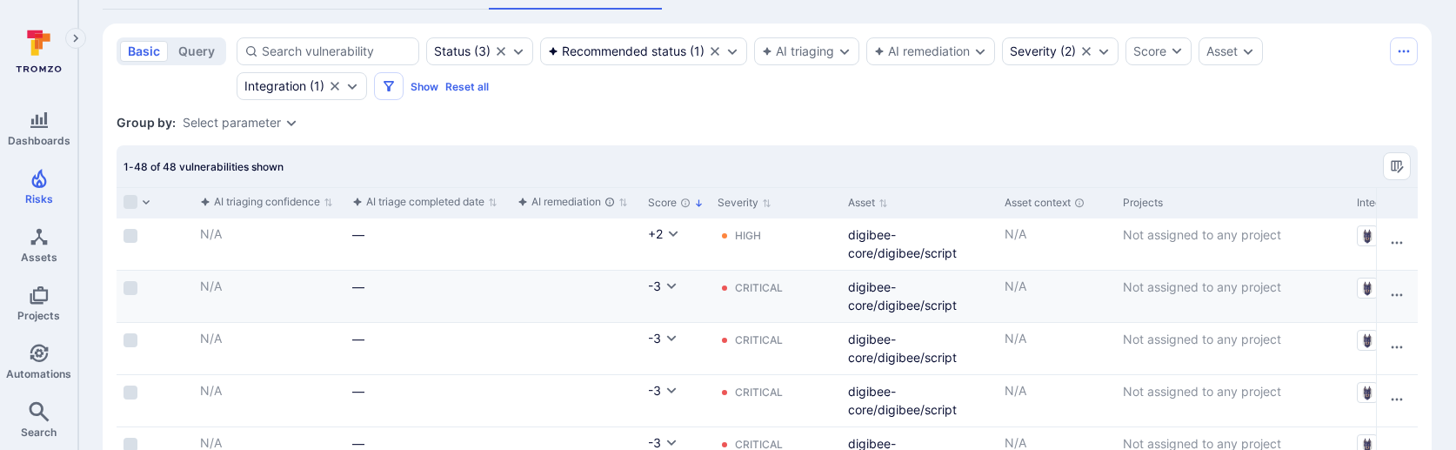
scroll to position [0, 626]
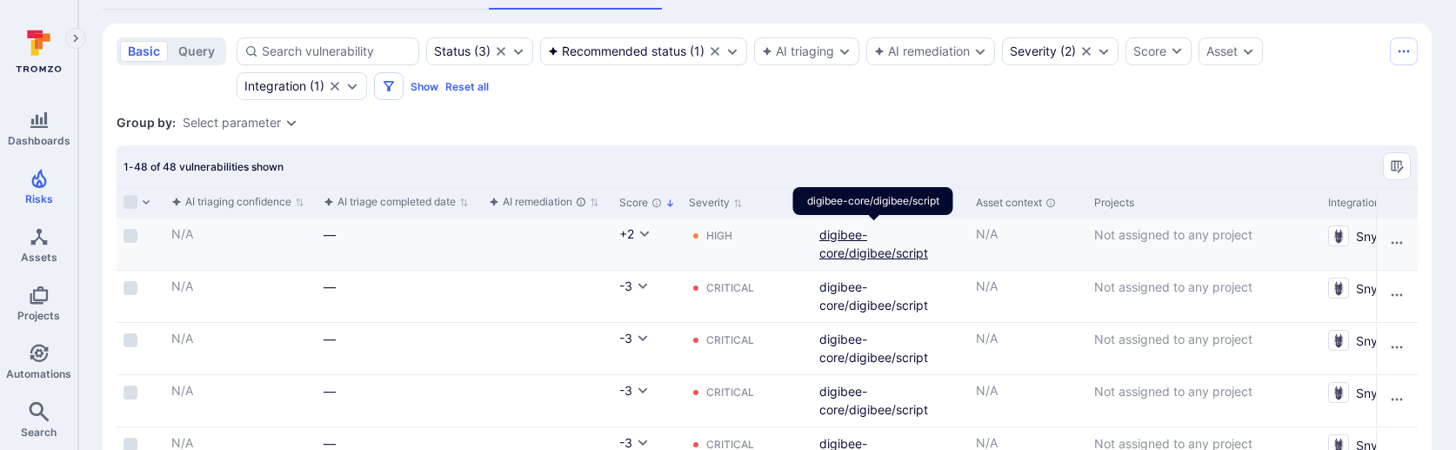
click at [888, 248] on link "digibee-core/digibee/script" at bounding box center [873, 243] width 109 height 33
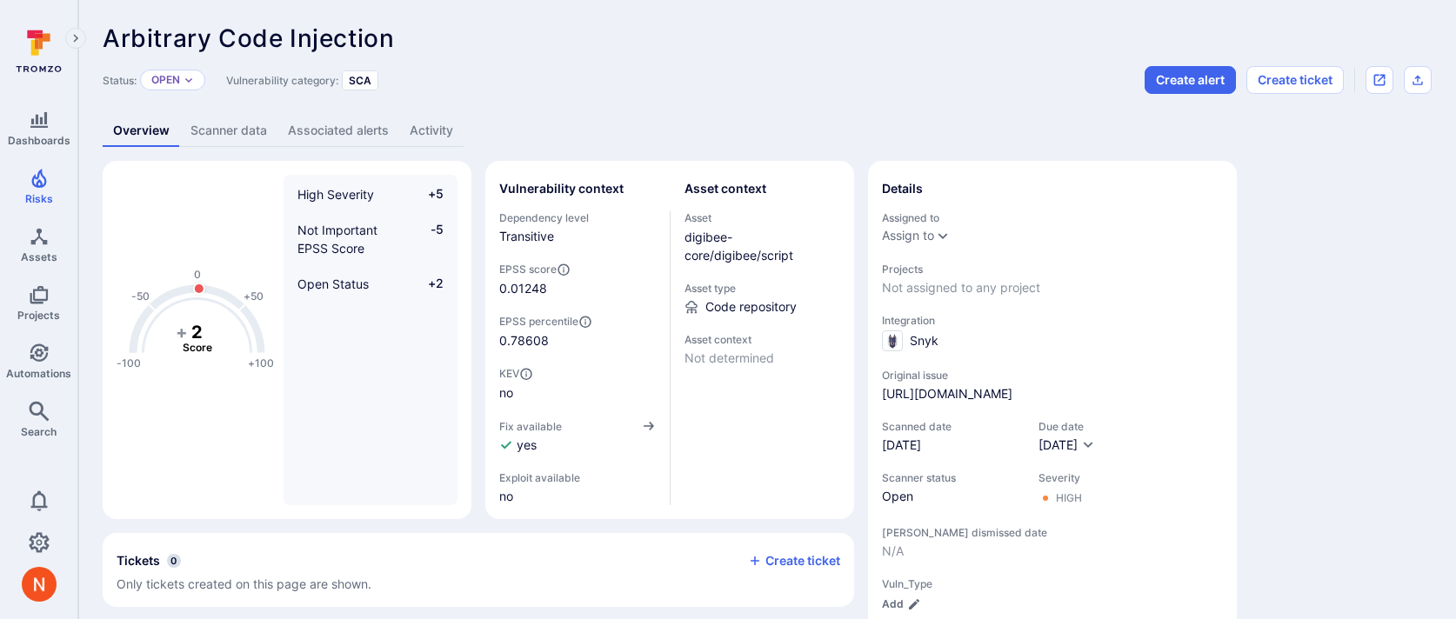
click at [239, 127] on link "Scanner data" at bounding box center [228, 131] width 97 height 32
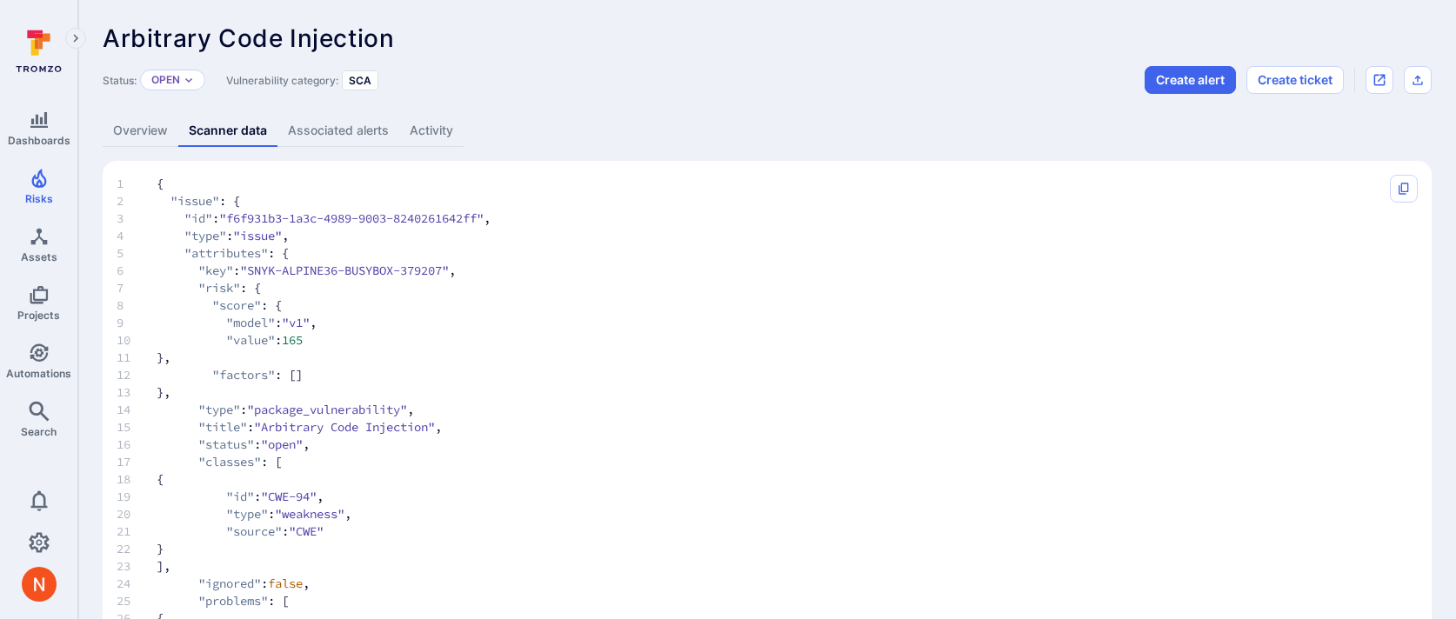
click at [163, 126] on link "Overview" at bounding box center [141, 131] width 76 height 32
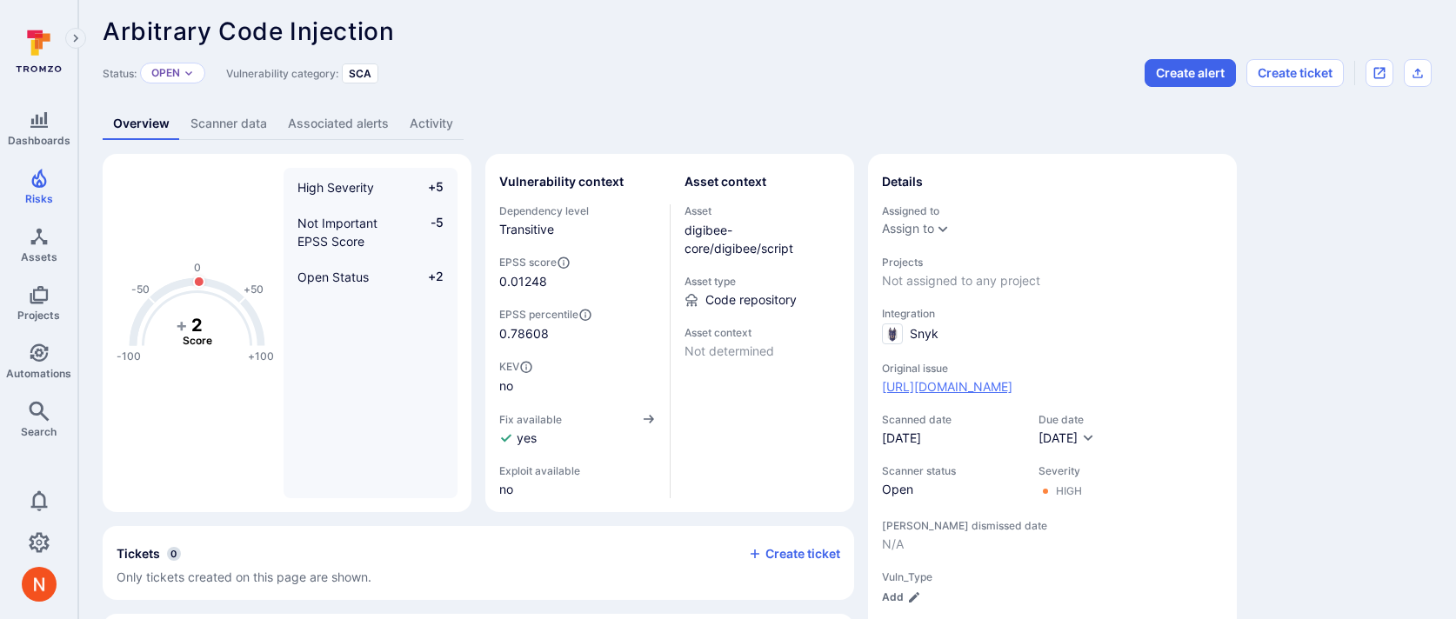
scroll to position [1, 0]
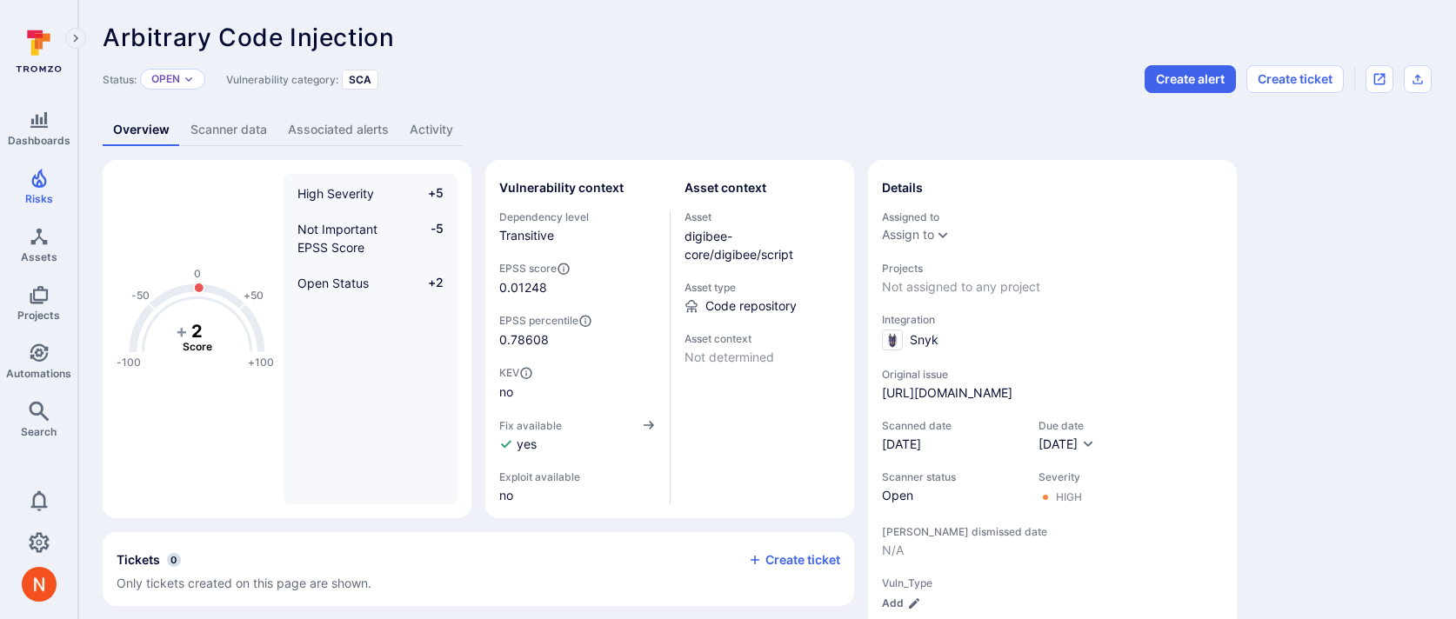
click at [239, 125] on link "Scanner data" at bounding box center [228, 130] width 97 height 32
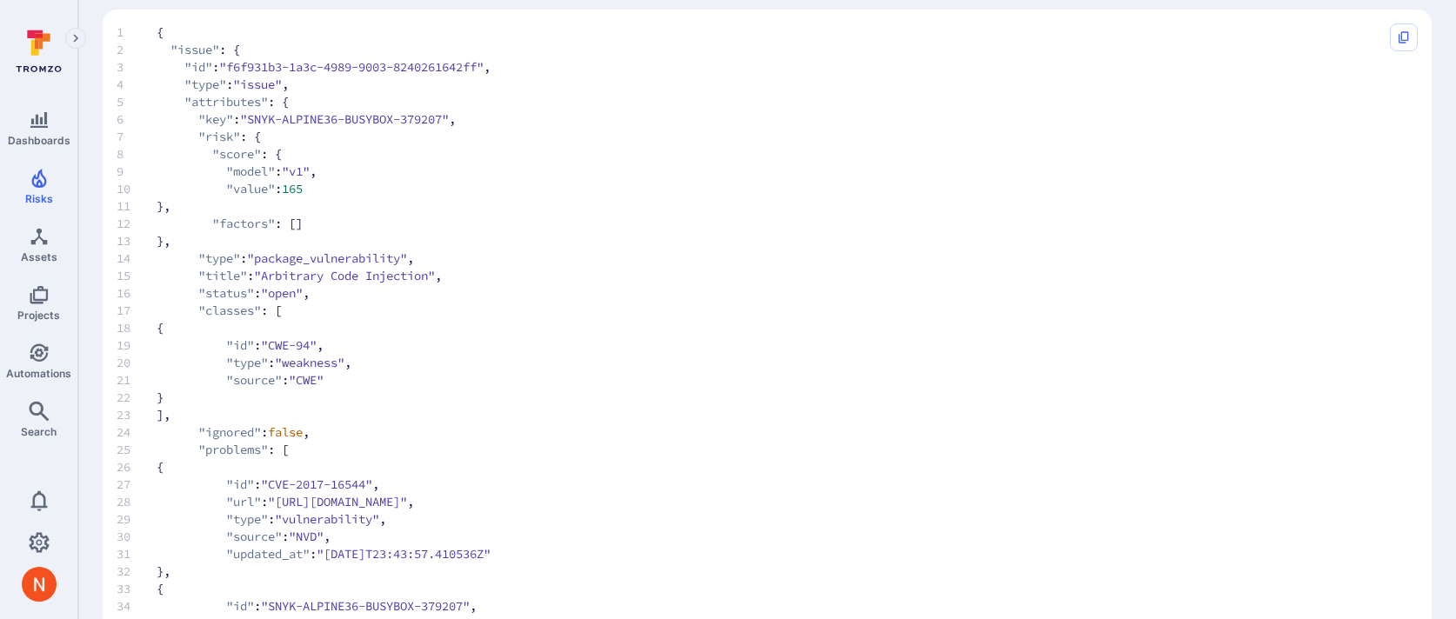
click at [484, 297] on span "16 "status" : "open" ," at bounding box center [750, 292] width 1266 height 17
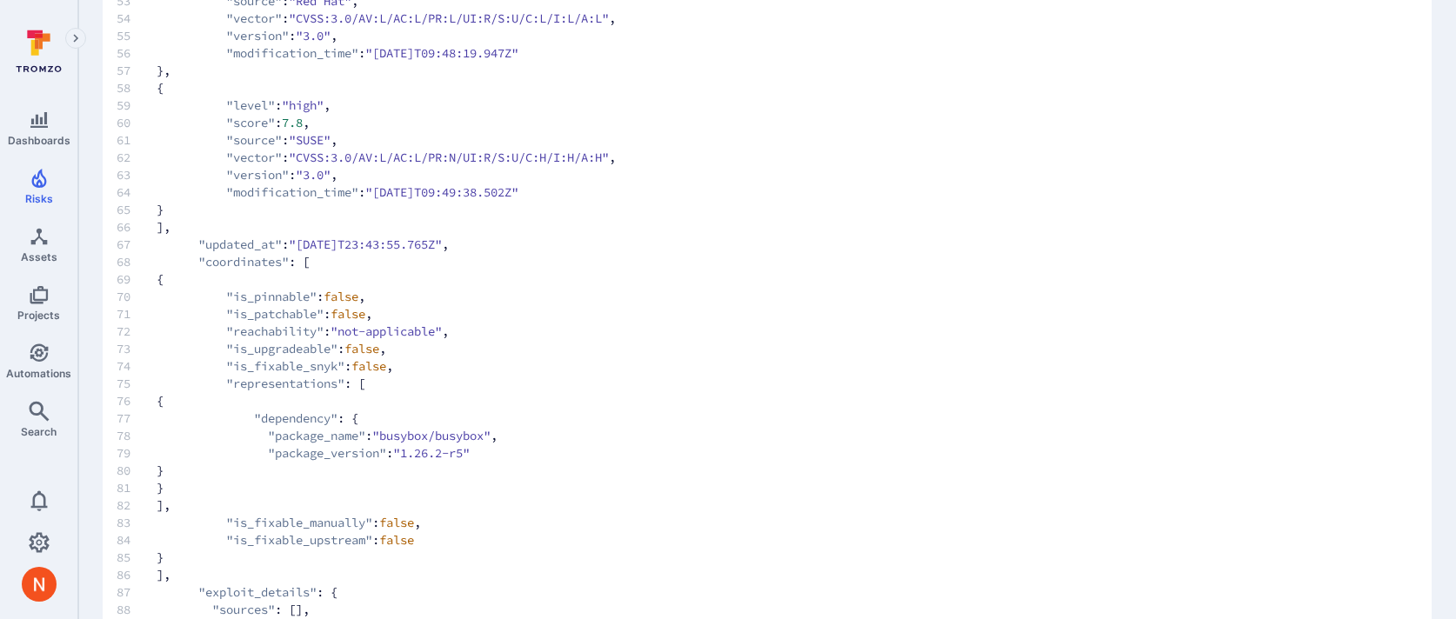
scroll to position [1099, 0]
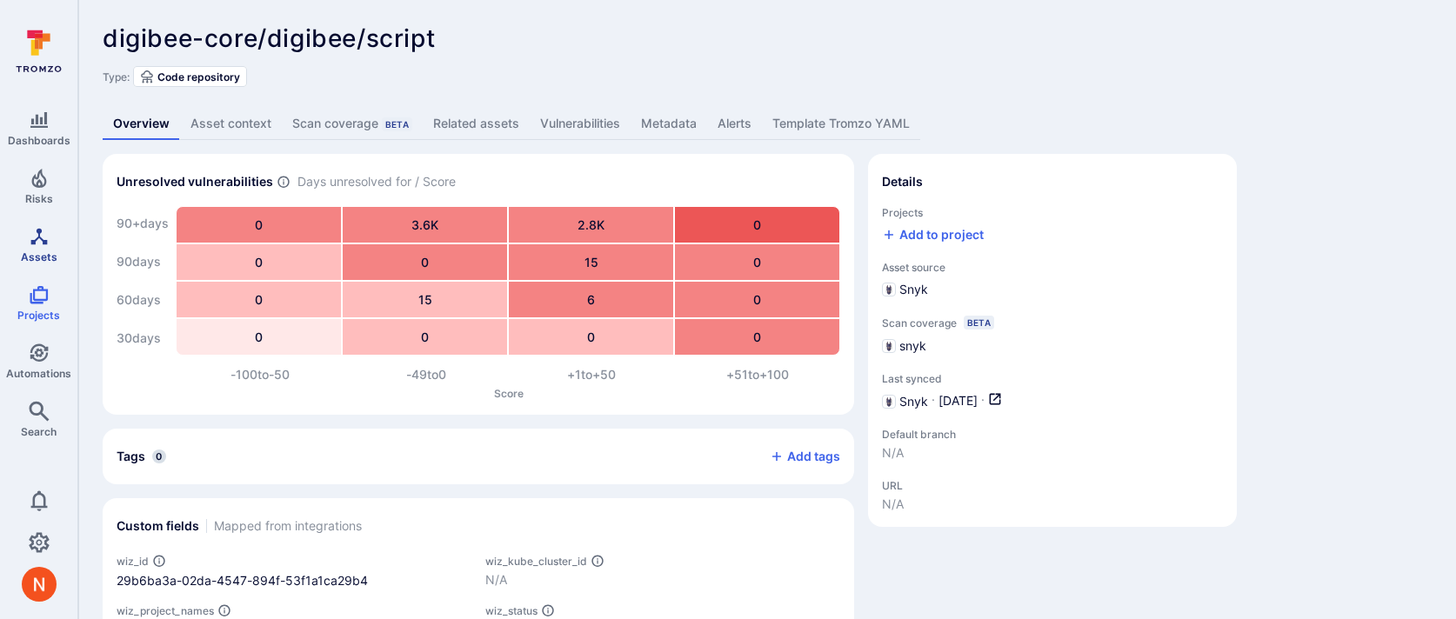
click at [54, 220] on link "Assets" at bounding box center [38, 244] width 77 height 51
click at [675, 130] on link "Metadata" at bounding box center [669, 124] width 77 height 32
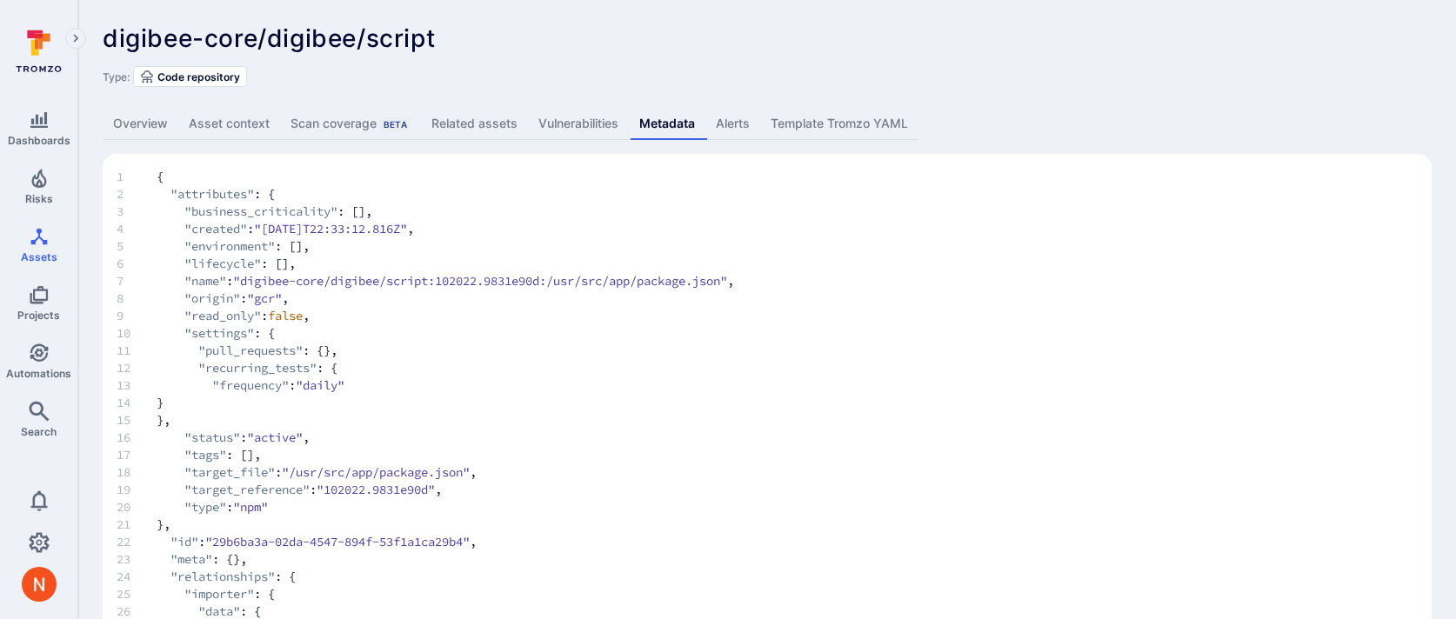
click at [148, 117] on link "Overview" at bounding box center [141, 124] width 76 height 32
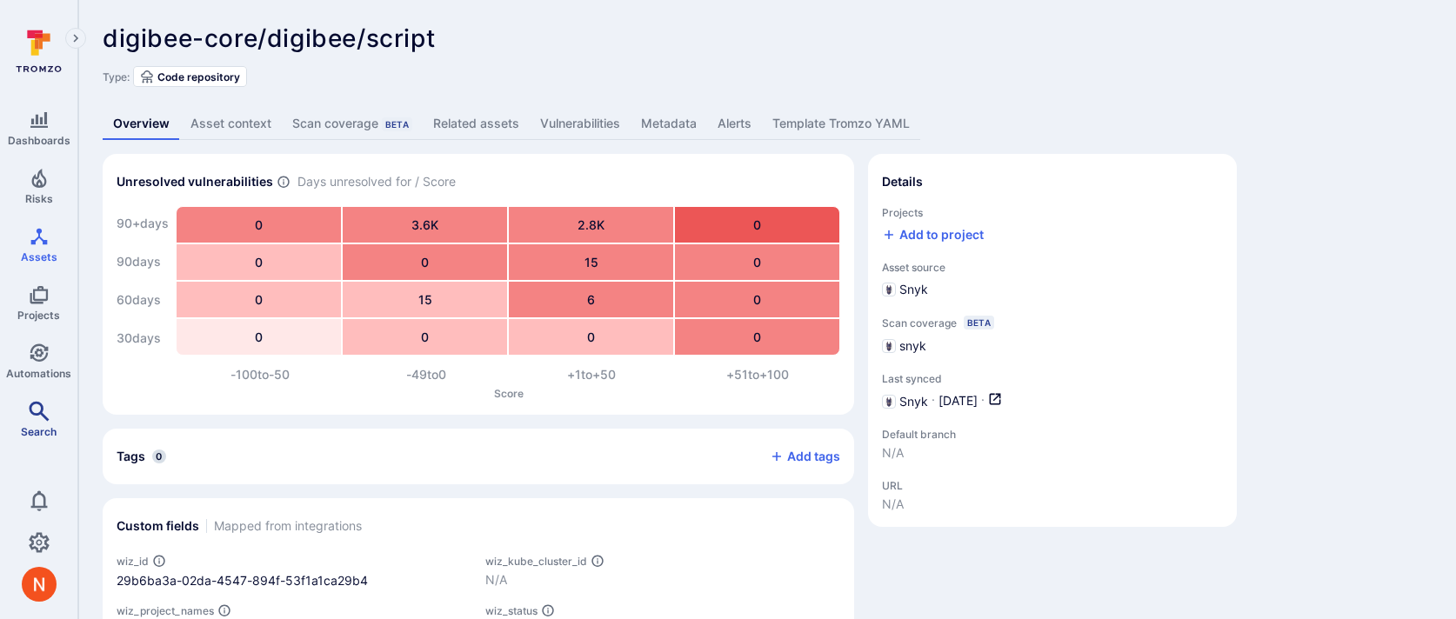
click at [38, 414] on icon "Search" at bounding box center [39, 411] width 21 height 21
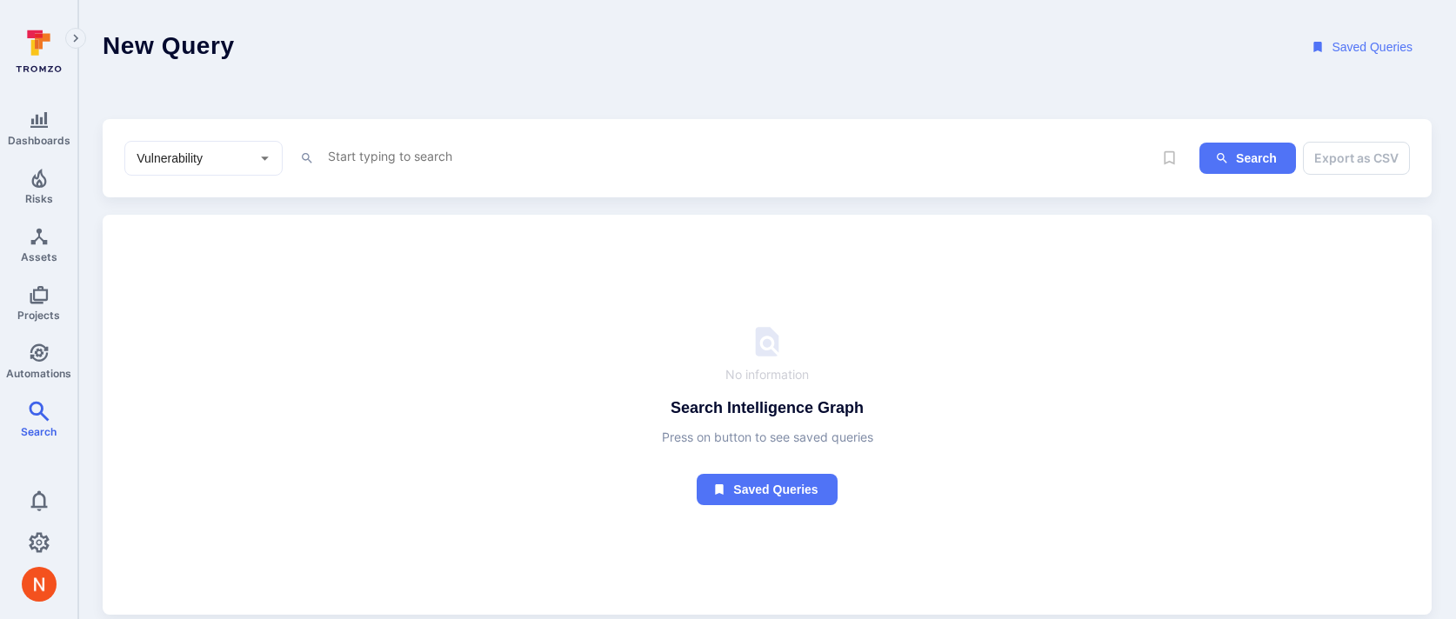
click at [190, 157] on input "Vulnerability" at bounding box center [190, 158] width 115 height 17
click at [205, 284] on li "Asset" at bounding box center [203, 283] width 157 height 29
type input "Asset"
click at [333, 147] on textarea "Intelligence Graph search area" at bounding box center [739, 156] width 826 height 22
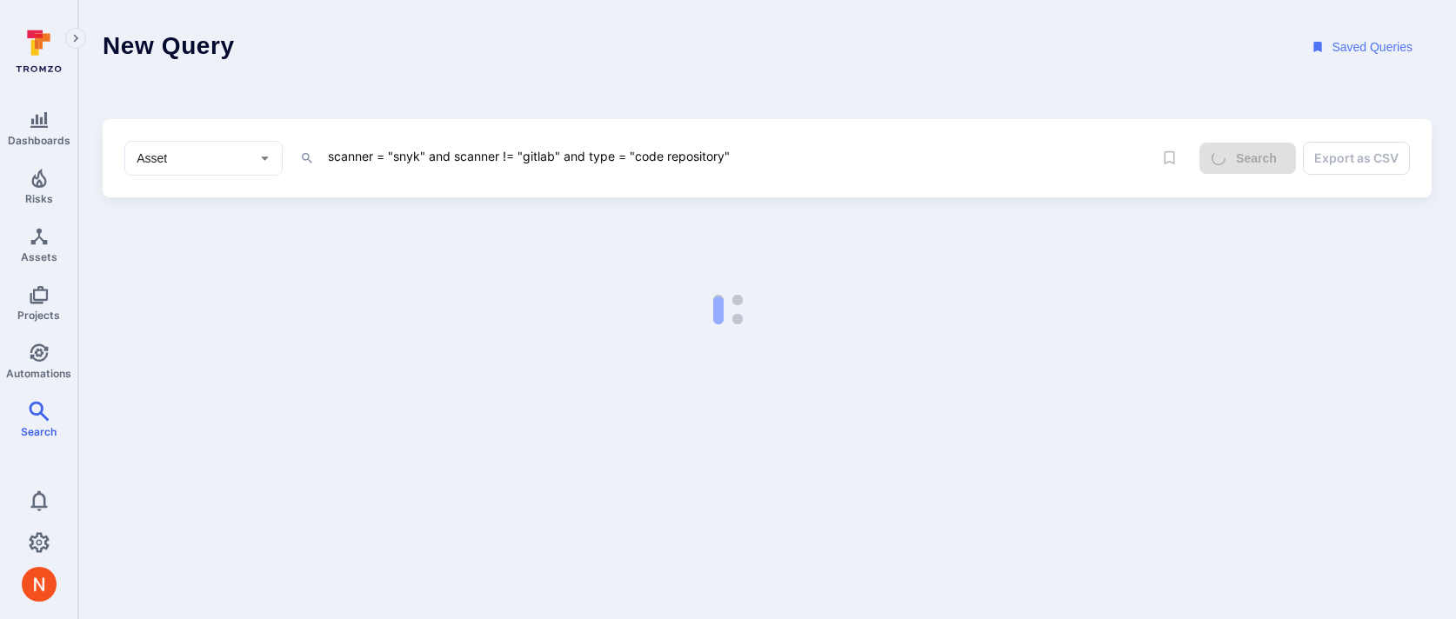
type textarea "scanner = "snyk" and scanner != "gitlab" and type = "code repository""
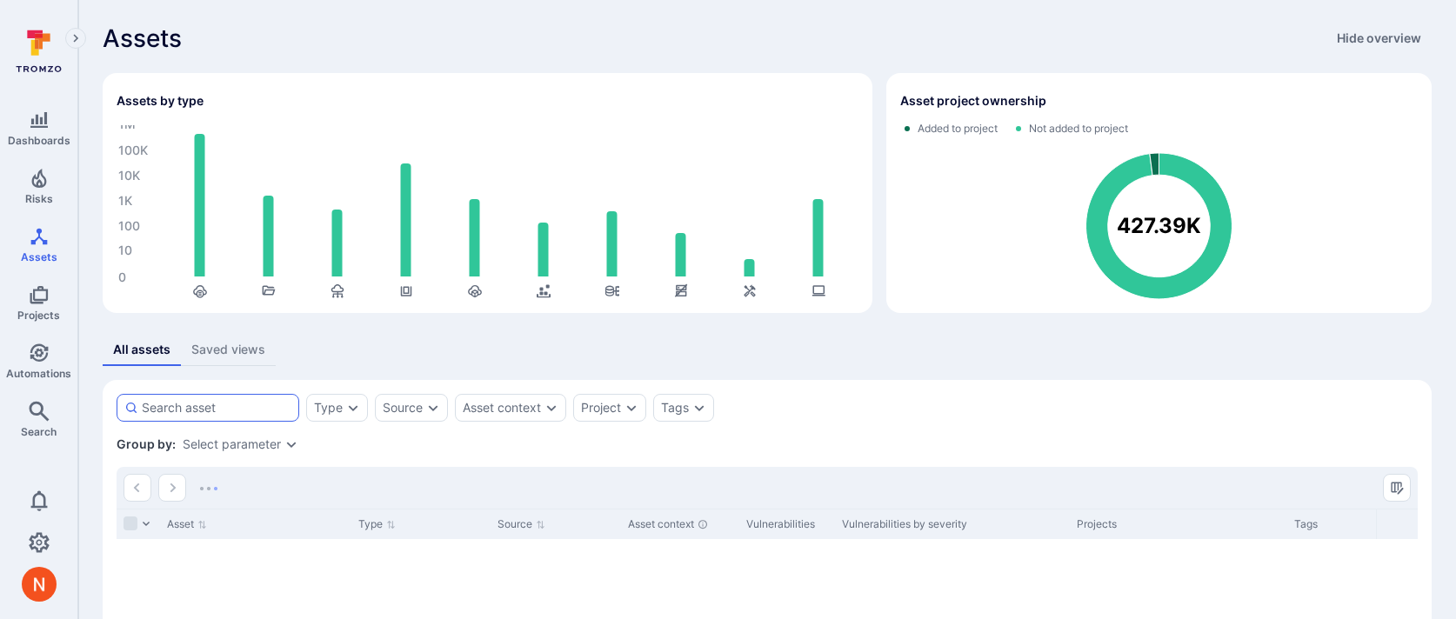
click at [270, 419] on div at bounding box center [208, 408] width 183 height 28
click at [270, 417] on input at bounding box center [217, 407] width 150 height 17
click at [265, 404] on input at bounding box center [217, 407] width 150 height 17
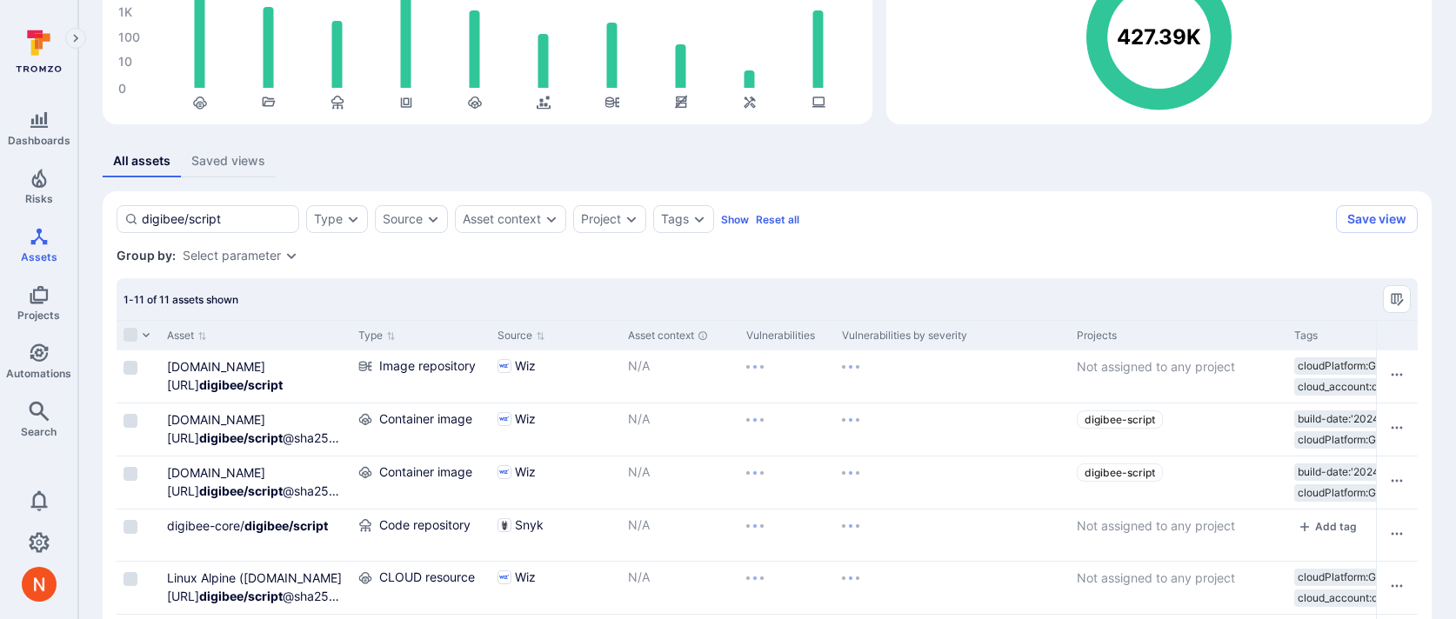
scroll to position [224, 0]
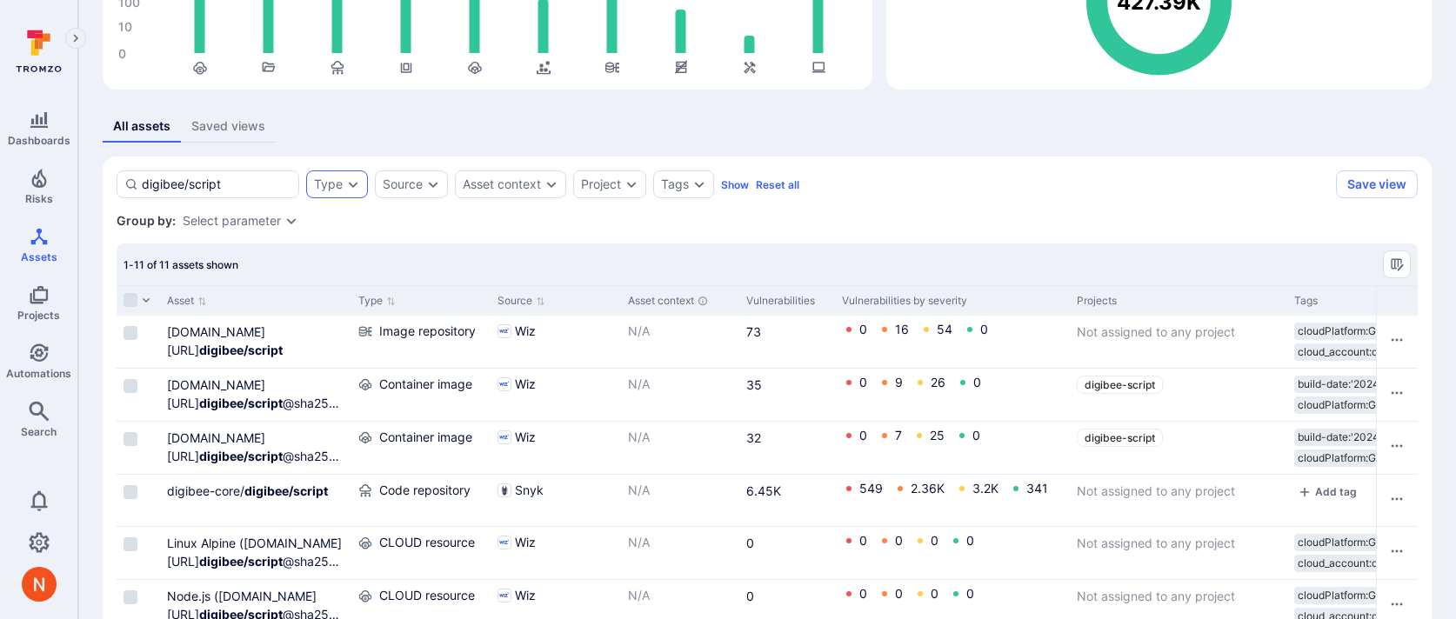
type input "digibee/script"
click at [332, 181] on div "Type" at bounding box center [328, 184] width 29 height 14
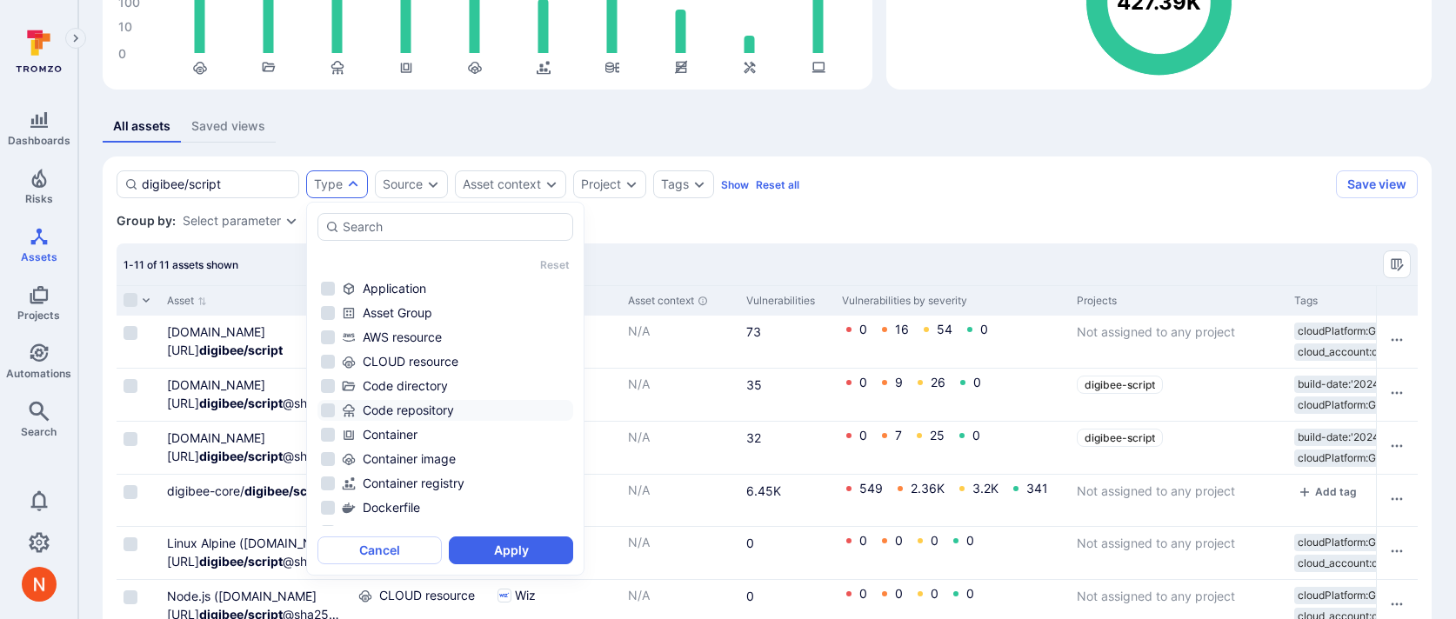
click at [399, 407] on div "Code repository" at bounding box center [456, 410] width 228 height 17
click at [498, 543] on button "Apply" at bounding box center [511, 551] width 124 height 28
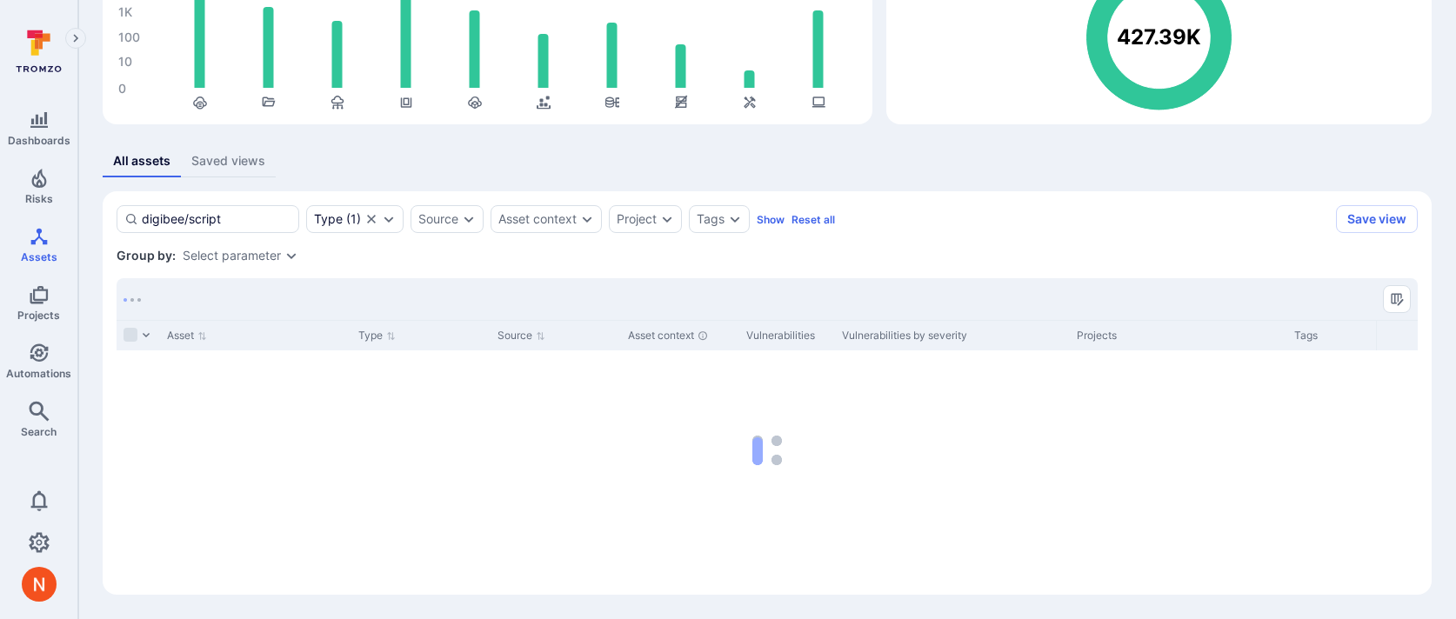
scroll to position [189, 0]
